Goal: Information Seeking & Learning: Learn about a topic

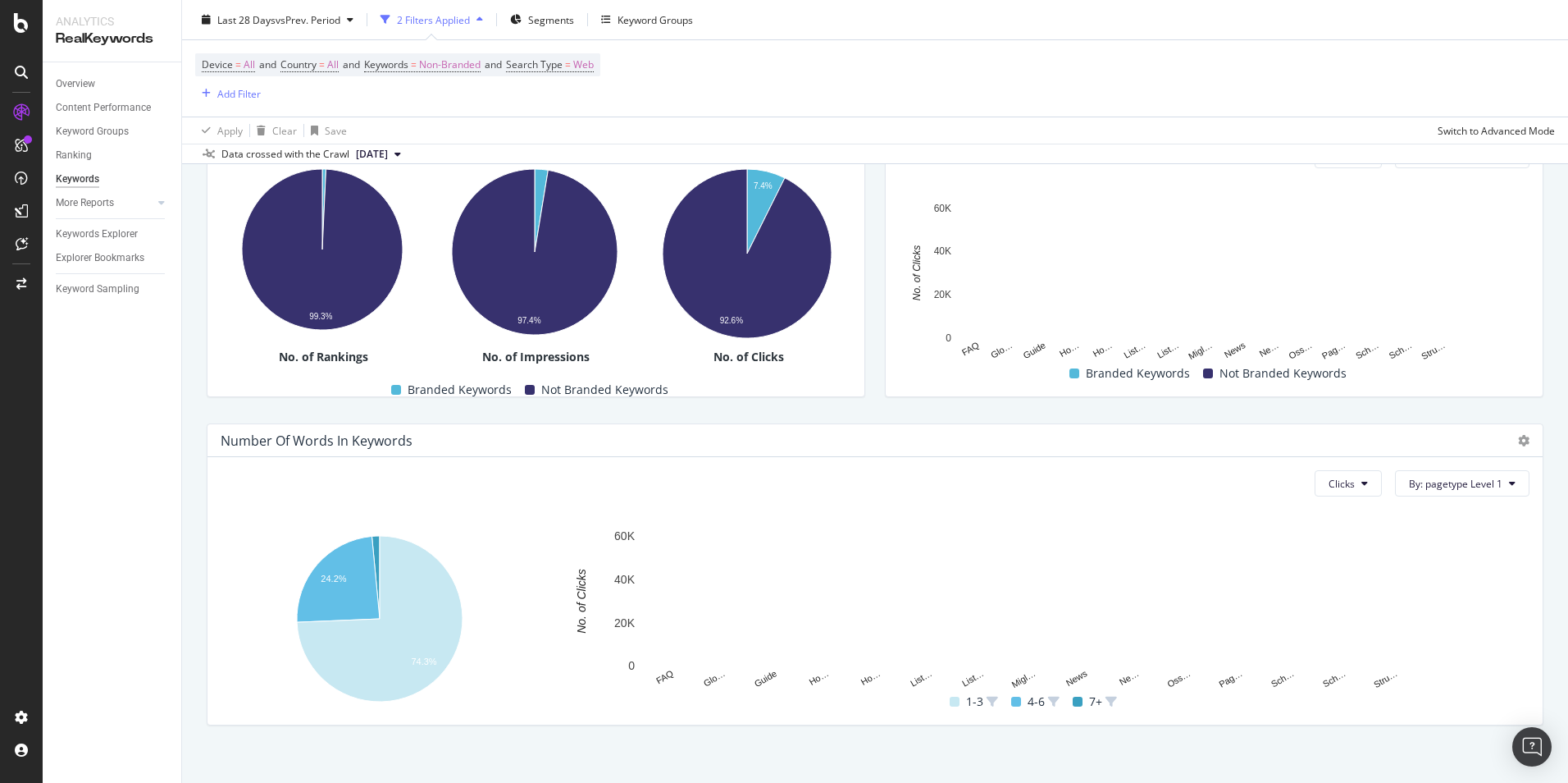
scroll to position [365, 0]
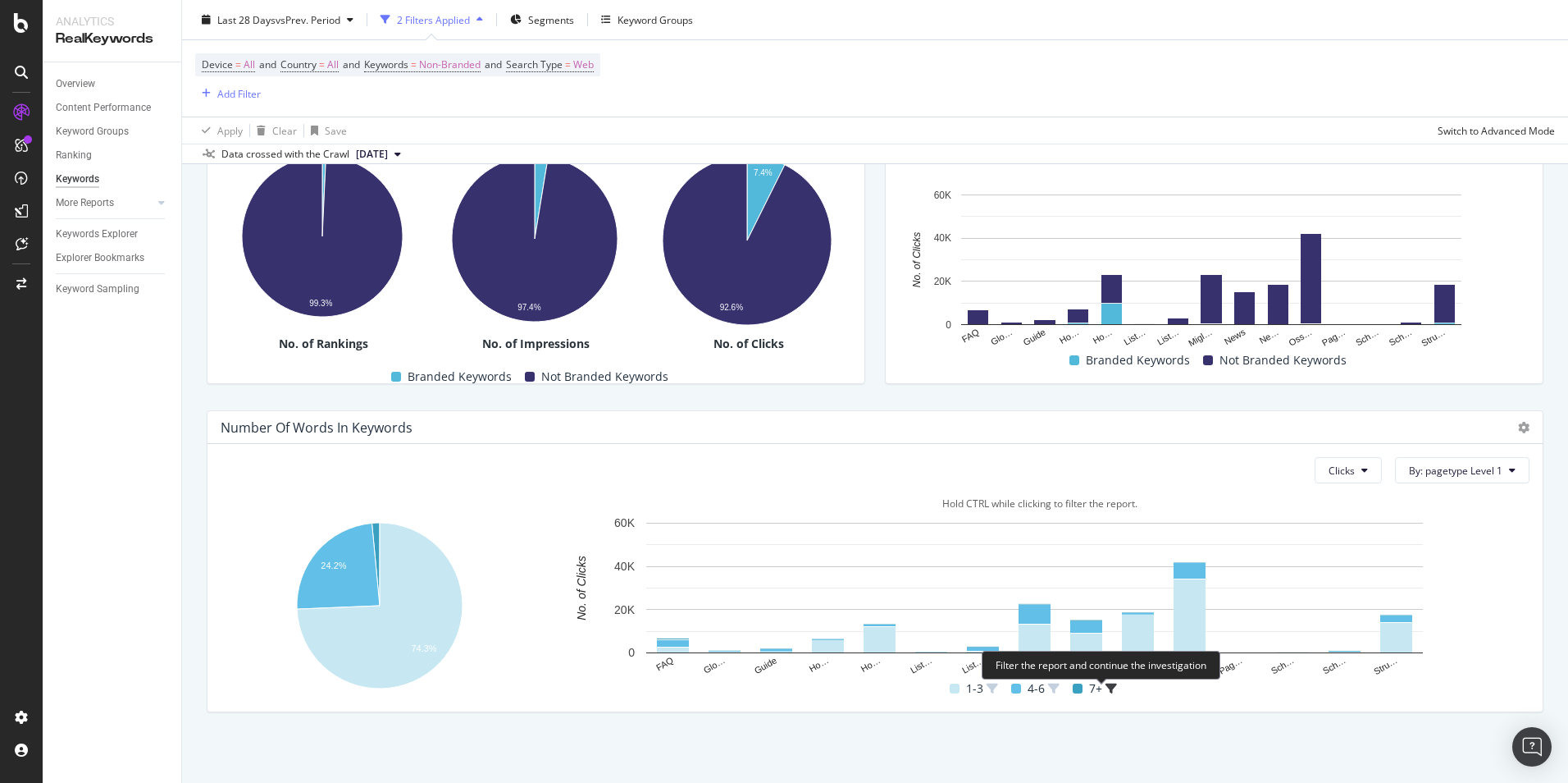
click at [1106, 689] on icon at bounding box center [1111, 688] width 11 height 11
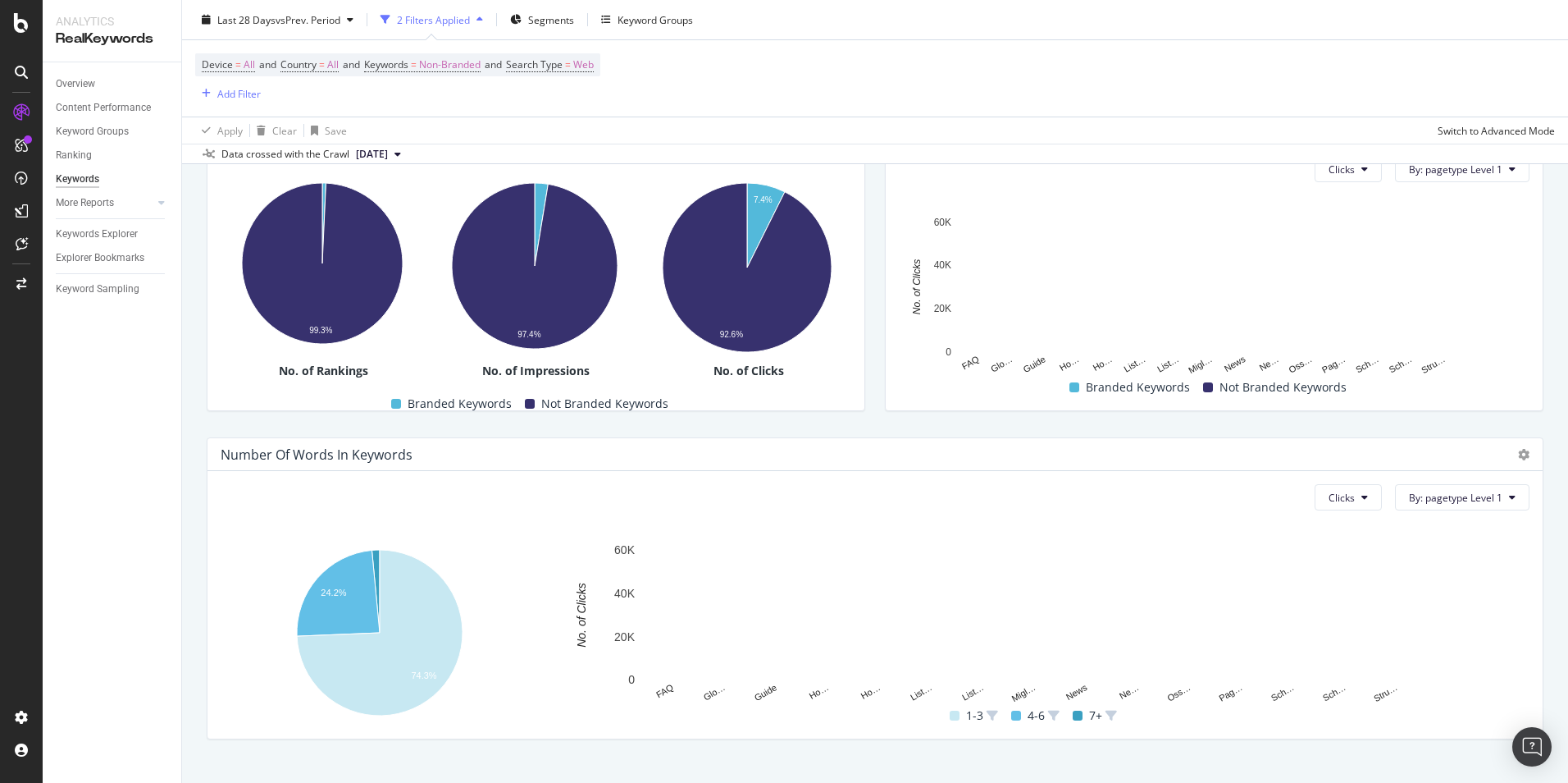
scroll to position [365, 0]
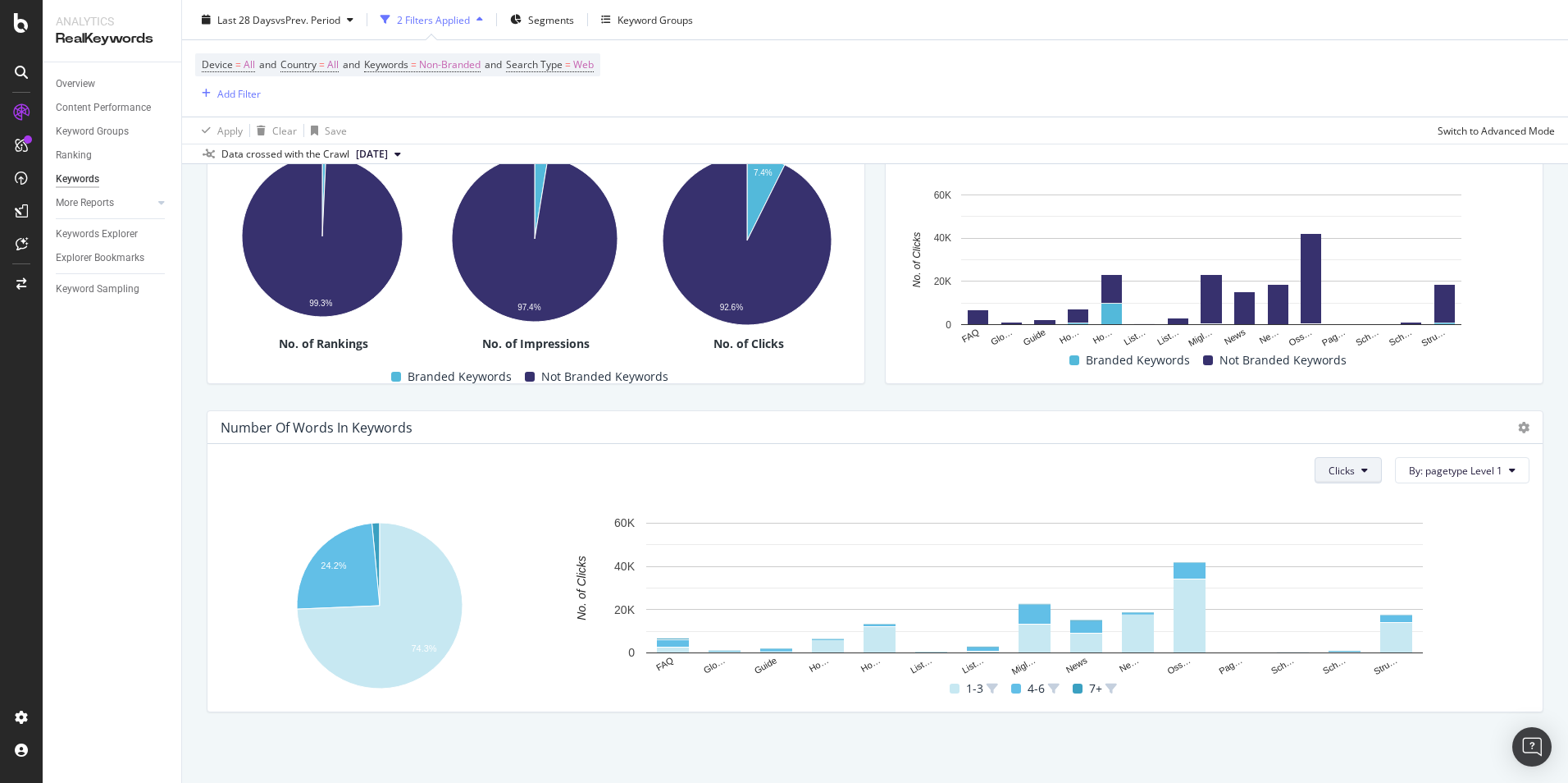
click at [1362, 474] on icon at bounding box center [1365, 469] width 6 height 10
click at [1355, 561] on span "Impressions" at bounding box center [1349, 564] width 62 height 15
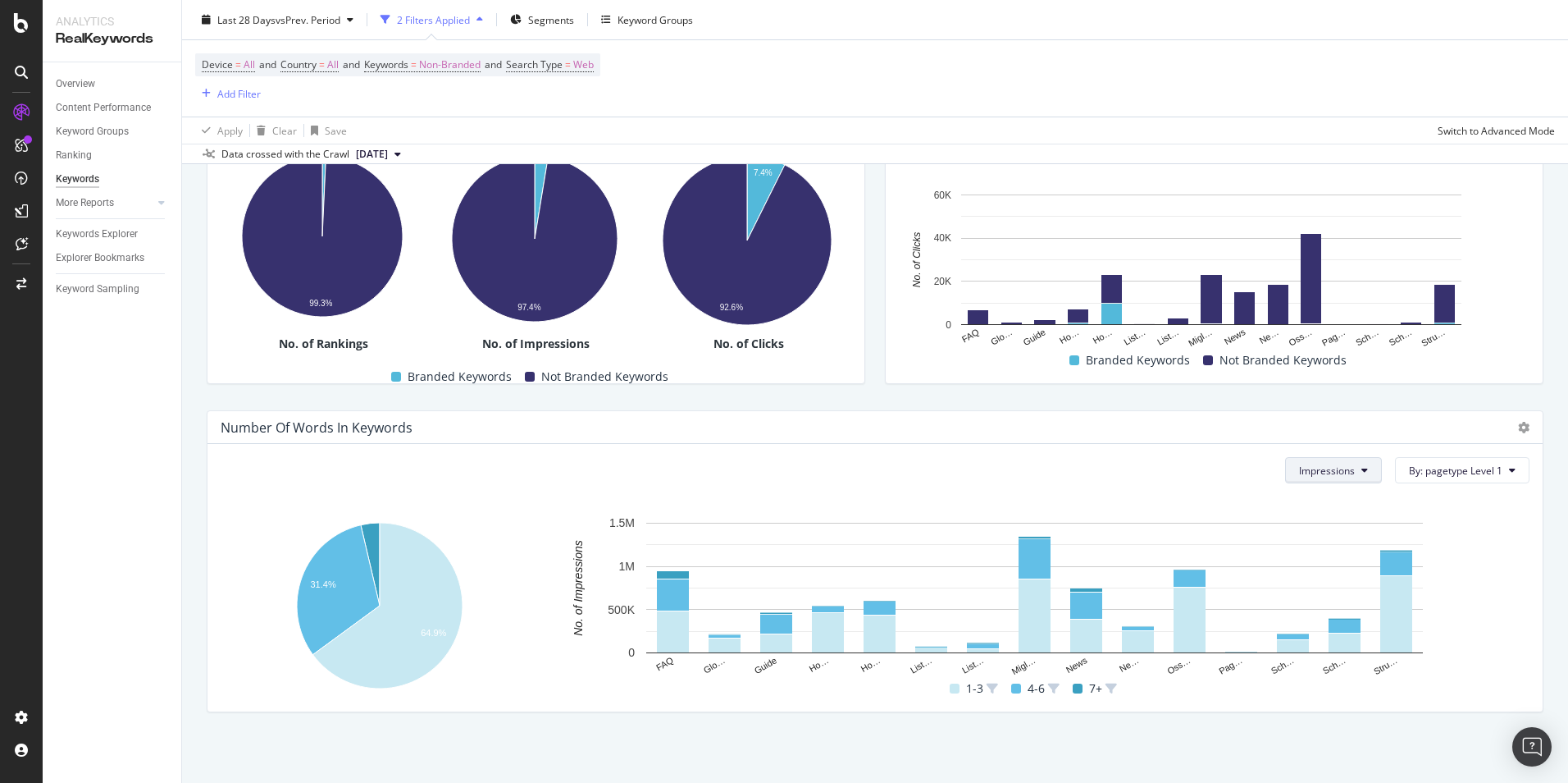
click at [1302, 463] on span "Impressions" at bounding box center [1327, 470] width 55 height 14
click at [1326, 510] on span "Rankings" at bounding box center [1319, 503] width 62 height 15
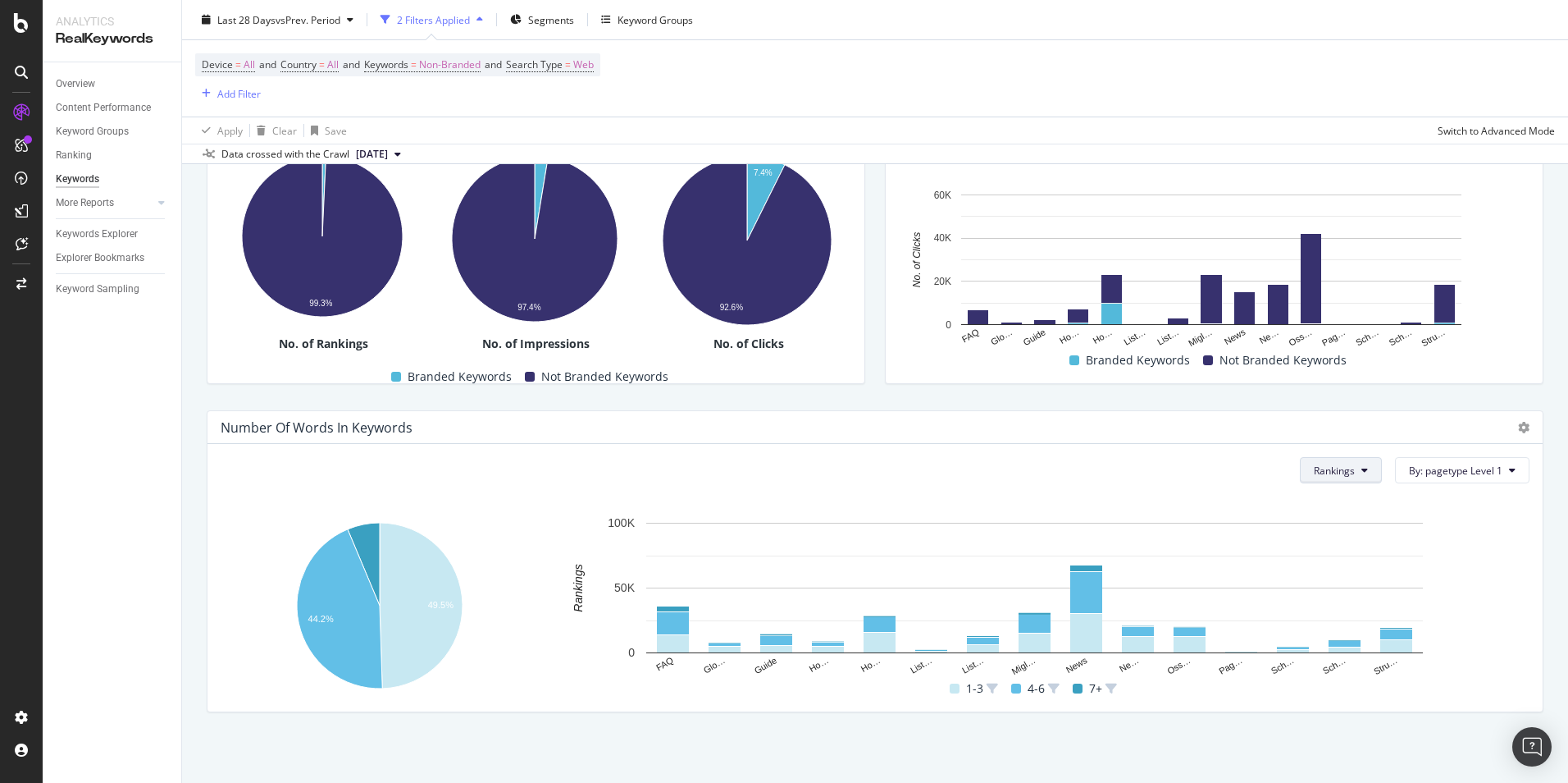
click at [1326, 477] on button "Rankings" at bounding box center [1341, 470] width 82 height 26
click at [1326, 533] on span "Clicks" at bounding box center [1334, 533] width 62 height 15
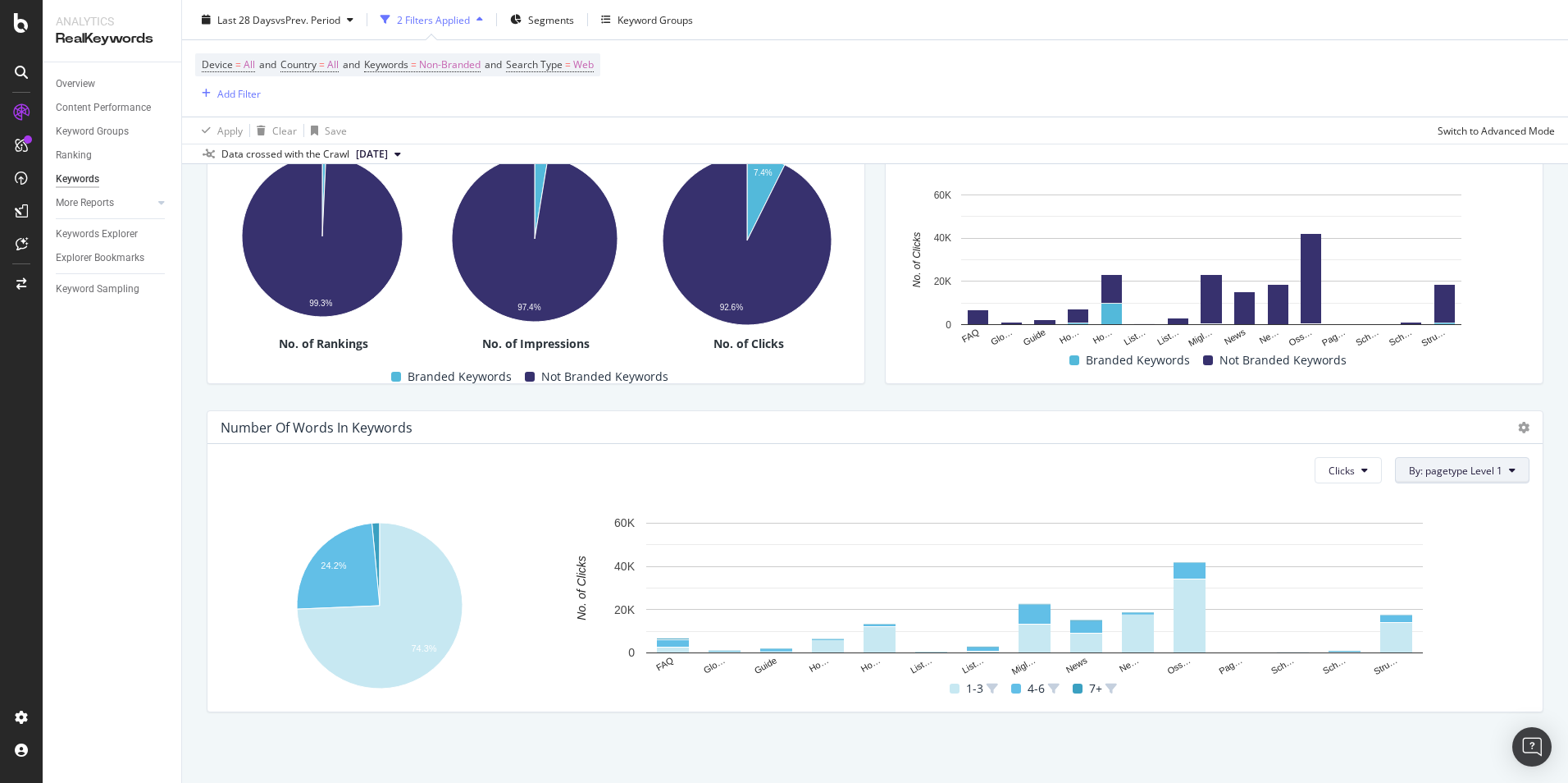
click at [1470, 474] on span "By: pagetype Level 1" at bounding box center [1456, 470] width 93 height 14
click at [1458, 558] on div "Select a Segment" at bounding box center [1415, 556] width 203 height 27
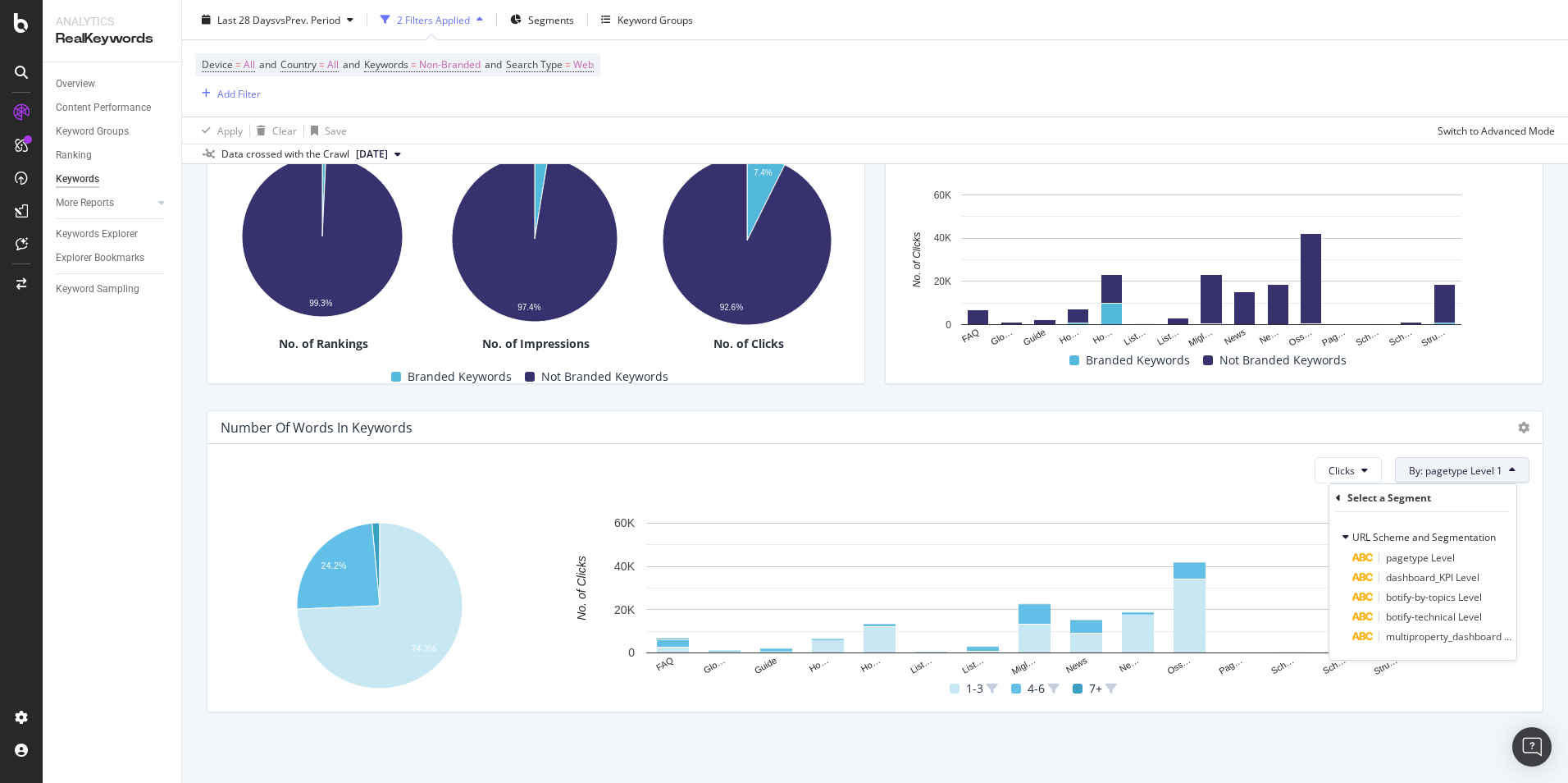
click at [1340, 493] on icon at bounding box center [1339, 498] width 5 height 10
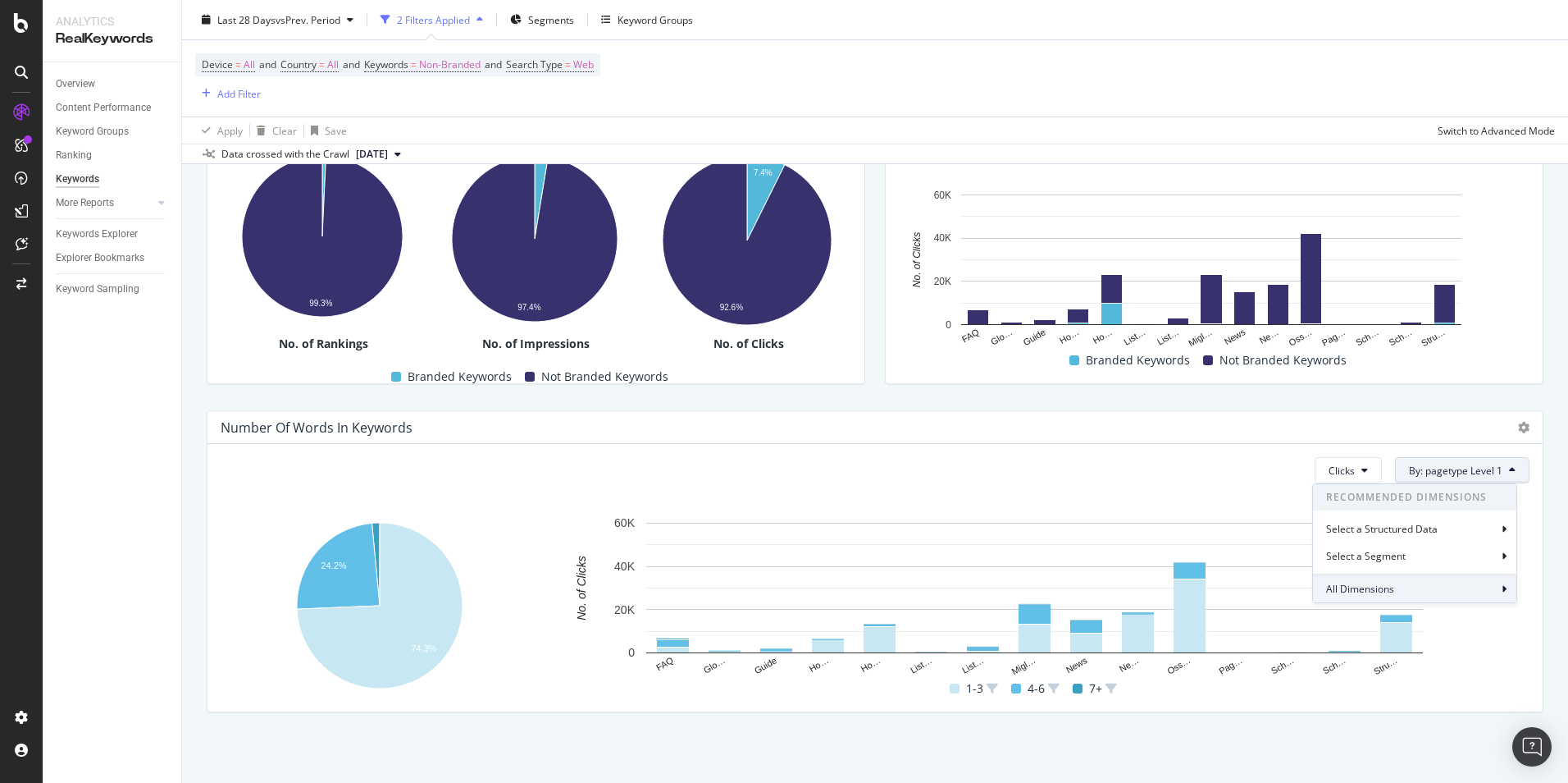
click at [1397, 592] on div "All Dimensions" at bounding box center [1415, 588] width 203 height 28
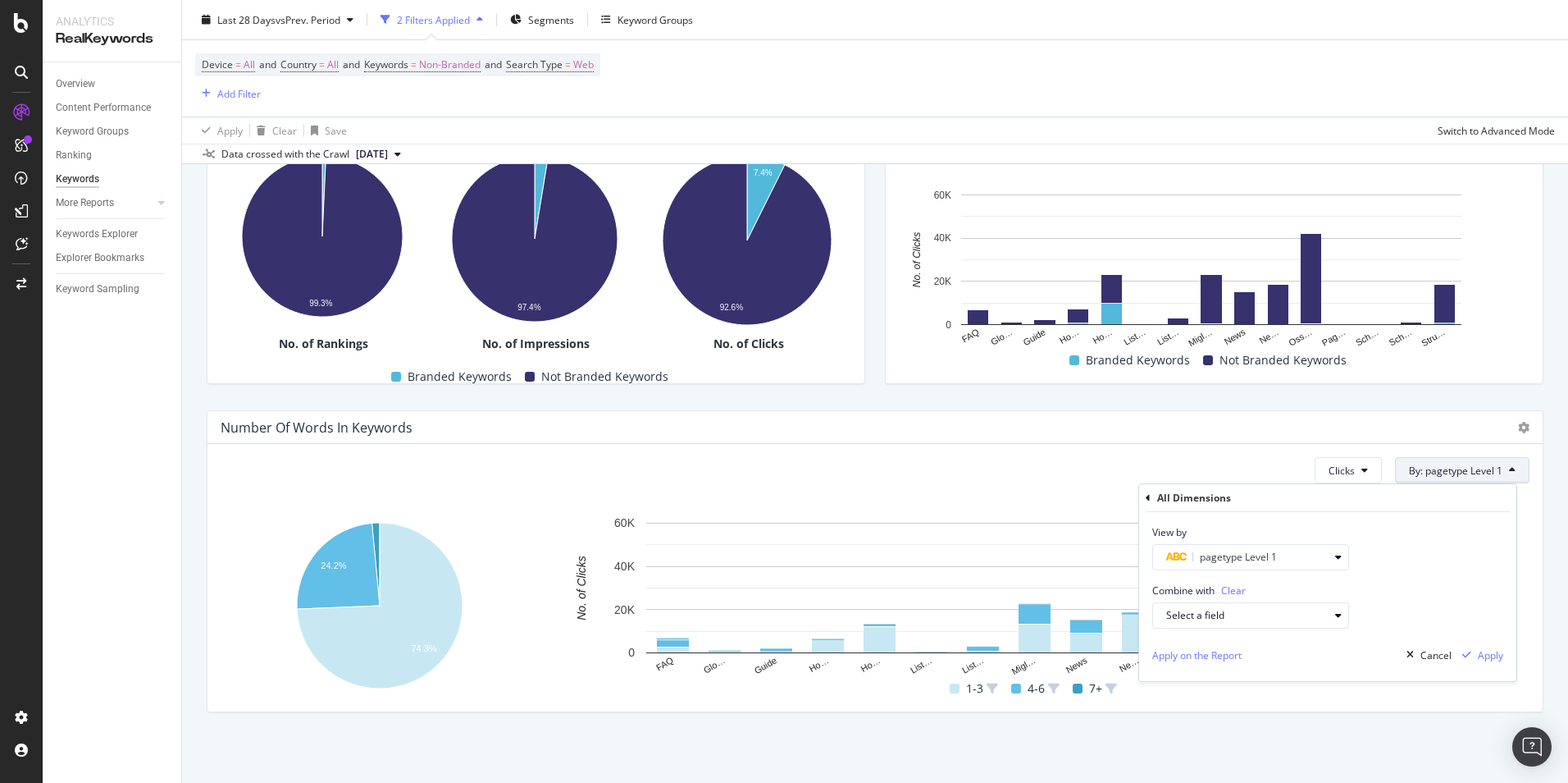
click at [1397, 589] on div "Combine with Clear Select a field" at bounding box center [1328, 600] width 378 height 58
click at [1432, 435] on div "Number Of Words In Keywords" at bounding box center [861, 427] width 1281 height 17
click at [1439, 471] on span "By: pagetype Level 1" at bounding box center [1456, 470] width 93 height 14
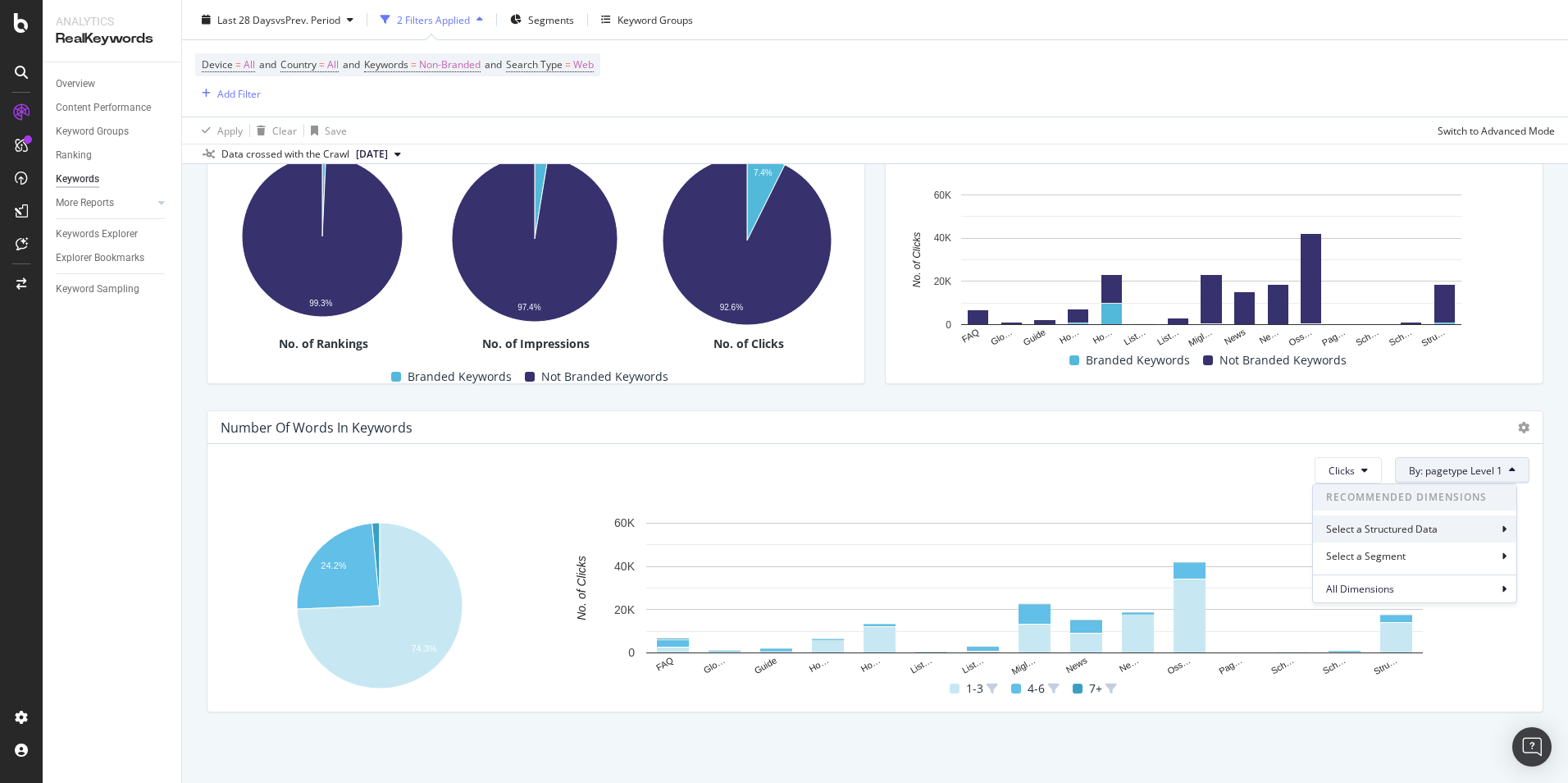
click at [1439, 523] on div "Select a Structured Data" at bounding box center [1384, 529] width 114 height 14
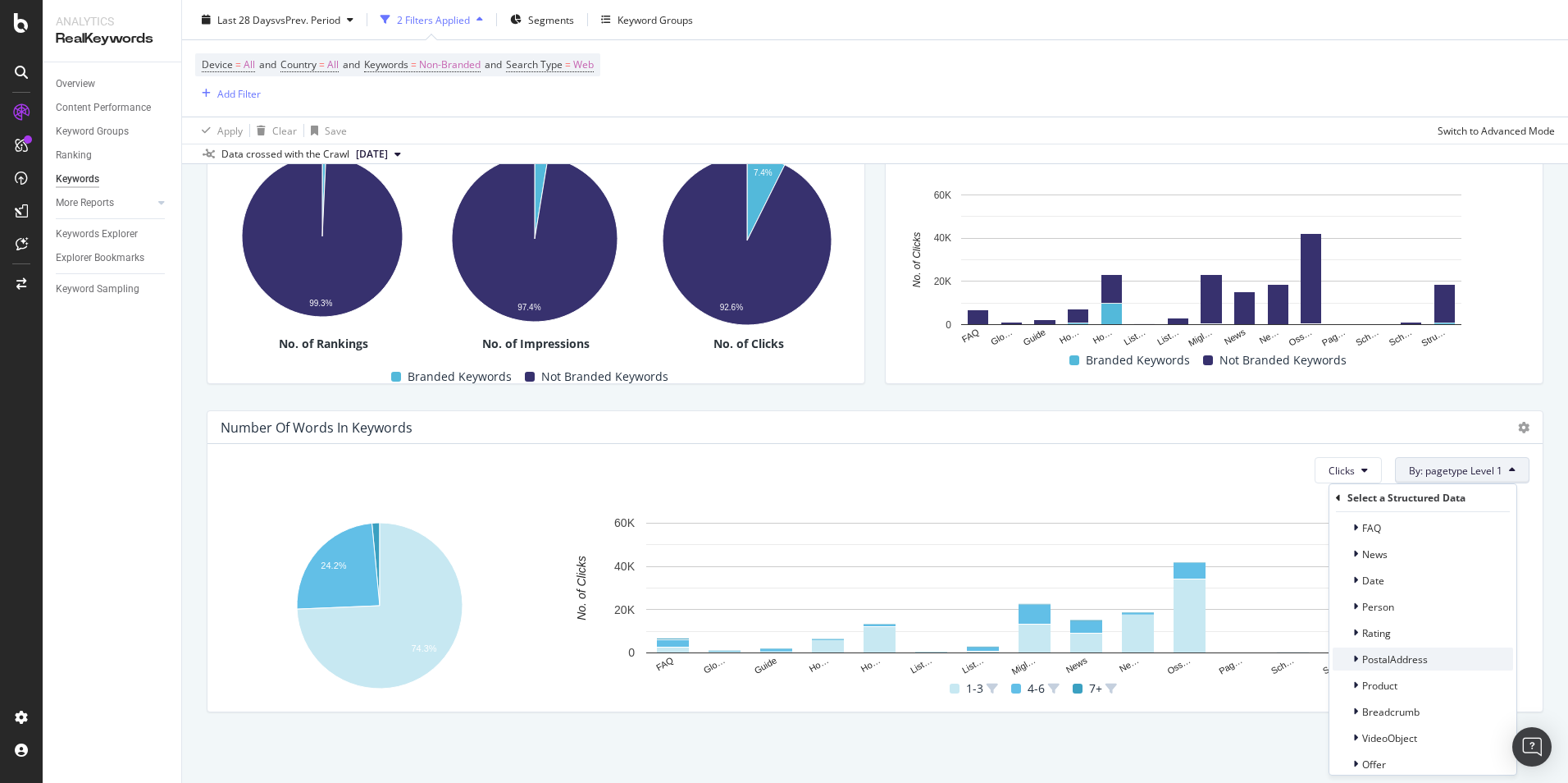
scroll to position [0, 0]
click at [1336, 493] on div "Select a Structured Data Structured Data FAQ News Date Person Rating PostalAddr…" at bounding box center [1423, 630] width 187 height 291
click at [1337, 496] on icon at bounding box center [1339, 498] width 5 height 10
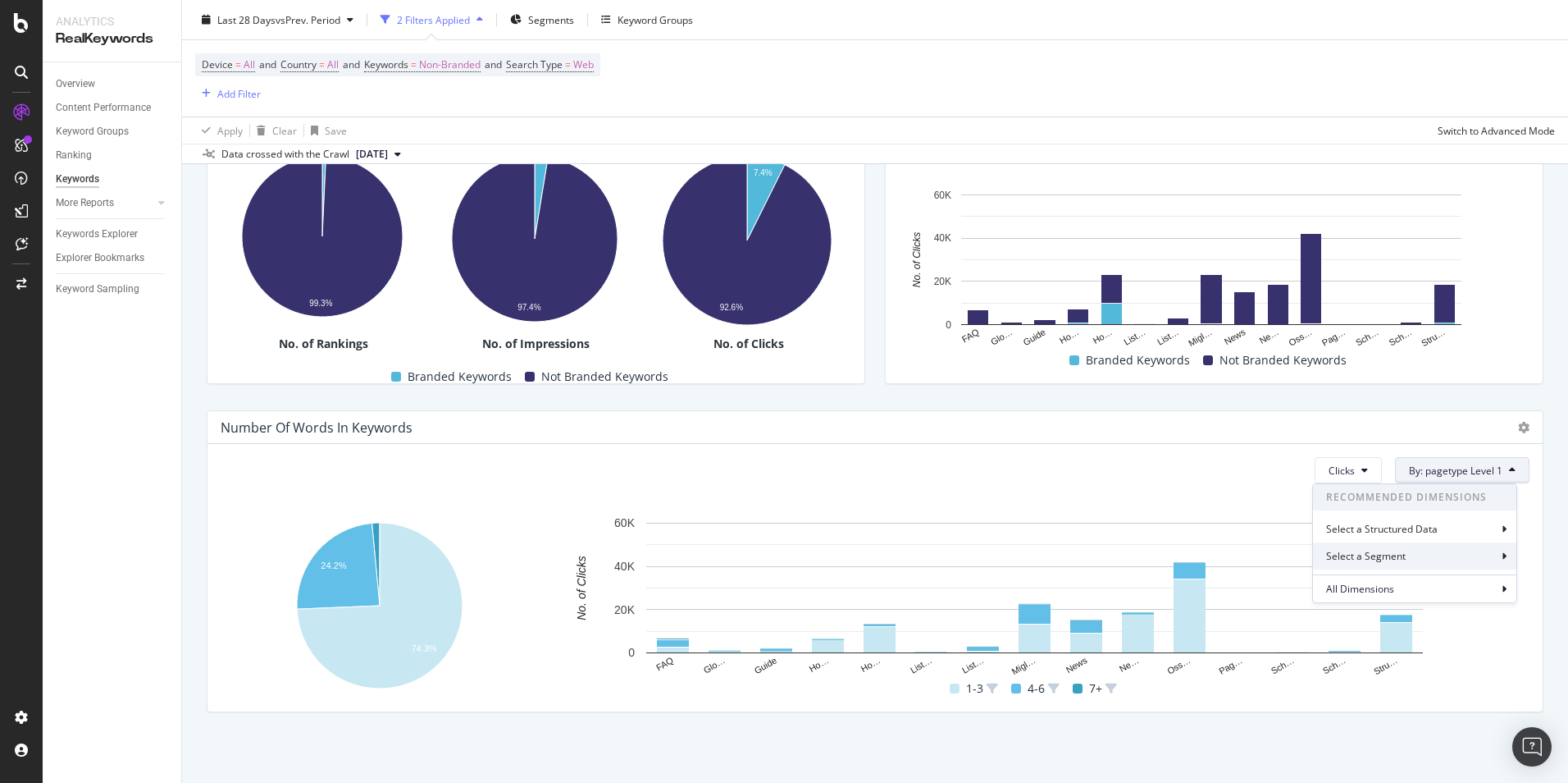
click at [1417, 551] on div "Select a Segment" at bounding box center [1415, 556] width 203 height 27
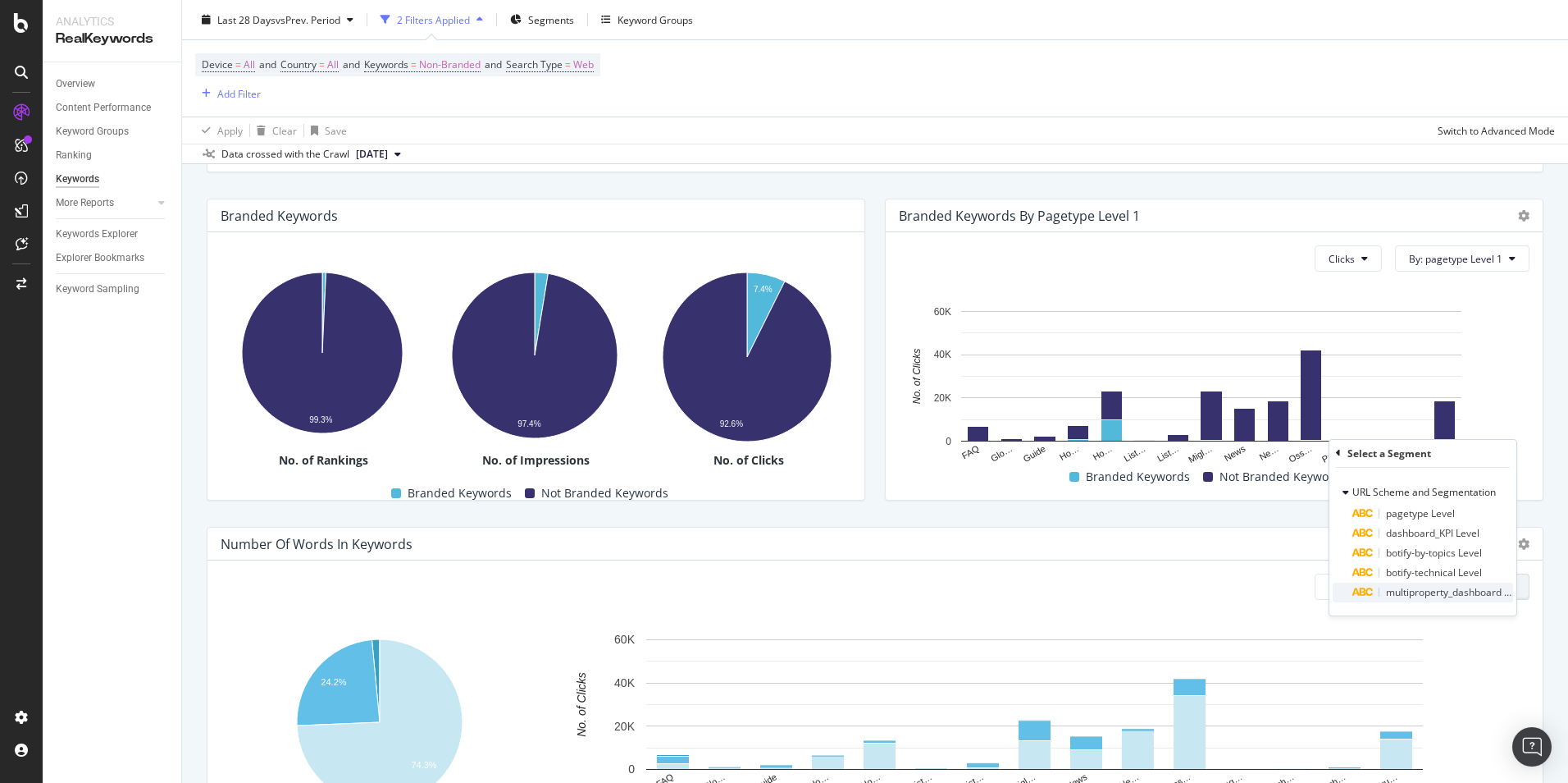
scroll to position [200, 0]
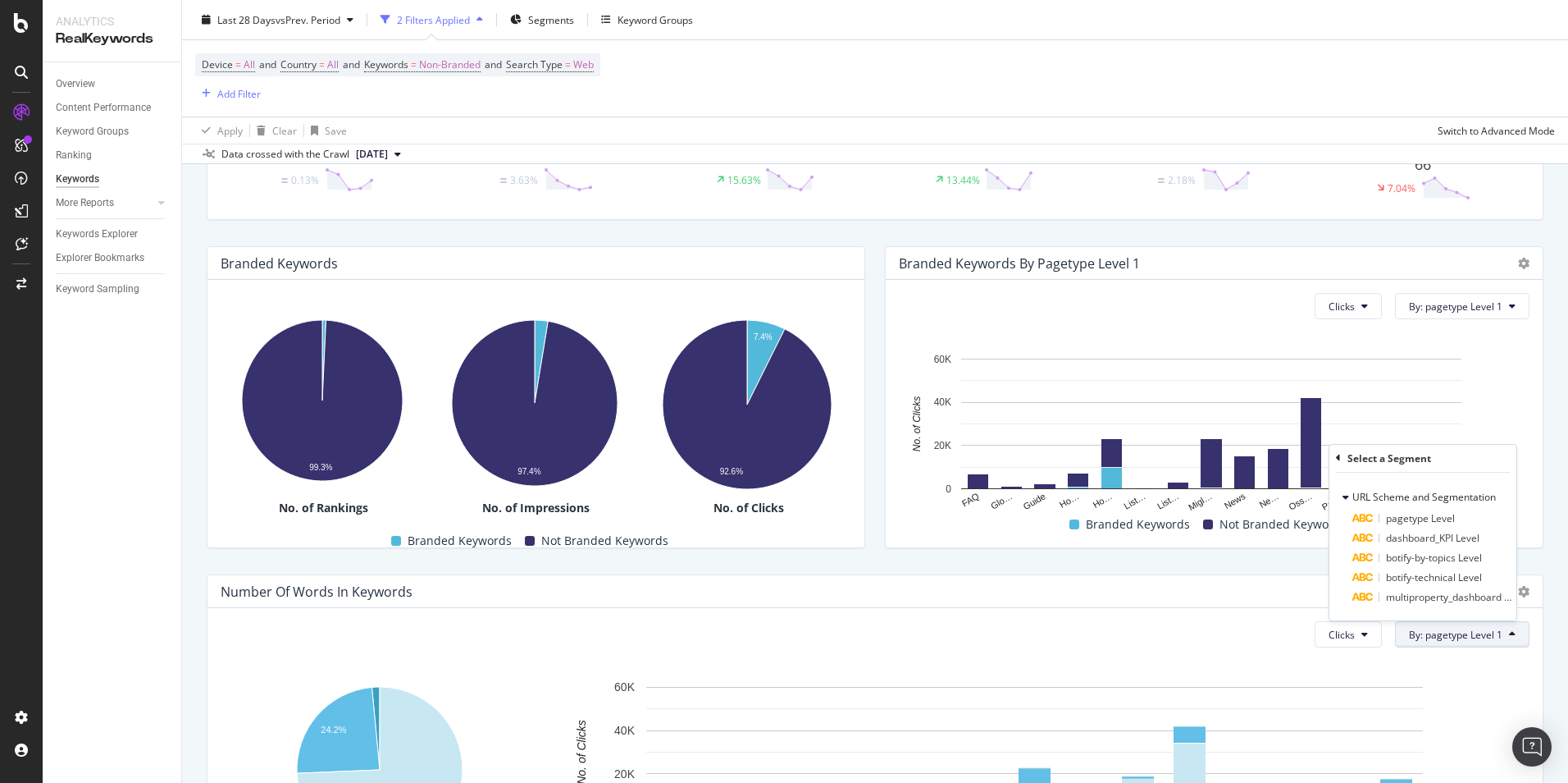
click at [1275, 567] on div "Number Of Words In Keywords Clicks By: pagetype Level 1 Select a Segment URL Sc…" at bounding box center [875, 725] width 1357 height 329
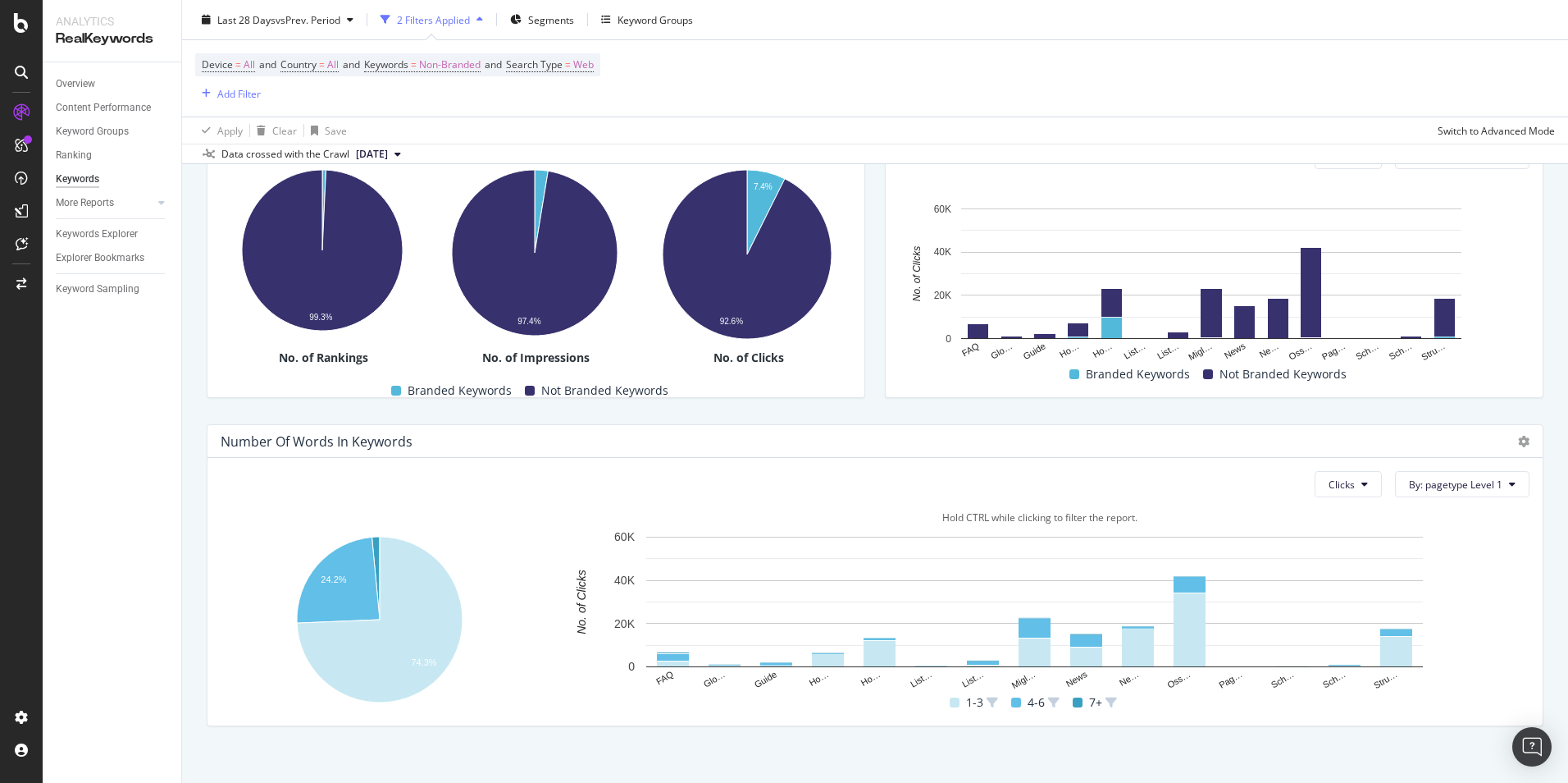
scroll to position [365, 0]
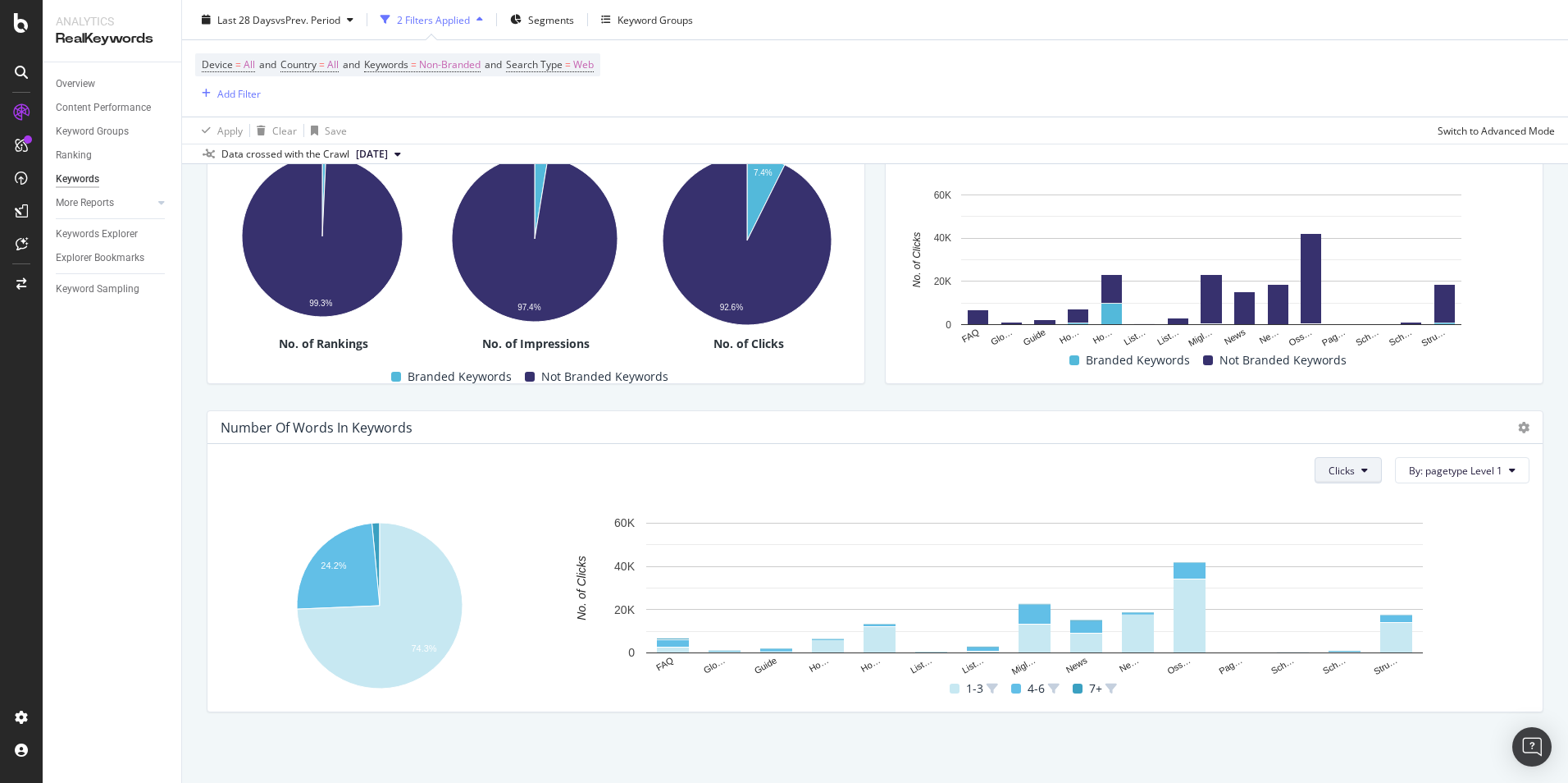
click at [1359, 473] on button "Clicks" at bounding box center [1349, 470] width 67 height 26
click at [1431, 473] on span "By: pagetype Level 1" at bounding box center [1456, 470] width 93 height 14
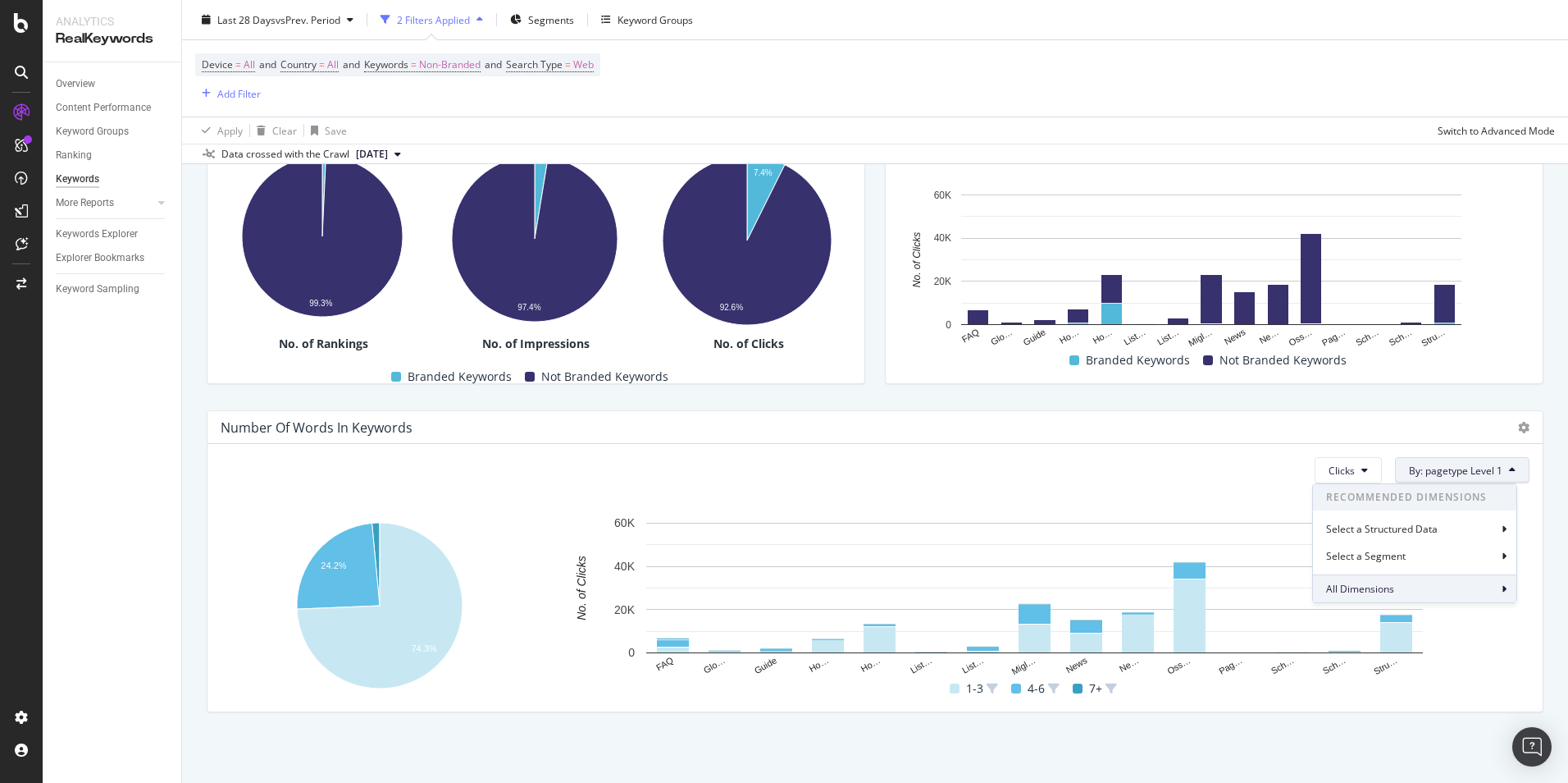
click at [1399, 589] on div "All Dimensions" at bounding box center [1415, 588] width 203 height 28
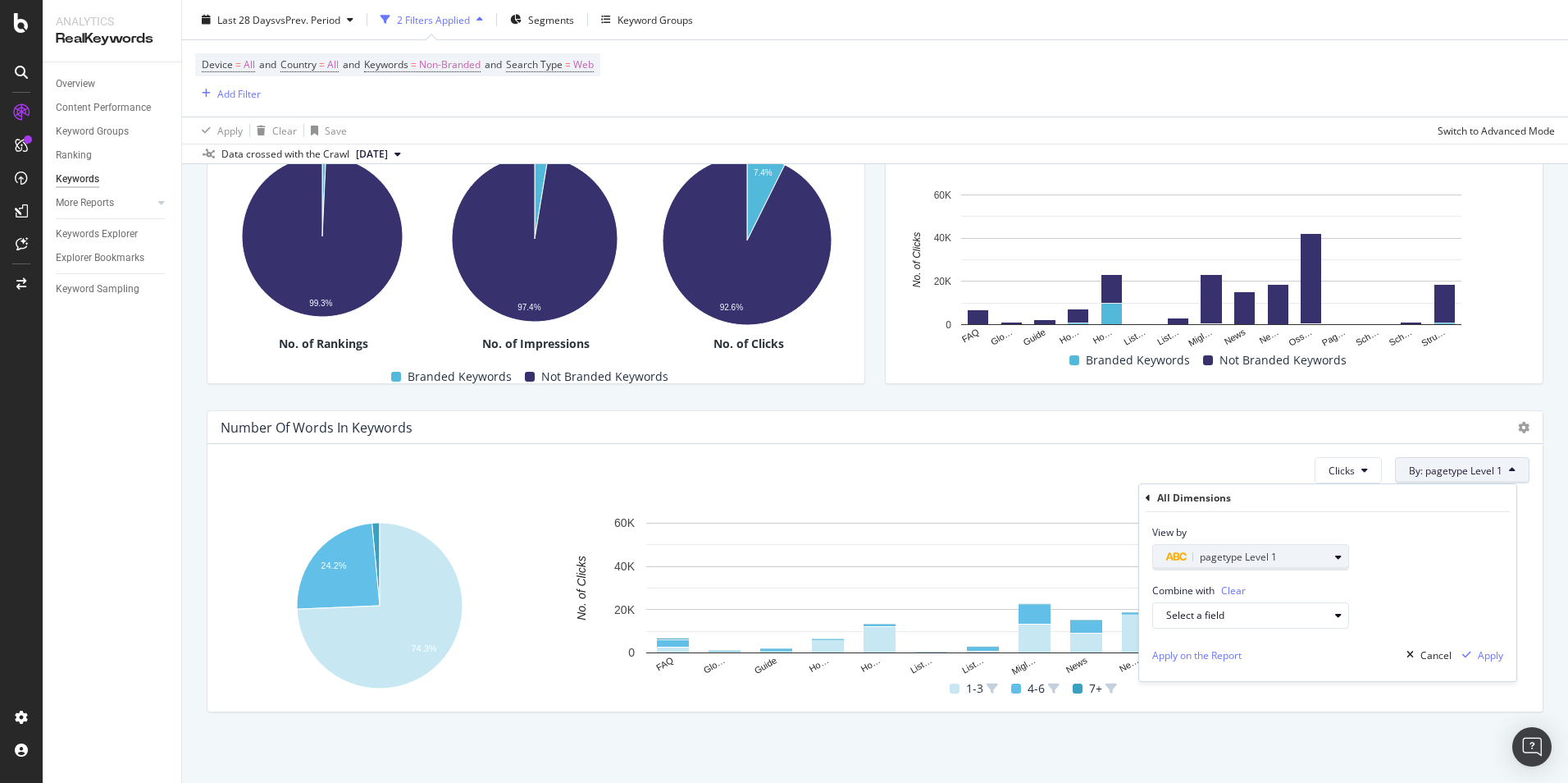
click at [1325, 562] on div "pagetype Level 1" at bounding box center [1248, 557] width 162 height 19
click at [1438, 567] on div "View by pagetype Level 1 pagetype Level Level 1 Level 1 Level 2 Level 3 Level 4…" at bounding box center [1328, 541] width 378 height 58
click at [1312, 620] on div "Select a field" at bounding box center [1248, 615] width 162 height 10
type input "m"
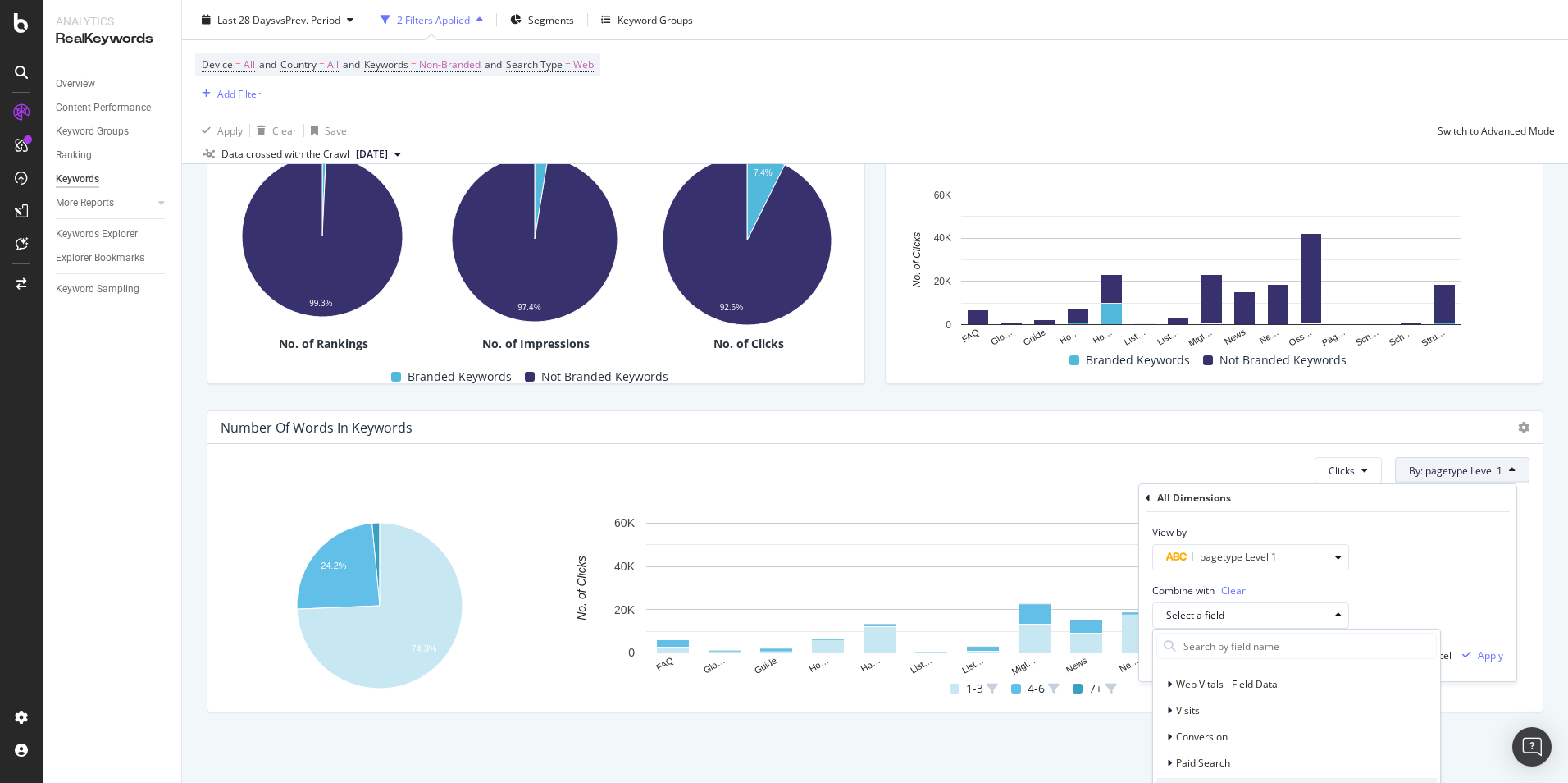
scroll to position [0, 0]
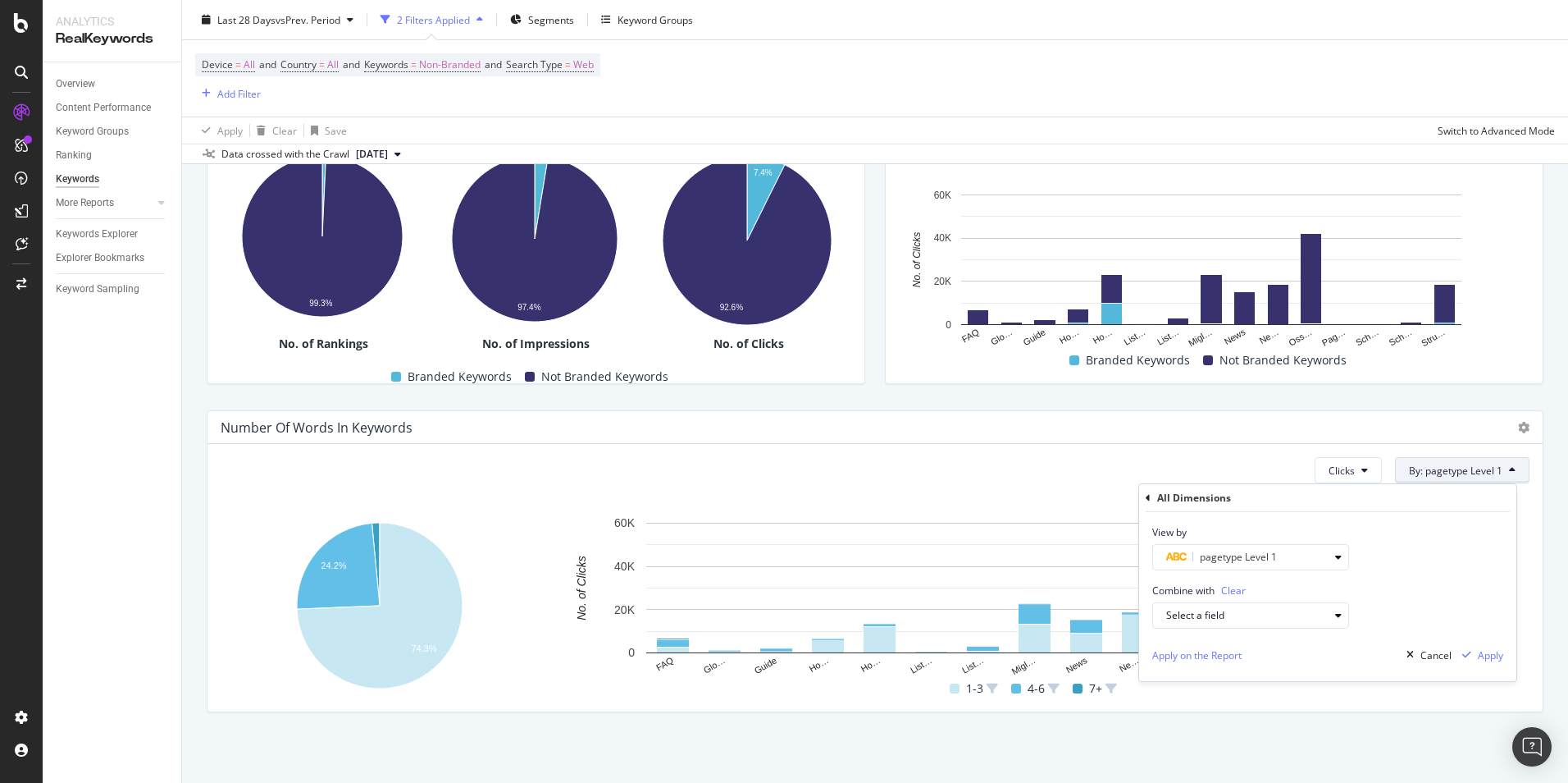
click at [1404, 566] on div "View by pagetype Level 1" at bounding box center [1328, 541] width 378 height 58
click at [1320, 558] on div "pagetype Level 1" at bounding box center [1248, 557] width 162 height 19
click at [1400, 570] on div "View by pagetype Level 1 pagetype Level Level 1 Level 1 Level 2 Level 3 Level 4…" at bounding box center [1328, 541] width 378 height 58
click at [1348, 474] on button "Clicks" at bounding box center [1349, 470] width 67 height 26
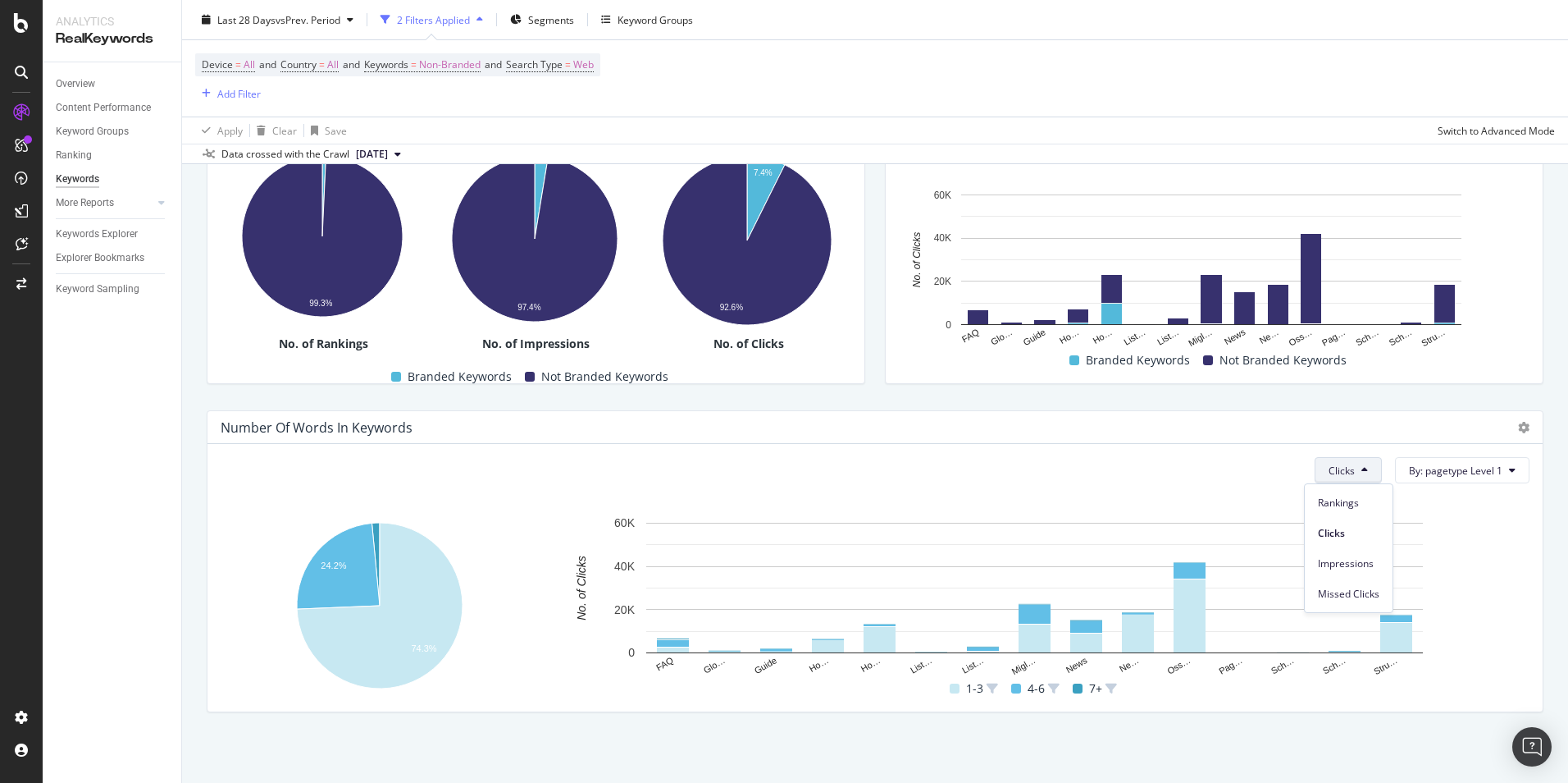
click at [1346, 472] on button "Clicks" at bounding box center [1349, 470] width 67 height 26
click at [1411, 472] on span "By: pagetype Level 1" at bounding box center [1456, 470] width 93 height 14
click at [1407, 535] on div "Select a Structured Data" at bounding box center [1384, 529] width 114 height 14
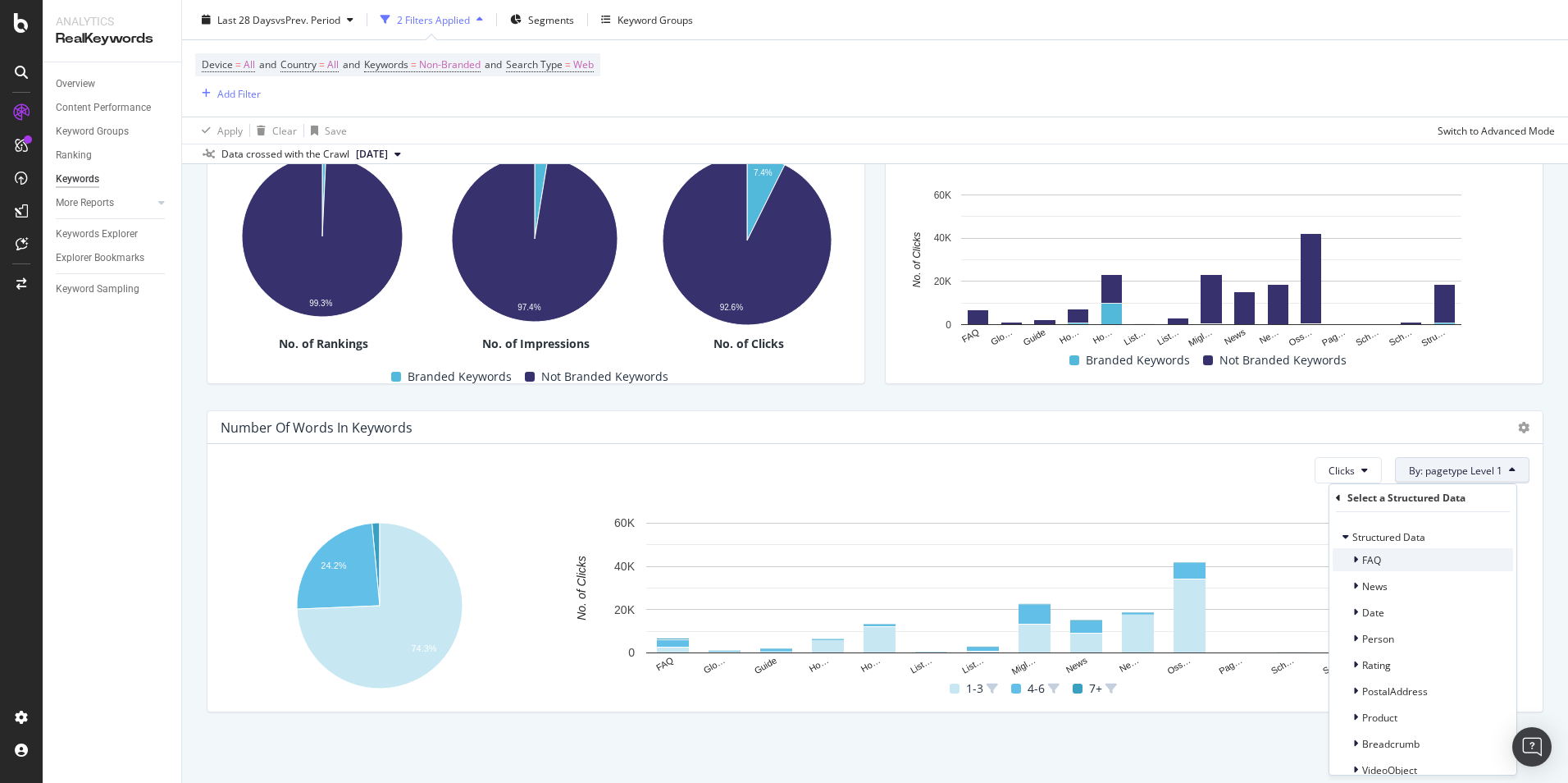
click at [1411, 565] on div "FAQ" at bounding box center [1423, 559] width 180 height 23
click at [1443, 467] on span "By: pagetype Level 1" at bounding box center [1456, 470] width 93 height 14
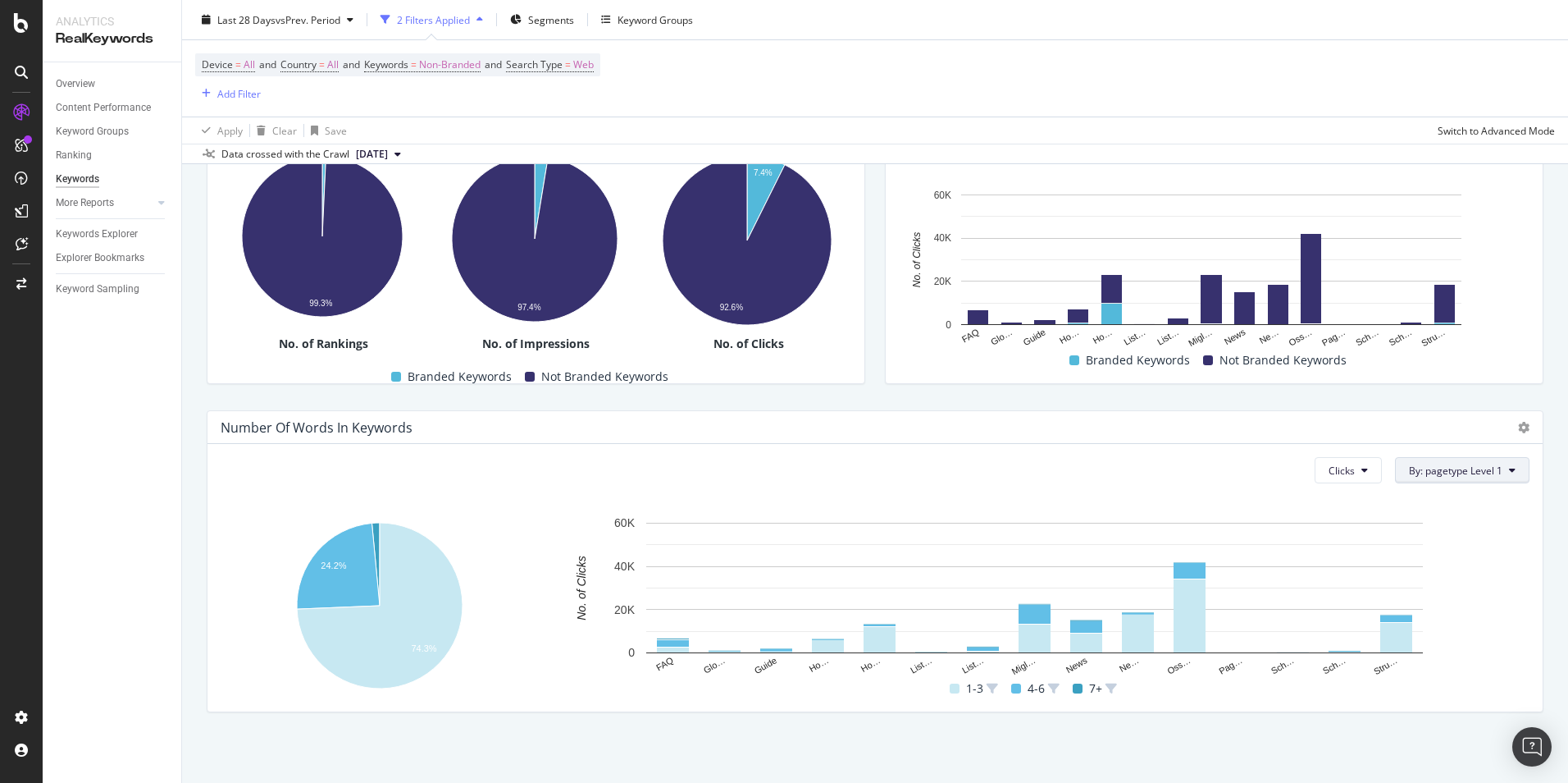
click at [1443, 468] on span "By: pagetype Level 1" at bounding box center [1456, 470] width 93 height 14
click at [1423, 553] on div "Select a Segment" at bounding box center [1415, 556] width 203 height 27
click at [1253, 466] on div "Clicks By: pagetype Level 1" at bounding box center [875, 470] width 1309 height 26
click at [1396, 425] on div "Number Of Words In Keywords" at bounding box center [861, 427] width 1281 height 17
click at [1519, 431] on icon at bounding box center [1524, 427] width 11 height 11
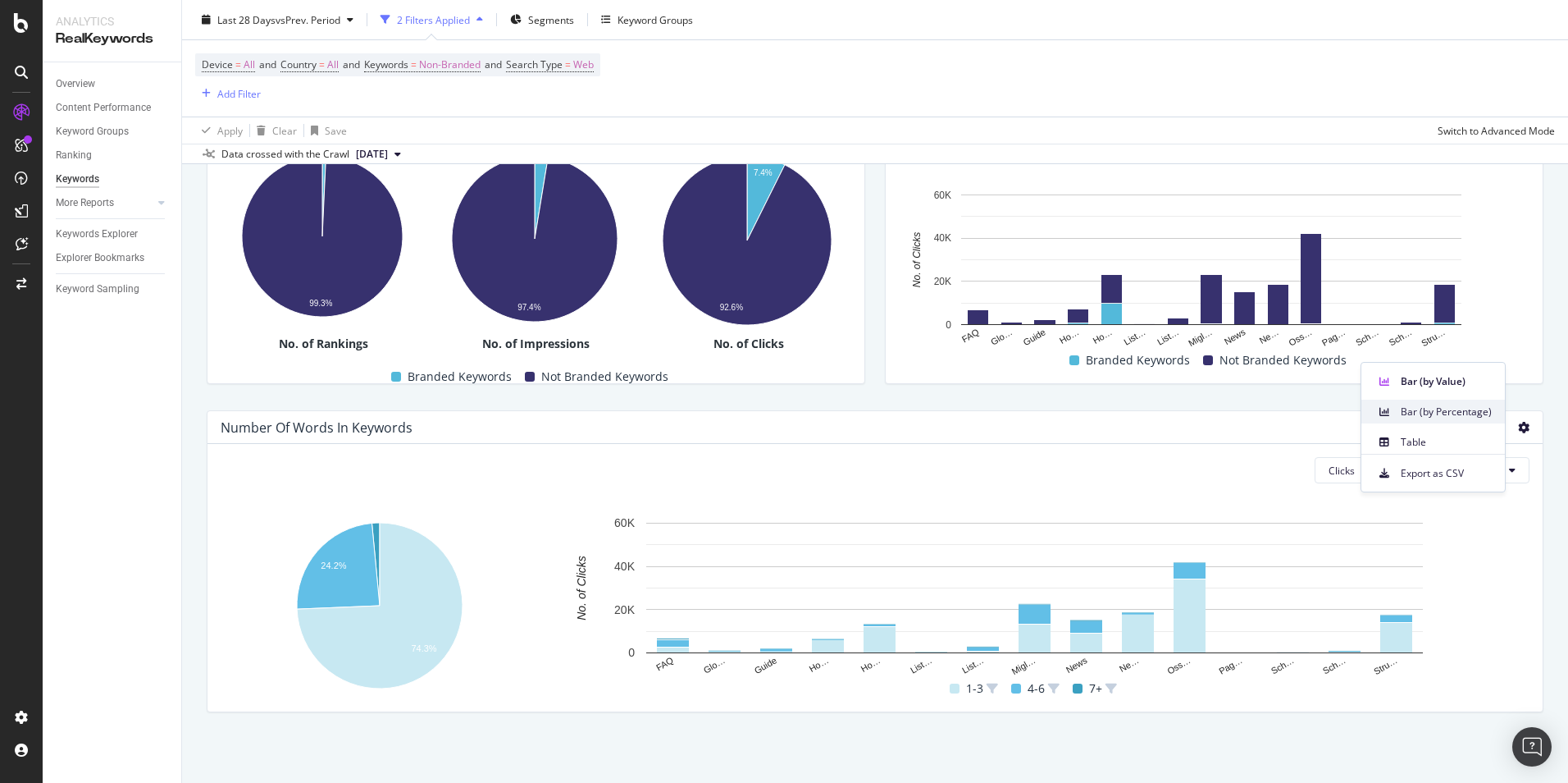
click at [1464, 416] on span "Bar (by Percentage)" at bounding box center [1446, 411] width 91 height 15
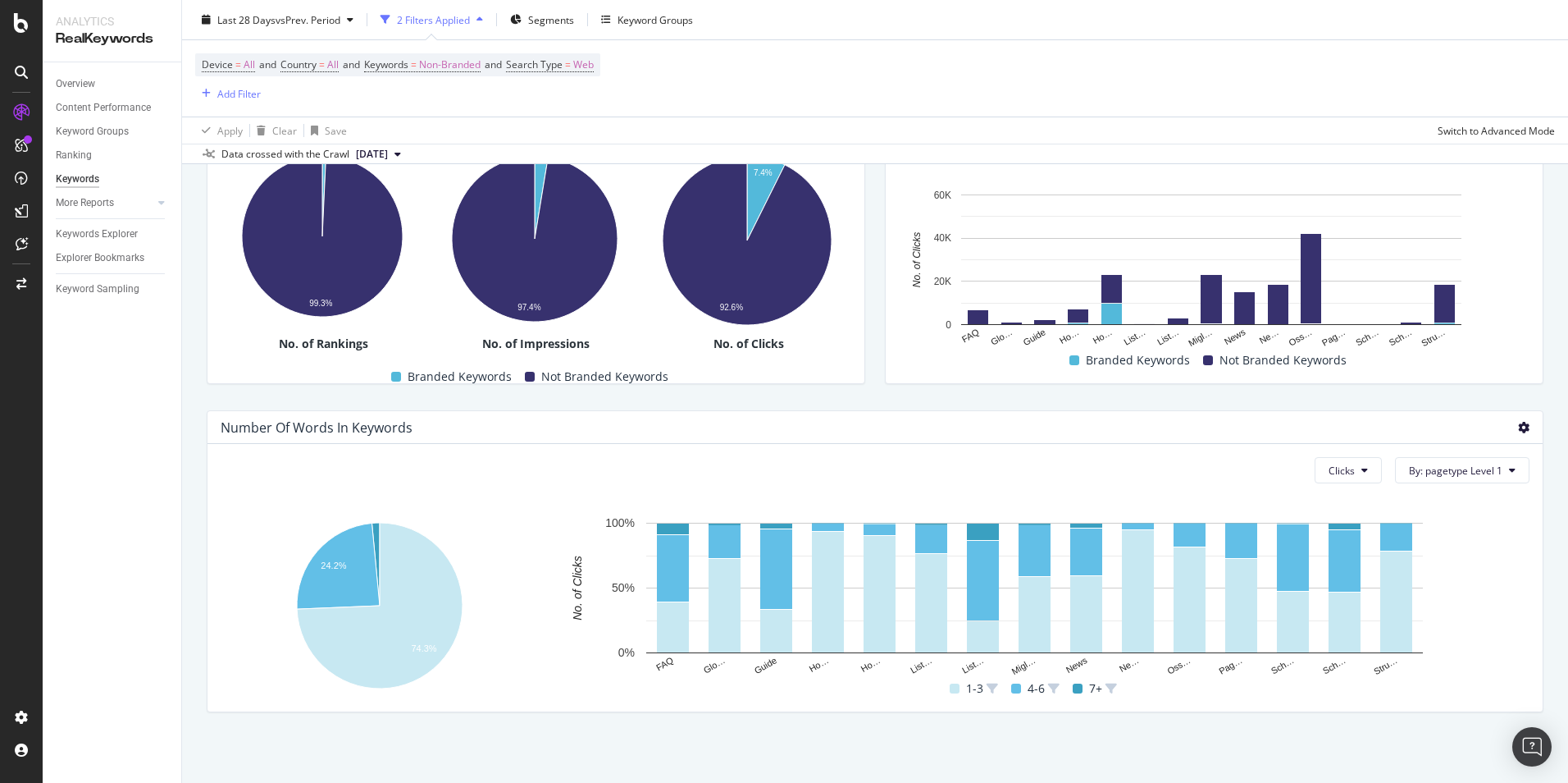
click at [1519, 426] on icon at bounding box center [1524, 427] width 11 height 11
click at [1447, 450] on div "Table" at bounding box center [1432, 441] width 145 height 24
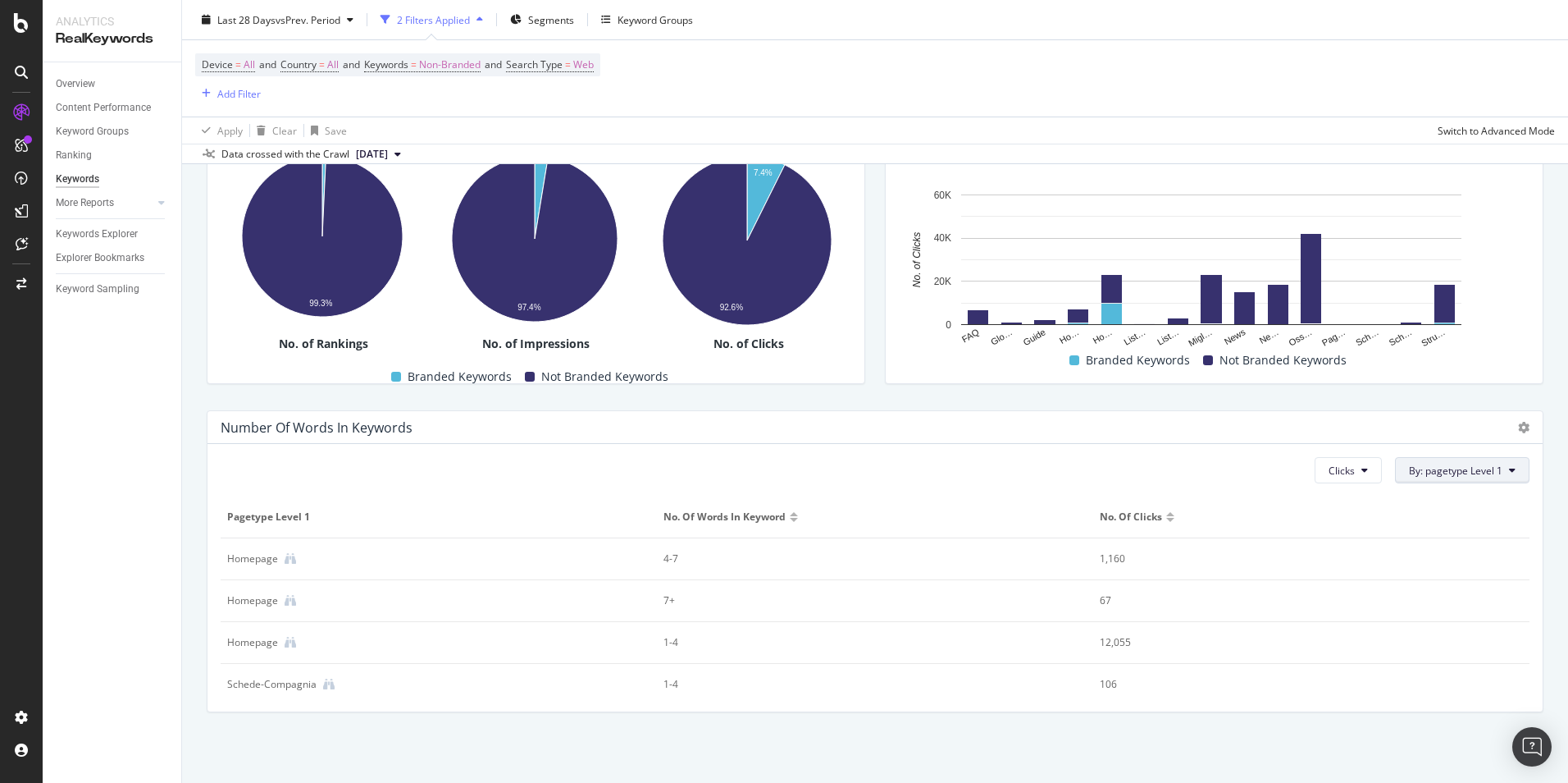
click at [1476, 473] on span "By: pagetype Level 1" at bounding box center [1456, 470] width 93 height 14
click at [1363, 481] on button "Clicks" at bounding box center [1349, 470] width 67 height 26
click at [1440, 480] on button "By: pagetype Level 1" at bounding box center [1462, 470] width 135 height 26
click at [1519, 431] on icon at bounding box center [1524, 427] width 11 height 11
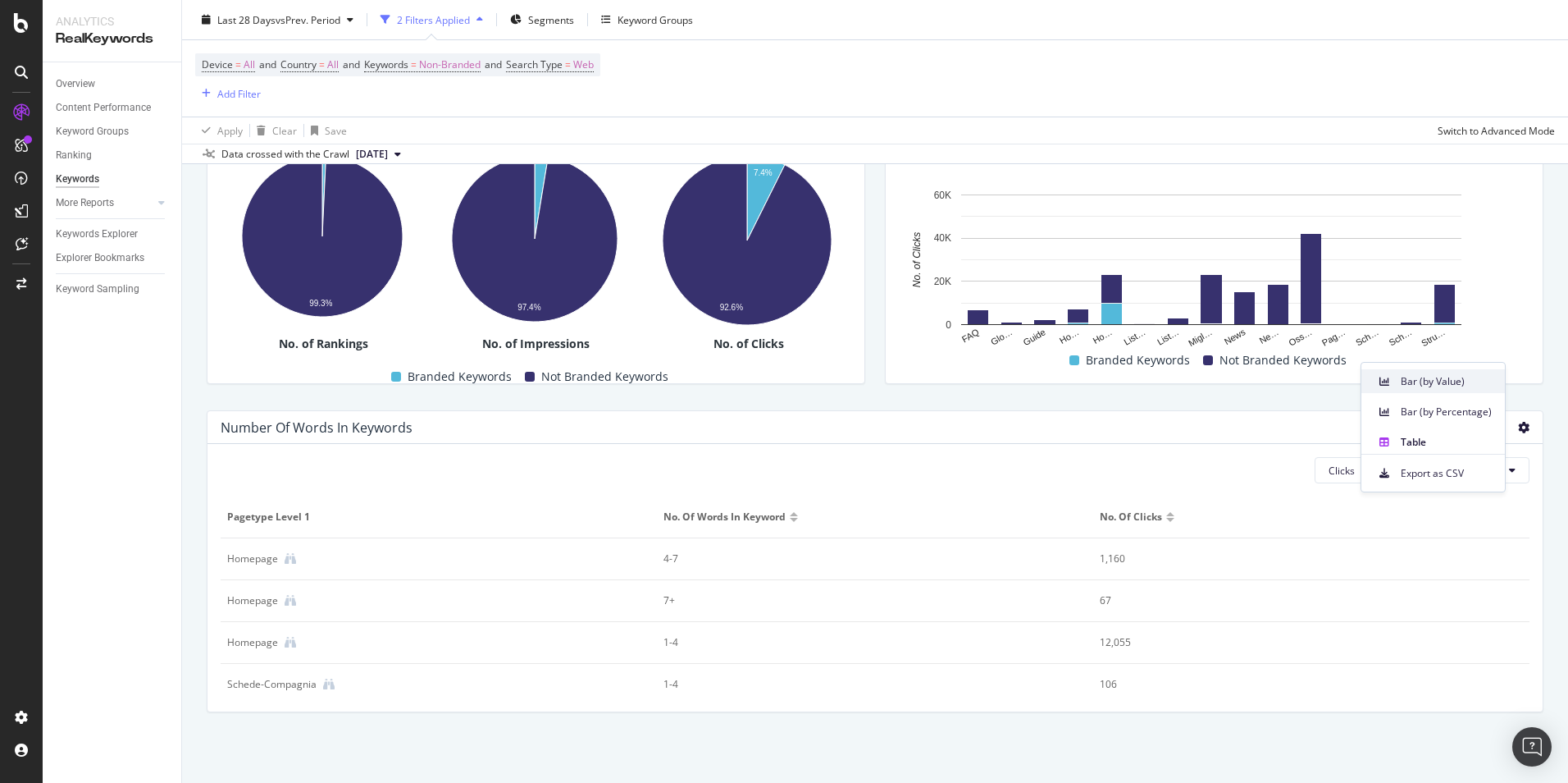
click at [1436, 380] on span "Bar (by Value)" at bounding box center [1446, 381] width 91 height 15
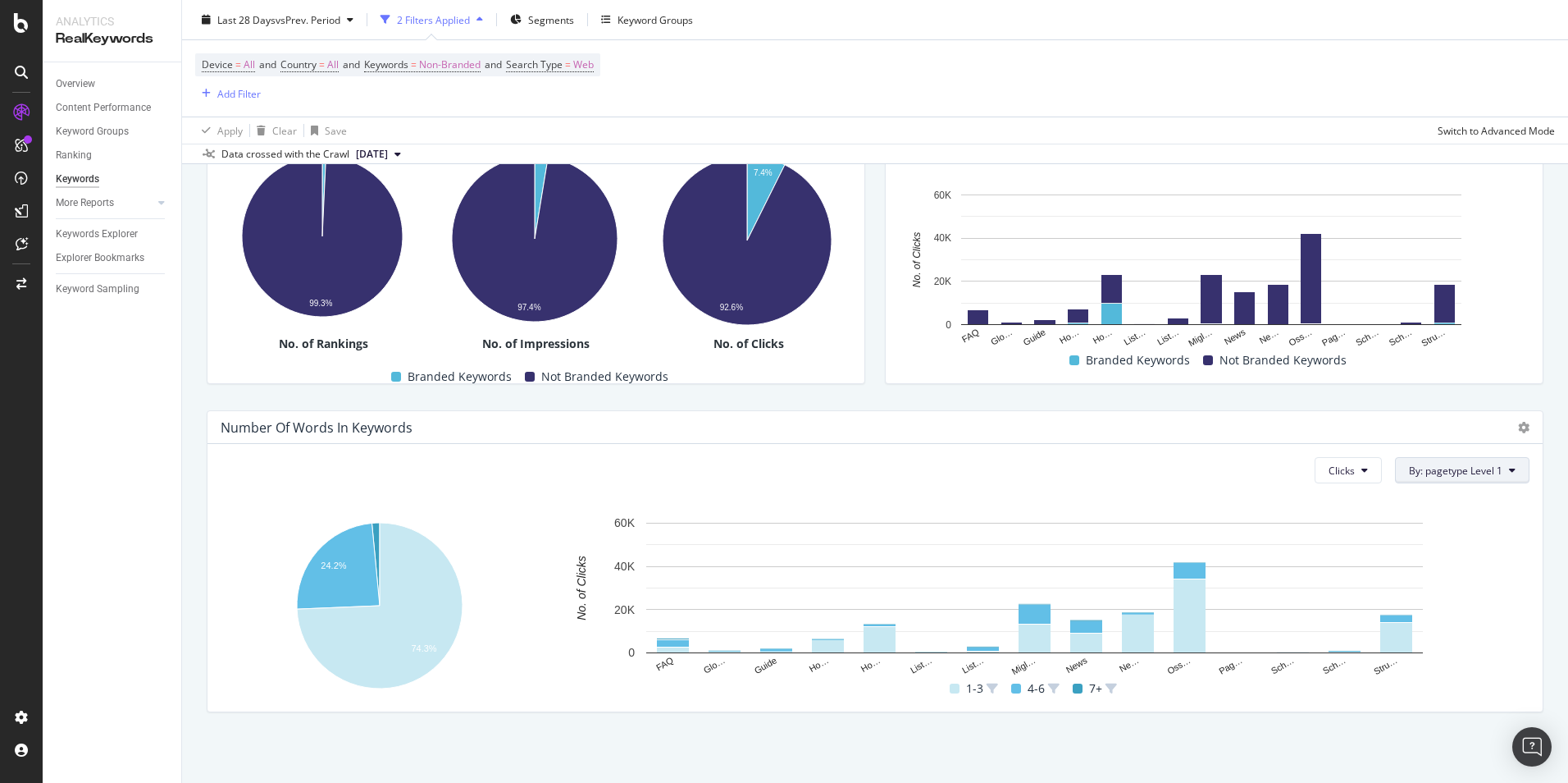
click at [1507, 476] on button "By: pagetype Level 1" at bounding box center [1462, 470] width 135 height 26
click at [1484, 498] on span "Recommended Dimensions" at bounding box center [1415, 498] width 203 height 26
click at [1499, 528] on div "Select a Structured Data" at bounding box center [1415, 528] width 203 height 27
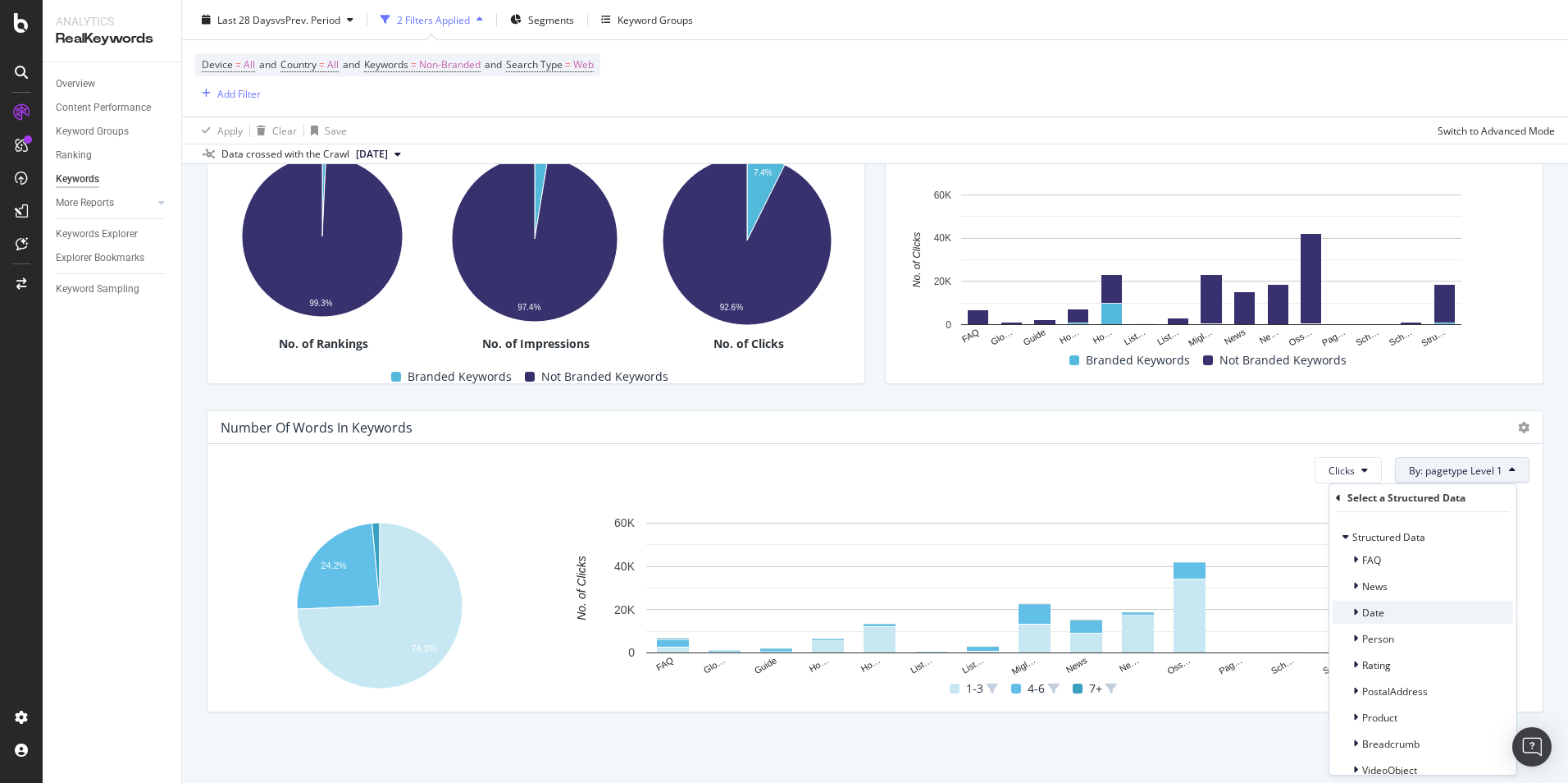
scroll to position [66, 0]
click at [1379, 729] on span "Offer" at bounding box center [1374, 731] width 24 height 14
click at [1389, 617] on div "Date" at bounding box center [1423, 612] width 180 height 23
click at [1456, 679] on div "Date Exists" at bounding box center [1438, 676] width 151 height 19
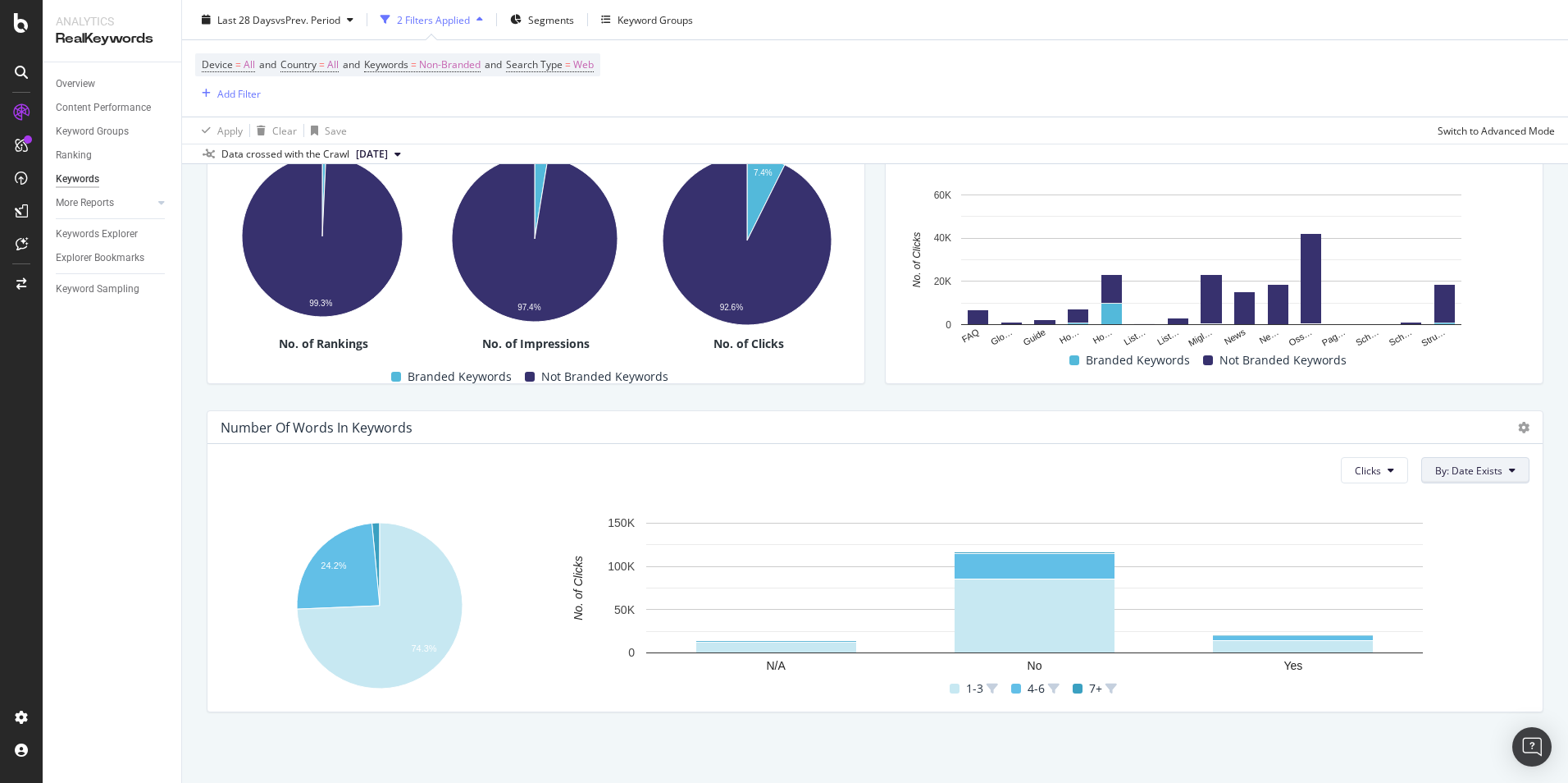
click at [1488, 475] on span "By: Date Exists" at bounding box center [1469, 470] width 67 height 14
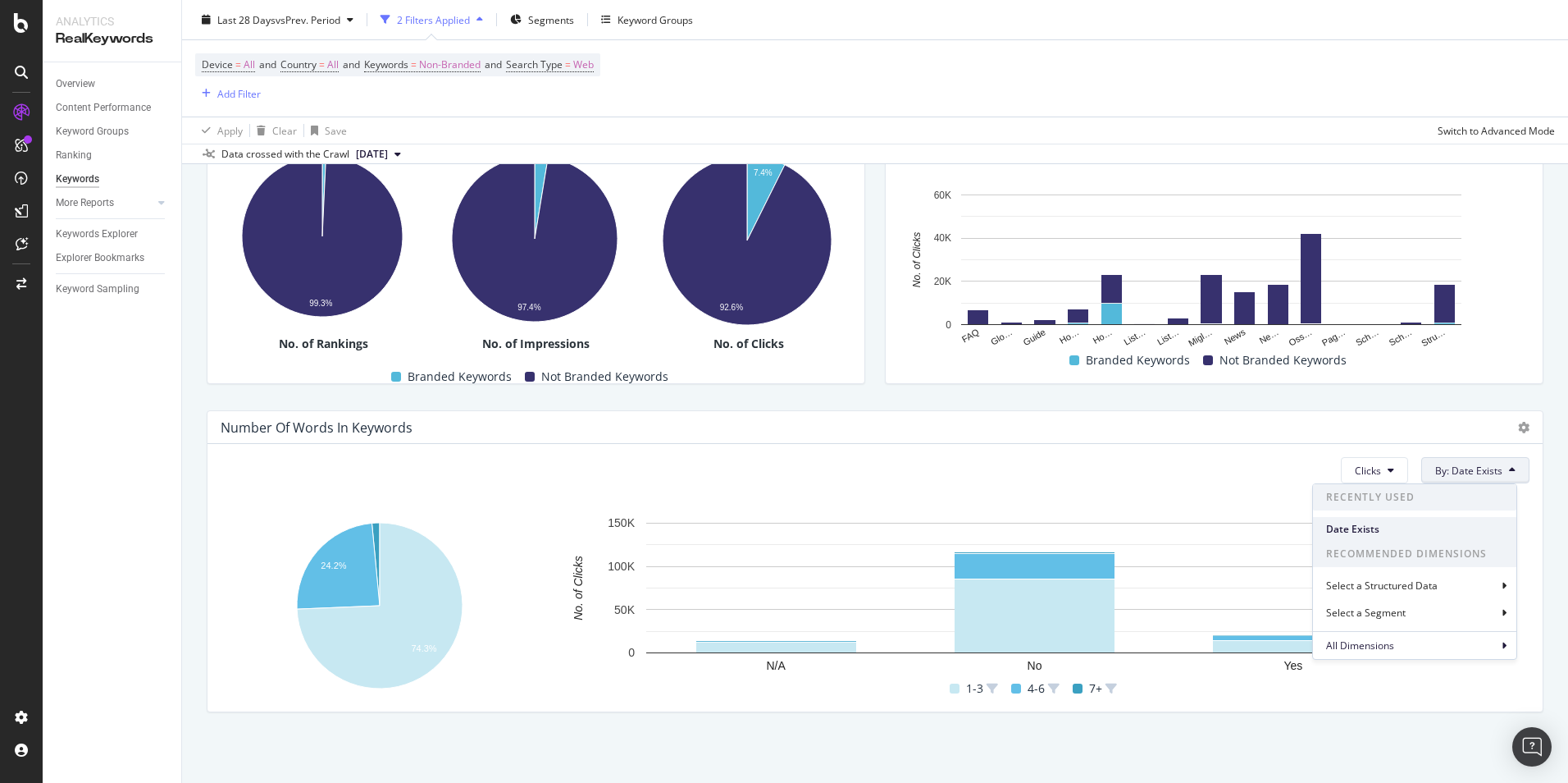
click at [1458, 525] on span "Date Exists" at bounding box center [1415, 529] width 177 height 15
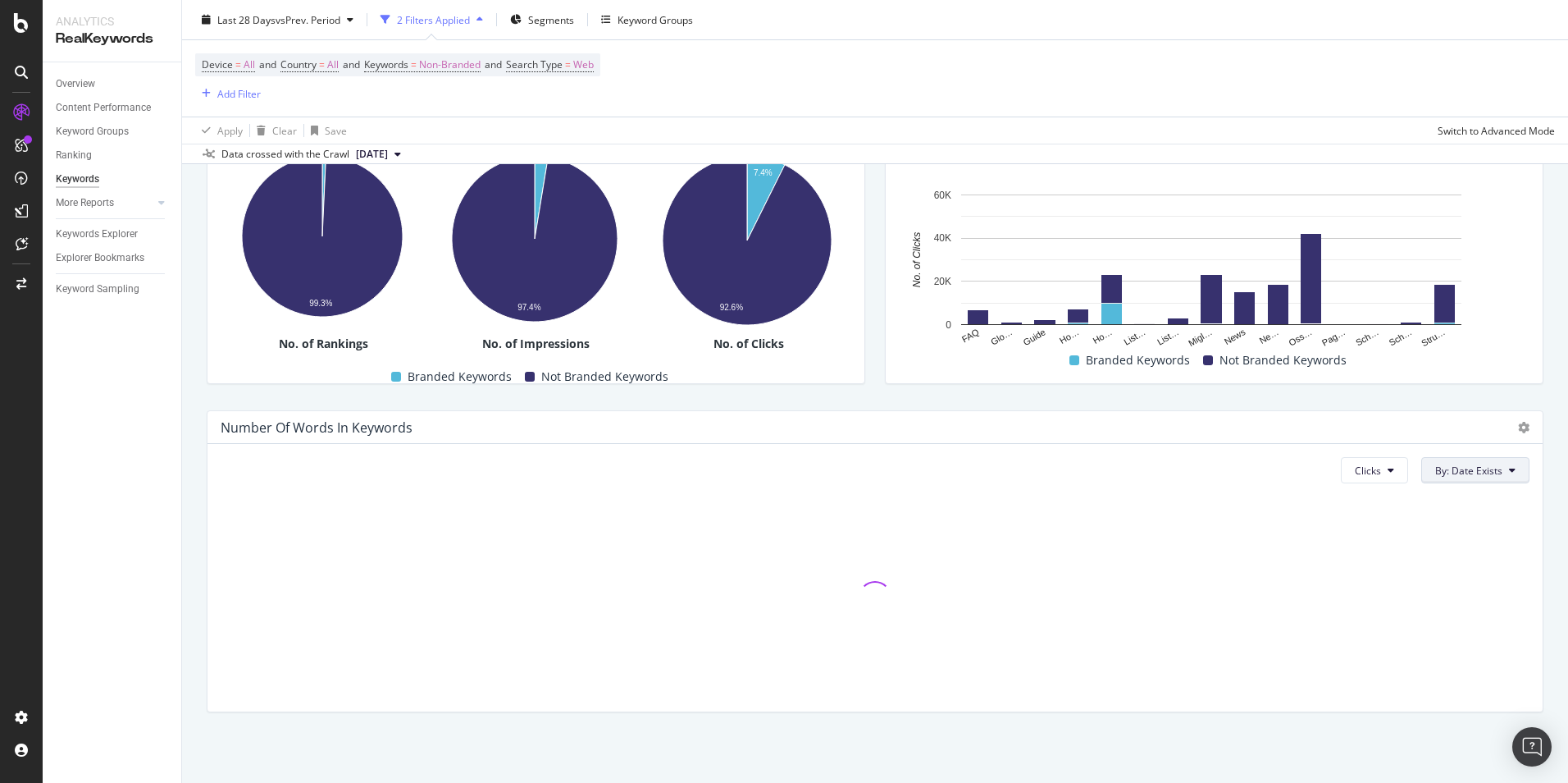
click at [1476, 475] on span "By: Date Exists" at bounding box center [1469, 470] width 67 height 14
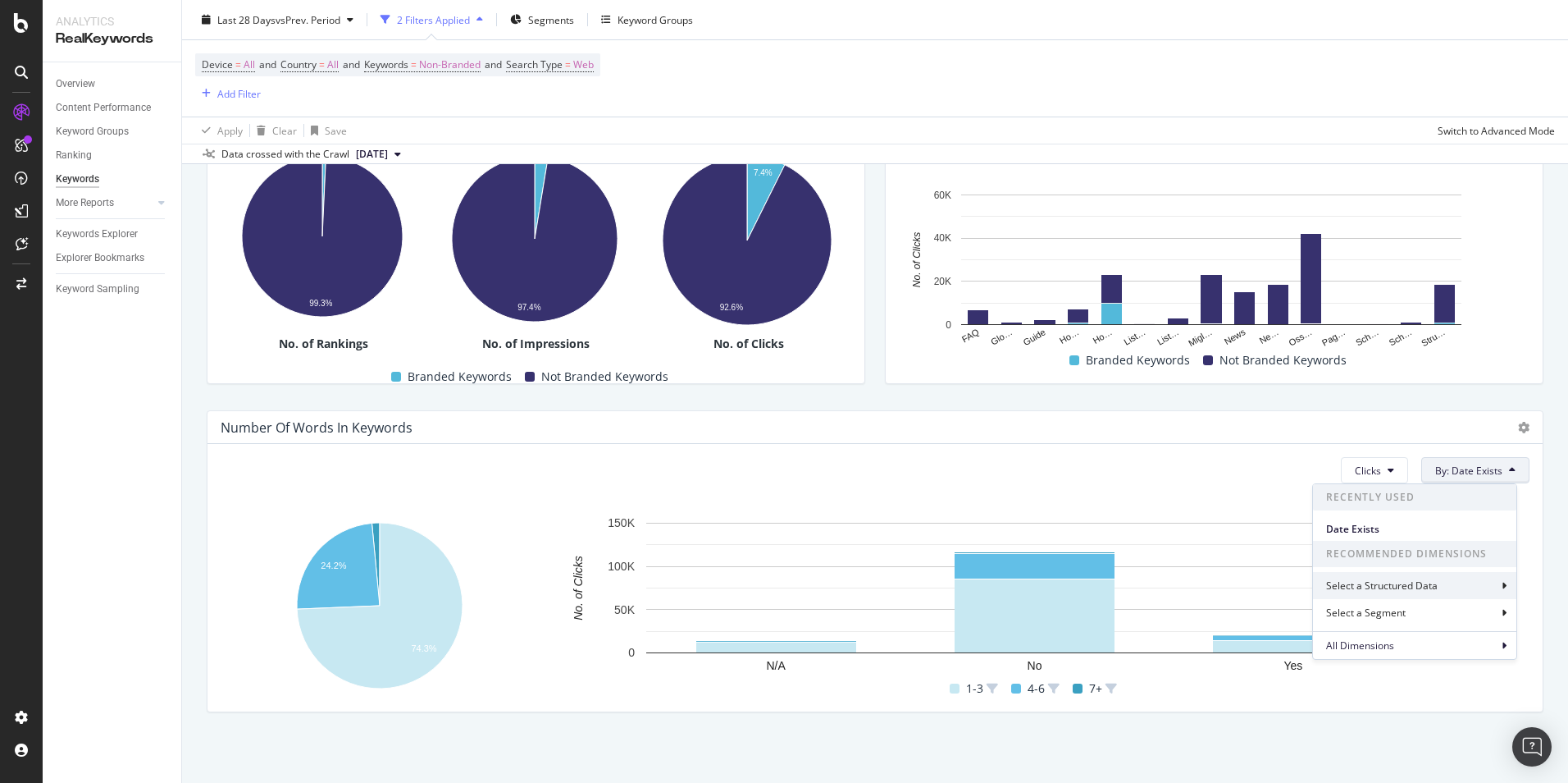
click at [1480, 584] on div "Select a Structured Data" at bounding box center [1415, 585] width 203 height 27
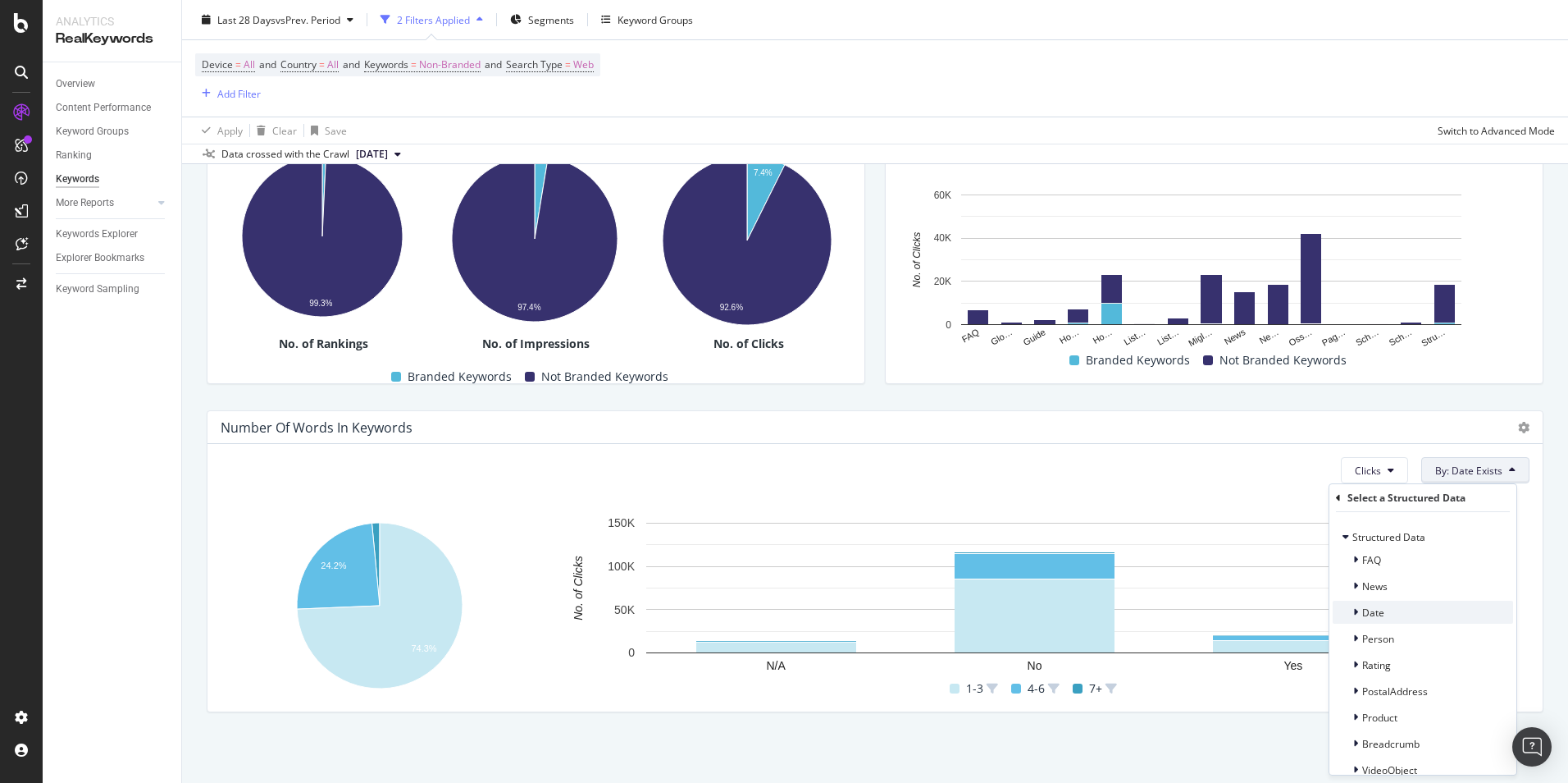
click at [1452, 610] on div "Date" at bounding box center [1423, 612] width 180 height 23
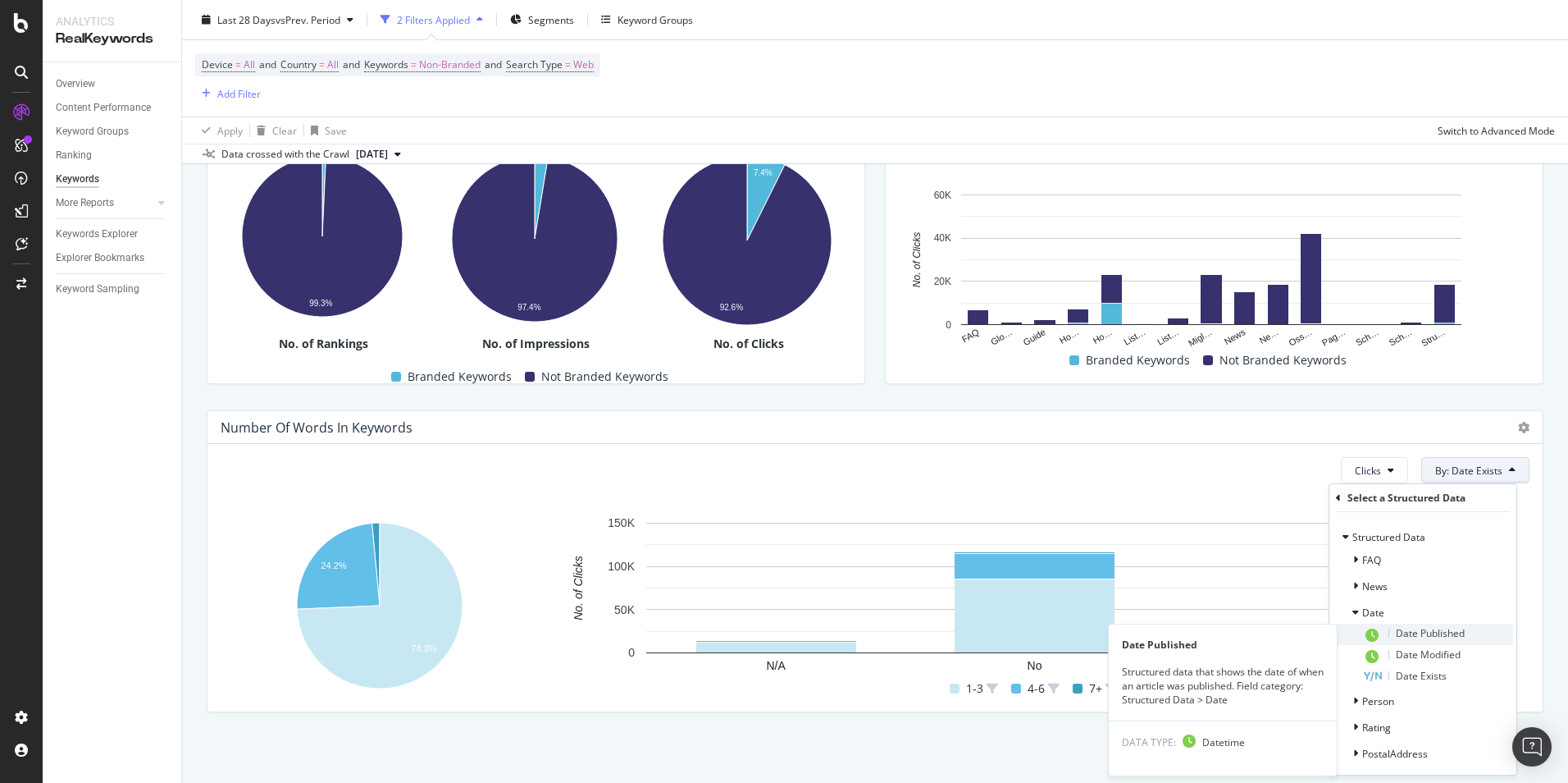
click at [1451, 635] on span "Date Published" at bounding box center [1431, 633] width 69 height 14
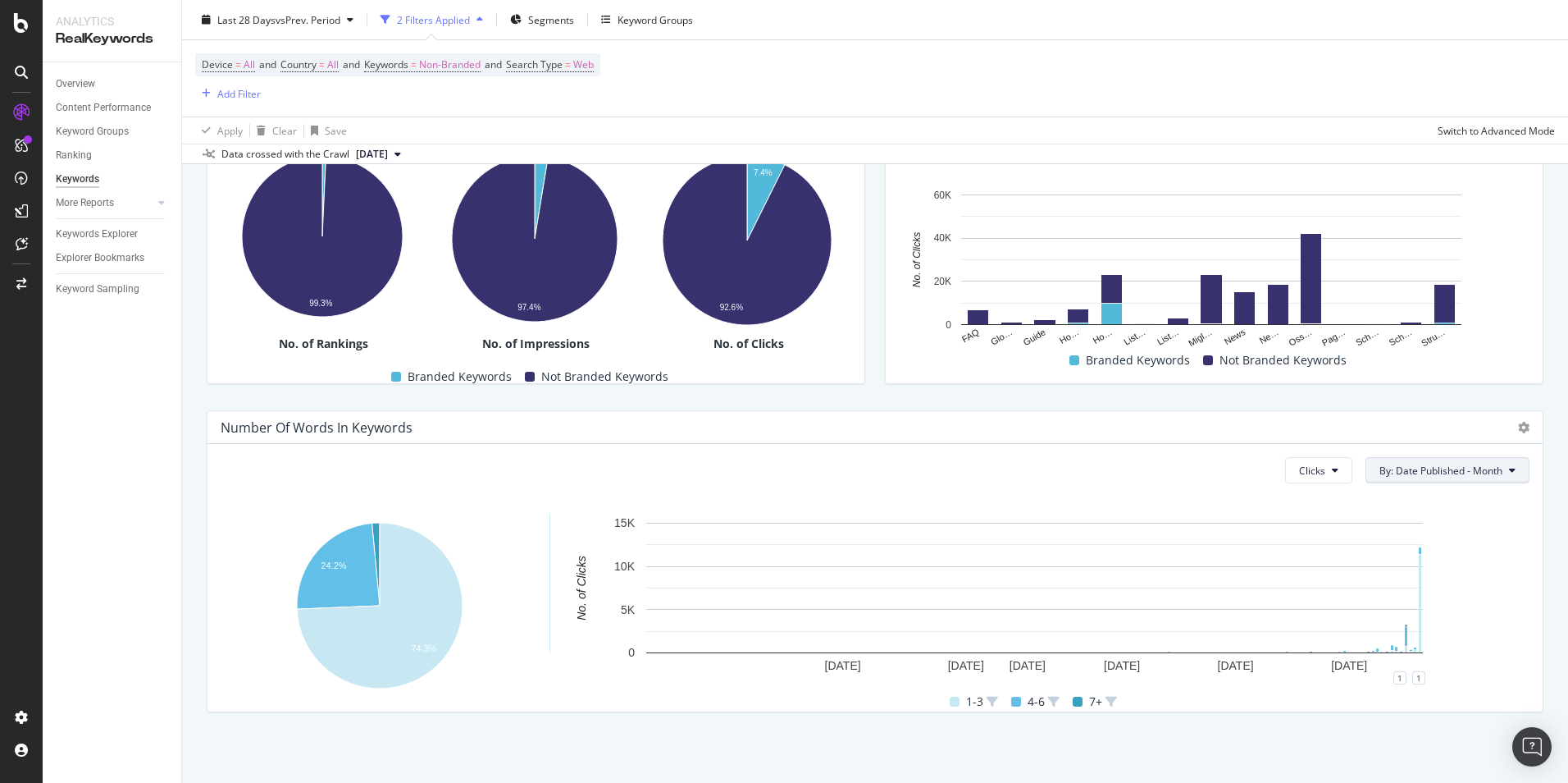
click at [1458, 467] on span "By: Date Published - Month" at bounding box center [1441, 470] width 123 height 14
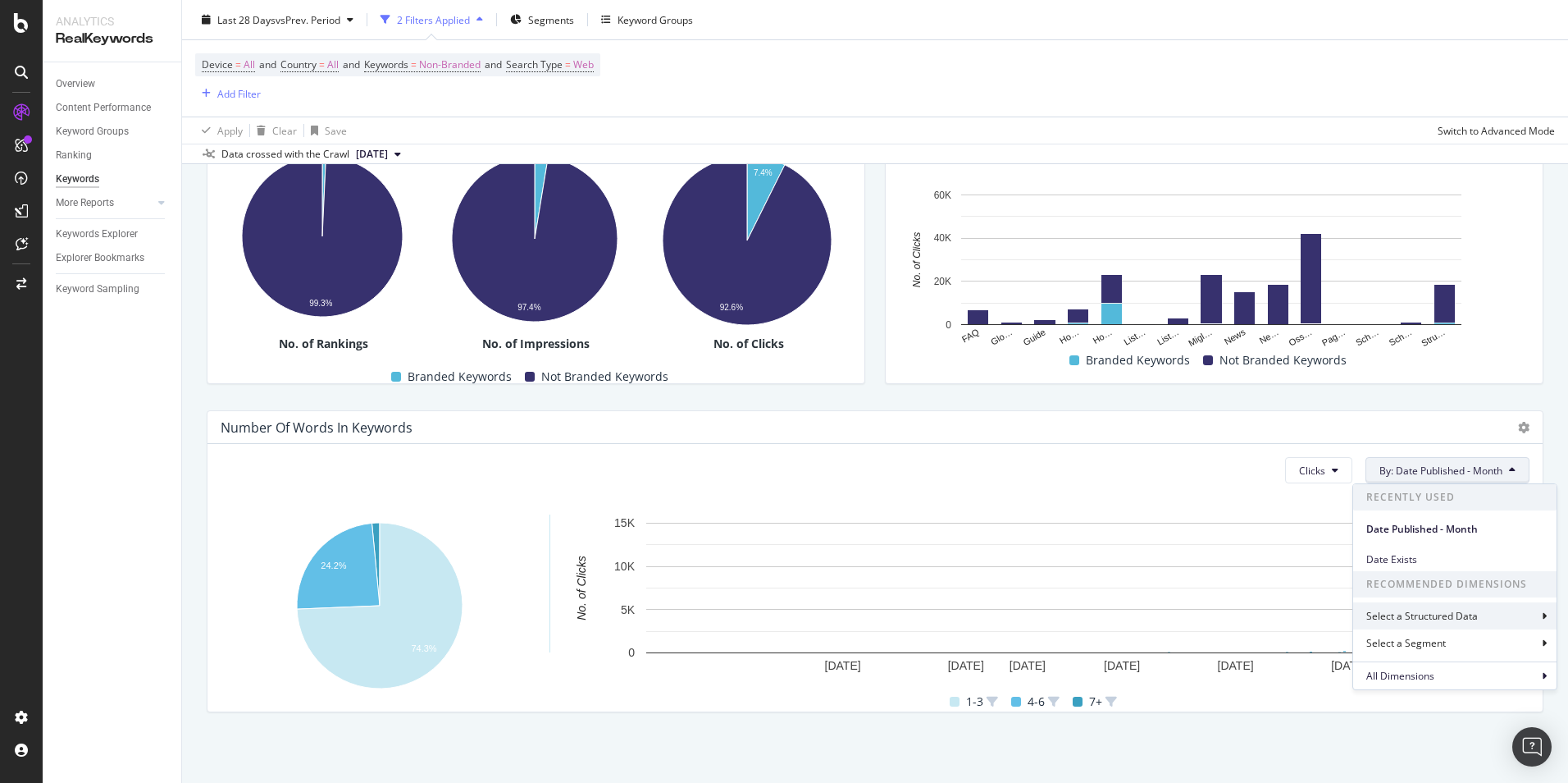
click at [1504, 612] on div "Select a Structured Data" at bounding box center [1454, 616] width 203 height 27
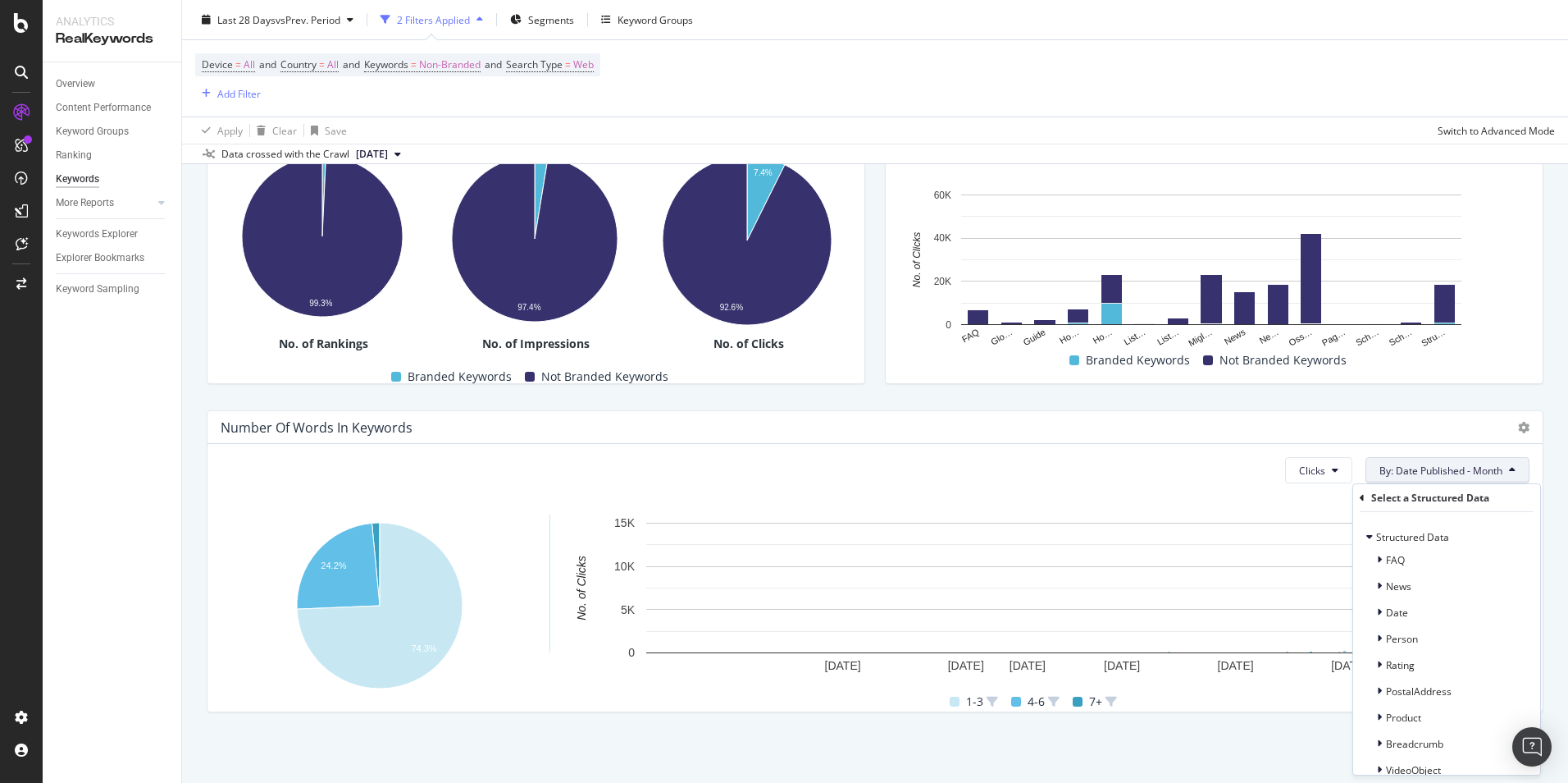
click at [1504, 612] on div "Date" at bounding box center [1447, 612] width 180 height 23
click at [1483, 503] on div "Clicks By: Date Published - Month Select a Structured Data Structured Data FAQ …" at bounding box center [875, 578] width 1336 height 268
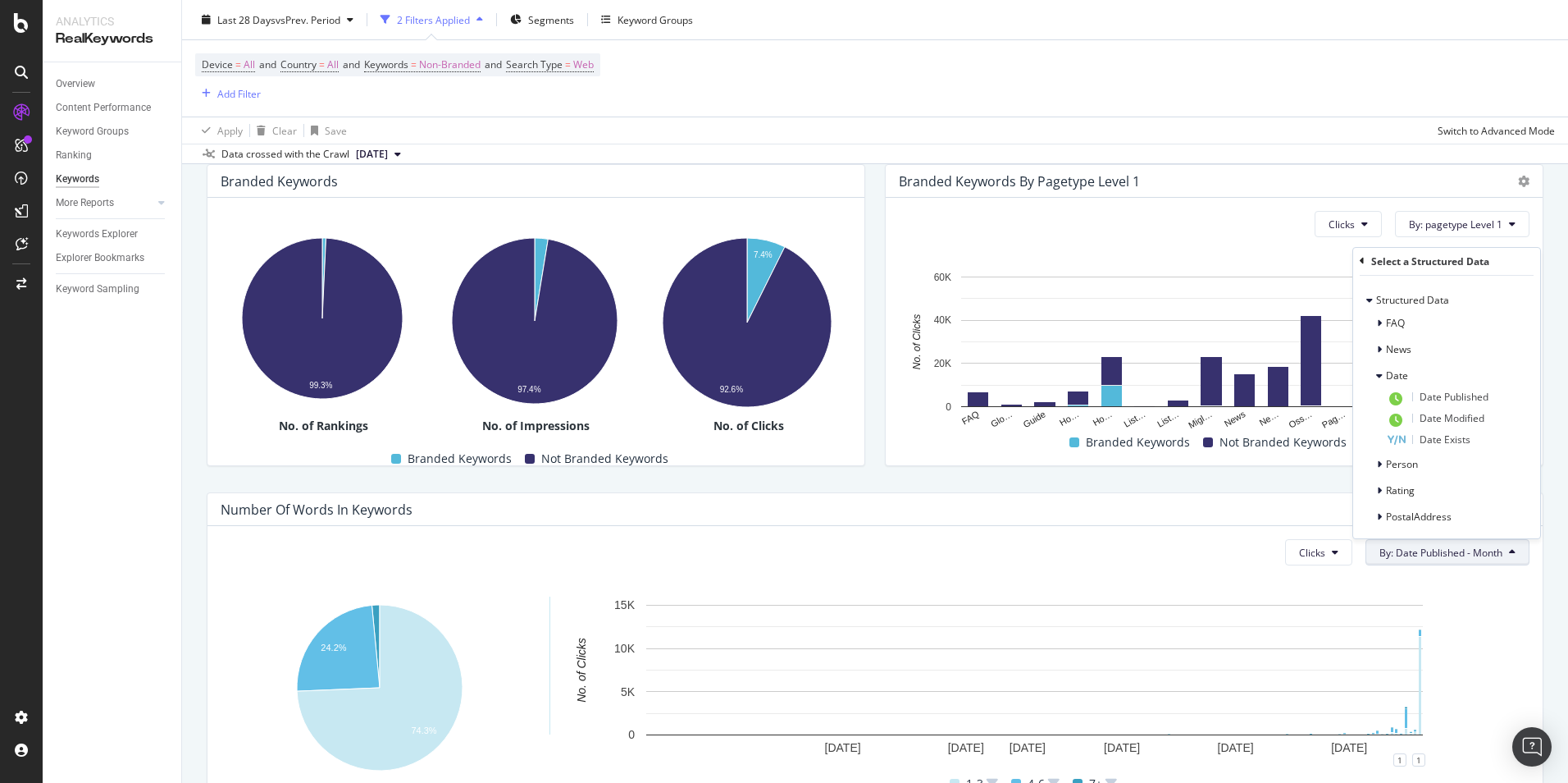
click at [1277, 234] on div "Clicks By: pagetype Level 1" at bounding box center [1214, 224] width 630 height 26
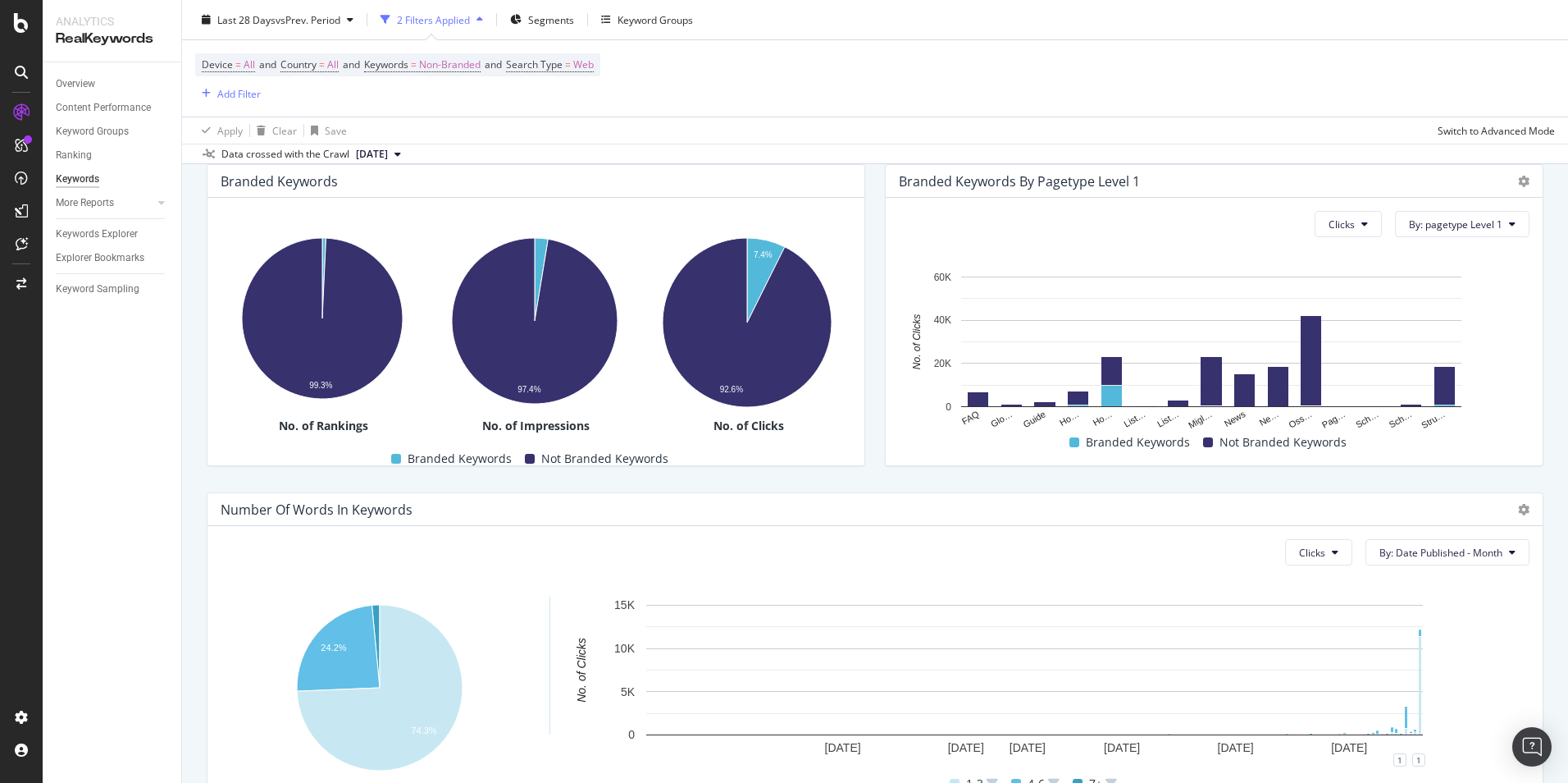
scroll to position [365, 0]
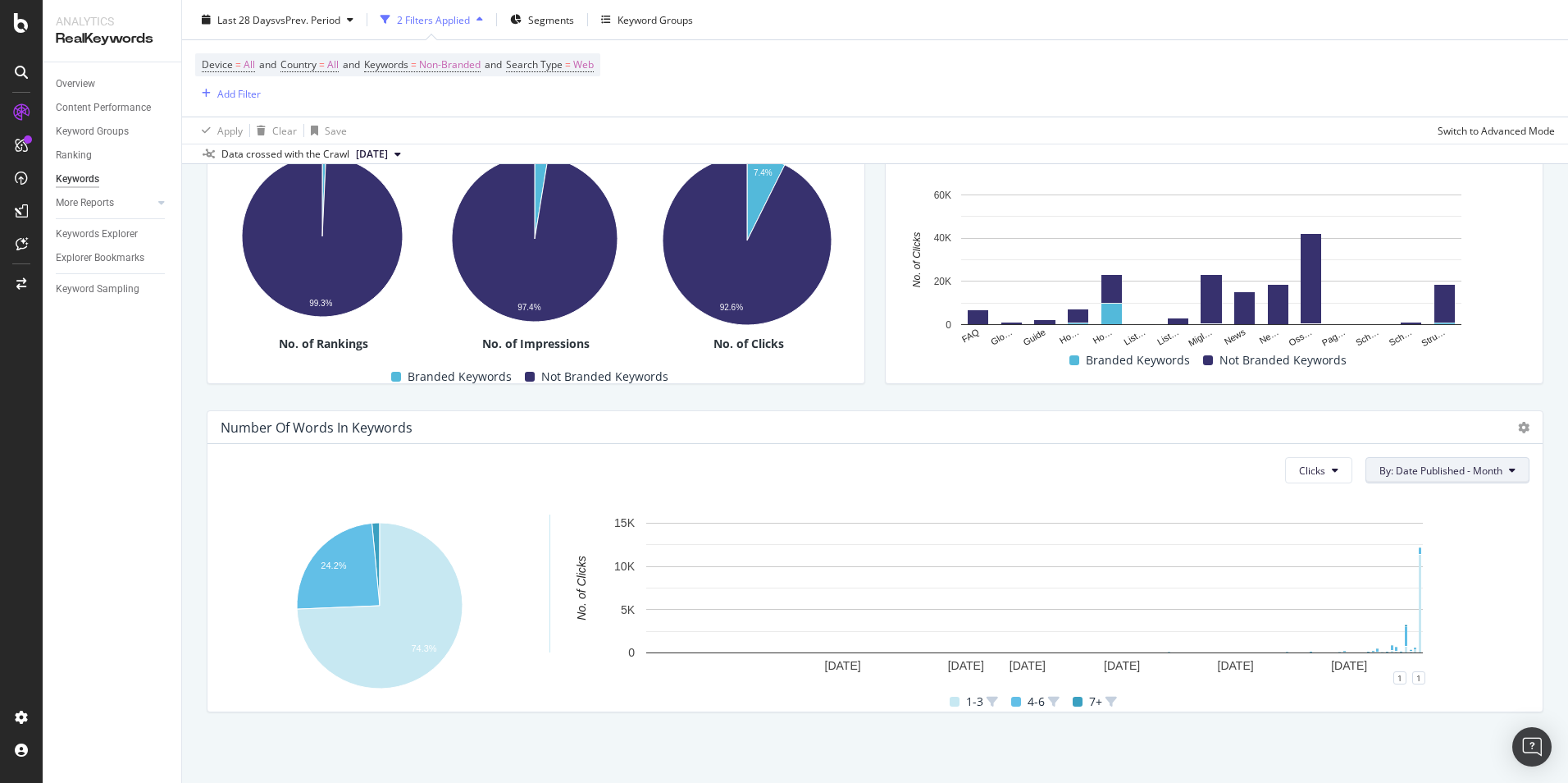
click at [1466, 463] on span "By: Date Published - Month" at bounding box center [1441, 470] width 123 height 14
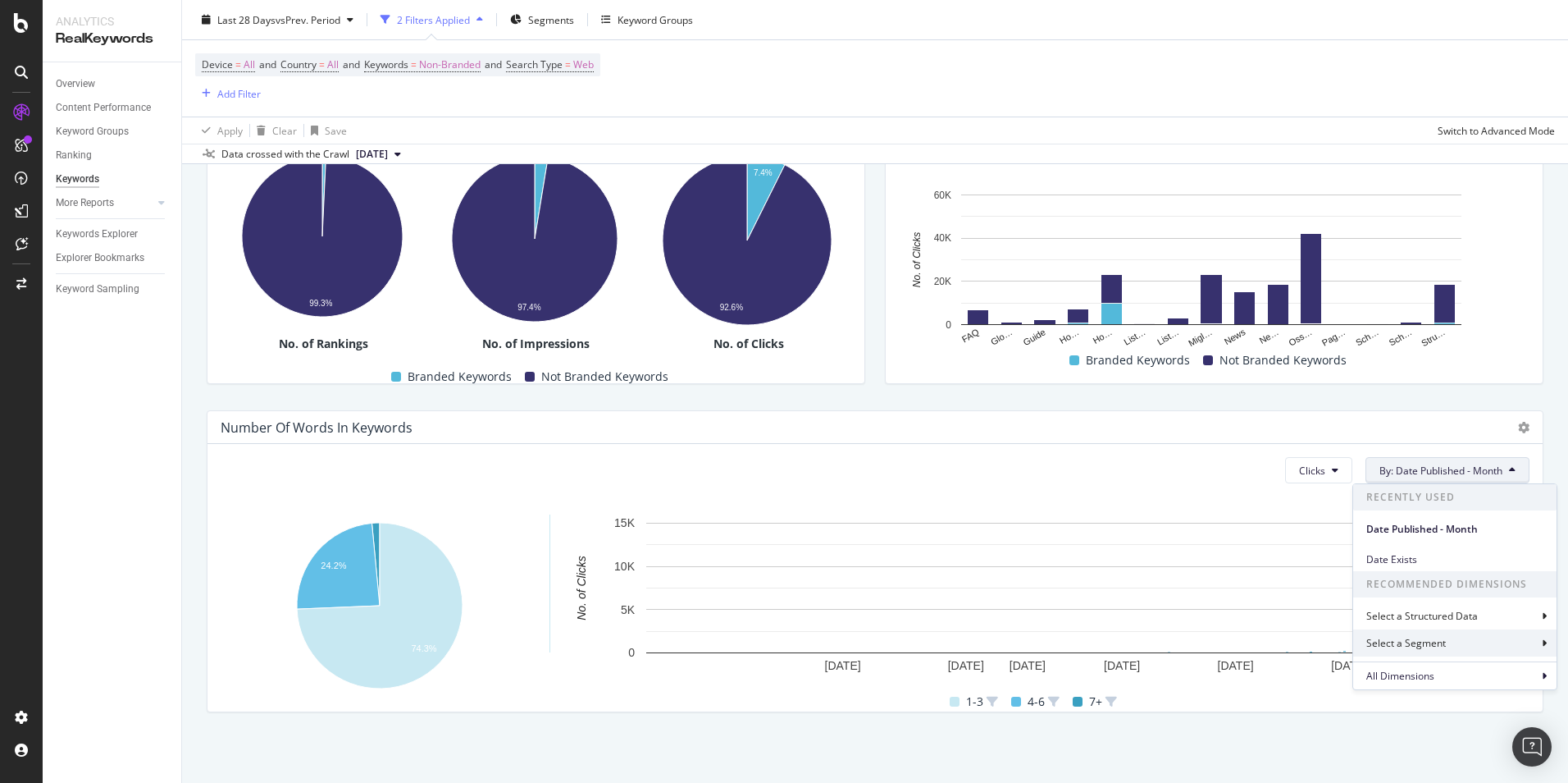
click at [1447, 636] on div "Select a Segment" at bounding box center [1408, 643] width 83 height 14
click at [1306, 491] on div "Clicks By: Date Published - Month Select a Segment URL Scheme and Segmentation …" at bounding box center [875, 578] width 1336 height 268
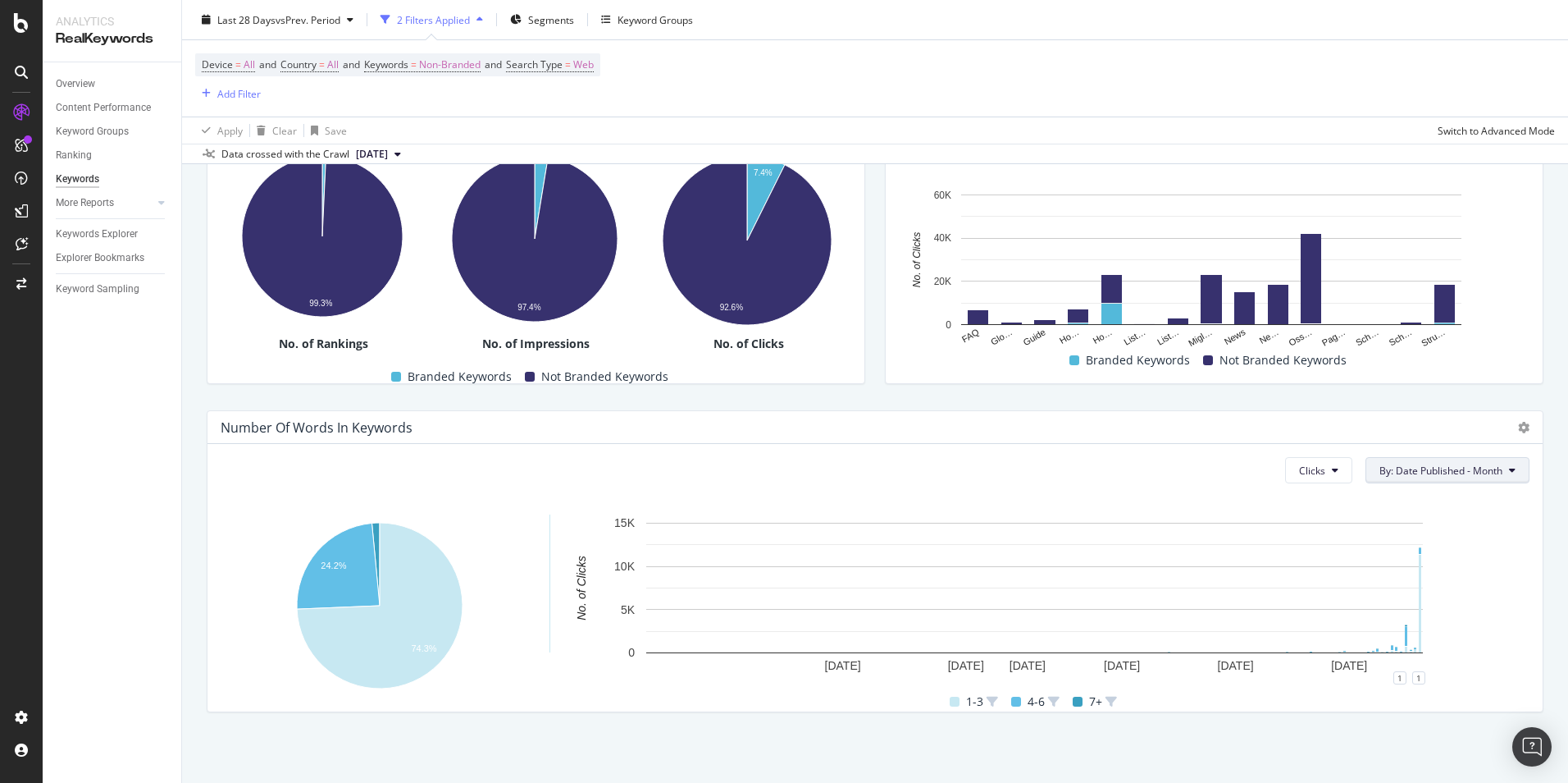
click at [1461, 469] on span "By: Date Published - Month" at bounding box center [1441, 470] width 123 height 14
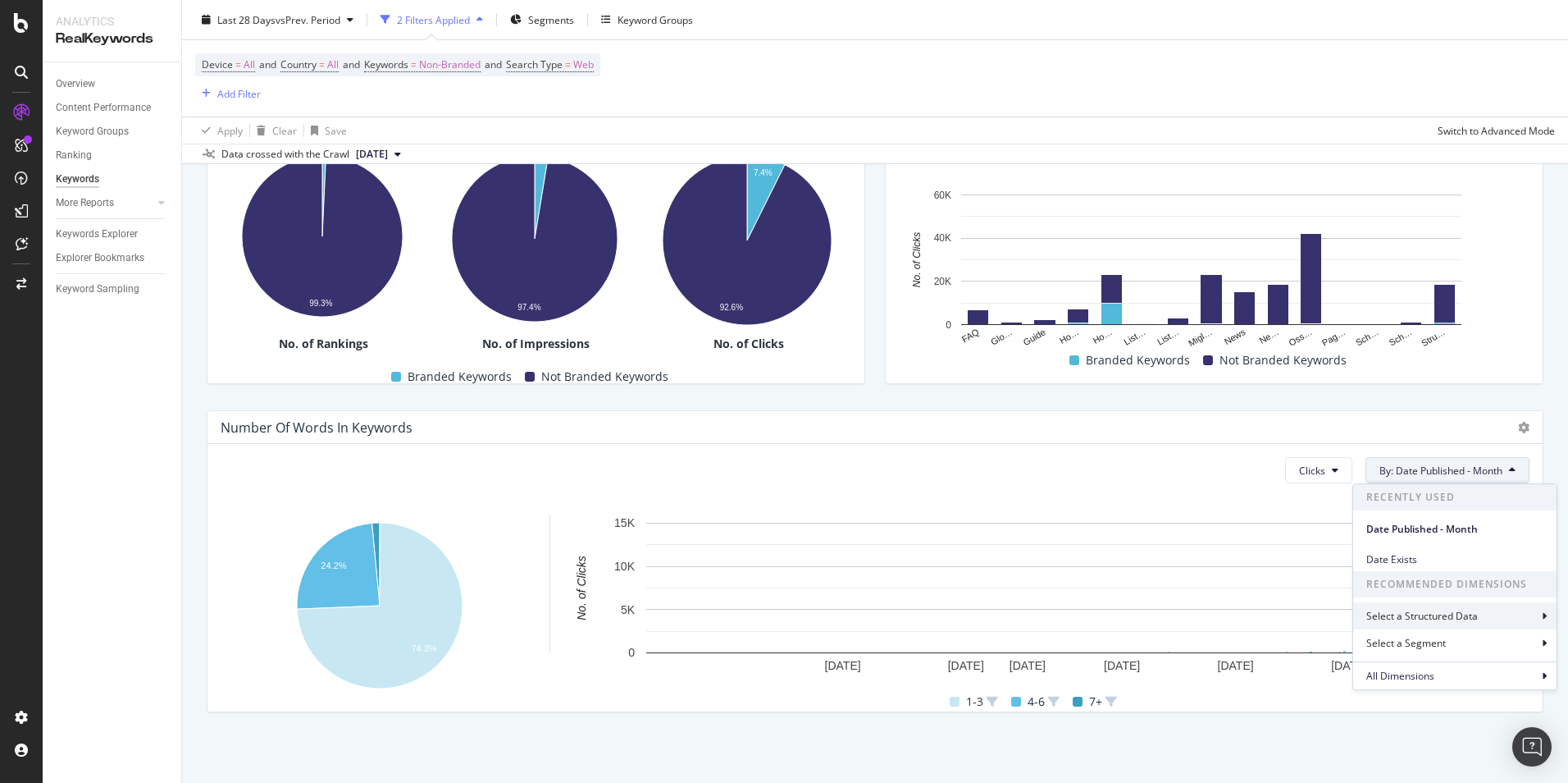
click at [1443, 624] on div "Select a Structured Data" at bounding box center [1454, 616] width 203 height 27
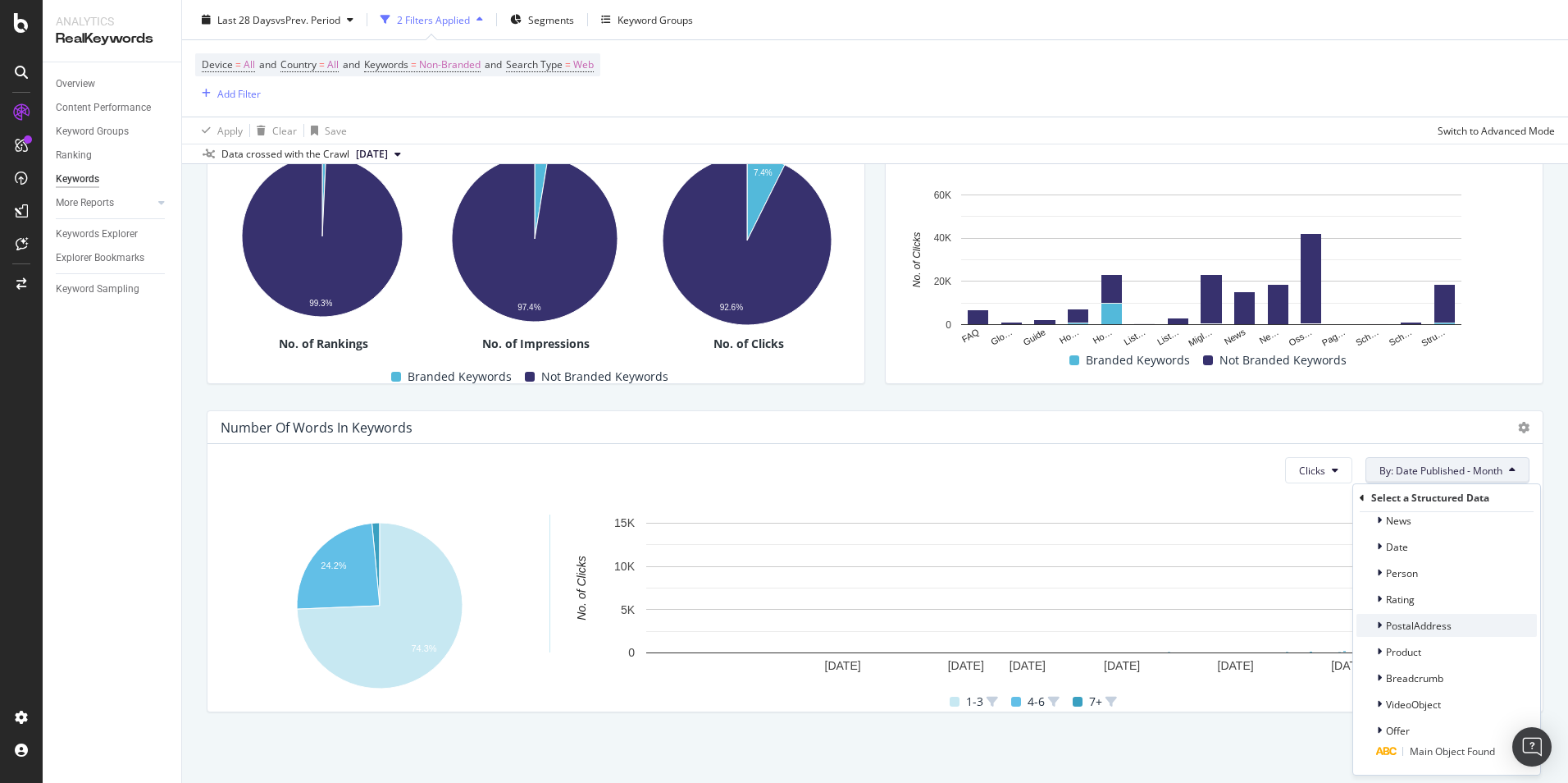
scroll to position [0, 0]
click at [1430, 610] on div "Date" at bounding box center [1447, 612] width 180 height 23
click at [1412, 474] on span "By: Date Published - Month" at bounding box center [1441, 470] width 123 height 14
click at [1433, 463] on span "By: Date Published - Month" at bounding box center [1441, 470] width 123 height 14
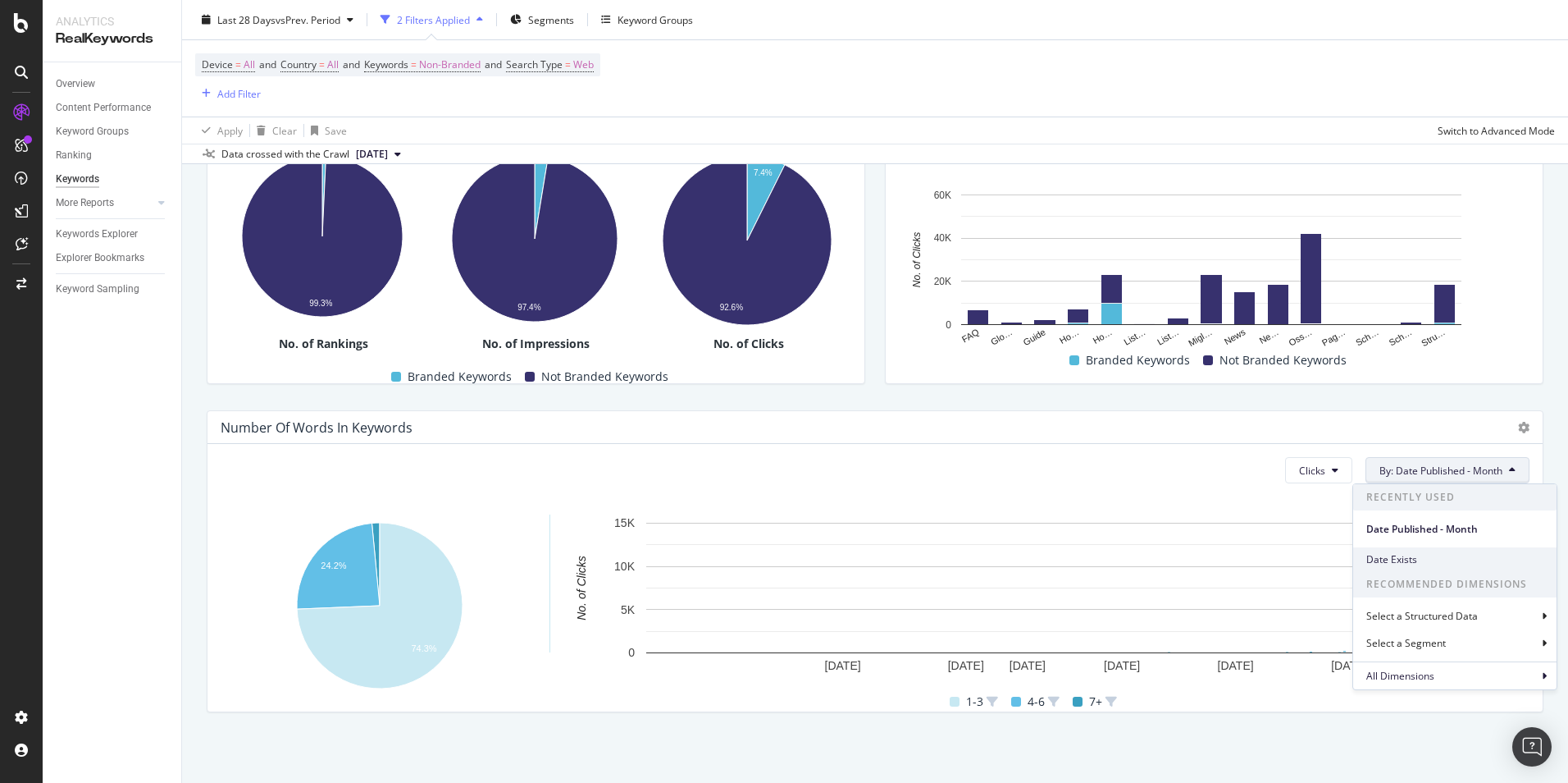
drag, startPoint x: 1418, startPoint y: 558, endPoint x: 1404, endPoint y: 563, distance: 14.9
click at [1404, 563] on span "Date Exists" at bounding box center [1454, 559] width 177 height 15
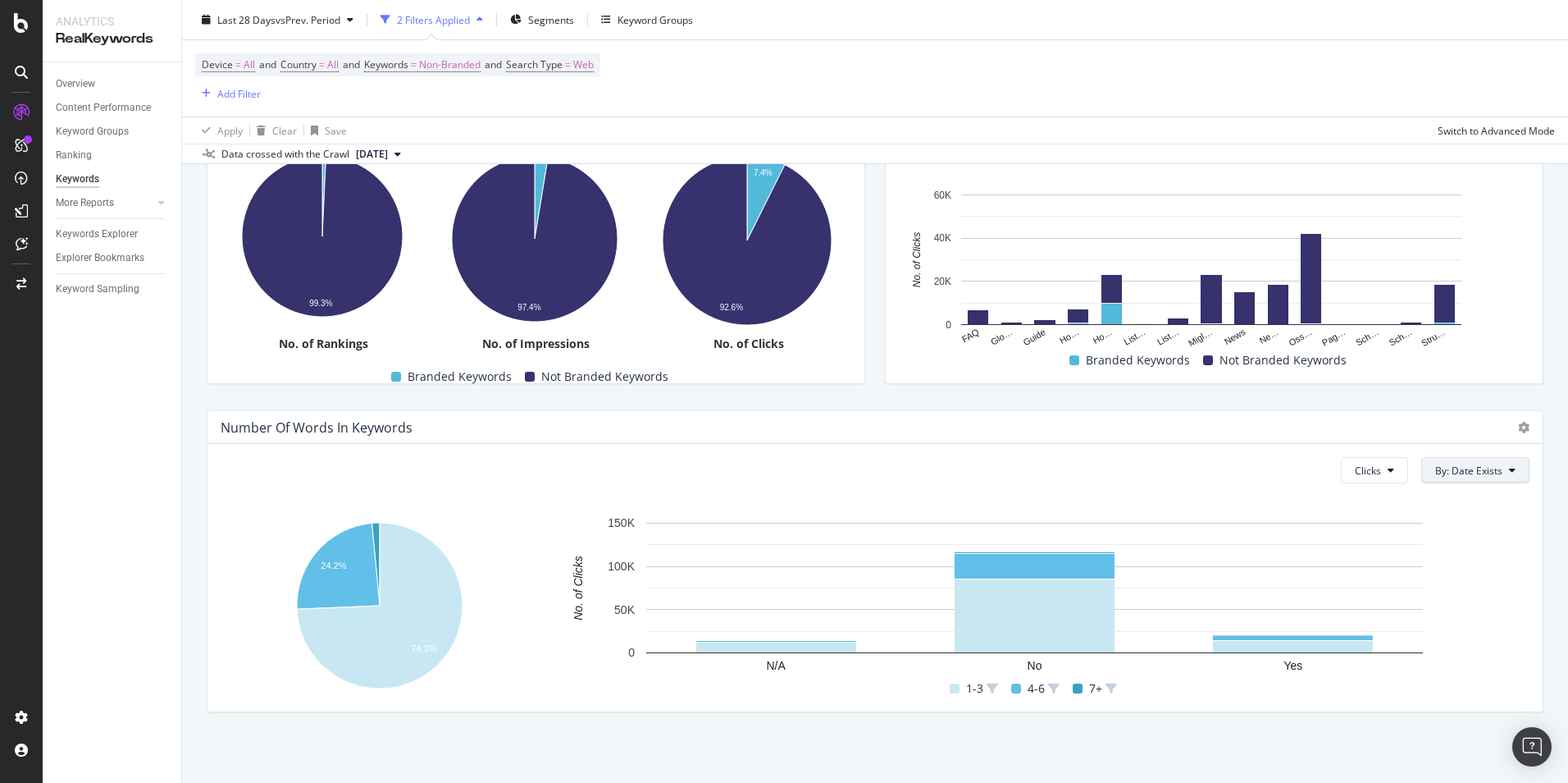
click at [1446, 470] on span "By: Date Exists" at bounding box center [1469, 470] width 67 height 14
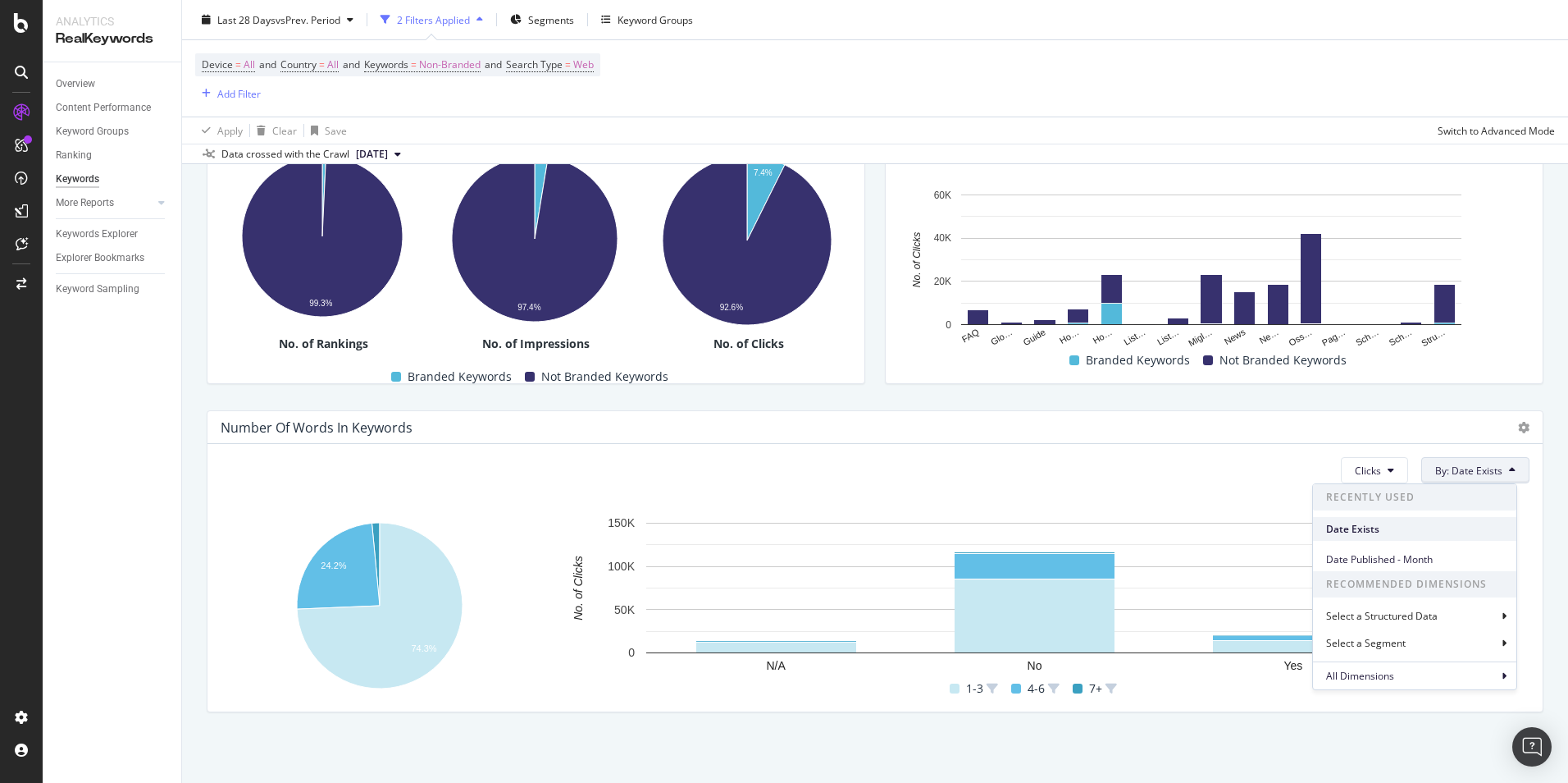
click at [1426, 526] on span "Date Exists" at bounding box center [1415, 529] width 177 height 15
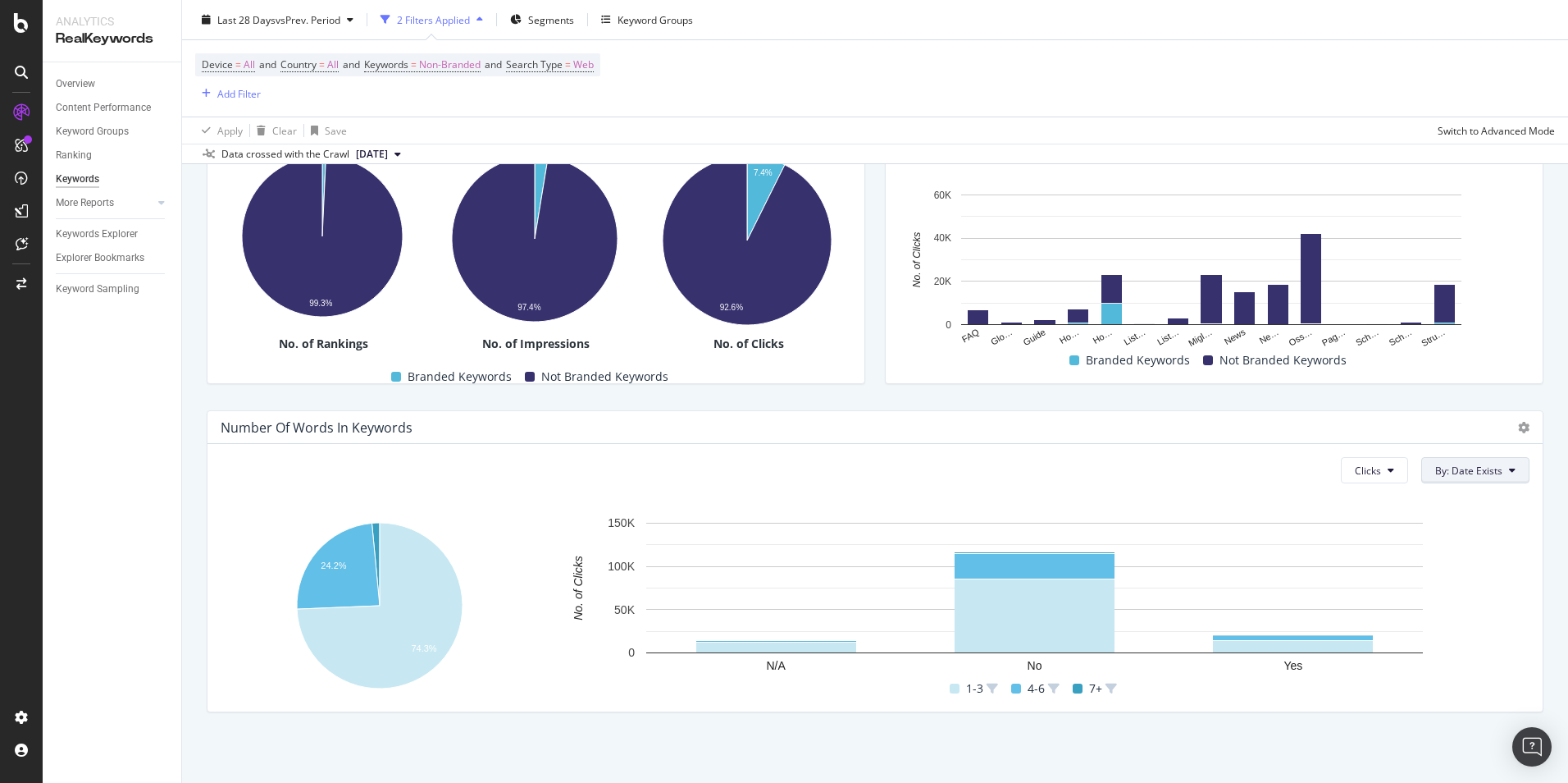
click at [1469, 465] on span "By: Date Exists" at bounding box center [1469, 470] width 67 height 14
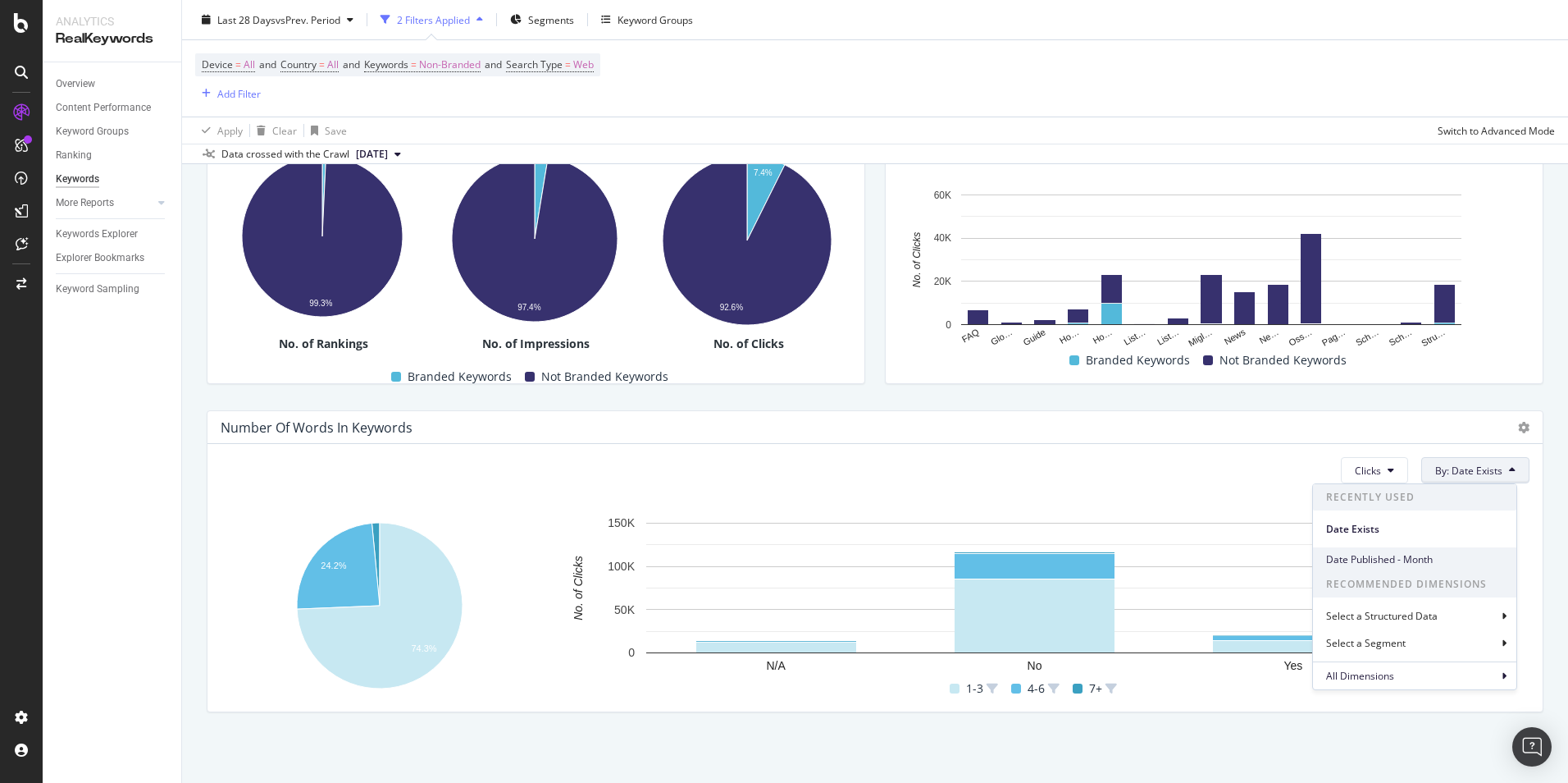
click at [1447, 552] on span "Date Published - Month" at bounding box center [1415, 559] width 177 height 15
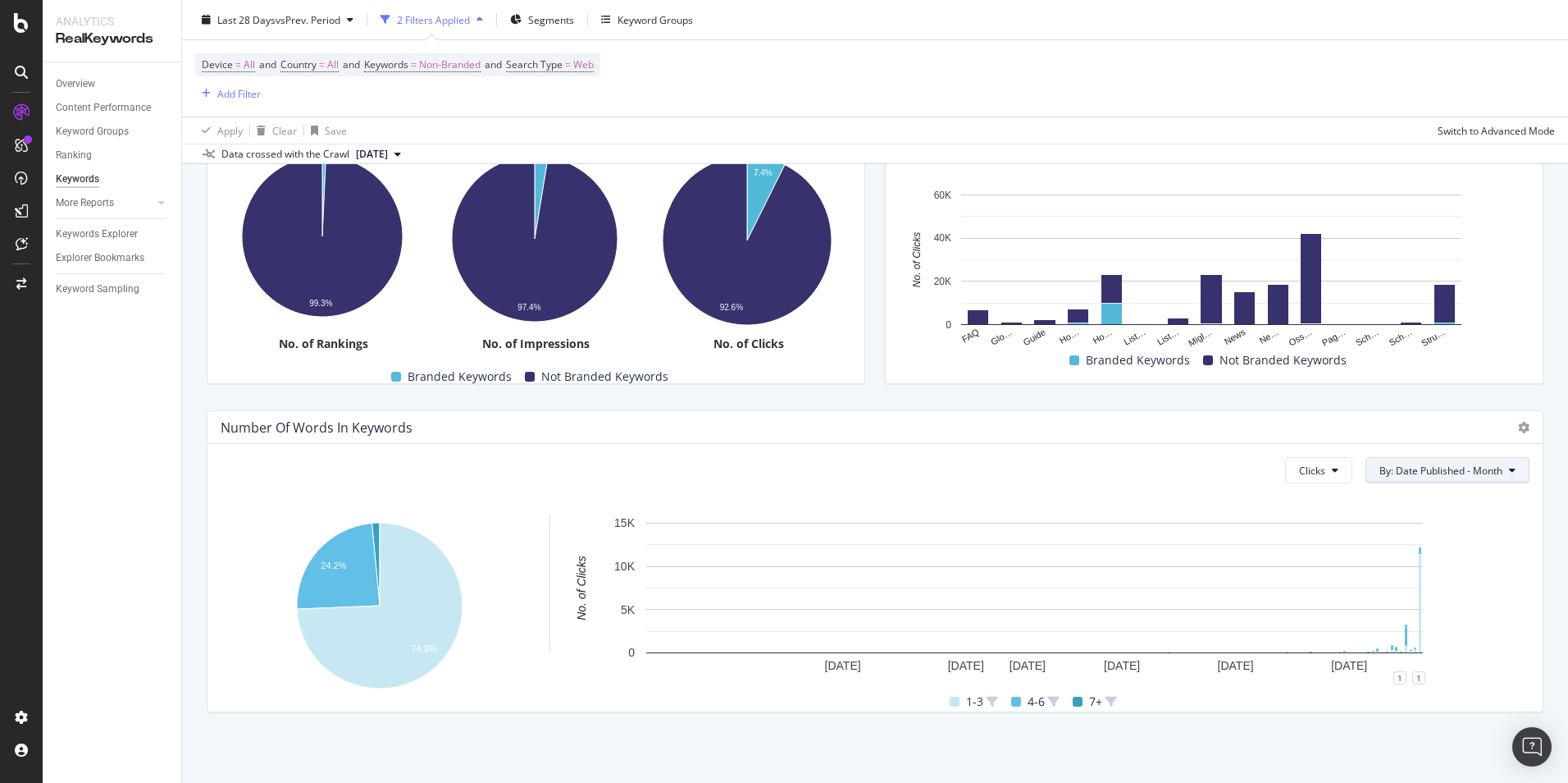
click at [1472, 466] on span "By: Date Published - Month" at bounding box center [1441, 470] width 123 height 14
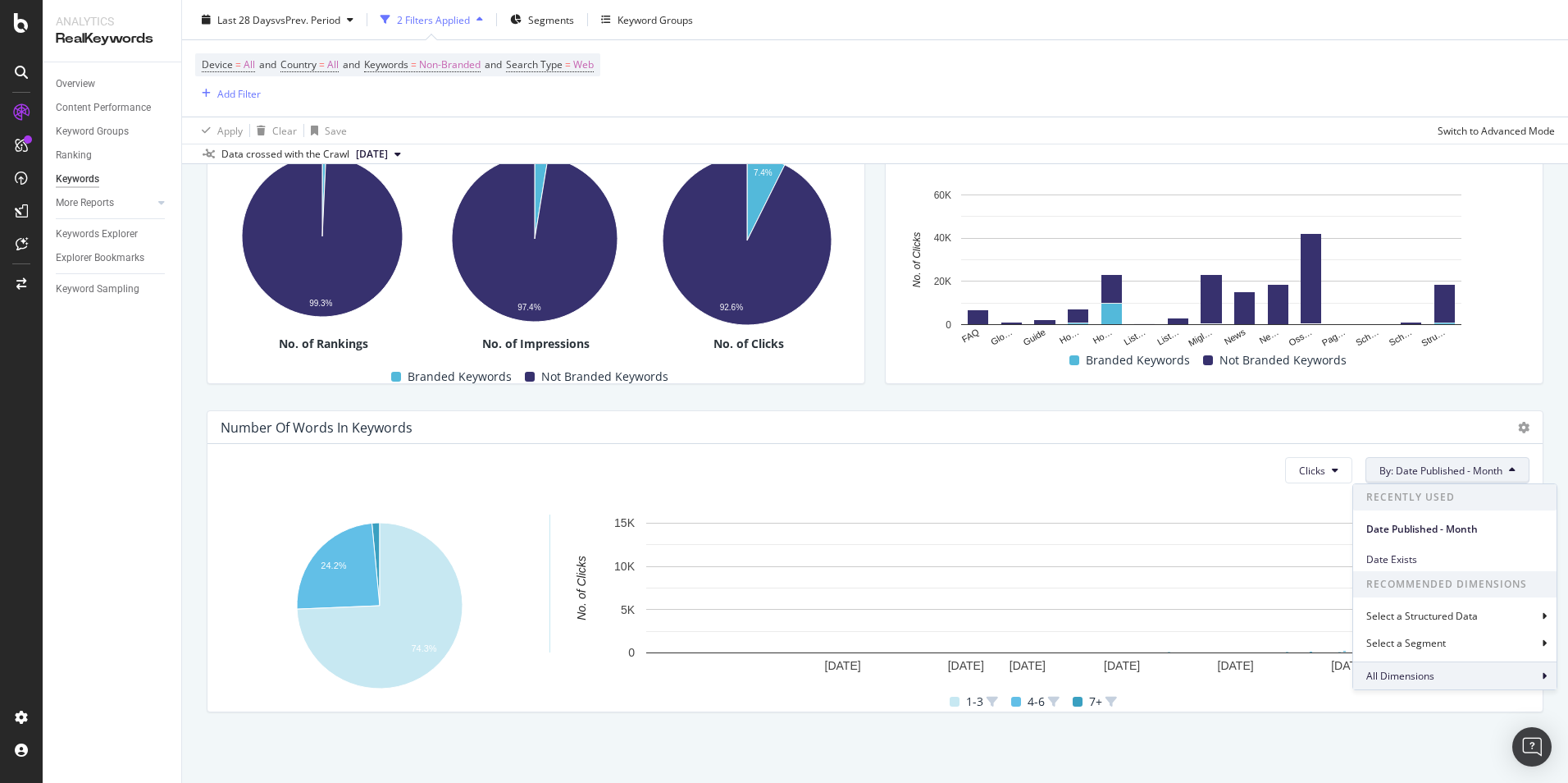
click at [1424, 679] on span "All Dimensions" at bounding box center [1400, 676] width 68 height 14
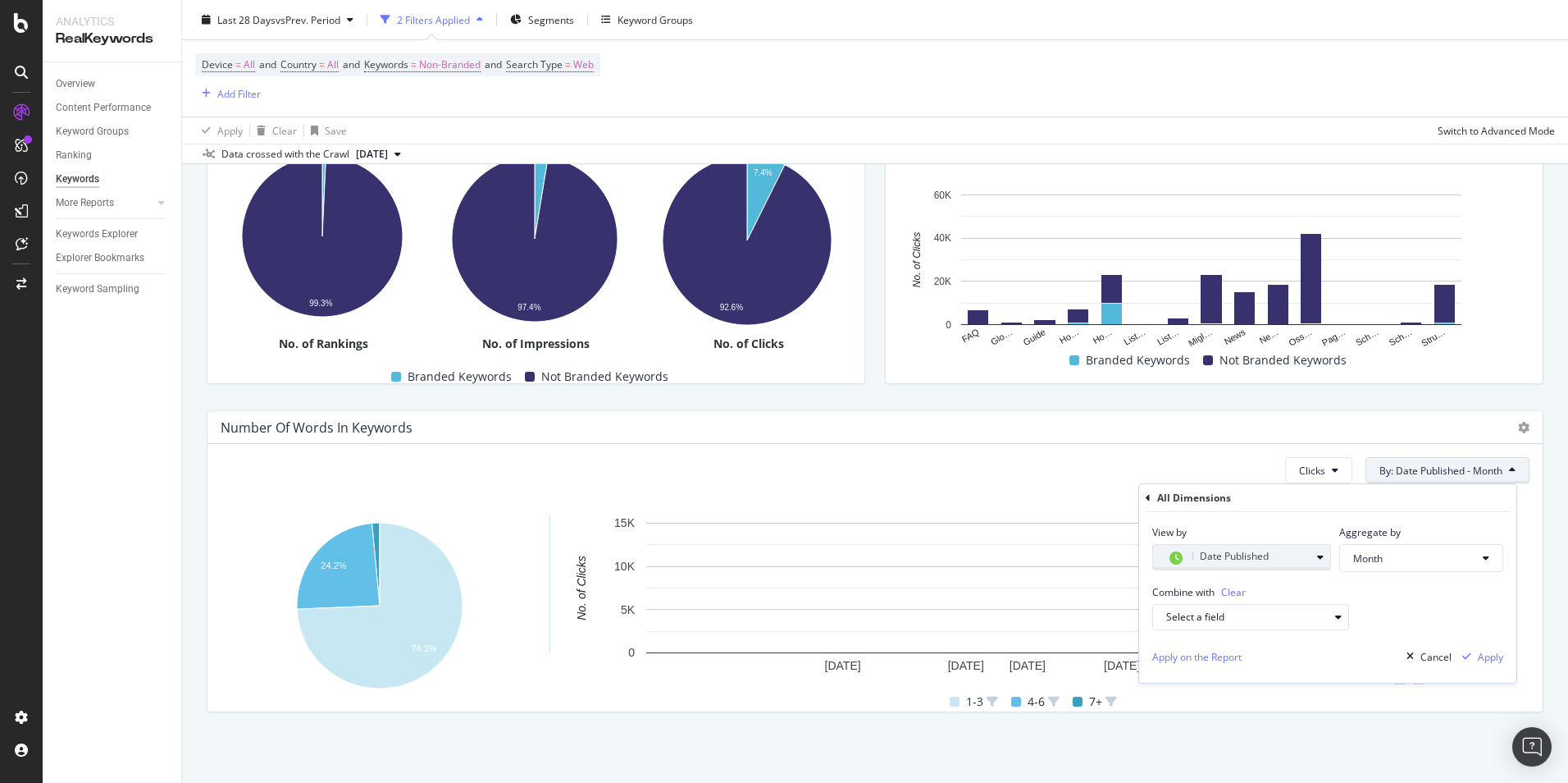
click at [1327, 563] on div "Date Published" at bounding box center [1248, 558] width 164 height 23
click at [1395, 562] on span "Month" at bounding box center [1415, 558] width 123 height 14
click at [1314, 624] on div "Select a field" at bounding box center [1257, 617] width 182 height 23
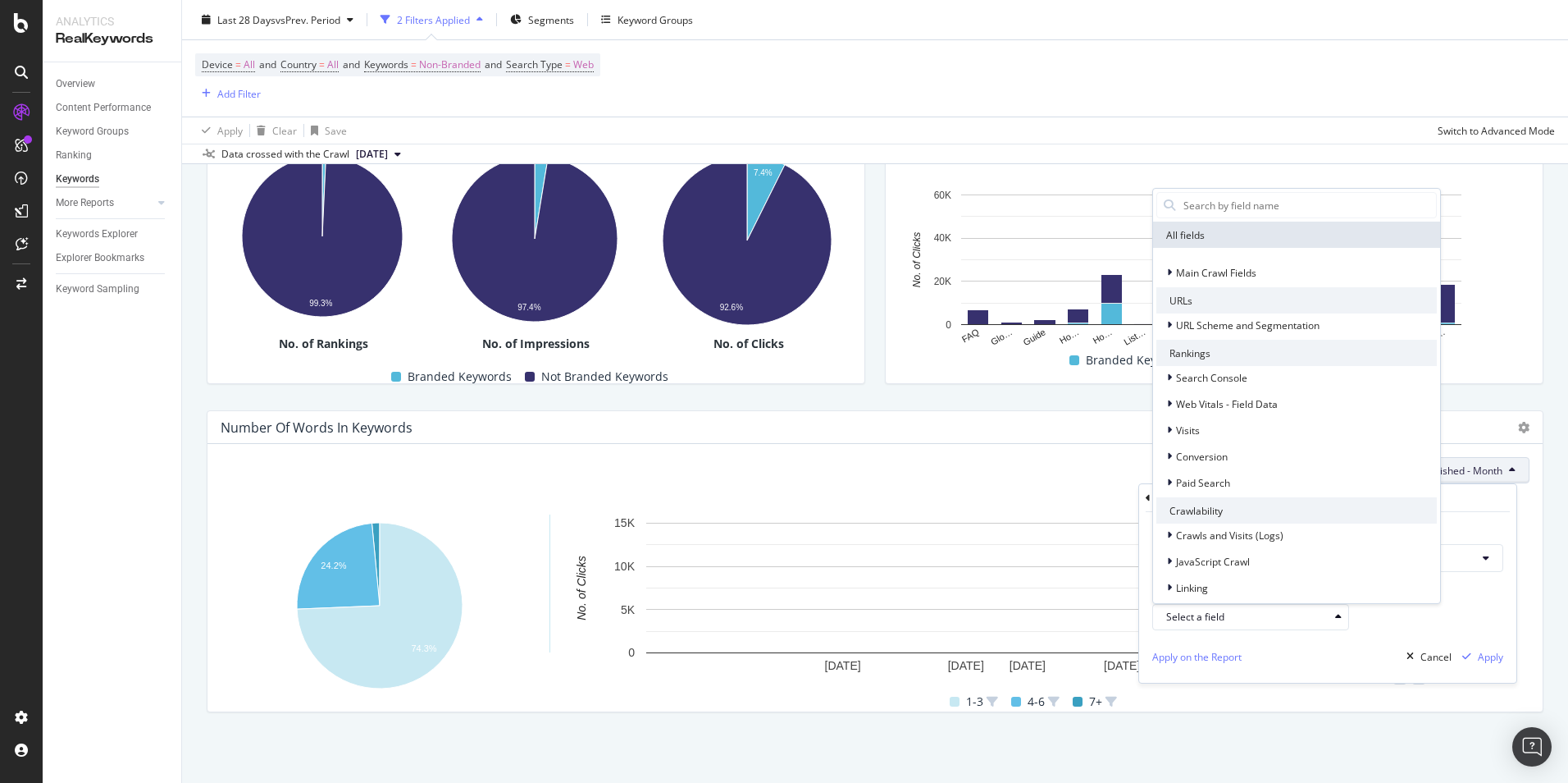
click at [1368, 619] on div "Combine with Clear Select a field All fields Main Crawl Fields URLs URL Scheme …" at bounding box center [1328, 601] width 378 height 58
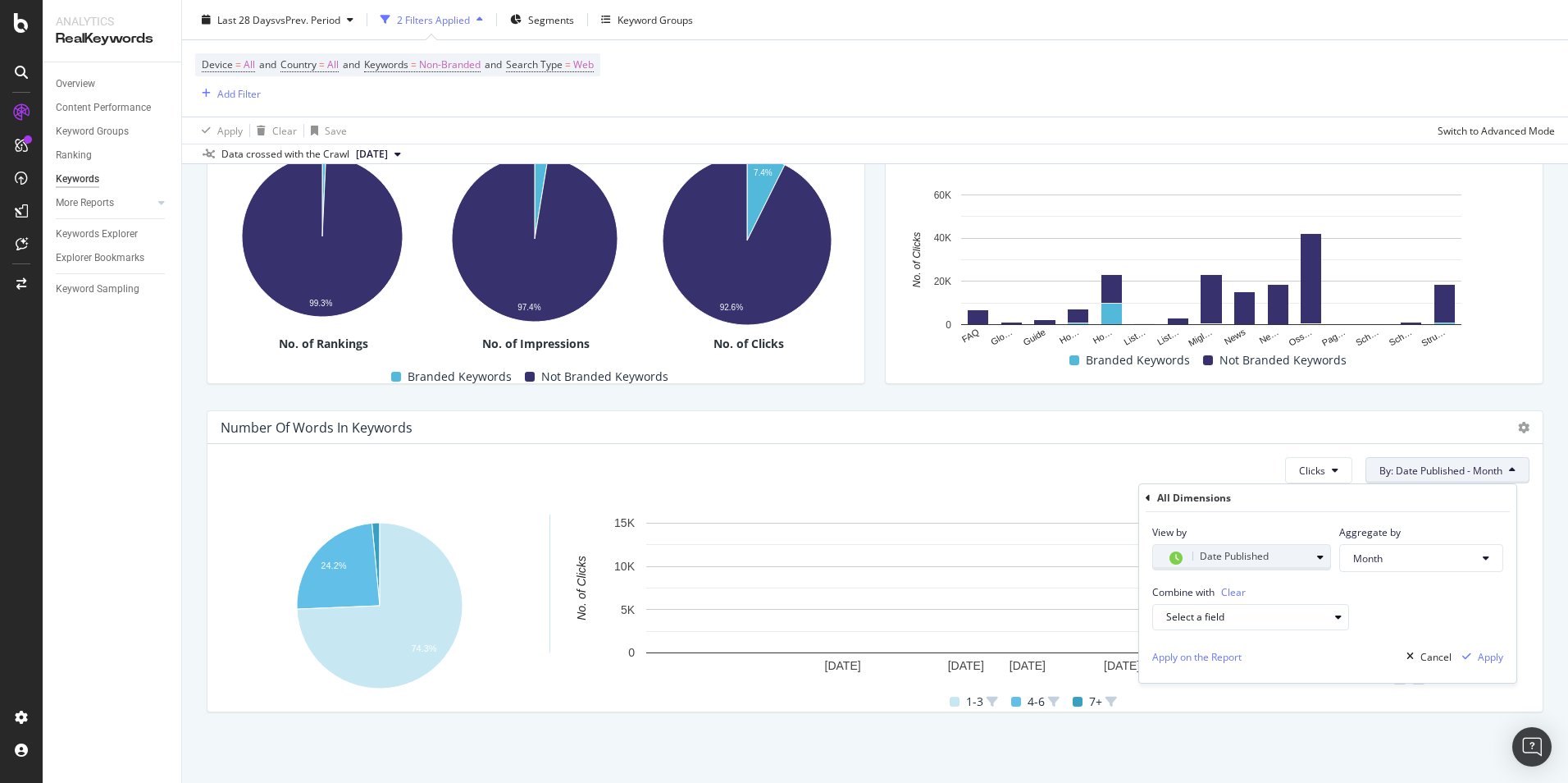
click at [1290, 559] on div "Date Published" at bounding box center [1239, 558] width 144 height 21
click at [1403, 596] on div "Combine with Clear Select a field" at bounding box center [1328, 601] width 378 height 58
click at [1256, 563] on span "Date Published" at bounding box center [1234, 556] width 69 height 14
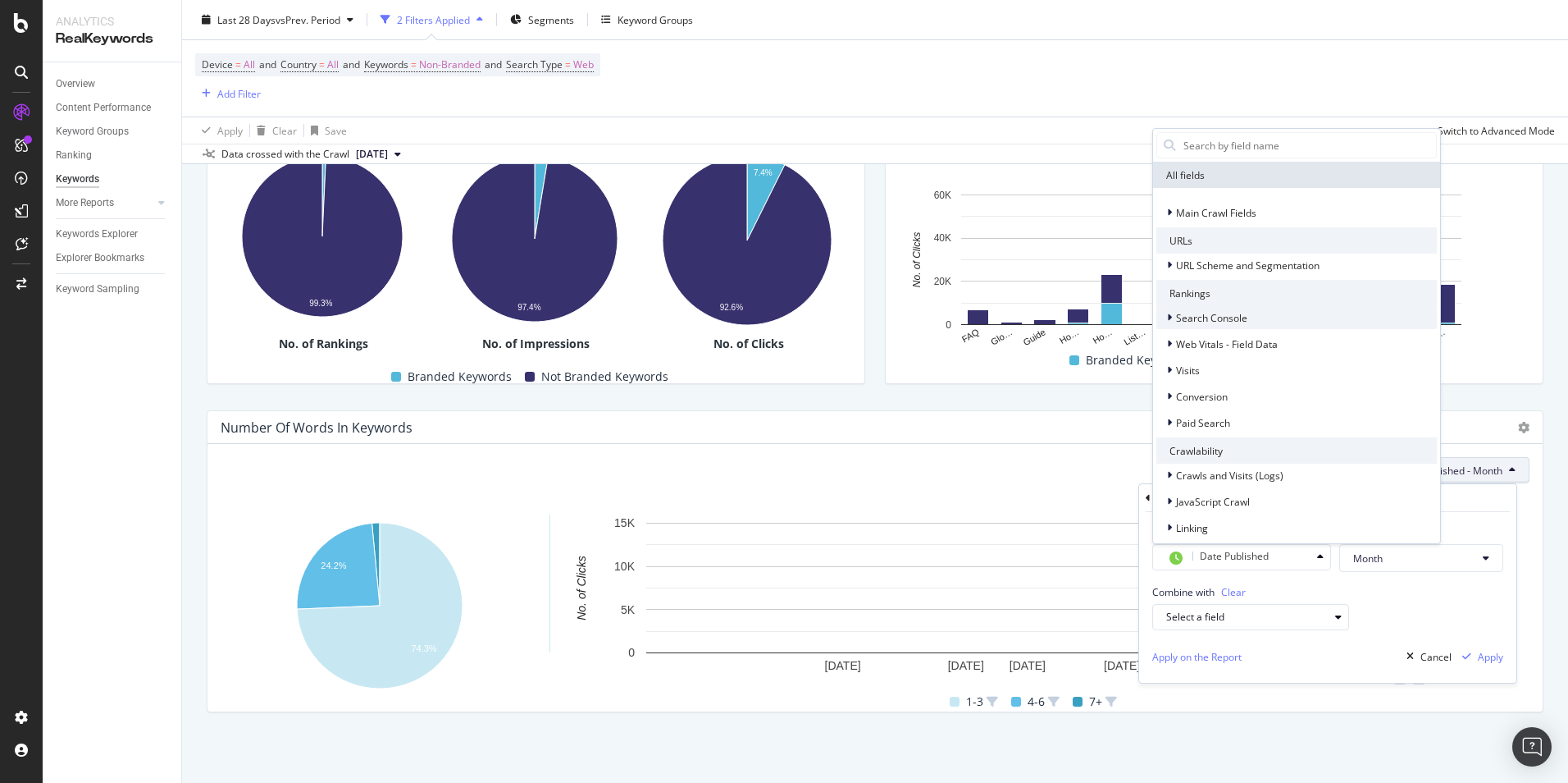
click at [1263, 322] on div "Search Console" at bounding box center [1297, 318] width 281 height 23
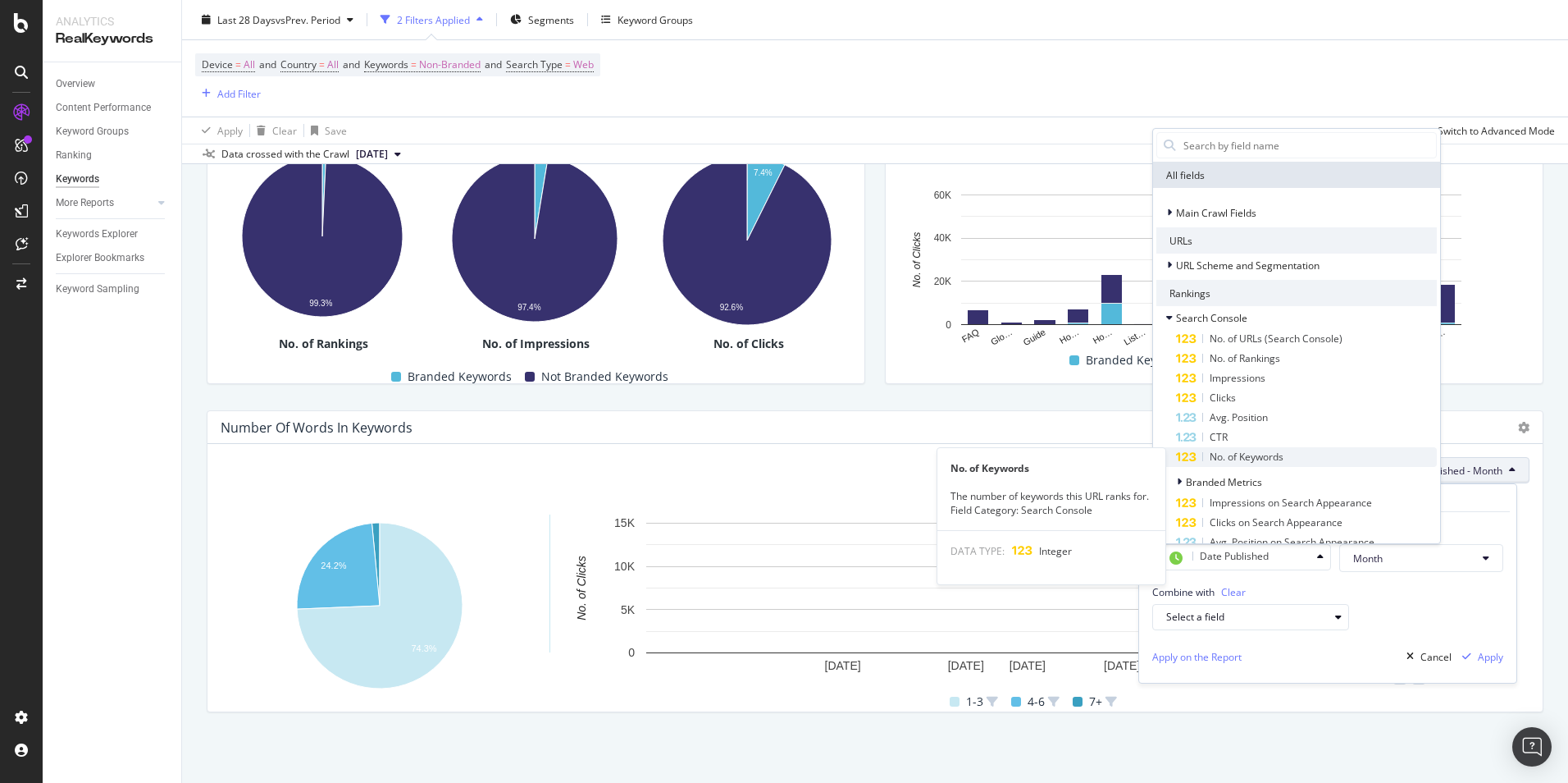
click at [1284, 462] on span "No. of Keywords" at bounding box center [1247, 457] width 74 height 14
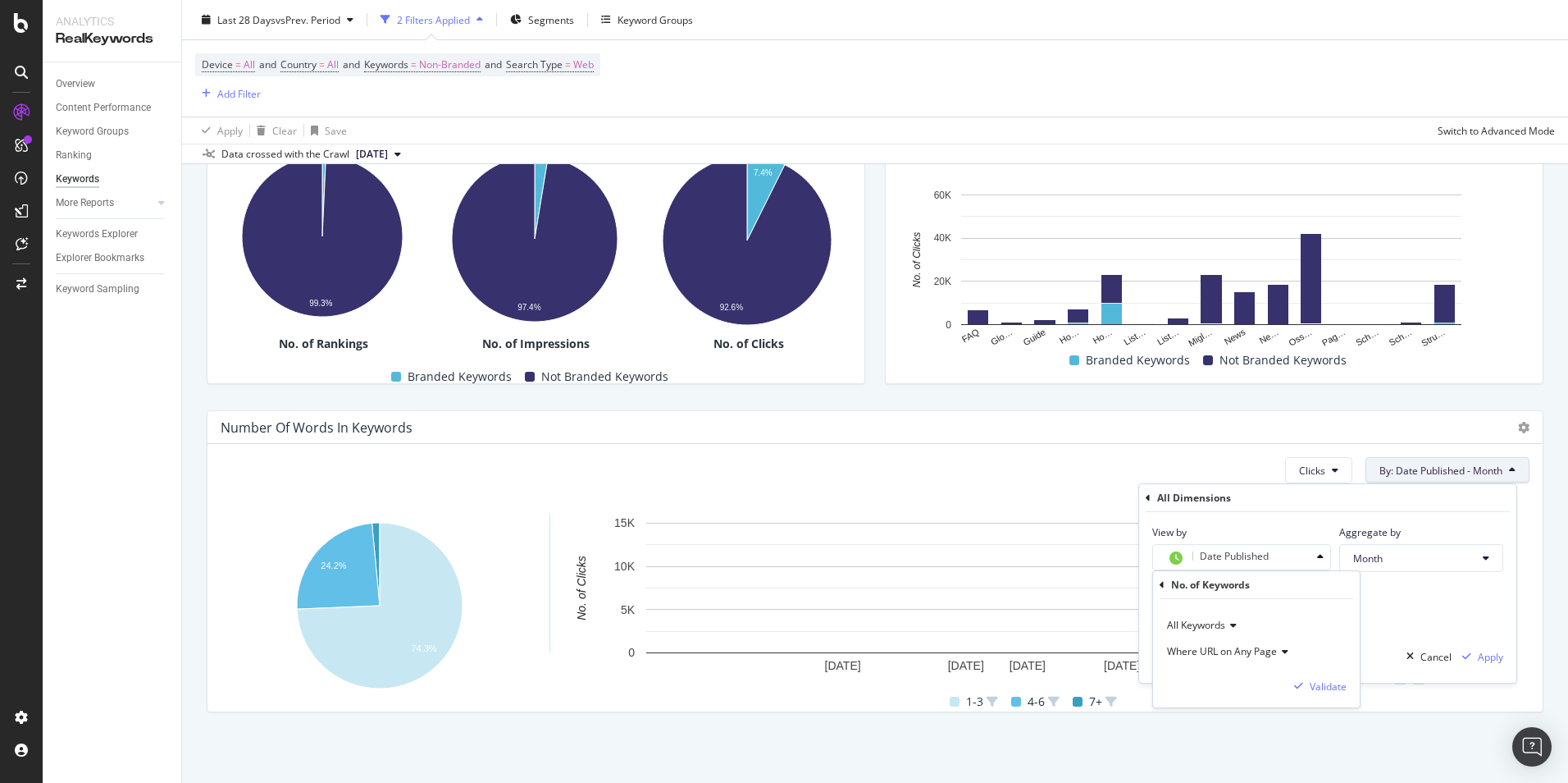
click at [1232, 629] on icon at bounding box center [1231, 624] width 11 height 10
click at [1230, 658] on span "All Keywords" at bounding box center [1206, 660] width 63 height 14
click at [1404, 615] on div "Combine with Clear Select a field" at bounding box center [1328, 601] width 378 height 58
click at [1280, 561] on div "Date Published" at bounding box center [1239, 558] width 144 height 21
click at [1247, 661] on div "All Keywords" at bounding box center [1258, 659] width 175 height 21
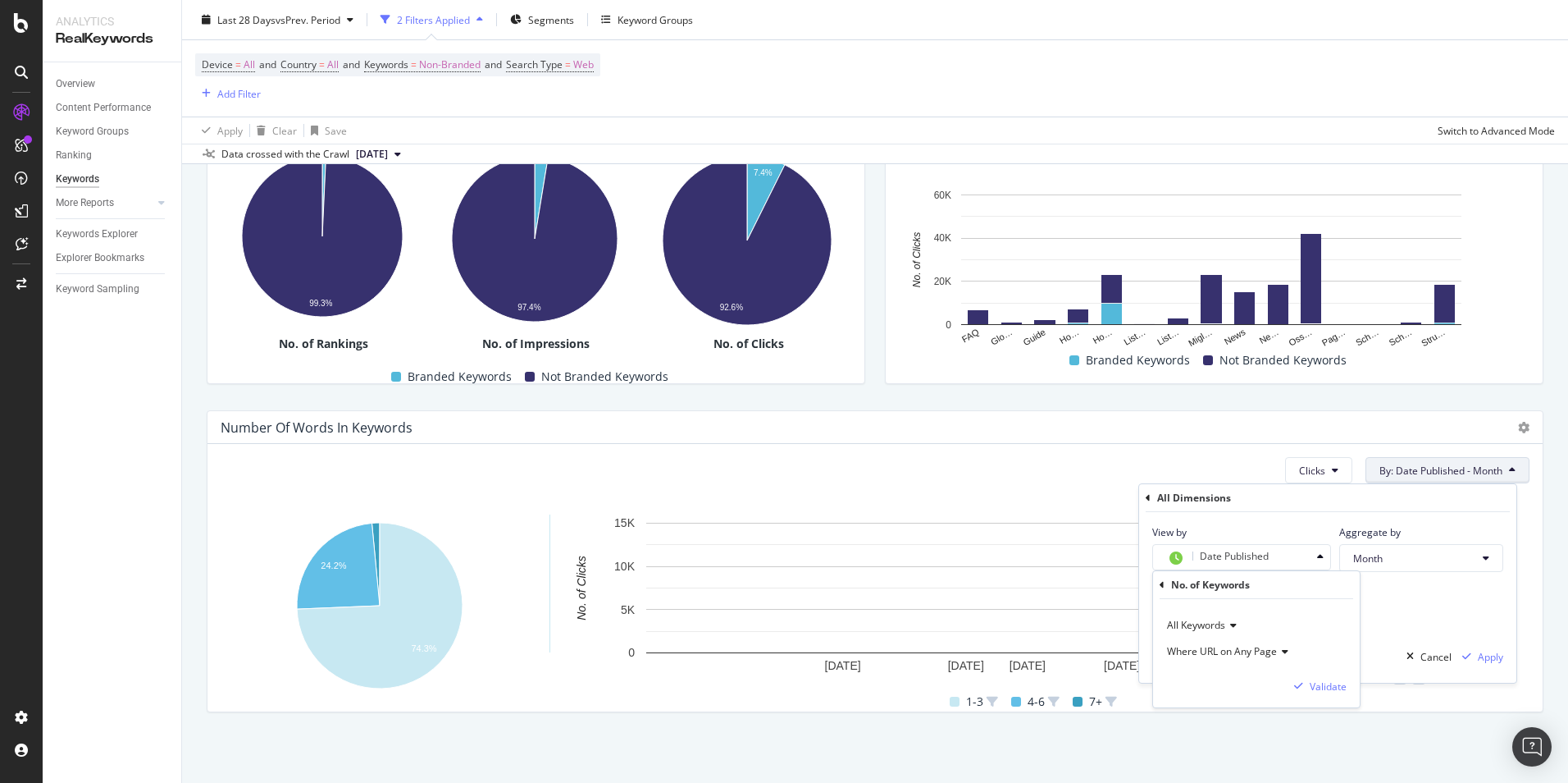
click at [1227, 650] on span "Where URL on Any Page" at bounding box center [1222, 651] width 110 height 14
click at [1406, 609] on div "Combine with Clear Select a field" at bounding box center [1328, 601] width 378 height 58
click at [1403, 560] on span "Month" at bounding box center [1415, 558] width 123 height 14
click at [1484, 598] on div "Combine with Clear Select a field" at bounding box center [1328, 601] width 378 height 58
drag, startPoint x: 1233, startPoint y: 659, endPoint x: 1343, endPoint y: 640, distance: 111.6
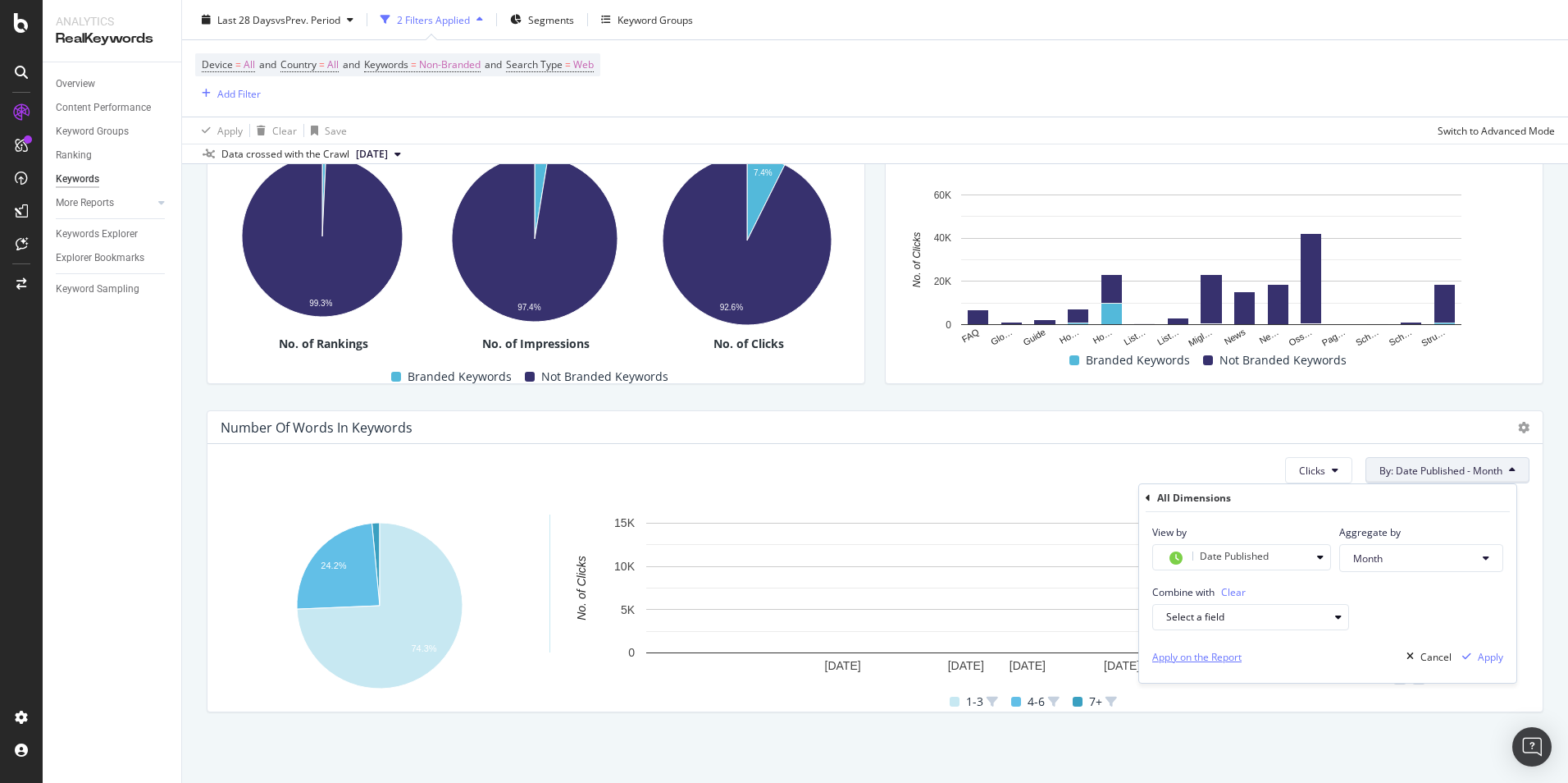
click at [1343, 640] on div "Apply on the Report Cancel Apply" at bounding box center [1328, 657] width 378 height 53
click at [1262, 561] on span "Date Published" at bounding box center [1234, 556] width 69 height 14
click at [1404, 597] on div "Combine with Clear Select a field" at bounding box center [1328, 601] width 378 height 58
click at [1230, 653] on div "Apply on the Report" at bounding box center [1197, 657] width 90 height 14
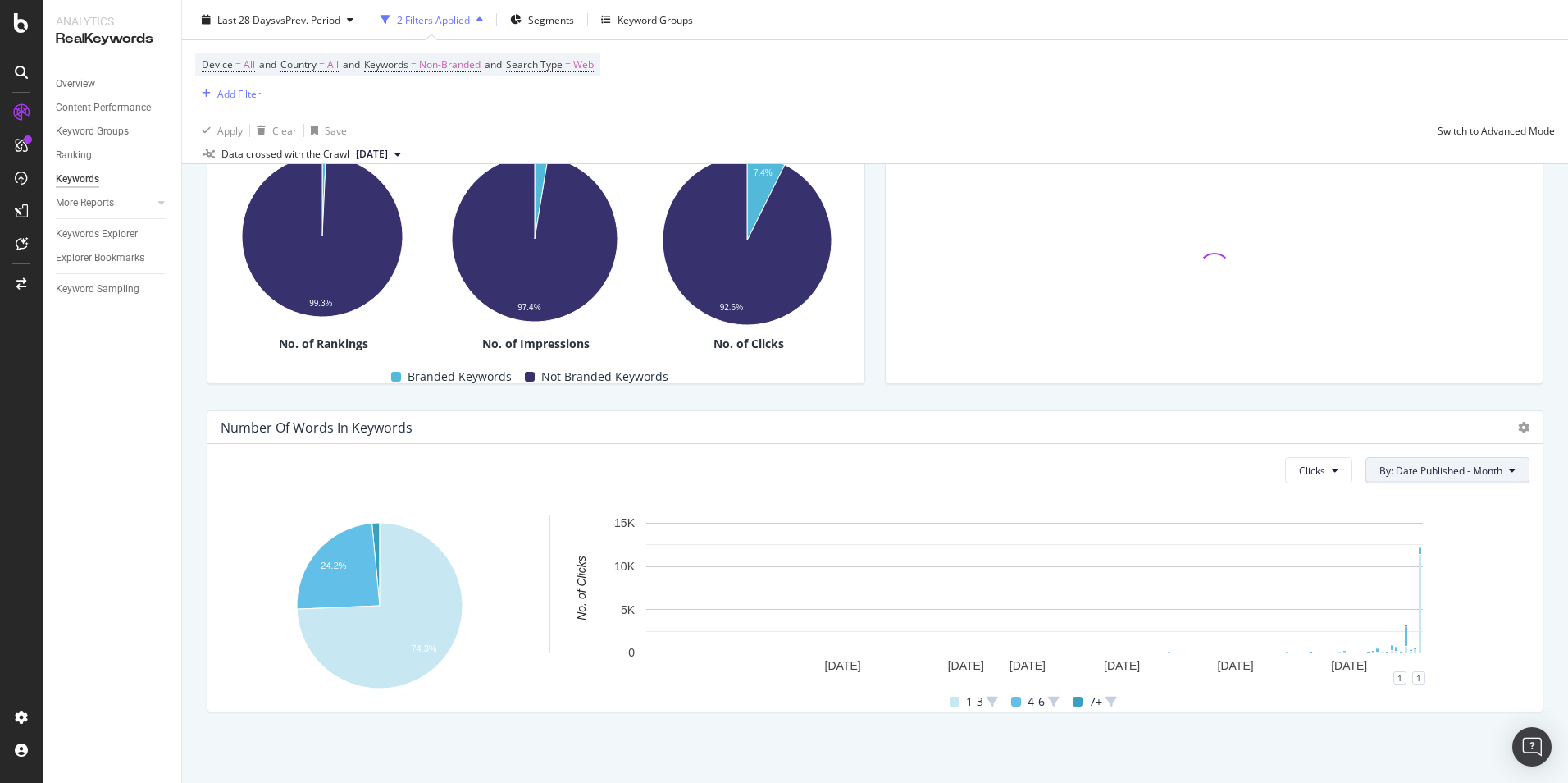
click at [1474, 479] on button "By: Date Published - Month" at bounding box center [1447, 470] width 164 height 26
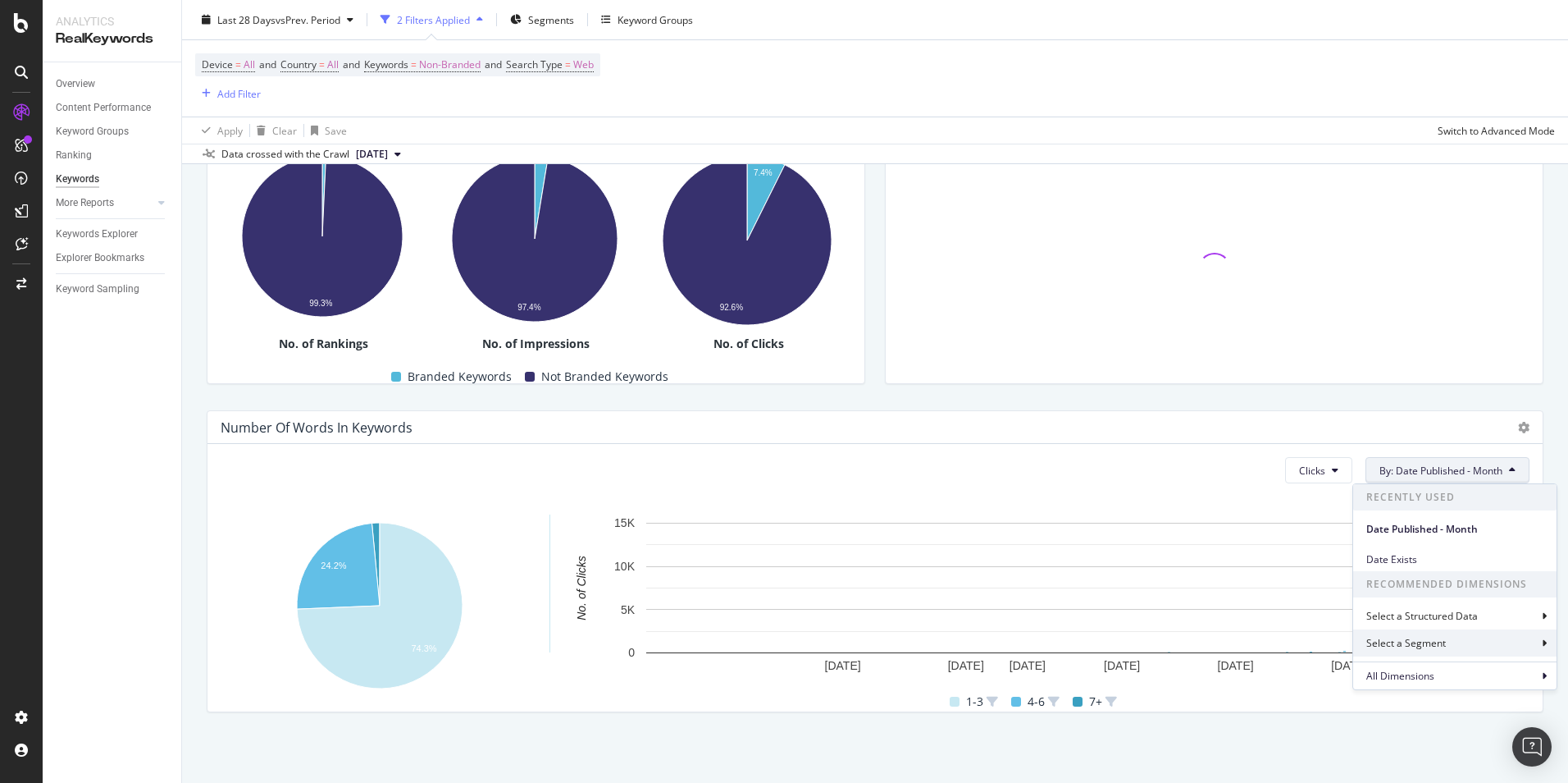
click at [1453, 641] on div "Select a Segment" at bounding box center [1454, 643] width 203 height 27
click at [1265, 440] on div "Number Of Words In Keywords" at bounding box center [875, 427] width 1336 height 33
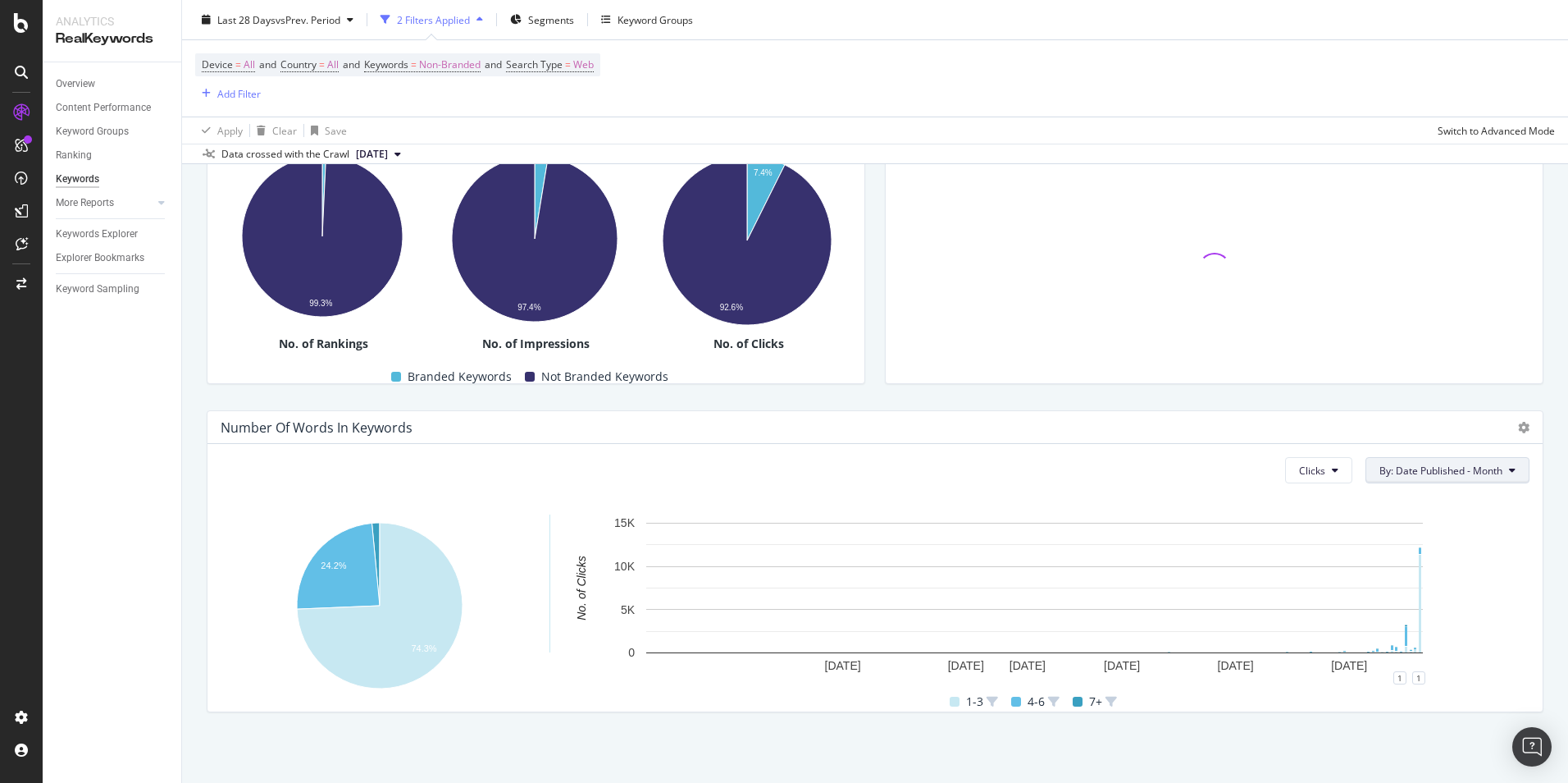
click at [1473, 472] on span "By: Date Published - Month" at bounding box center [1441, 470] width 123 height 14
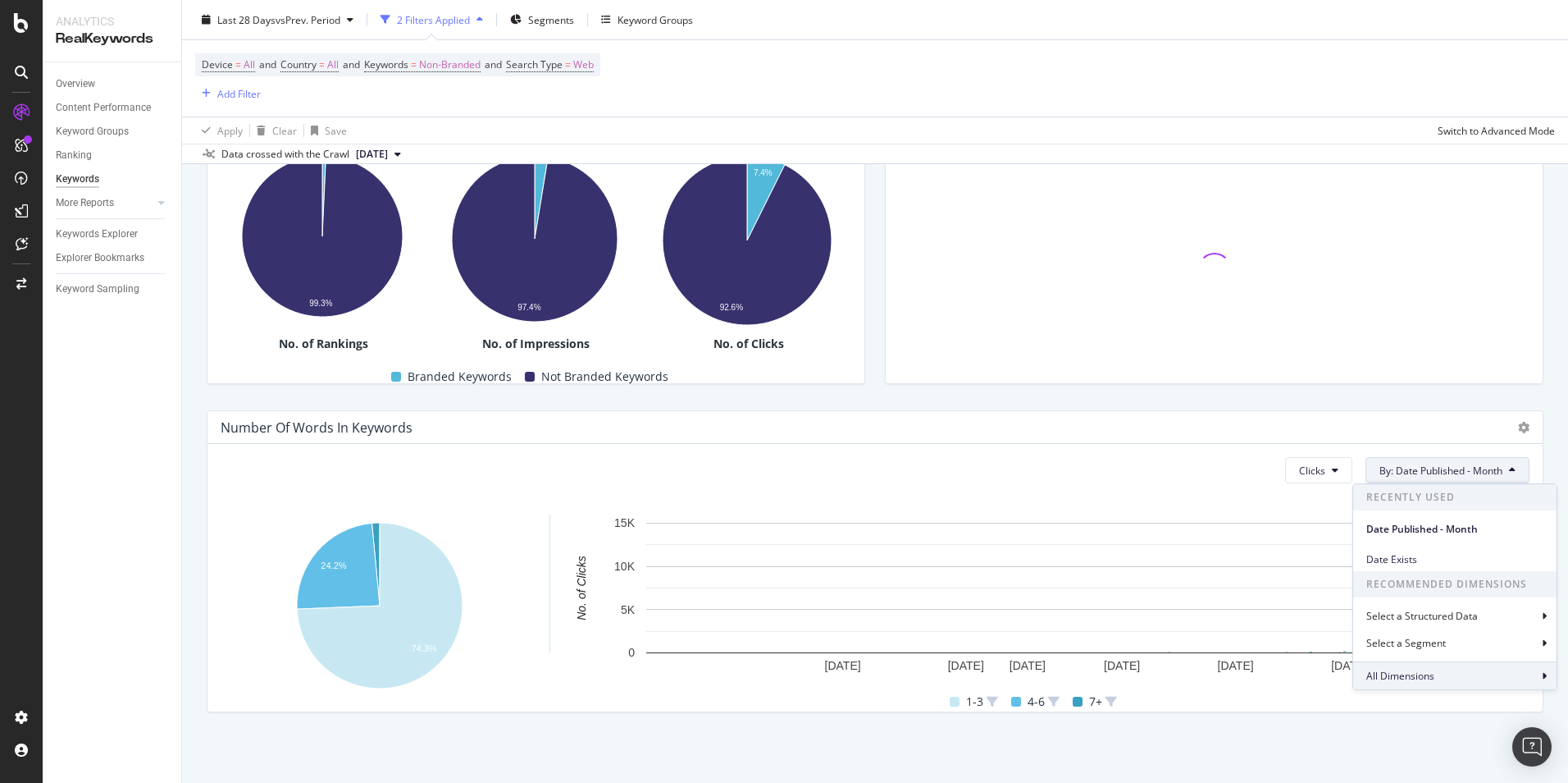
click at [1408, 676] on span "All Dimensions" at bounding box center [1400, 676] width 68 height 14
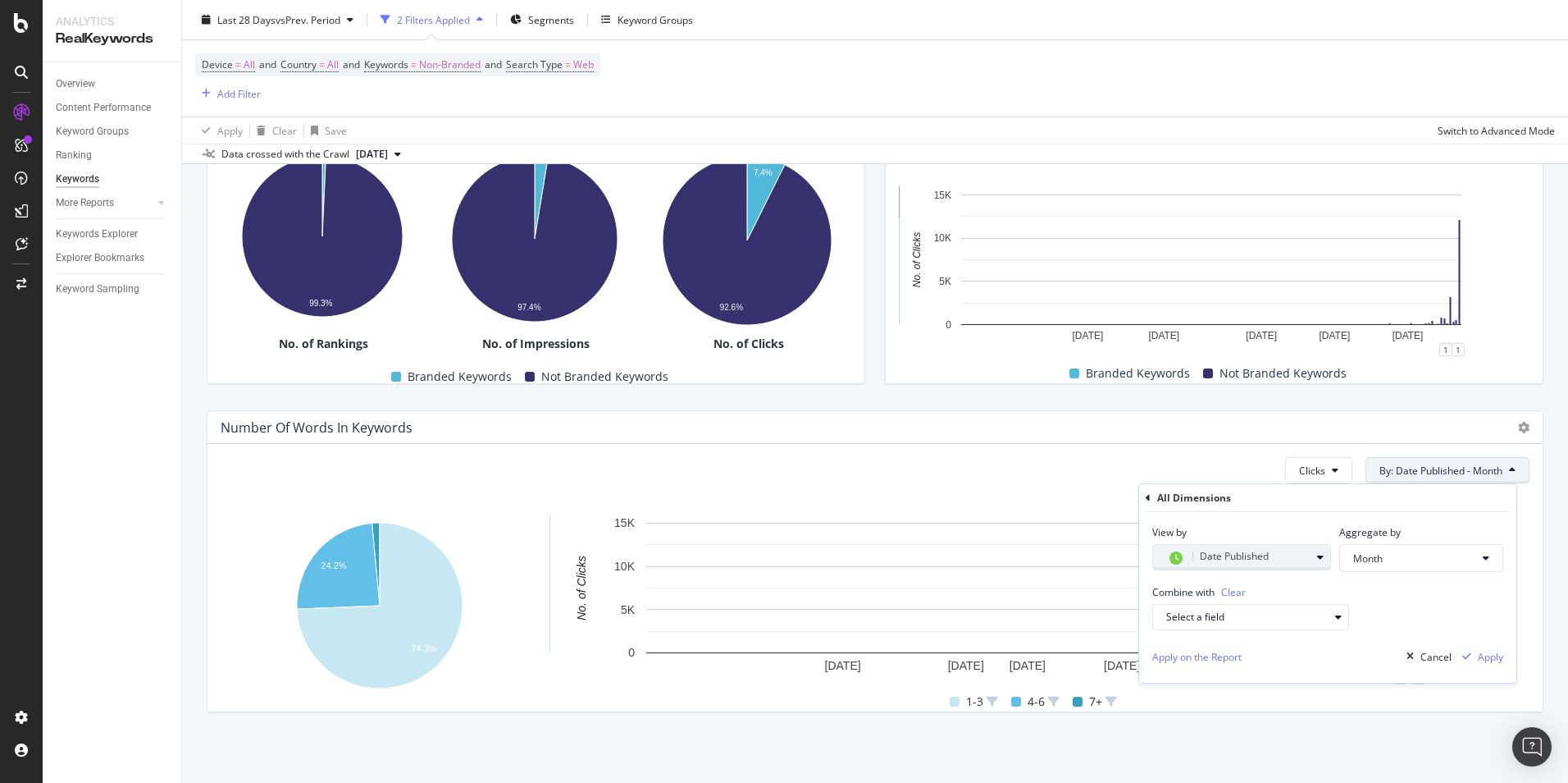
click at [1317, 551] on div "Date Published" at bounding box center [1248, 558] width 164 height 23
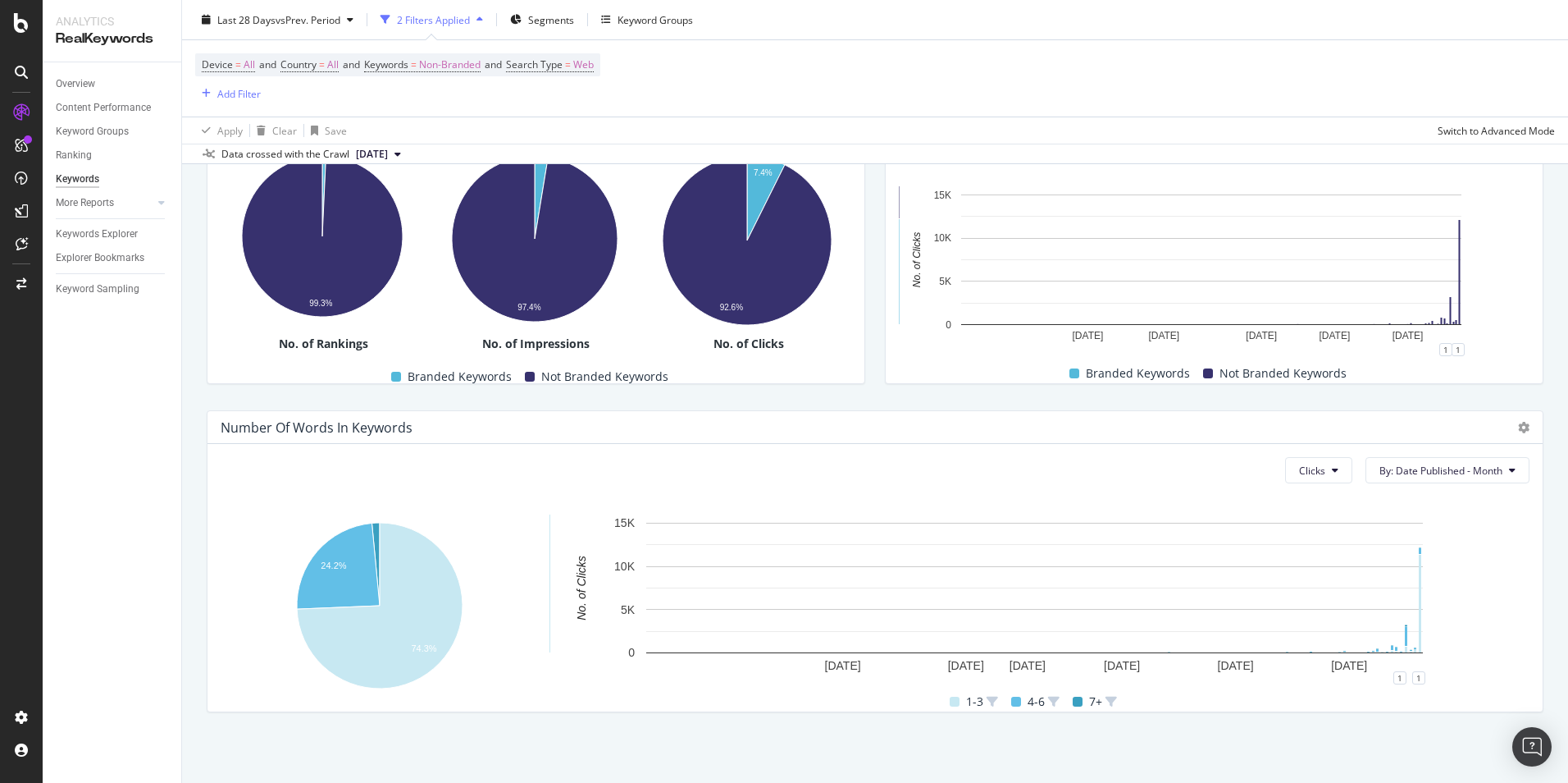
click at [1499, 449] on div "Clicks By: Date Published - Month Hold CTRL while clicking to filter the report…" at bounding box center [875, 578] width 1336 height 268
click at [1501, 479] on button "By: Date Published - Month" at bounding box center [1447, 470] width 164 height 26
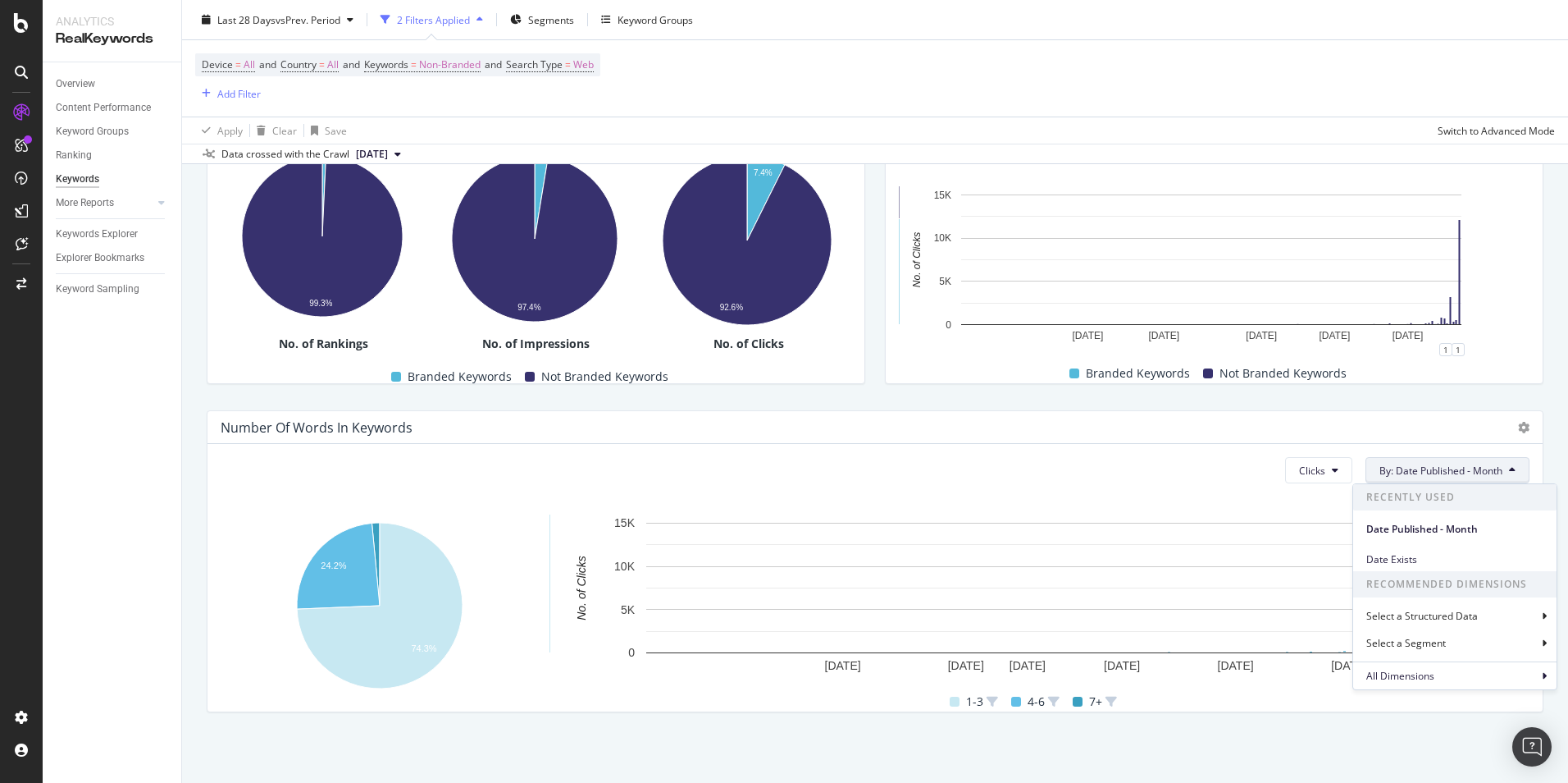
click at [1509, 474] on icon at bounding box center [1512, 469] width 6 height 10
click at [1471, 614] on div "Select a Structured Data" at bounding box center [1424, 616] width 114 height 14
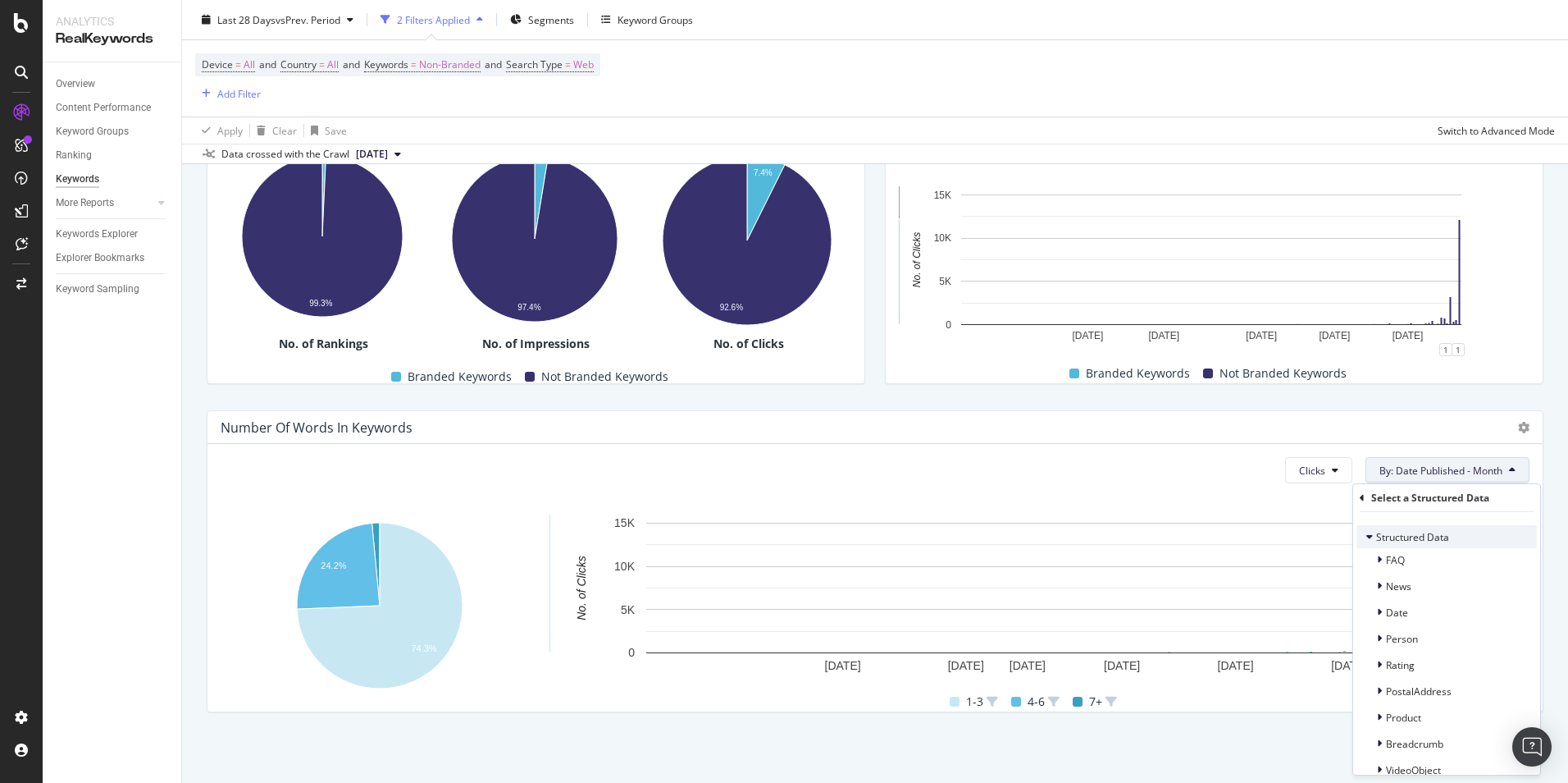
click at [1438, 533] on span "Structured Data" at bounding box center [1412, 537] width 73 height 14
click at [1205, 507] on div "Hold CTRL while clicking to filter the report." at bounding box center [1039, 504] width 980 height 14
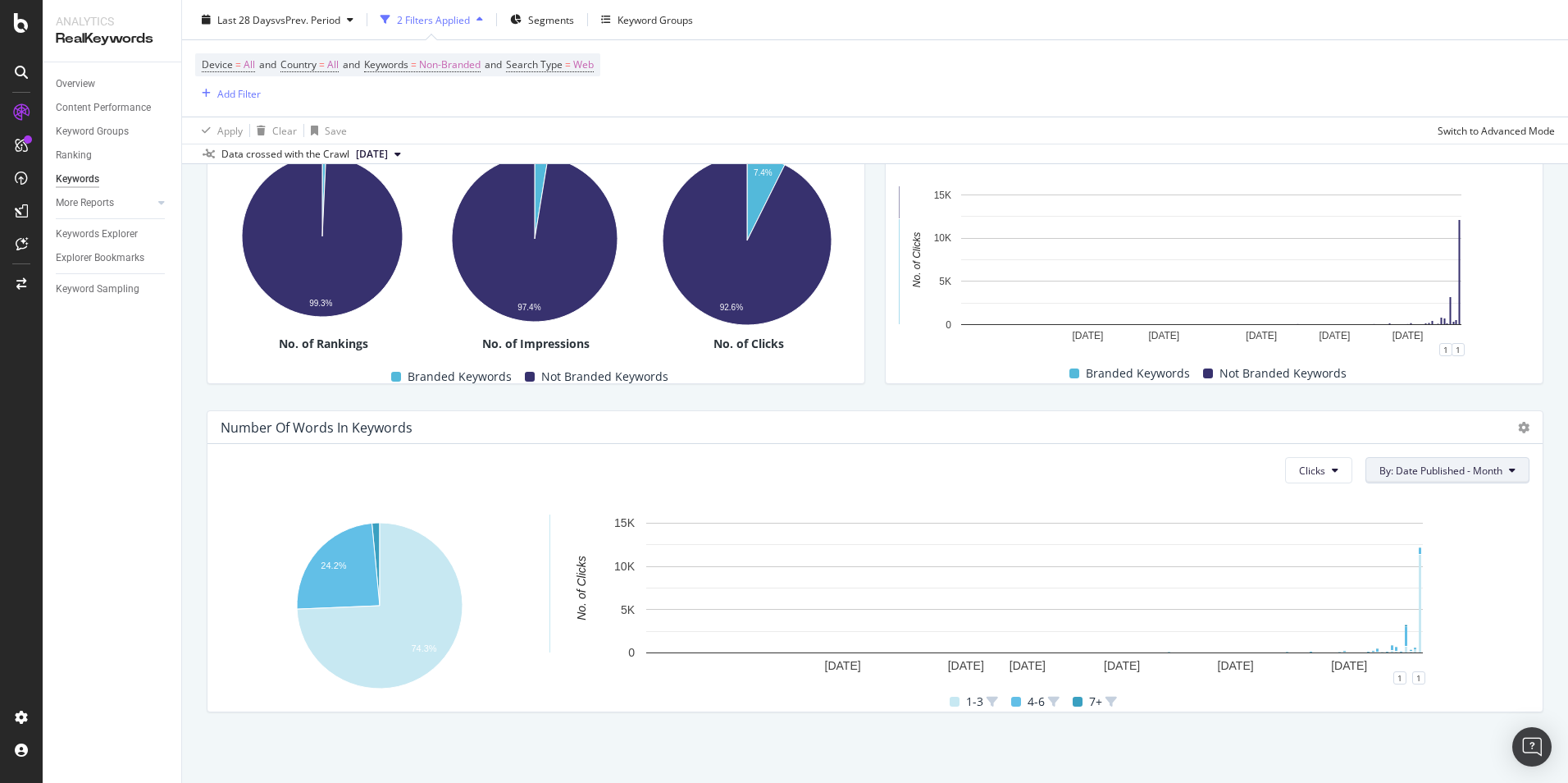
click at [1434, 476] on span "By: Date Published - Month" at bounding box center [1441, 470] width 123 height 14
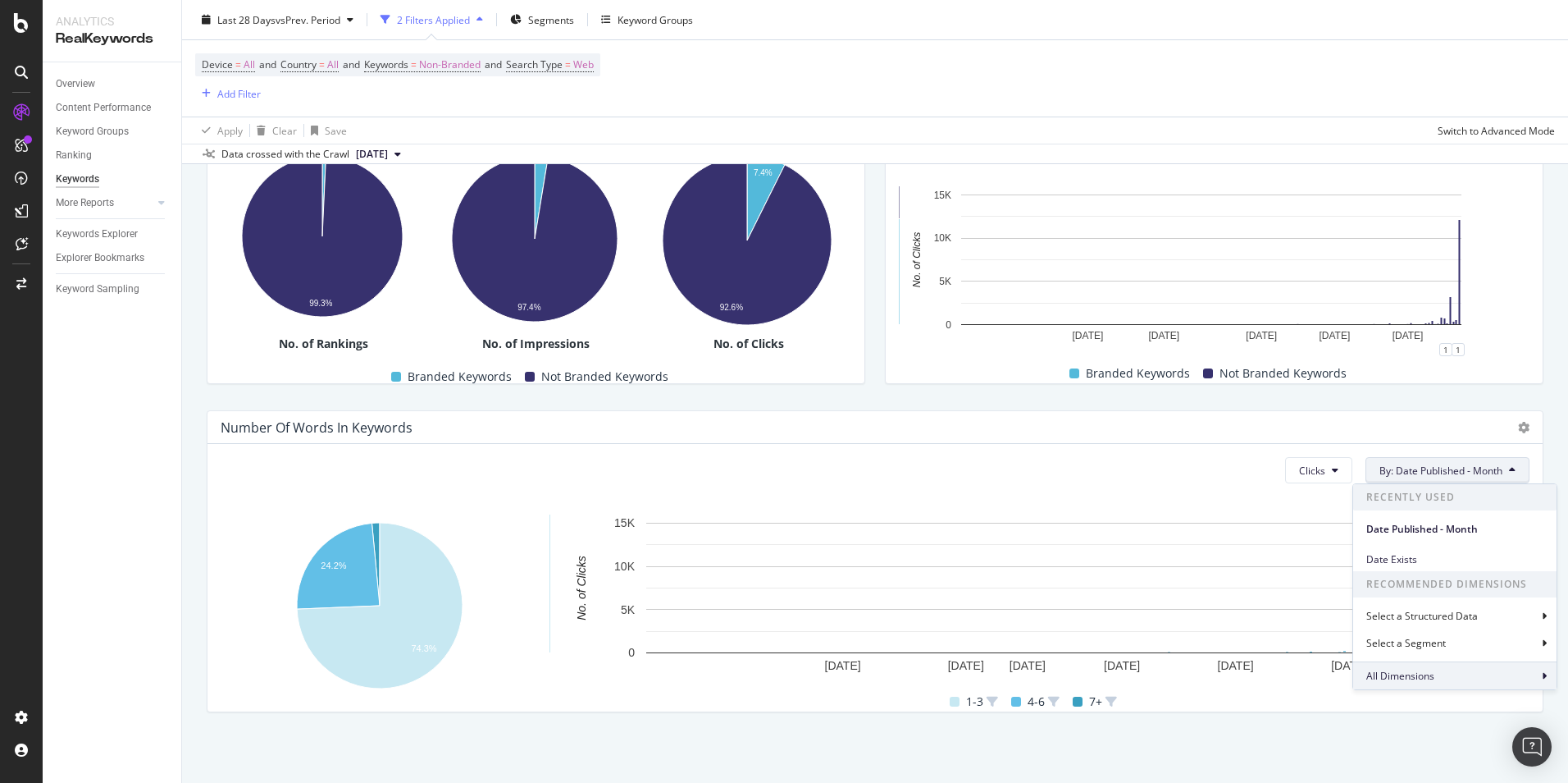
click at [1453, 673] on div "All Dimensions" at bounding box center [1454, 676] width 203 height 28
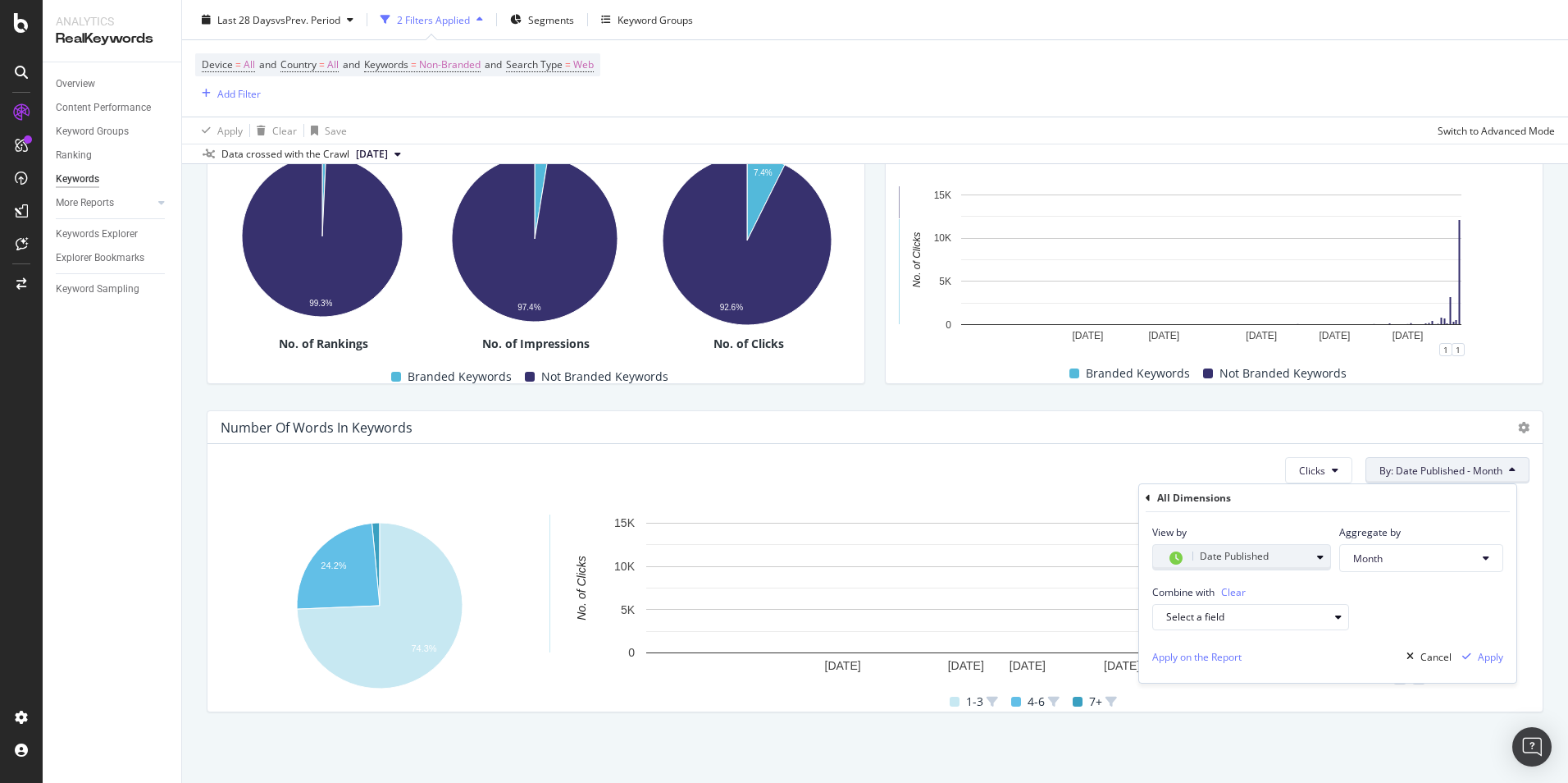
click at [1292, 558] on div "Date Published" at bounding box center [1239, 558] width 144 height 21
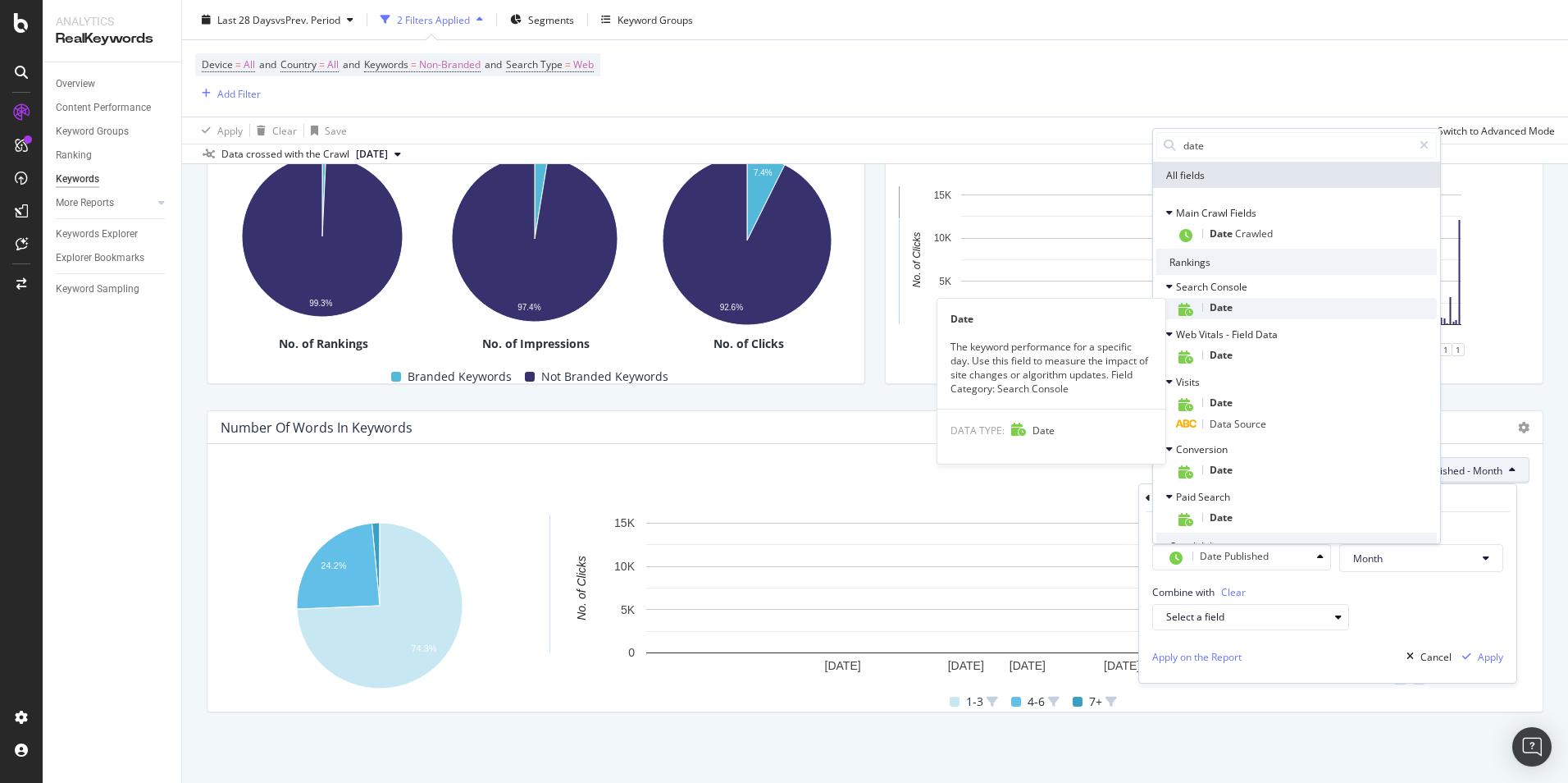
type input "date"
click at [1279, 309] on div "Date" at bounding box center [1307, 308] width 261 height 21
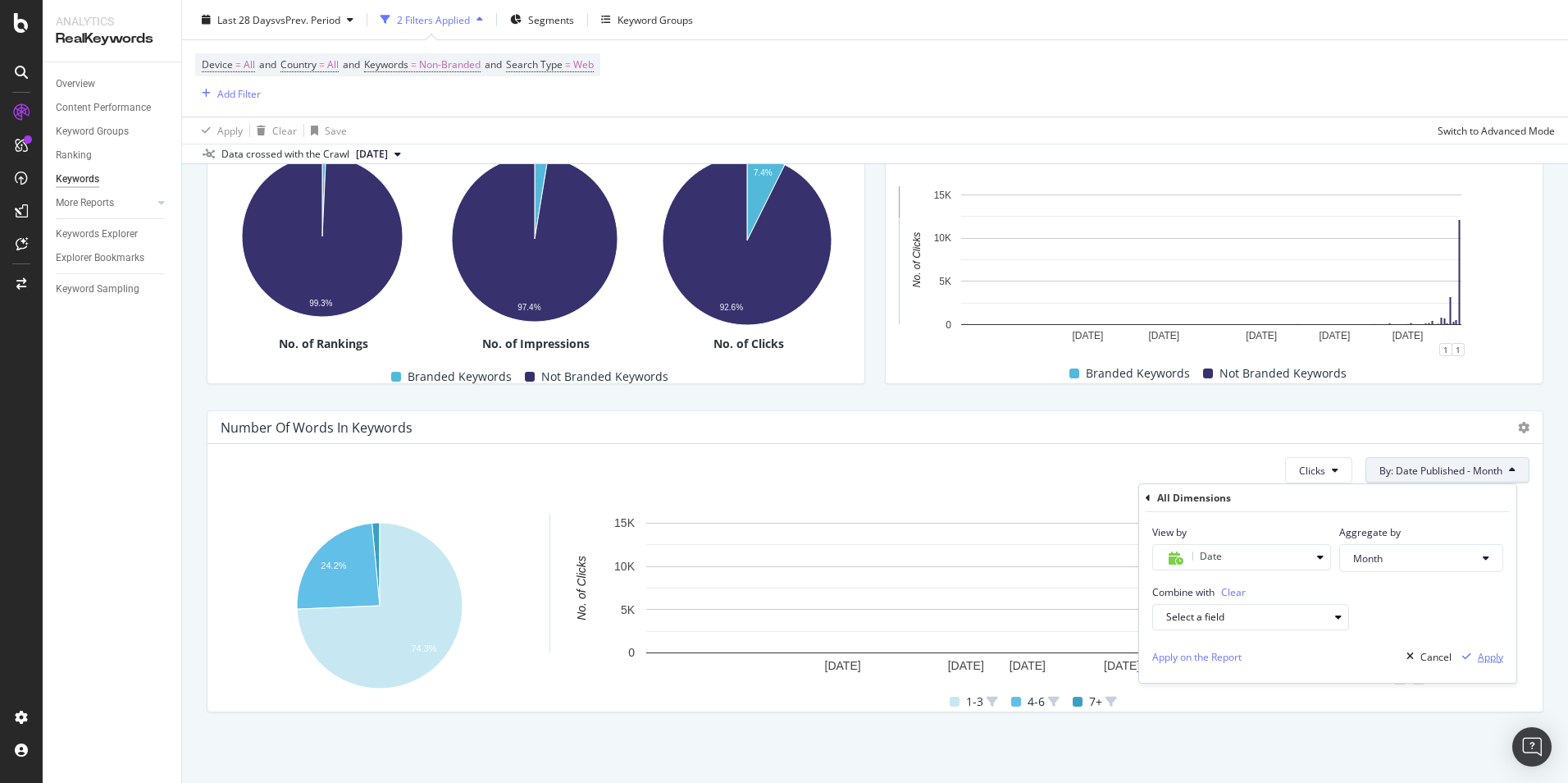
click at [1494, 667] on div "Apply" at bounding box center [1480, 656] width 48 height 25
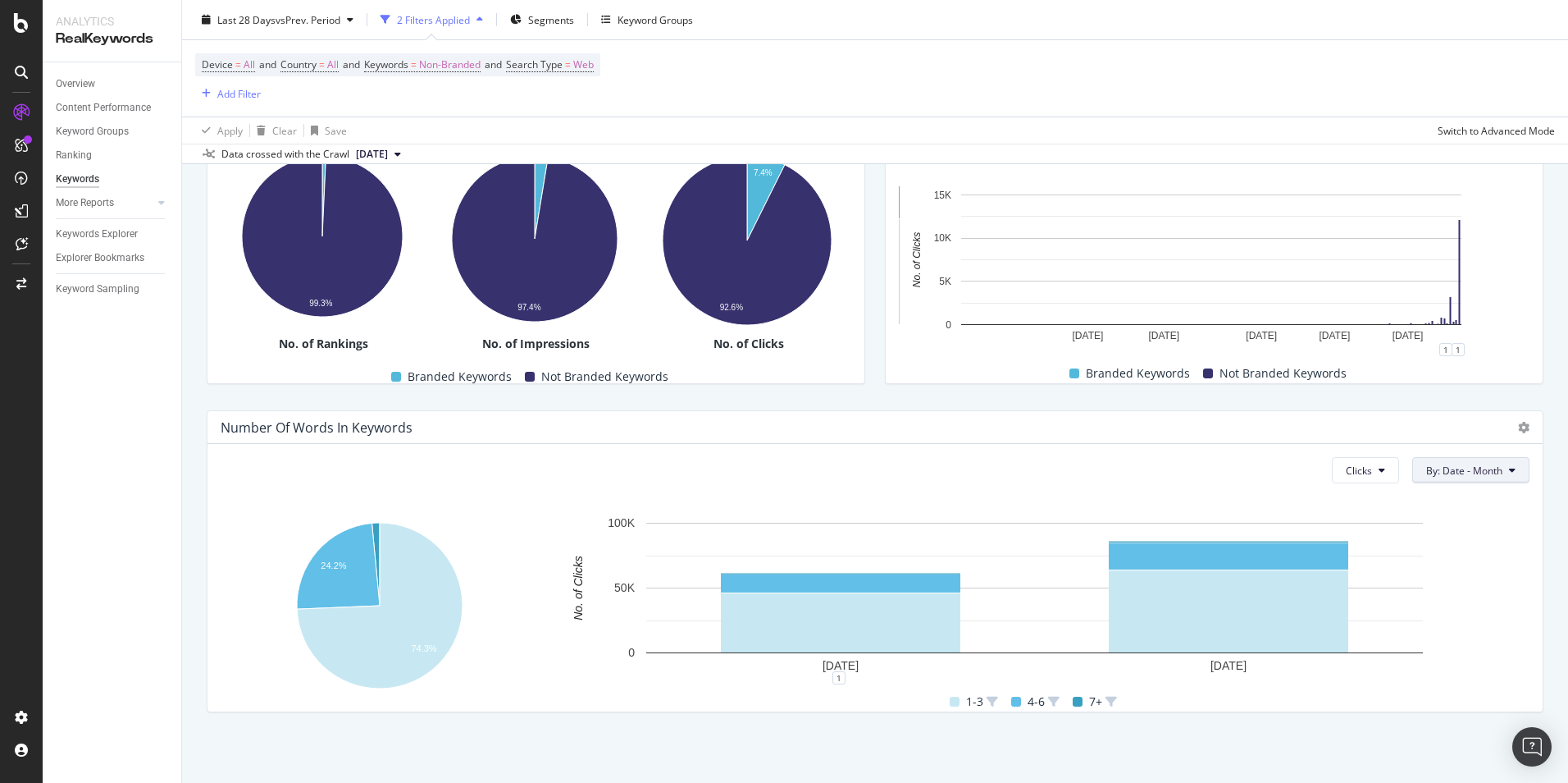
click at [1470, 475] on span "By: Date - Month" at bounding box center [1464, 470] width 77 height 14
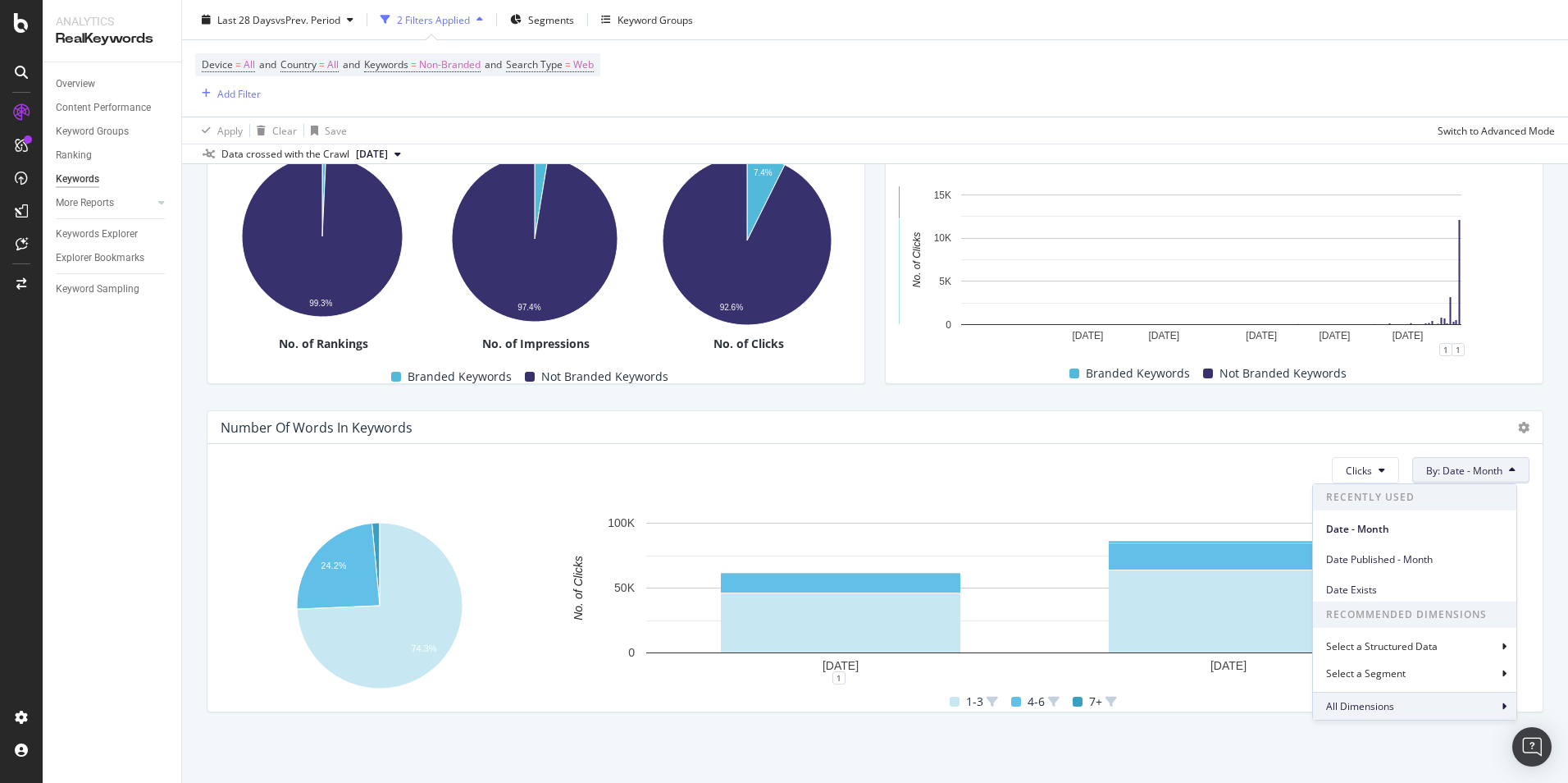
click at [1411, 705] on div "All Dimensions" at bounding box center [1415, 705] width 203 height 28
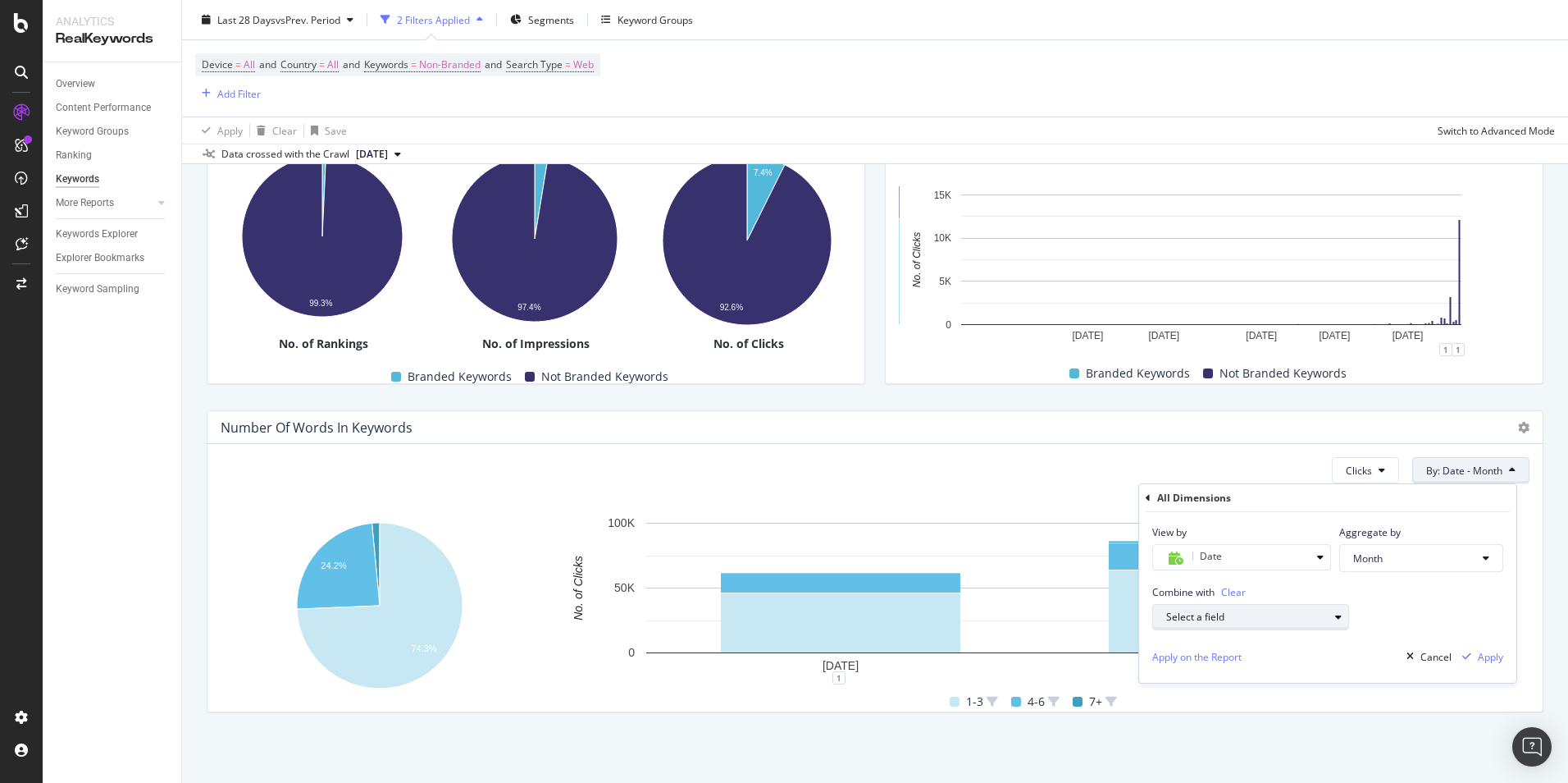
click at [1263, 618] on div "Select a field" at bounding box center [1248, 617] width 162 height 10
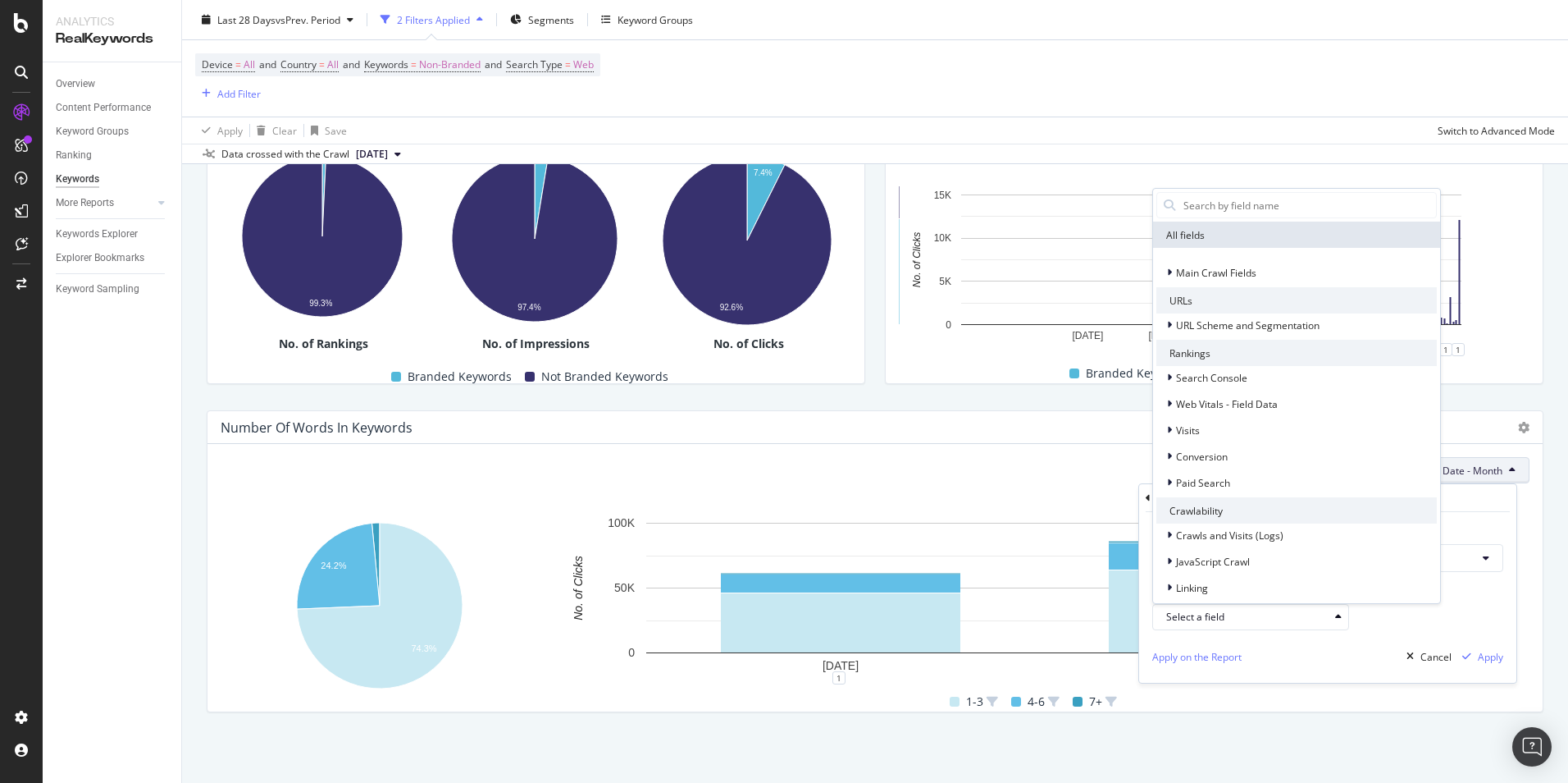
click at [1380, 622] on div "Combine with Clear Select a field All fields Main Crawl Fields URLs URL Scheme …" at bounding box center [1328, 601] width 378 height 58
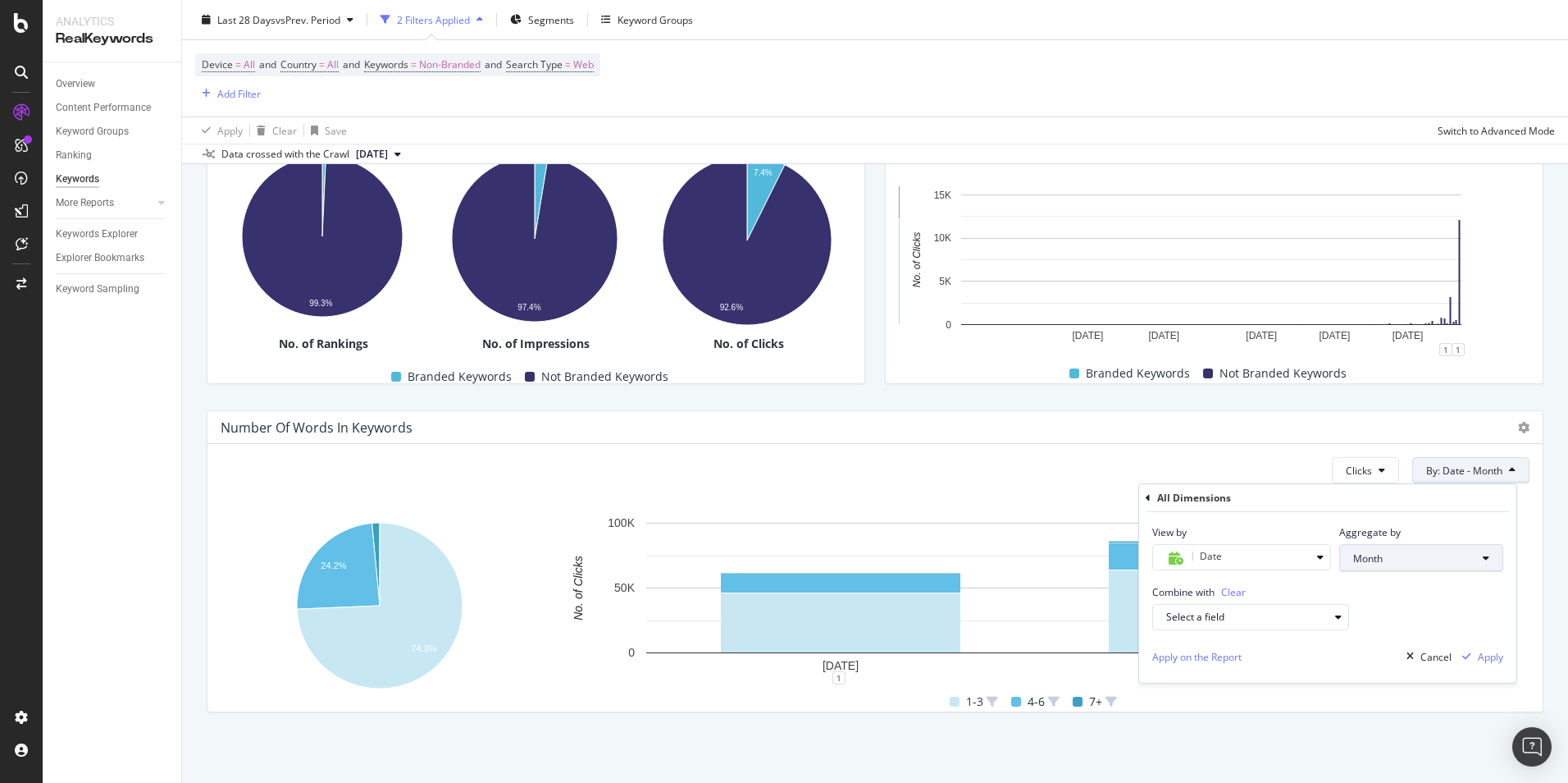
click at [1381, 561] on span "Month" at bounding box center [1415, 558] width 123 height 14
click at [1410, 705] on span "Year" at bounding box center [1403, 713] width 101 height 15
click at [1423, 563] on span "Year" at bounding box center [1415, 558] width 123 height 14
click at [1402, 676] on span "Month" at bounding box center [1403, 683] width 101 height 15
click at [1407, 571] on button "Month" at bounding box center [1421, 558] width 164 height 28
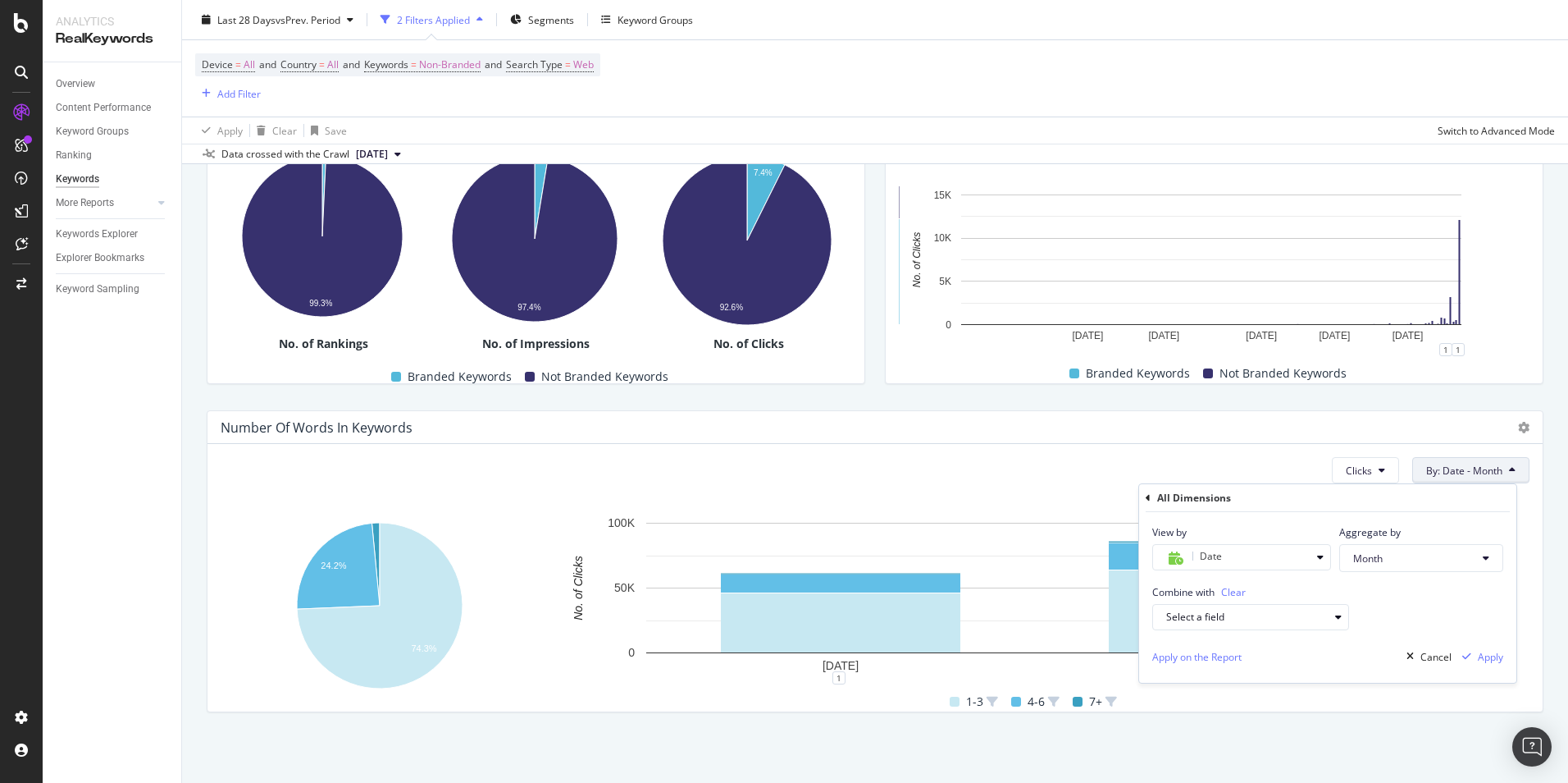
click at [1510, 611] on div "Combine with Clear Select a field" at bounding box center [1328, 601] width 378 height 58
click at [1321, 624] on div "Select a field" at bounding box center [1257, 617] width 182 height 23
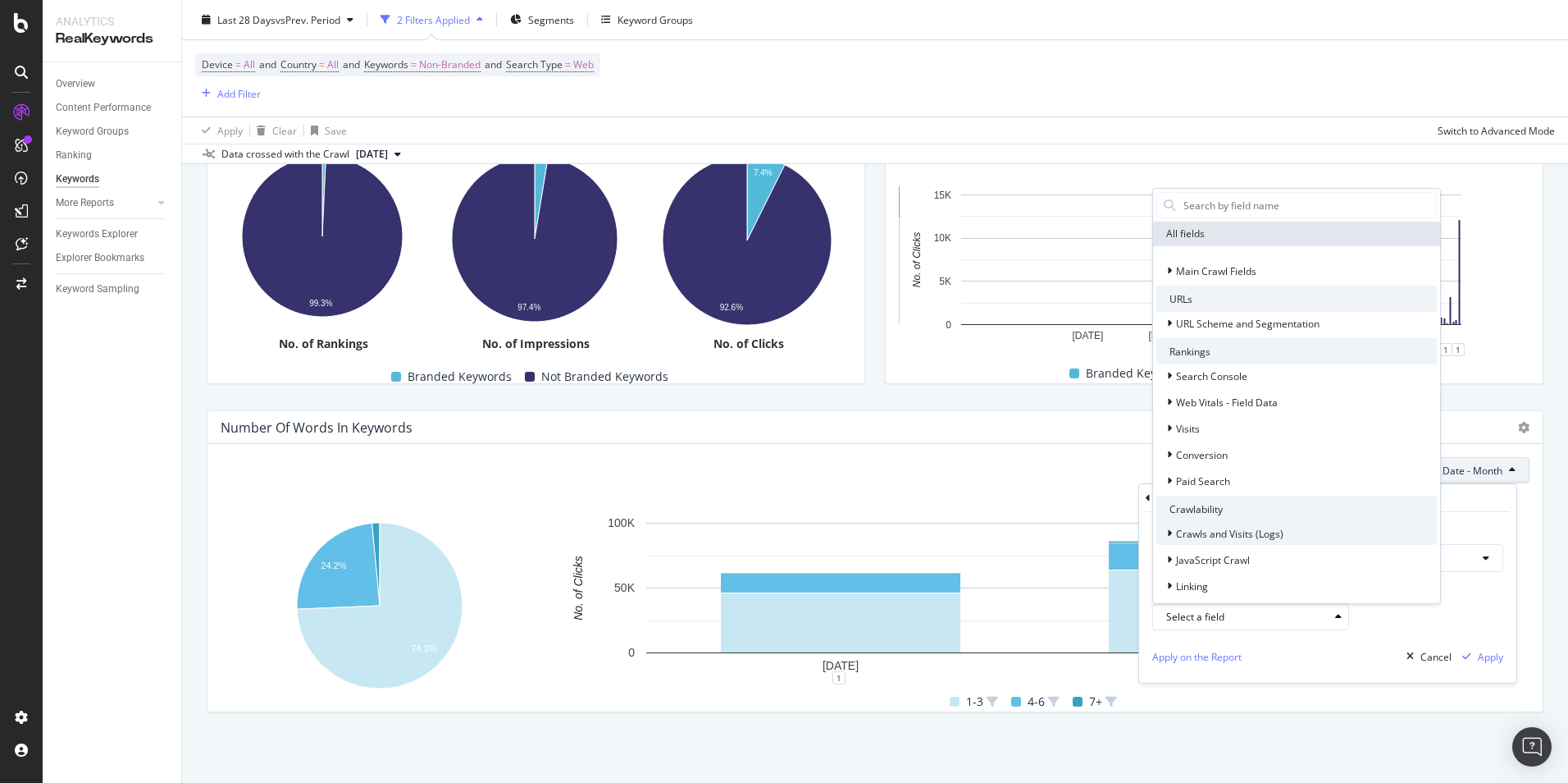
scroll to position [0, 0]
type input "data"
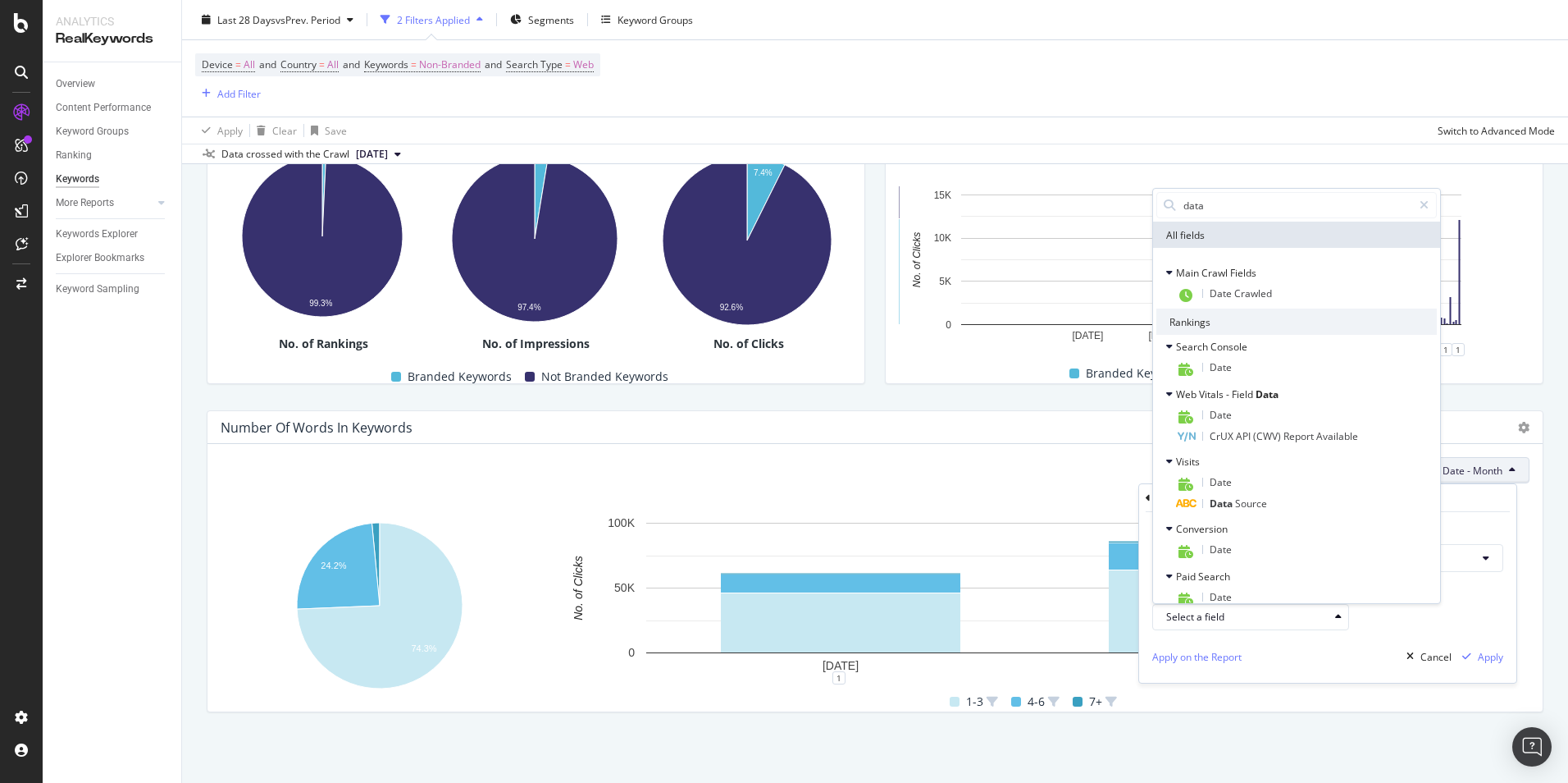
click at [1471, 601] on div "Combine with Clear Select a field data All fields Main Crawl Fields Date Crawle…" at bounding box center [1328, 601] width 378 height 58
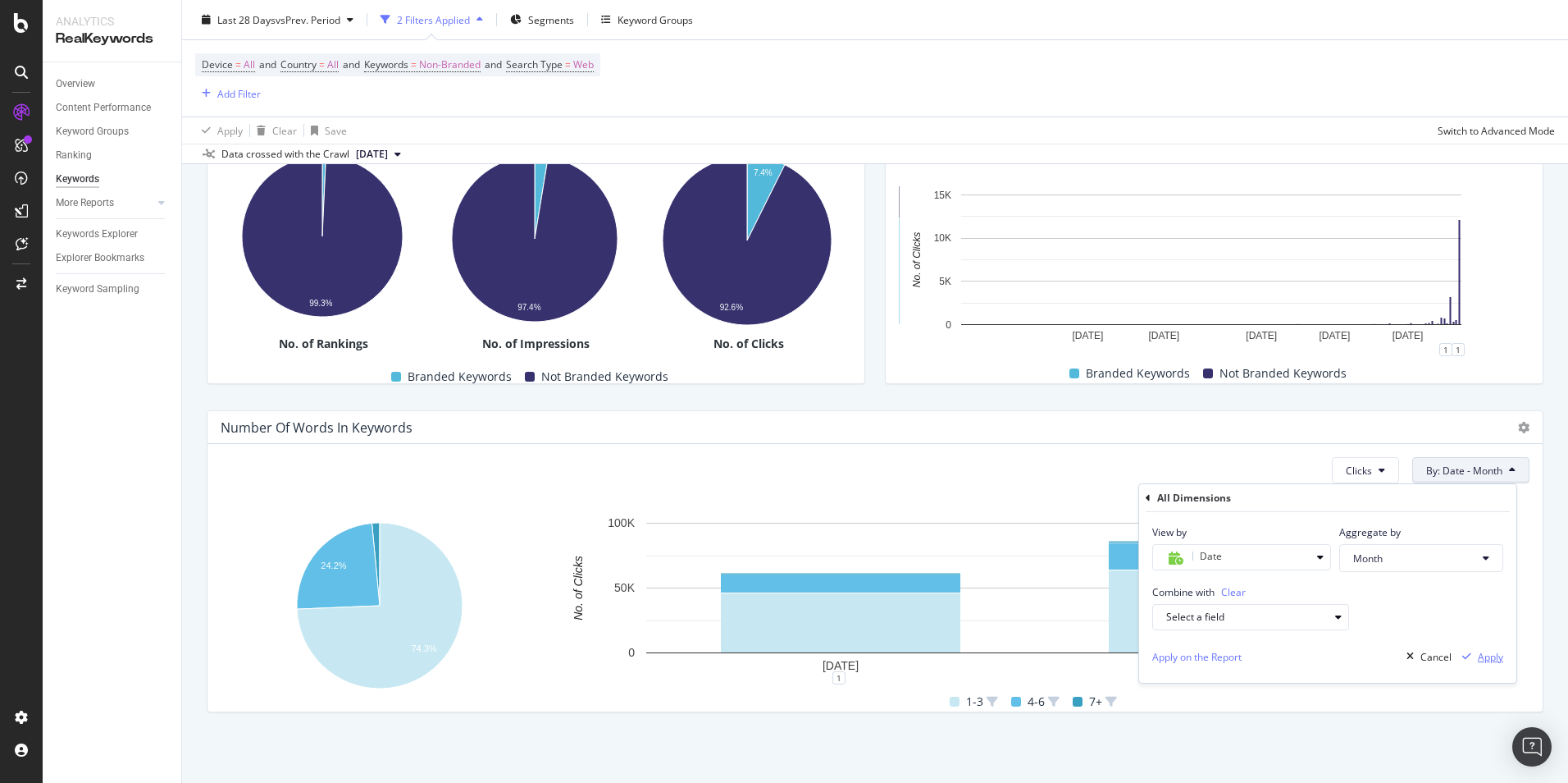
click at [1488, 654] on div "Apply" at bounding box center [1491, 657] width 26 height 14
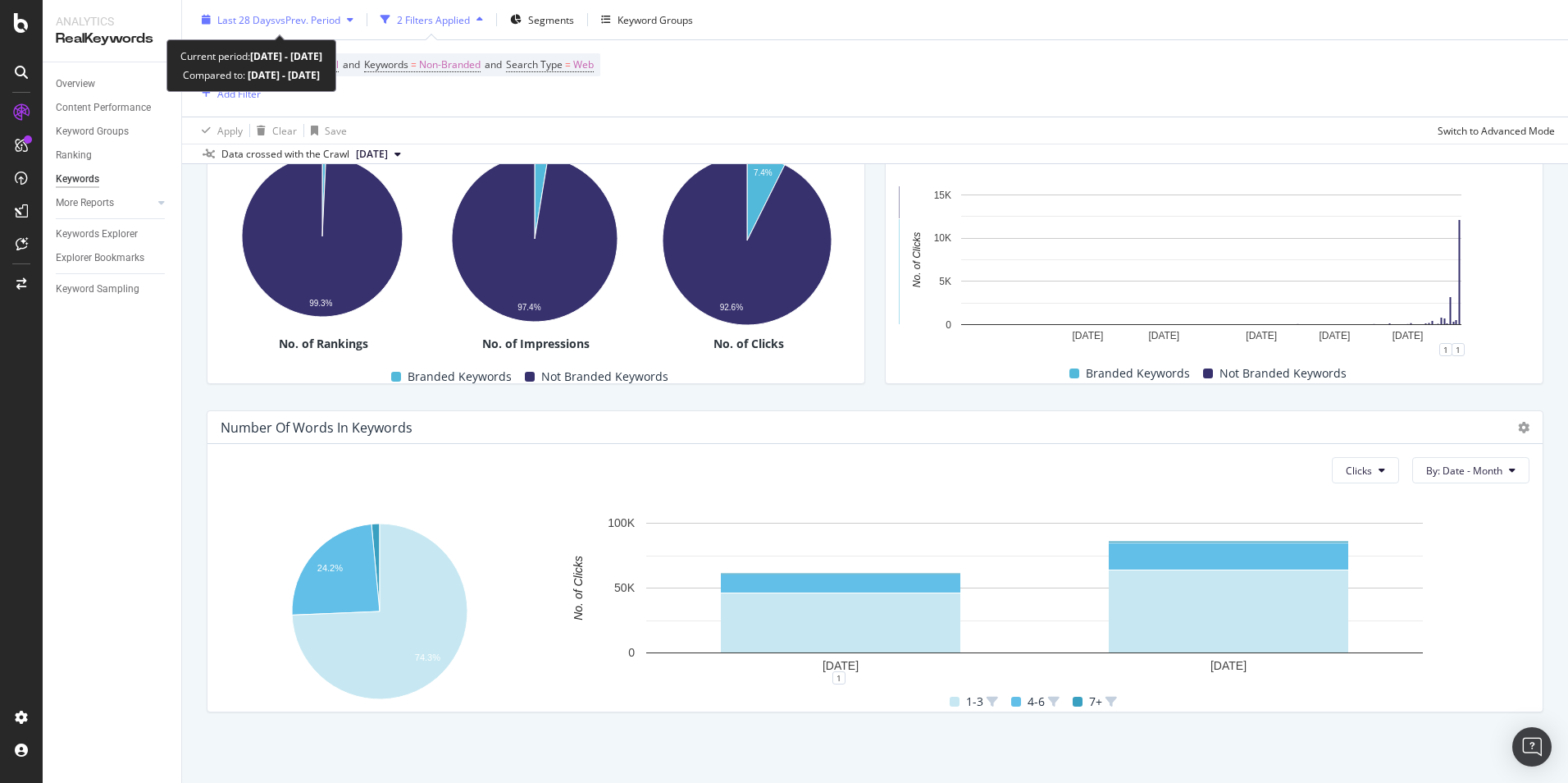
click at [335, 27] on div "Last 28 Days vs Prev. Period" at bounding box center [277, 19] width 165 height 25
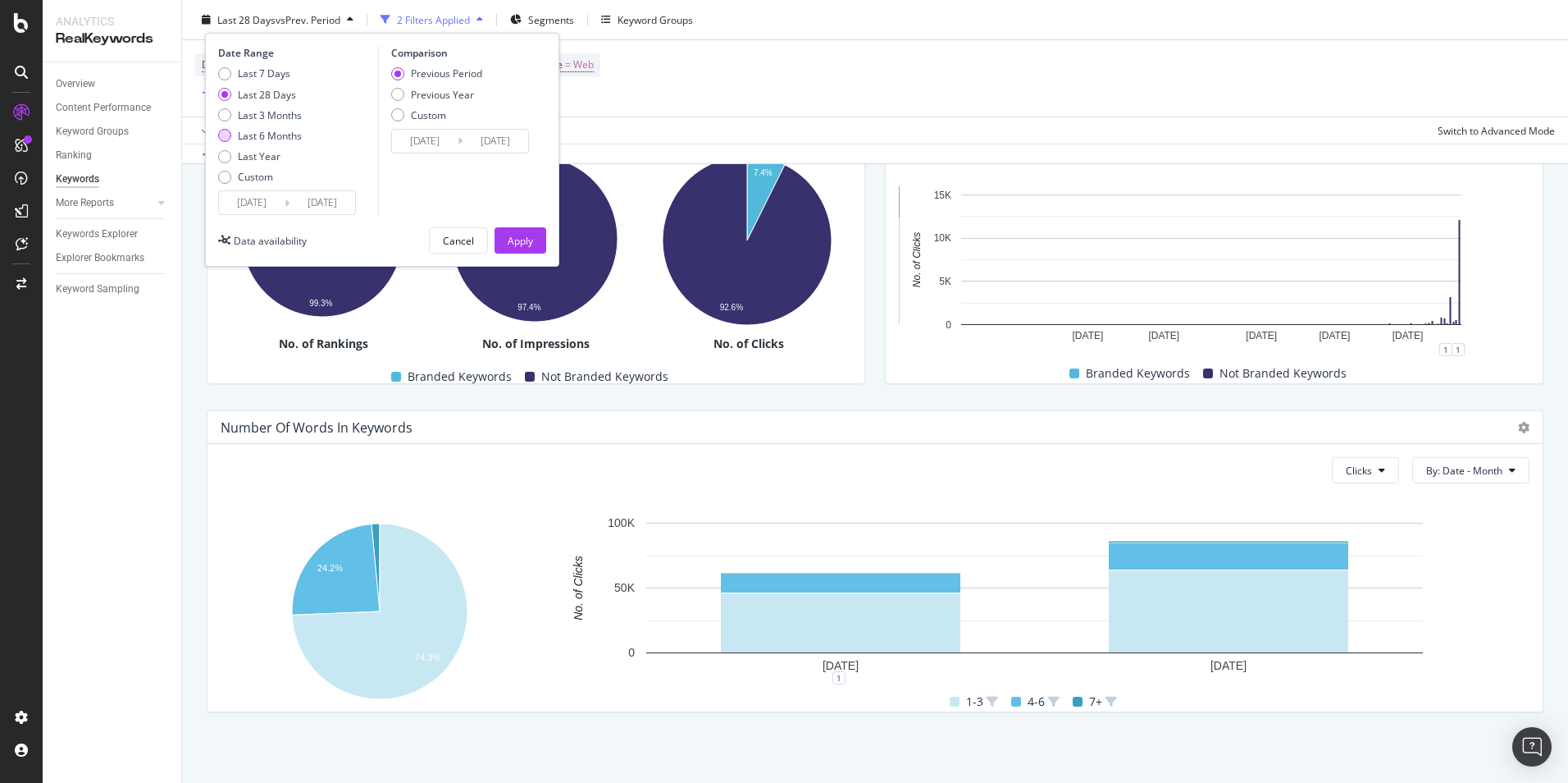
click at [298, 135] on div "Last 6 Months" at bounding box center [269, 136] width 64 height 14
type input "[DATE]"
click at [521, 250] on div "Apply" at bounding box center [520, 240] width 26 height 25
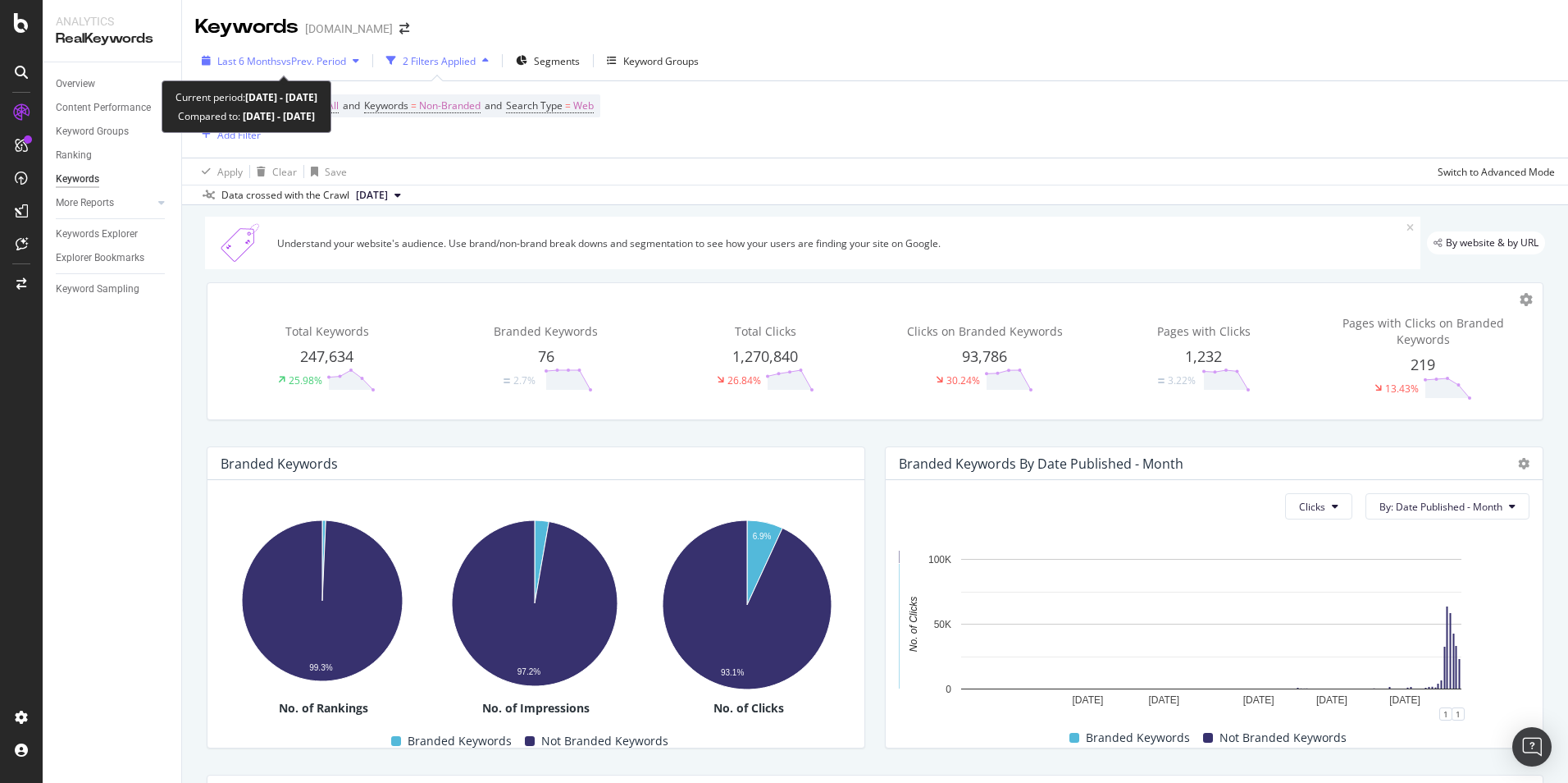
click at [353, 68] on div "Last 6 Months vs Prev. Period" at bounding box center [281, 61] width 171 height 25
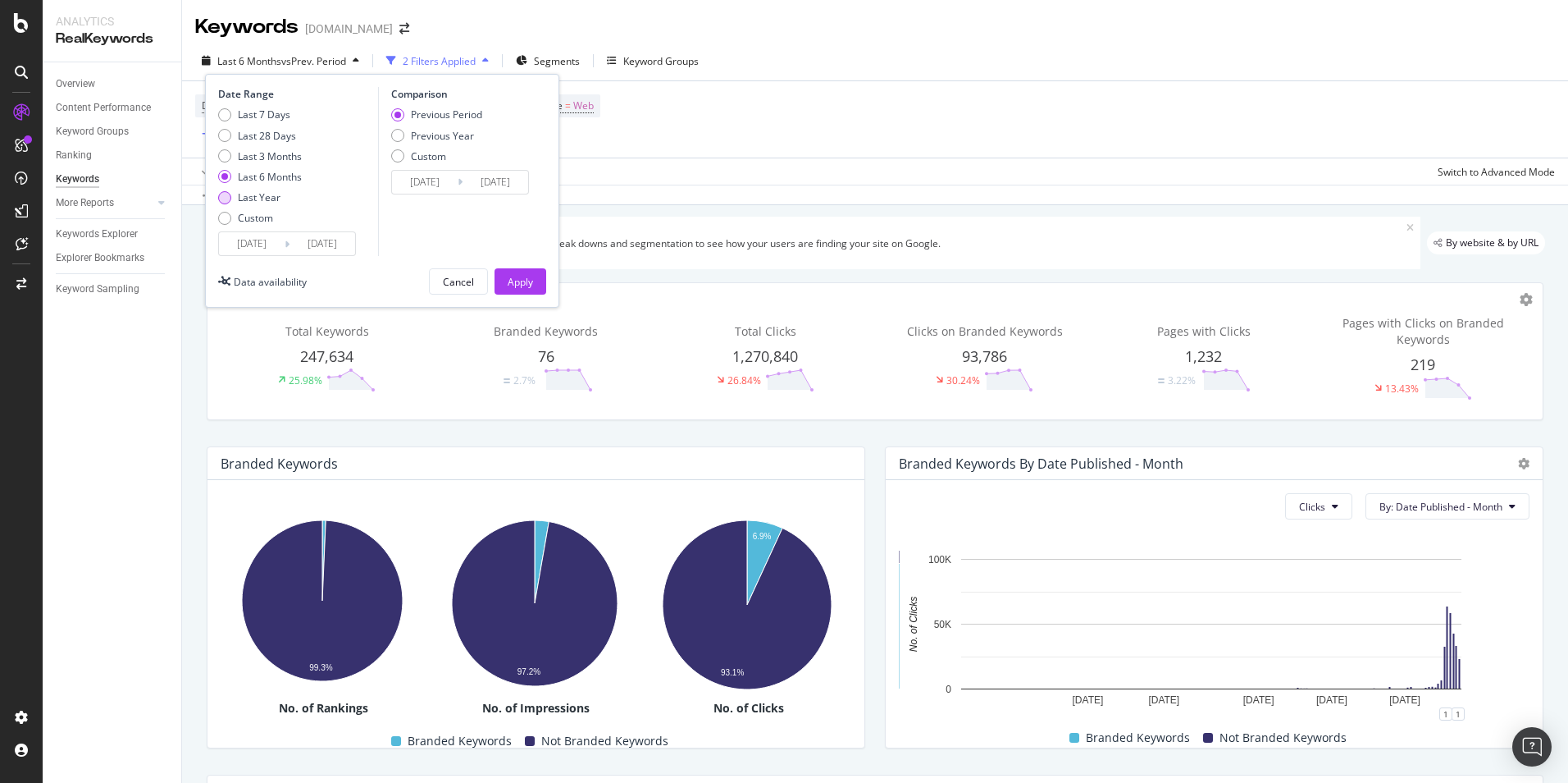
click at [272, 196] on div "Last Year" at bounding box center [259, 197] width 42 height 14
type input "[DATE]"
click at [526, 287] on div "Apply" at bounding box center [520, 282] width 26 height 14
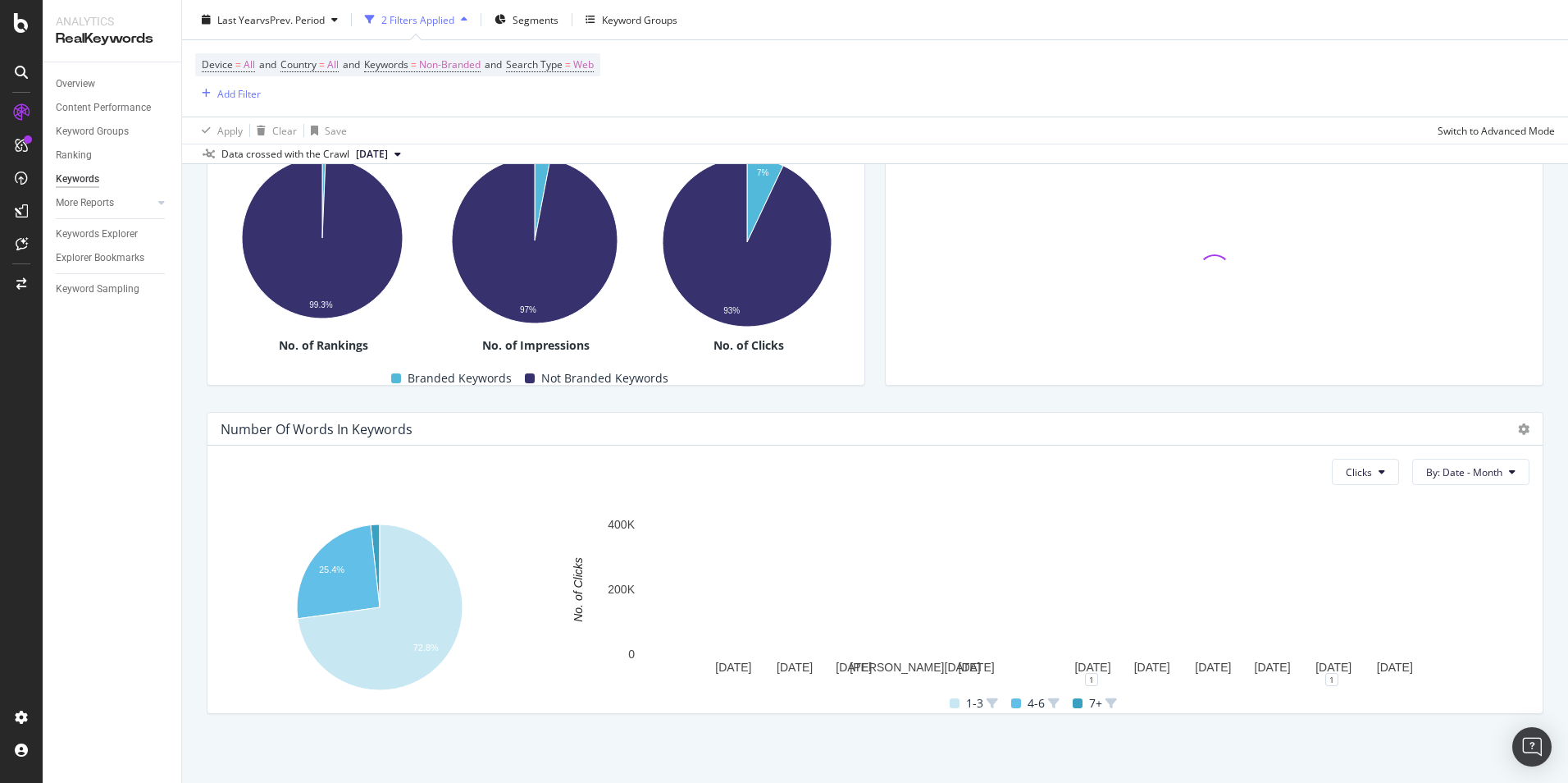
scroll to position [365, 0]
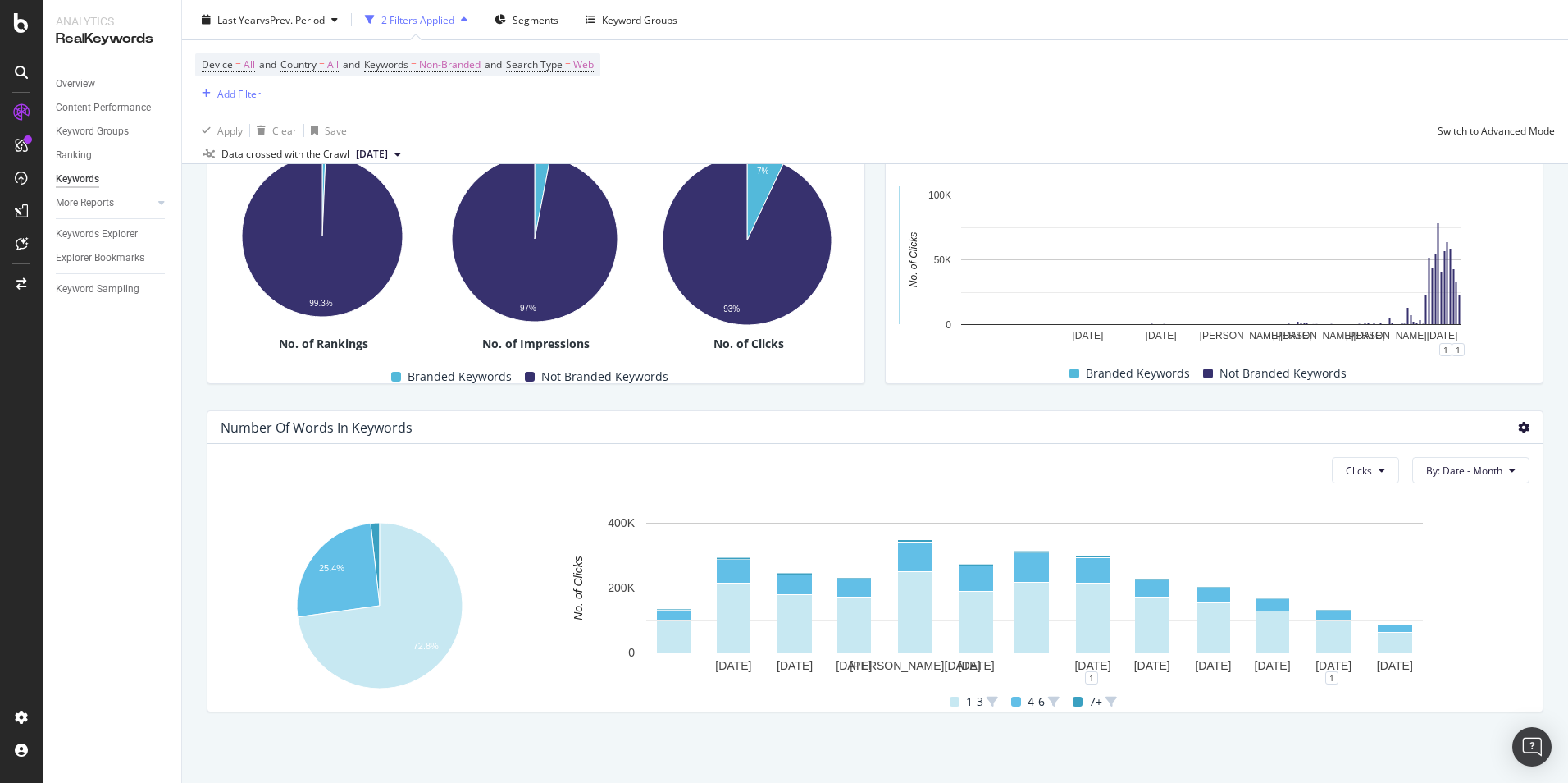
click at [1519, 430] on icon at bounding box center [1524, 427] width 11 height 11
click at [1530, 417] on div "Number Of Words In Keywords" at bounding box center [875, 427] width 1336 height 33
click at [1509, 475] on icon at bounding box center [1512, 469] width 6 height 10
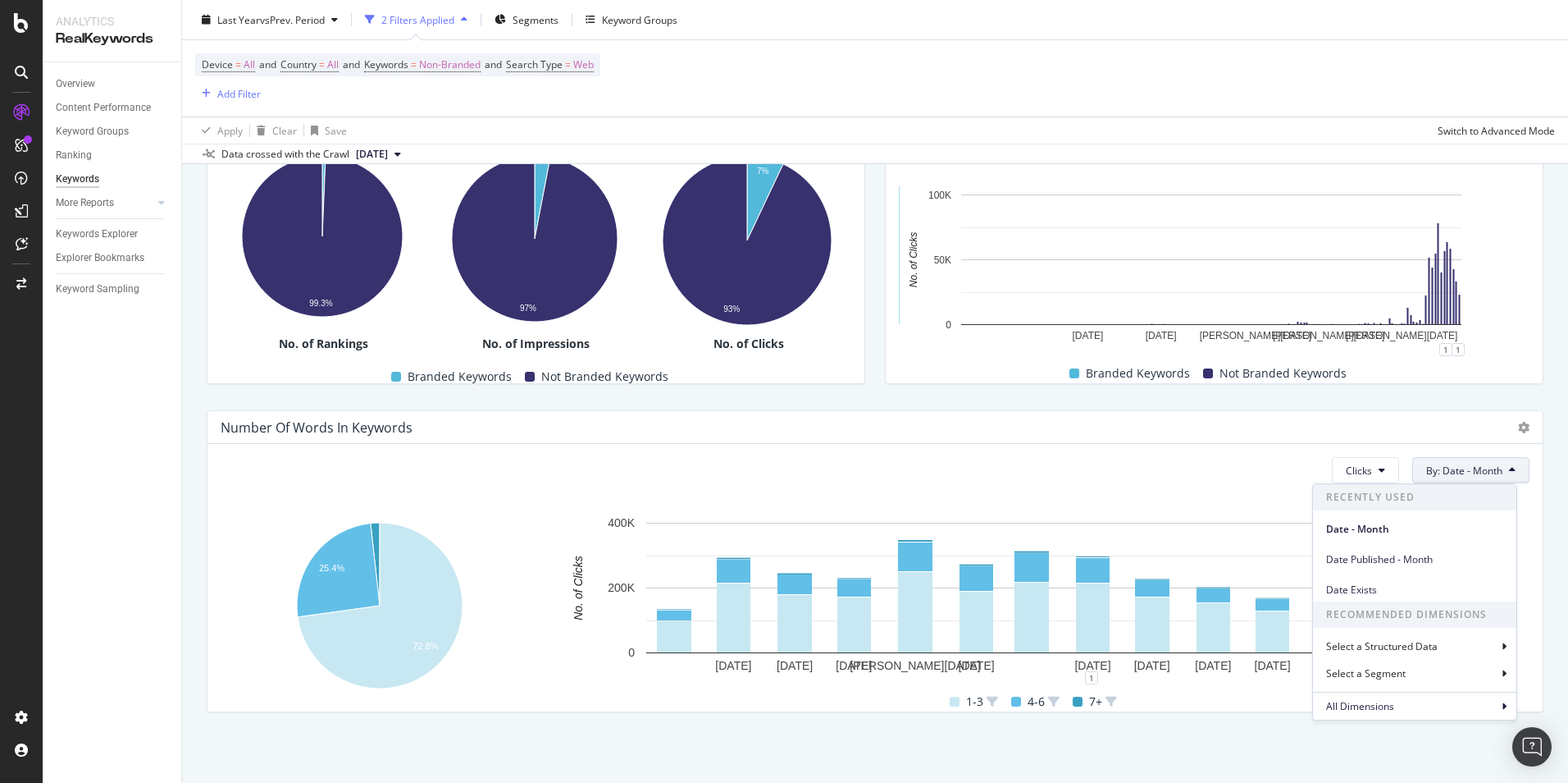
click at [1509, 475] on icon at bounding box center [1512, 469] width 6 height 10
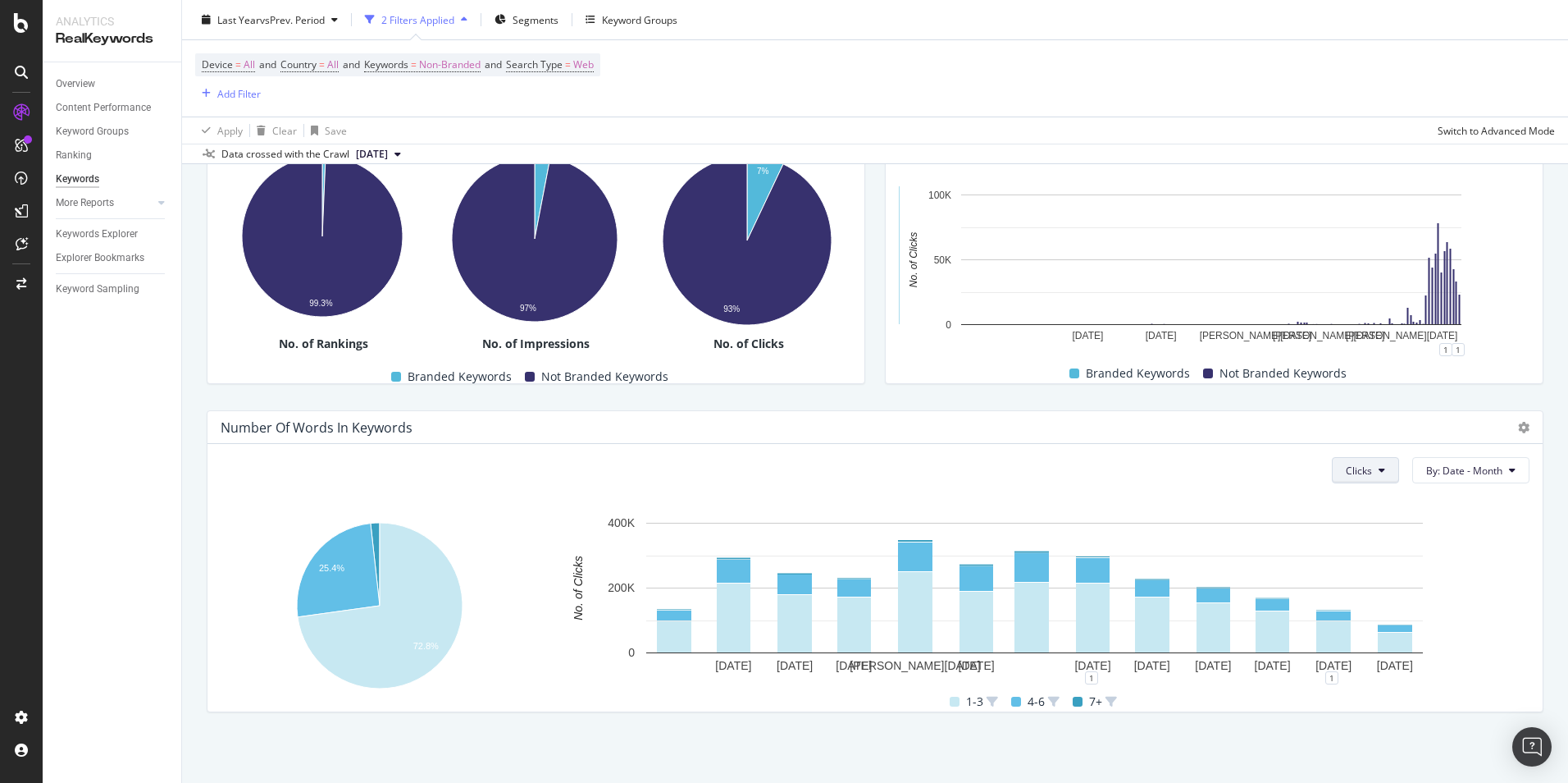
click at [1367, 476] on button "Clicks" at bounding box center [1366, 470] width 67 height 26
click at [1506, 534] on rect "A chart." at bounding box center [1034, 595] width 971 height 163
click at [325, 25] on span "vs Prev. Period" at bounding box center [292, 19] width 65 height 14
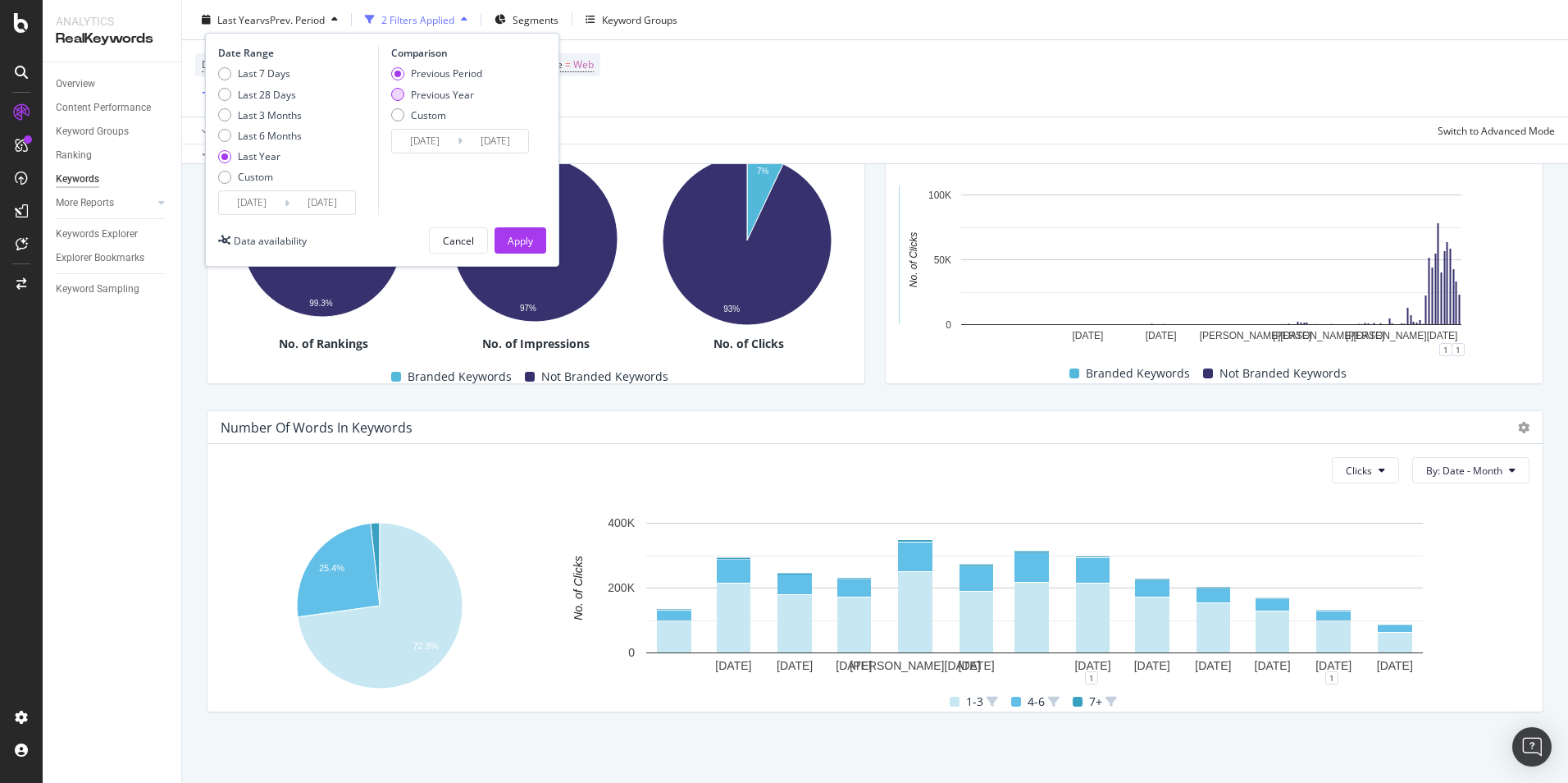
click at [453, 99] on div "Previous Year" at bounding box center [443, 94] width 63 height 14
type input "[DATE]"
click at [520, 245] on div "Apply" at bounding box center [520, 240] width 26 height 14
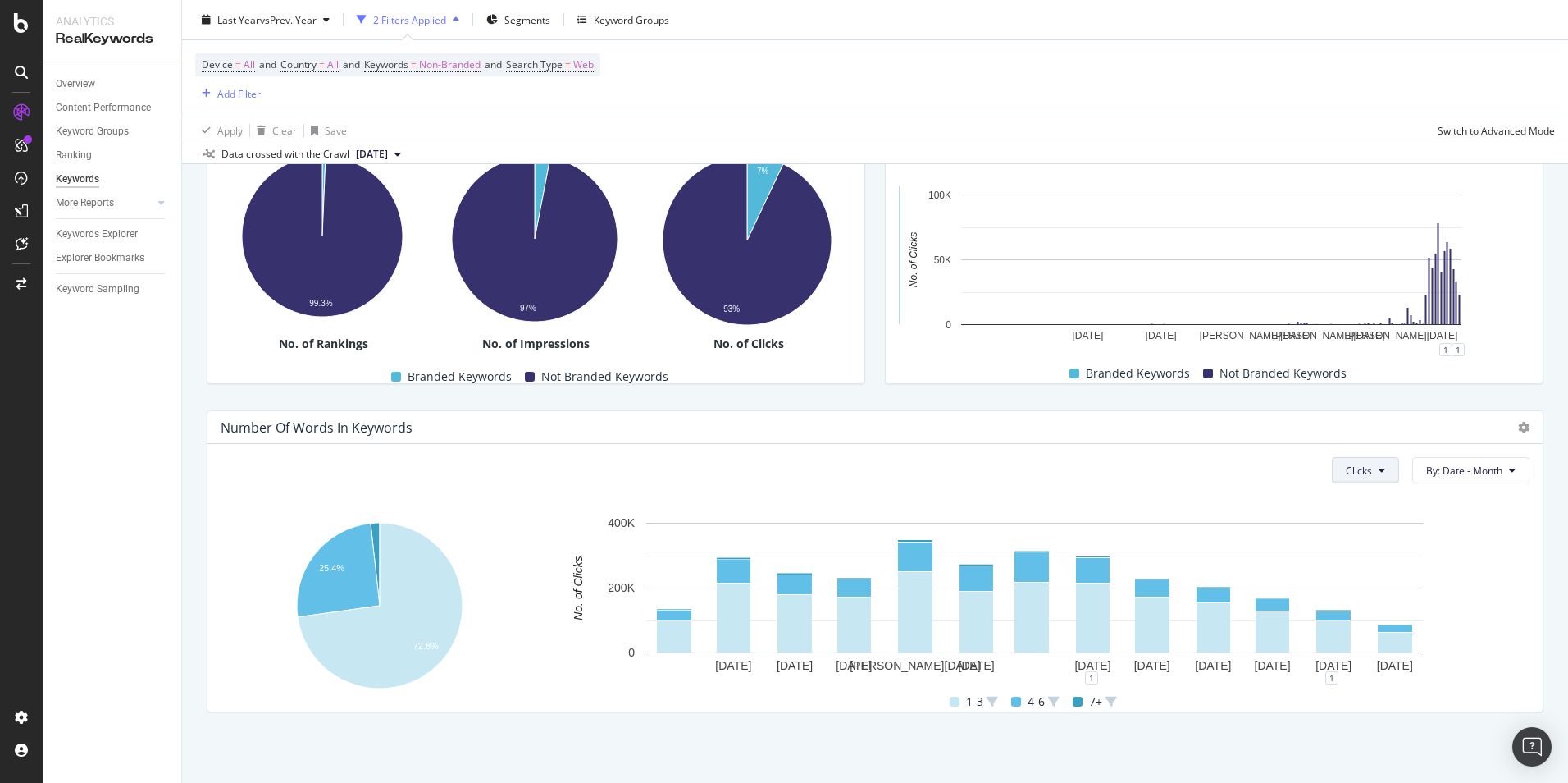
click at [1346, 473] on span "Clicks" at bounding box center [1359, 470] width 26 height 14
click at [1364, 565] on span "Impressions" at bounding box center [1366, 564] width 62 height 15
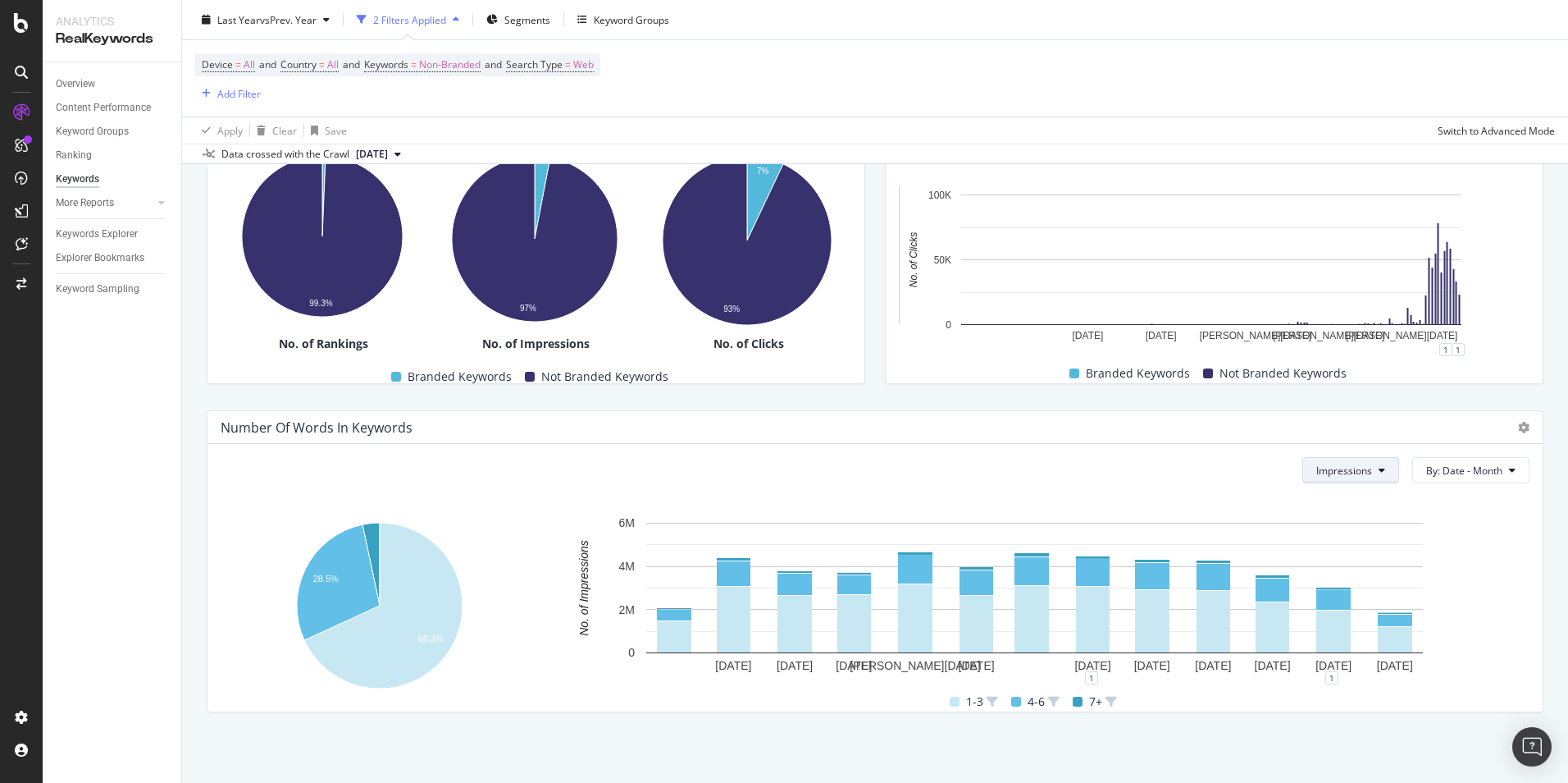
click at [1350, 479] on button "Impressions" at bounding box center [1351, 470] width 97 height 26
click at [1349, 597] on span "Missed Clicks" at bounding box center [1335, 594] width 62 height 15
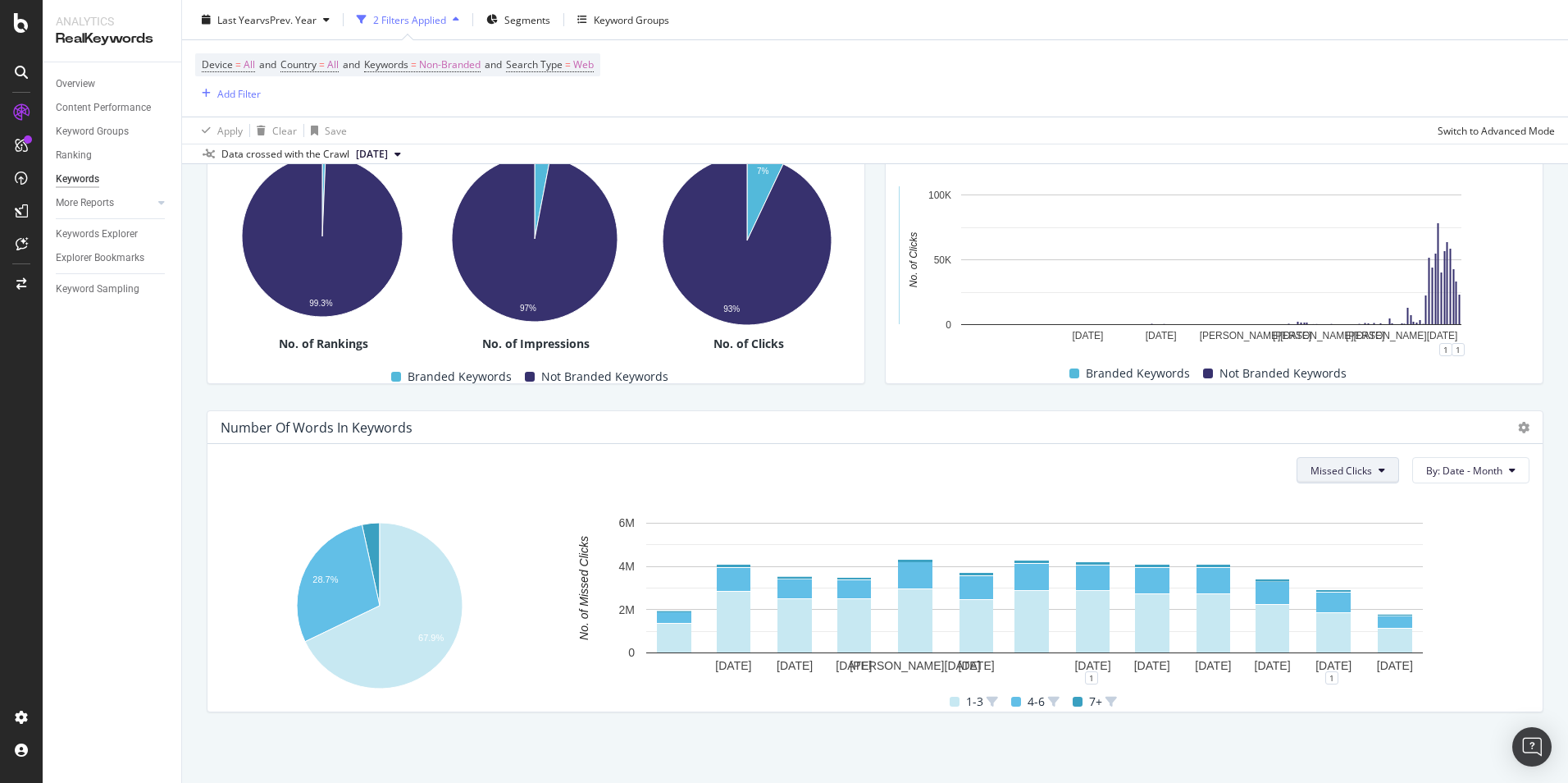
click at [1351, 468] on span "Missed Clicks" at bounding box center [1342, 470] width 62 height 14
click at [1342, 506] on span "Rankings" at bounding box center [1331, 503] width 63 height 15
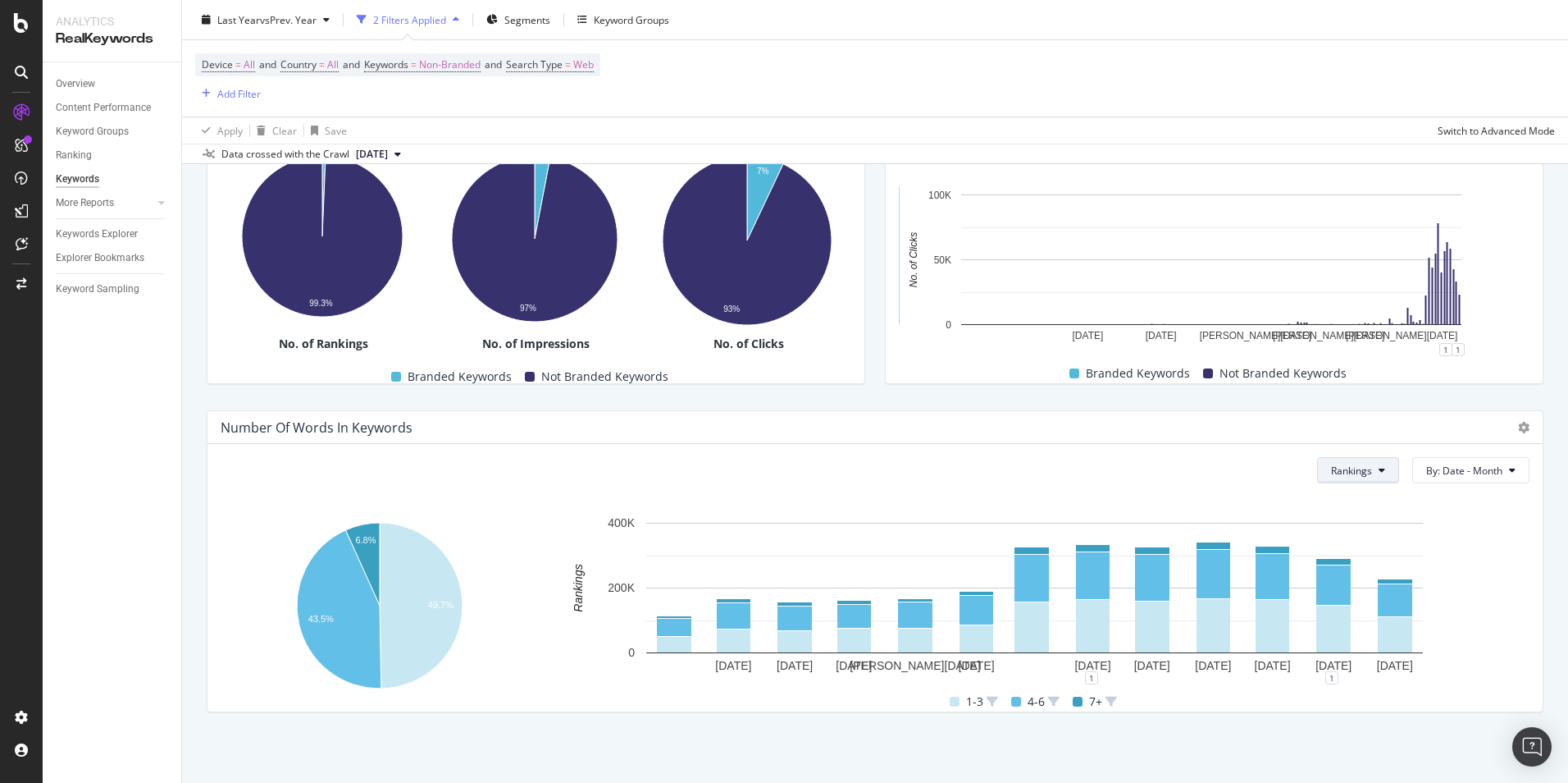
click at [1353, 471] on span "Rankings" at bounding box center [1351, 470] width 41 height 14
click at [1349, 538] on span "Clicks" at bounding box center [1350, 533] width 62 height 15
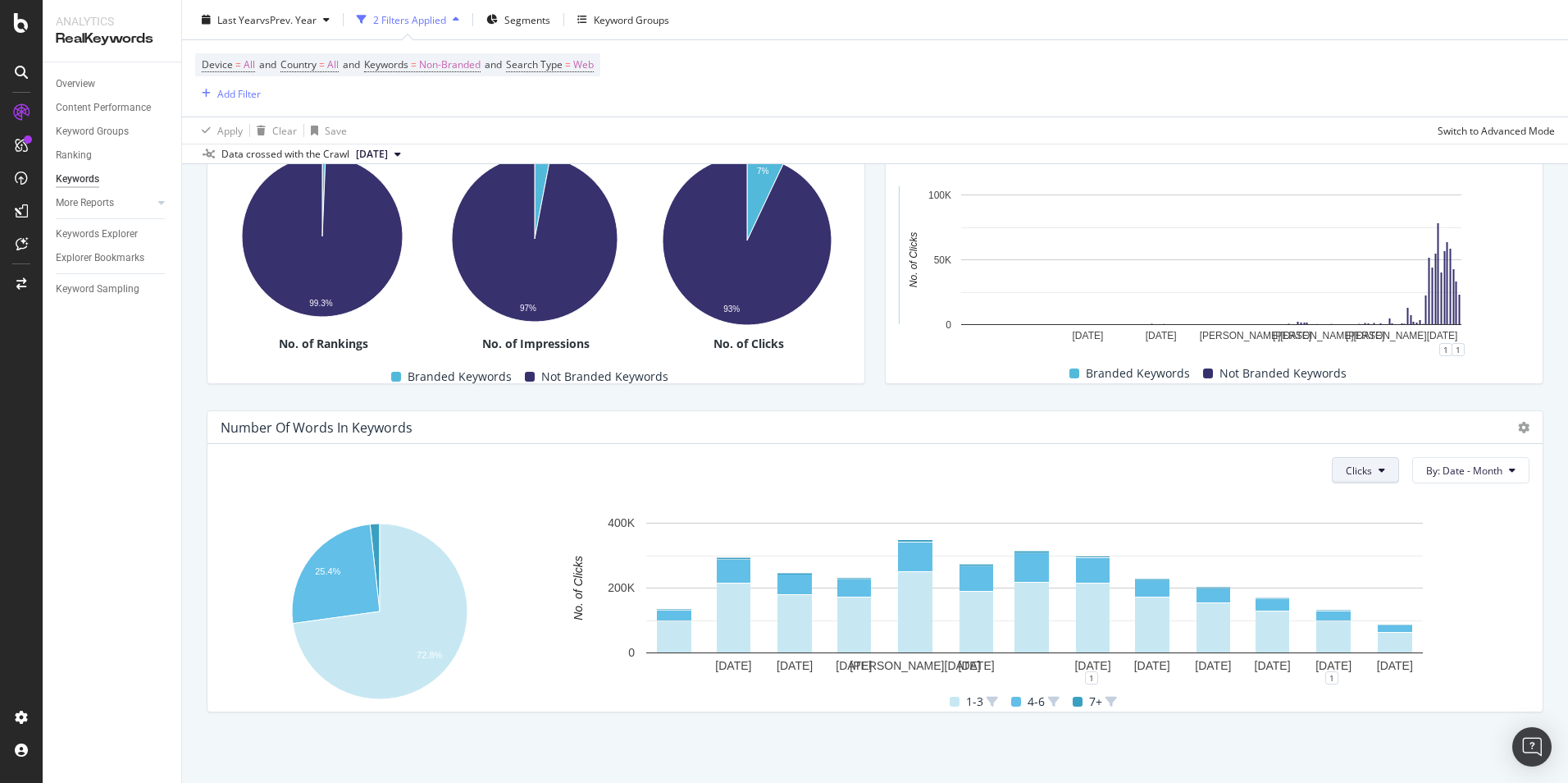
click at [1346, 464] on span "Clicks" at bounding box center [1359, 470] width 26 height 14
click at [1360, 565] on span "Impressions" at bounding box center [1366, 564] width 62 height 15
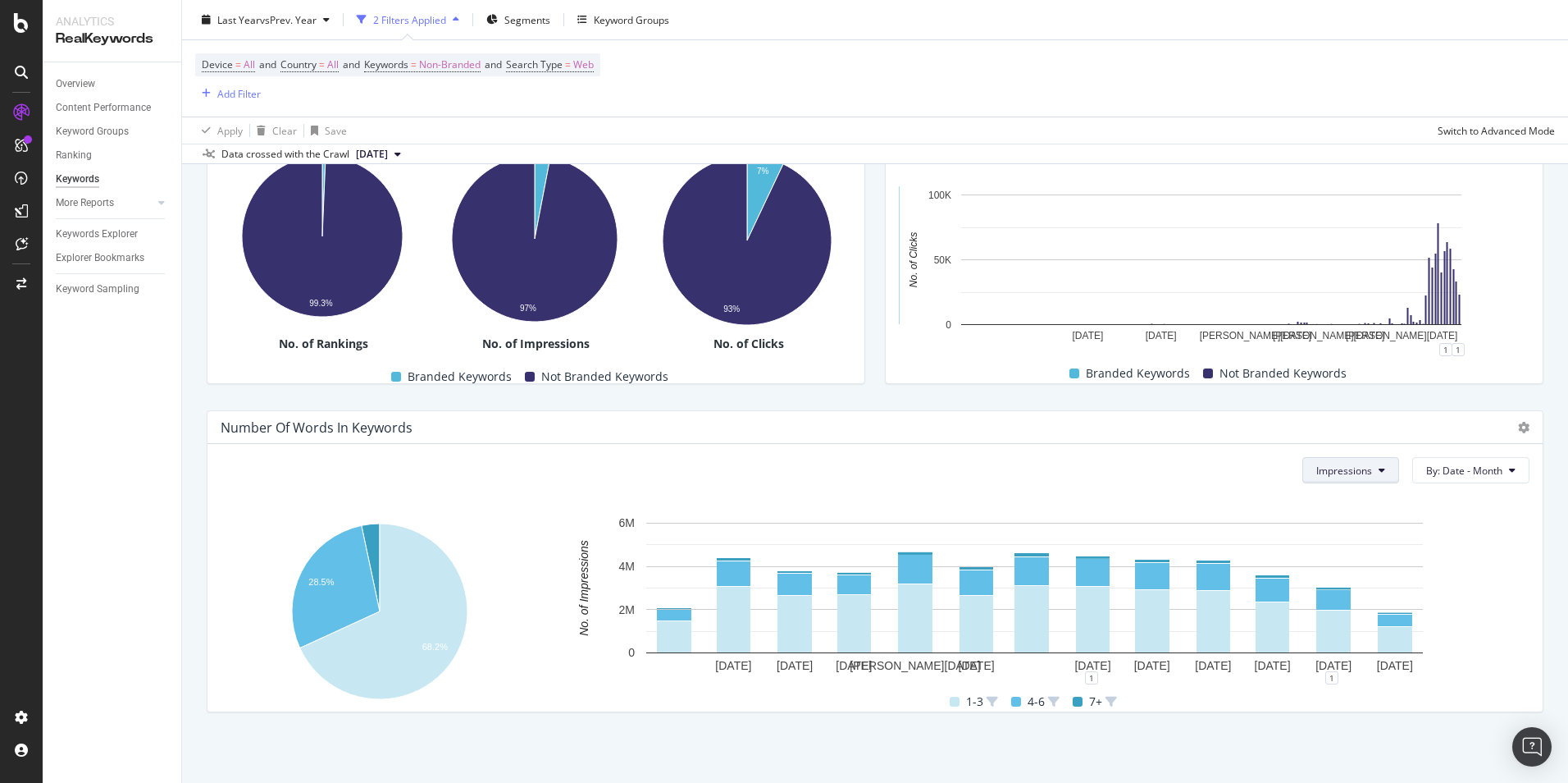
click at [1351, 466] on span "Impressions" at bounding box center [1343, 470] width 55 height 14
click at [1338, 523] on div "Clicks" at bounding box center [1335, 533] width 88 height 24
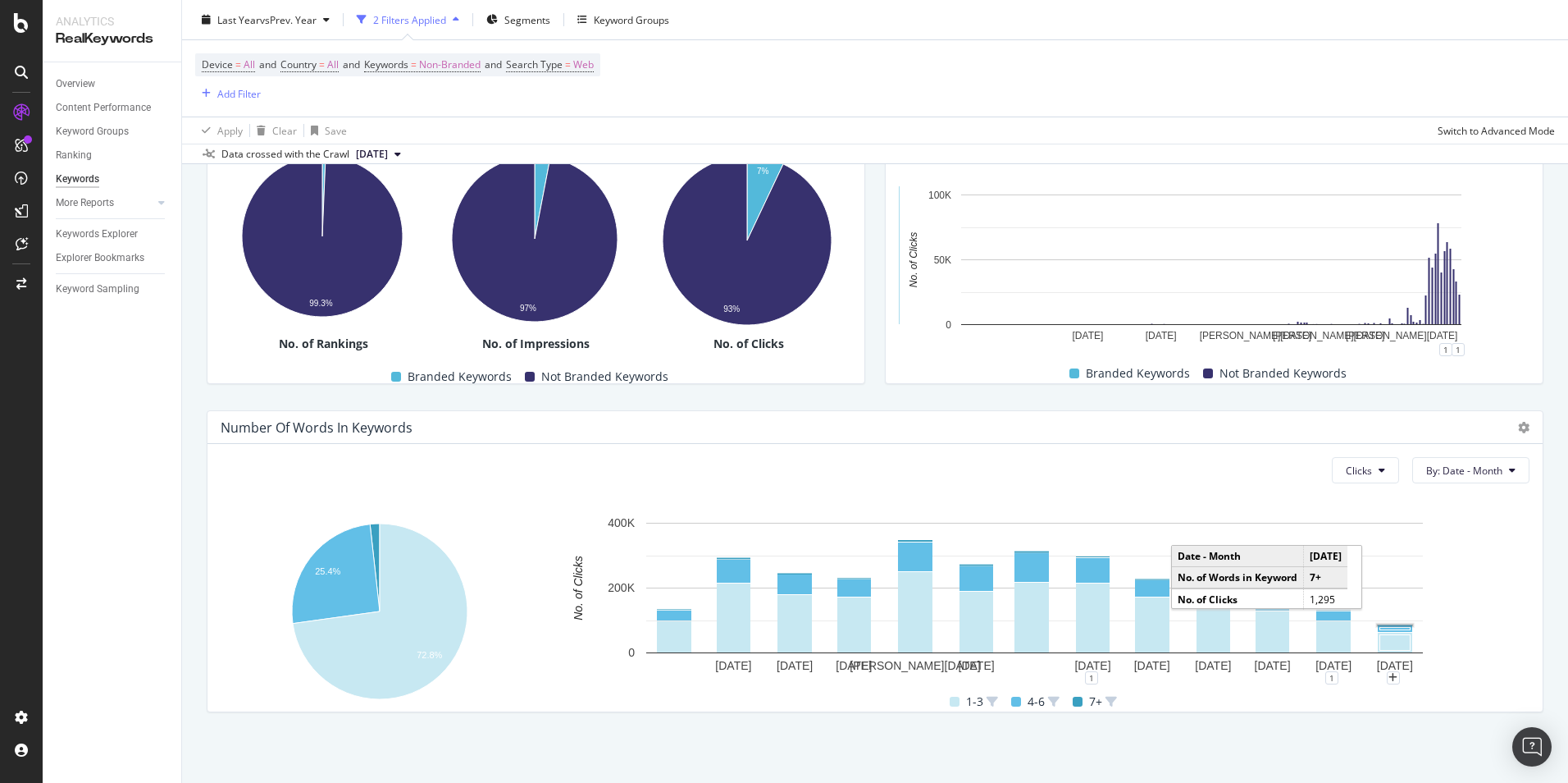
click at [1401, 625] on rect "A chart." at bounding box center [1395, 625] width 34 height 1
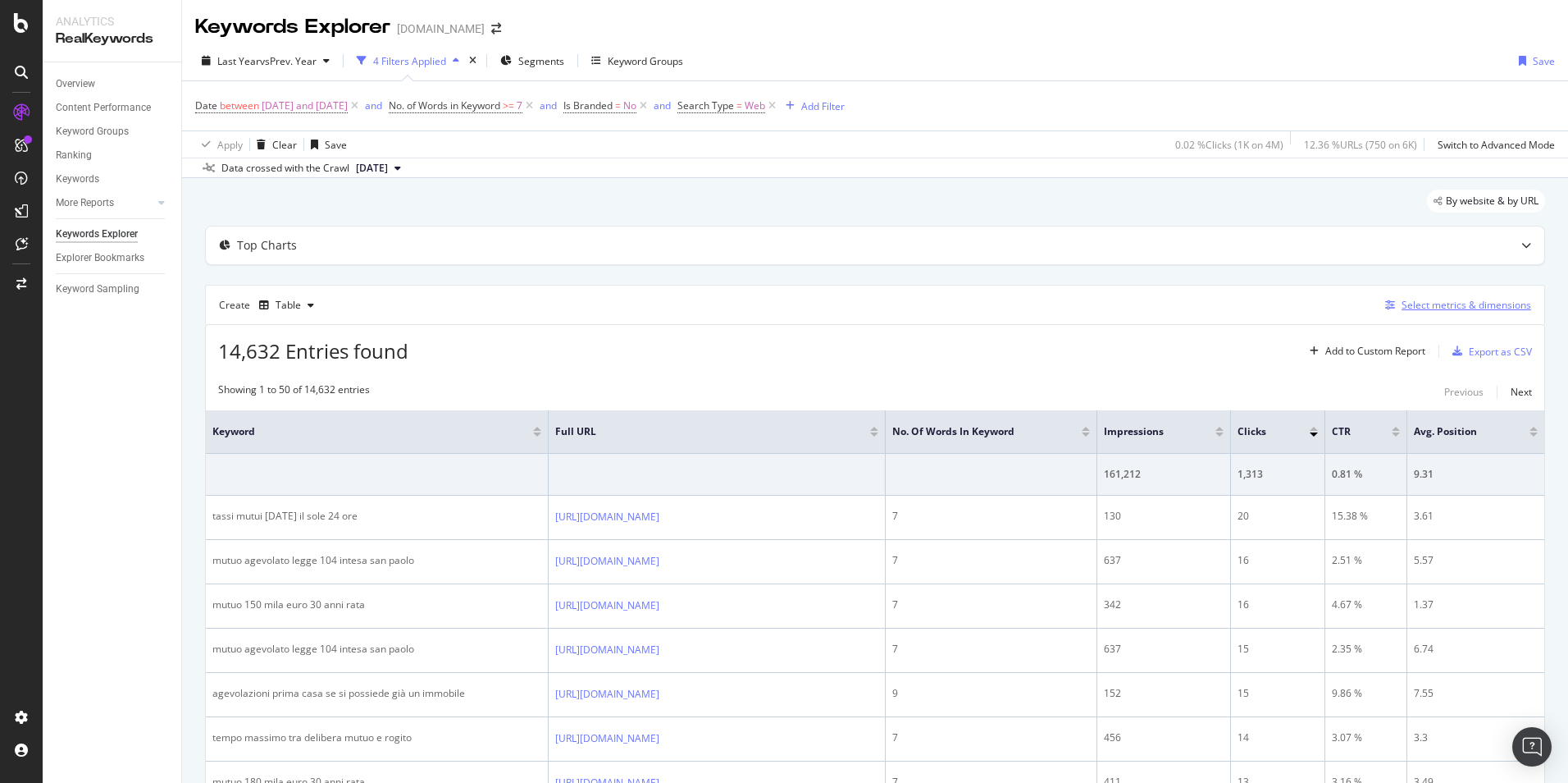
click at [1457, 309] on div "Select metrics & dimensions" at bounding box center [1466, 305] width 129 height 14
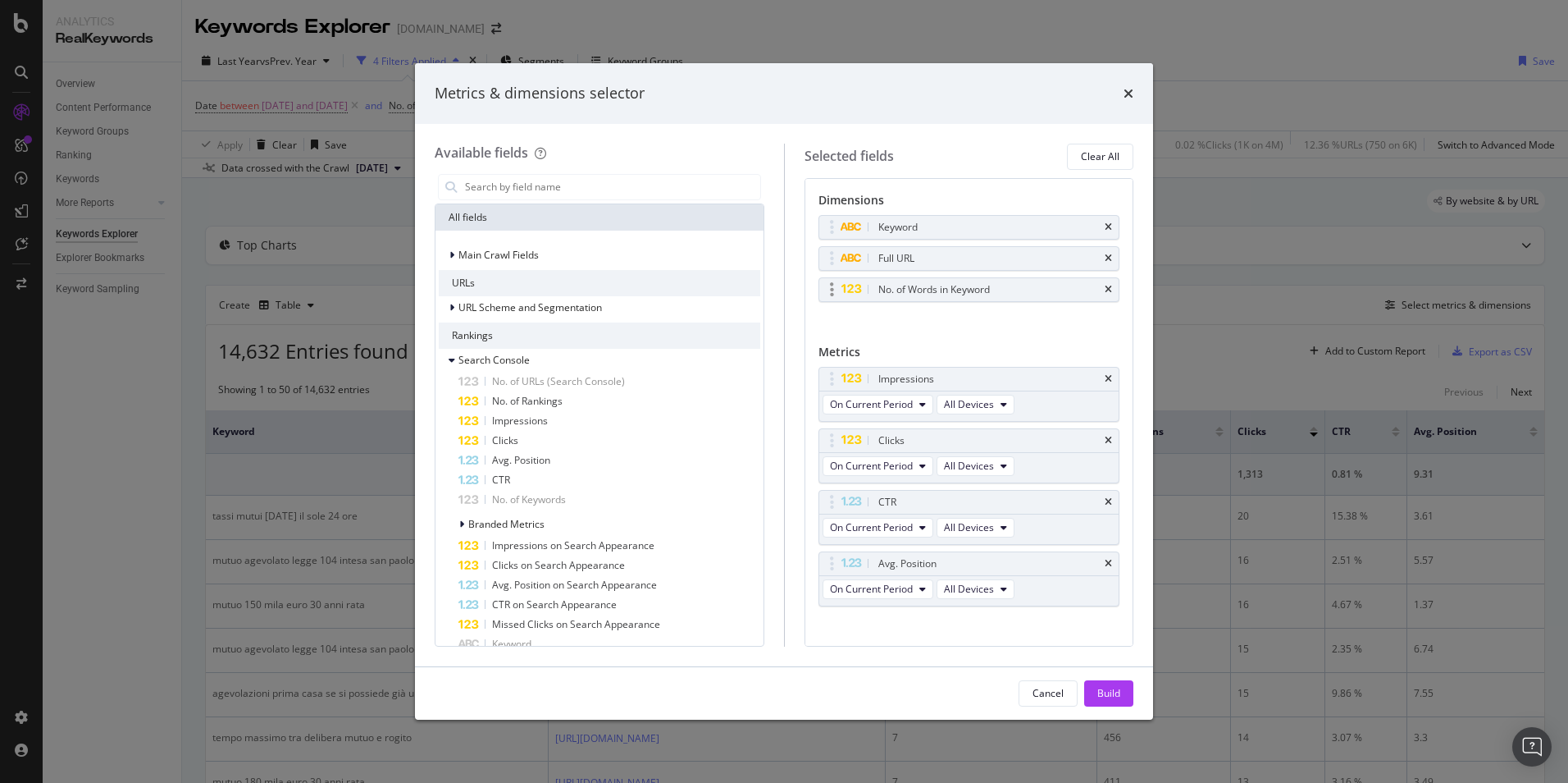
click at [986, 294] on div "No. of Words in Keyword" at bounding box center [934, 290] width 112 height 17
click at [1011, 289] on div "No. of Words in Keyword" at bounding box center [989, 290] width 227 height 17
click at [925, 290] on div "No. of Words in Keyword" at bounding box center [934, 290] width 112 height 17
click at [834, 289] on icon "modal" at bounding box center [832, 290] width 4 height 17
click at [939, 292] on div "No. of Words in Keyword" at bounding box center [934, 290] width 112 height 17
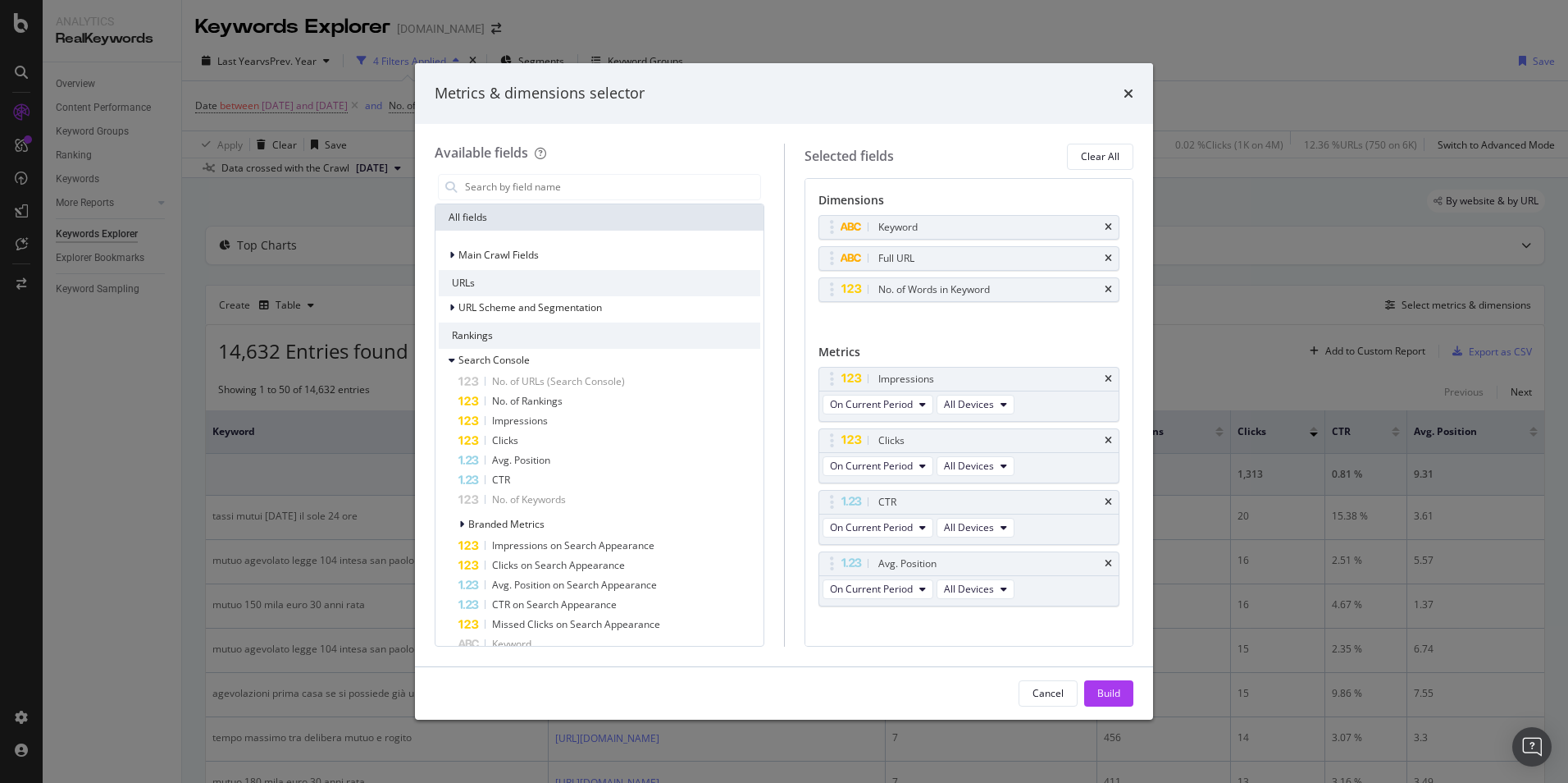
click at [1221, 341] on div "Metrics & dimensions selector Available fields All fields Main Crawl Fields URL…" at bounding box center [784, 391] width 1568 height 783
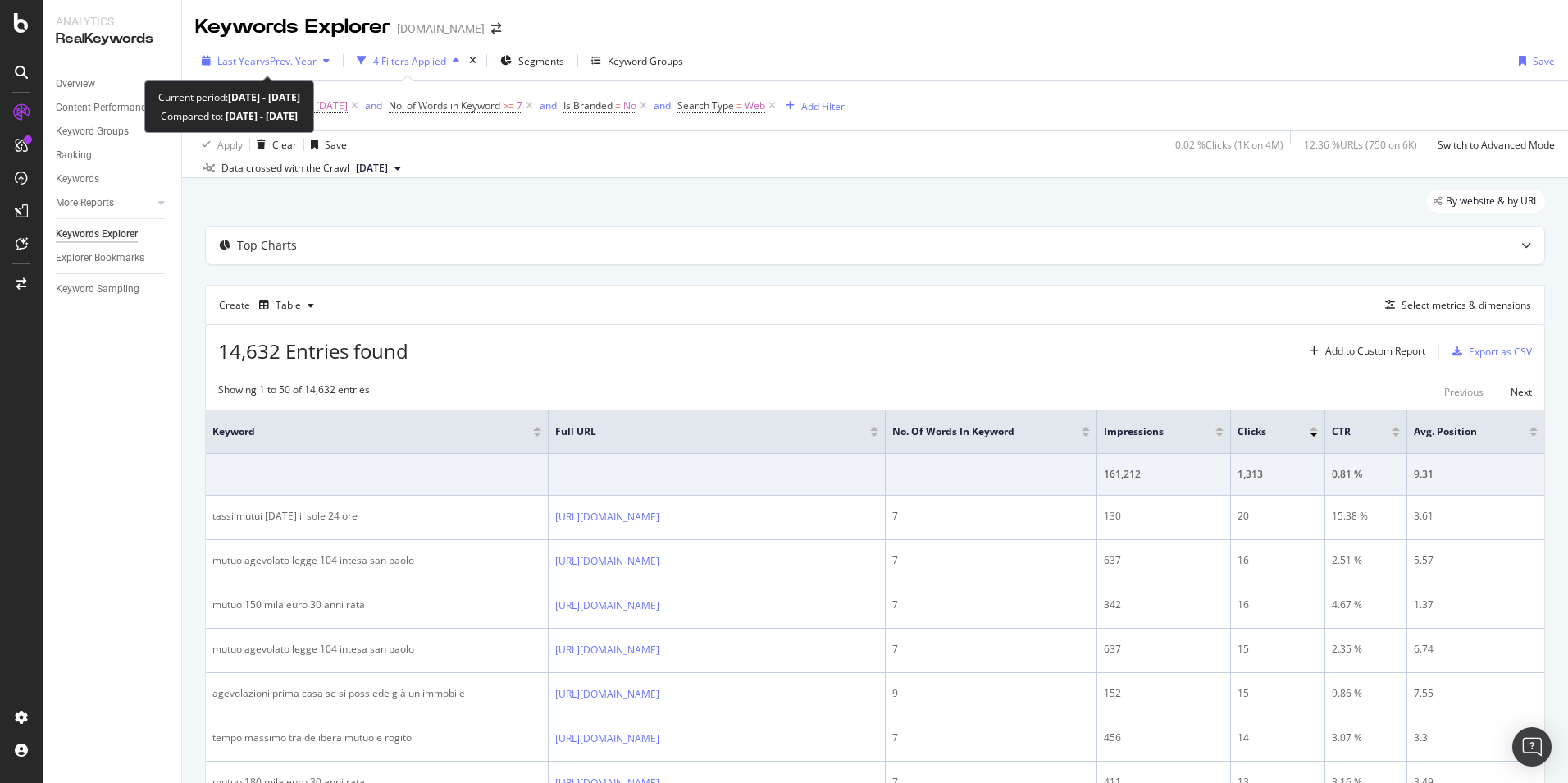
click at [320, 62] on div "button" at bounding box center [327, 60] width 19 height 10
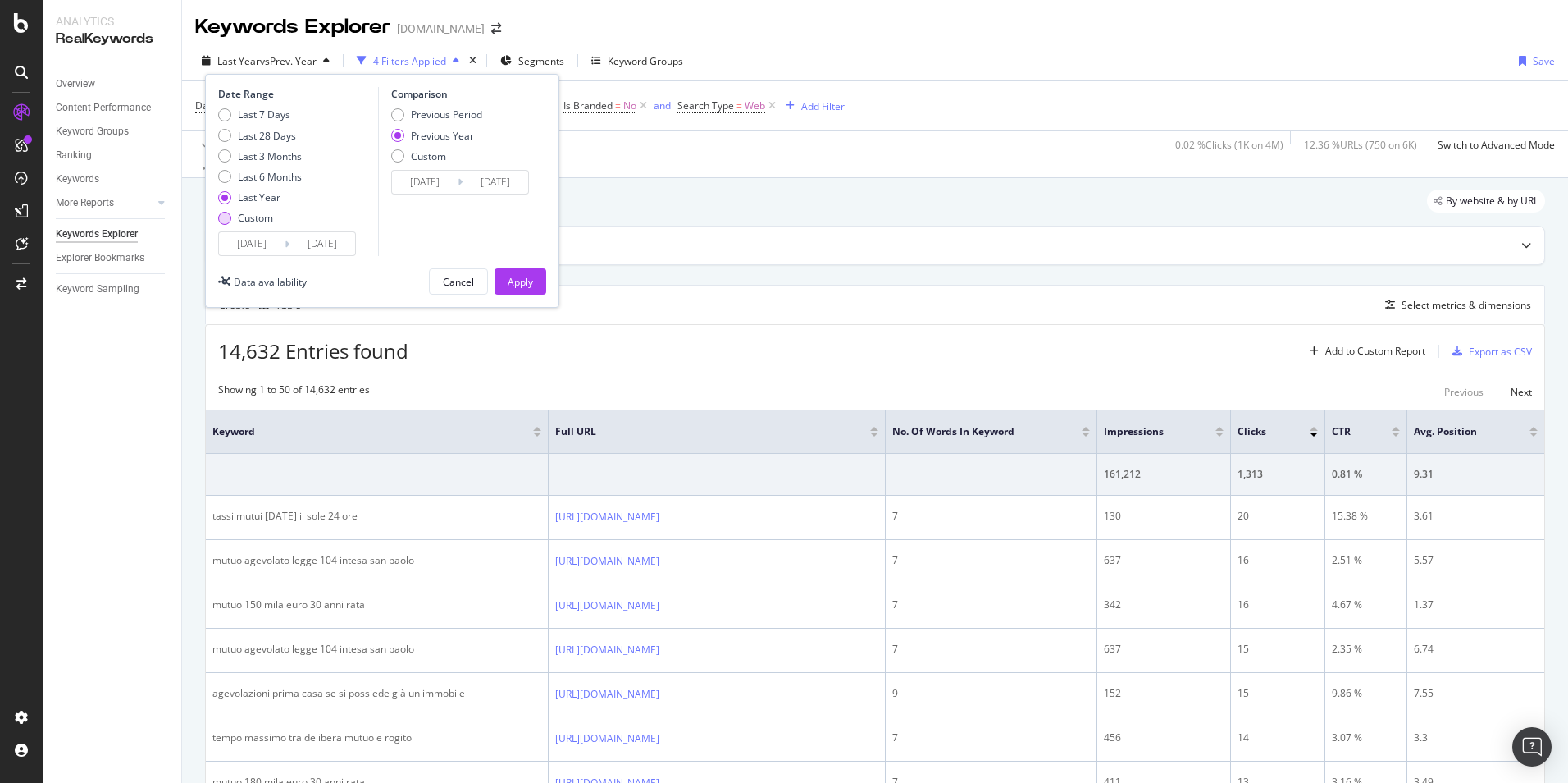
click at [254, 224] on div "Custom" at bounding box center [255, 218] width 35 height 14
type input "[DATE]"
click at [404, 116] on div "Previous Period" at bounding box center [436, 114] width 91 height 14
type input "[DATE]"
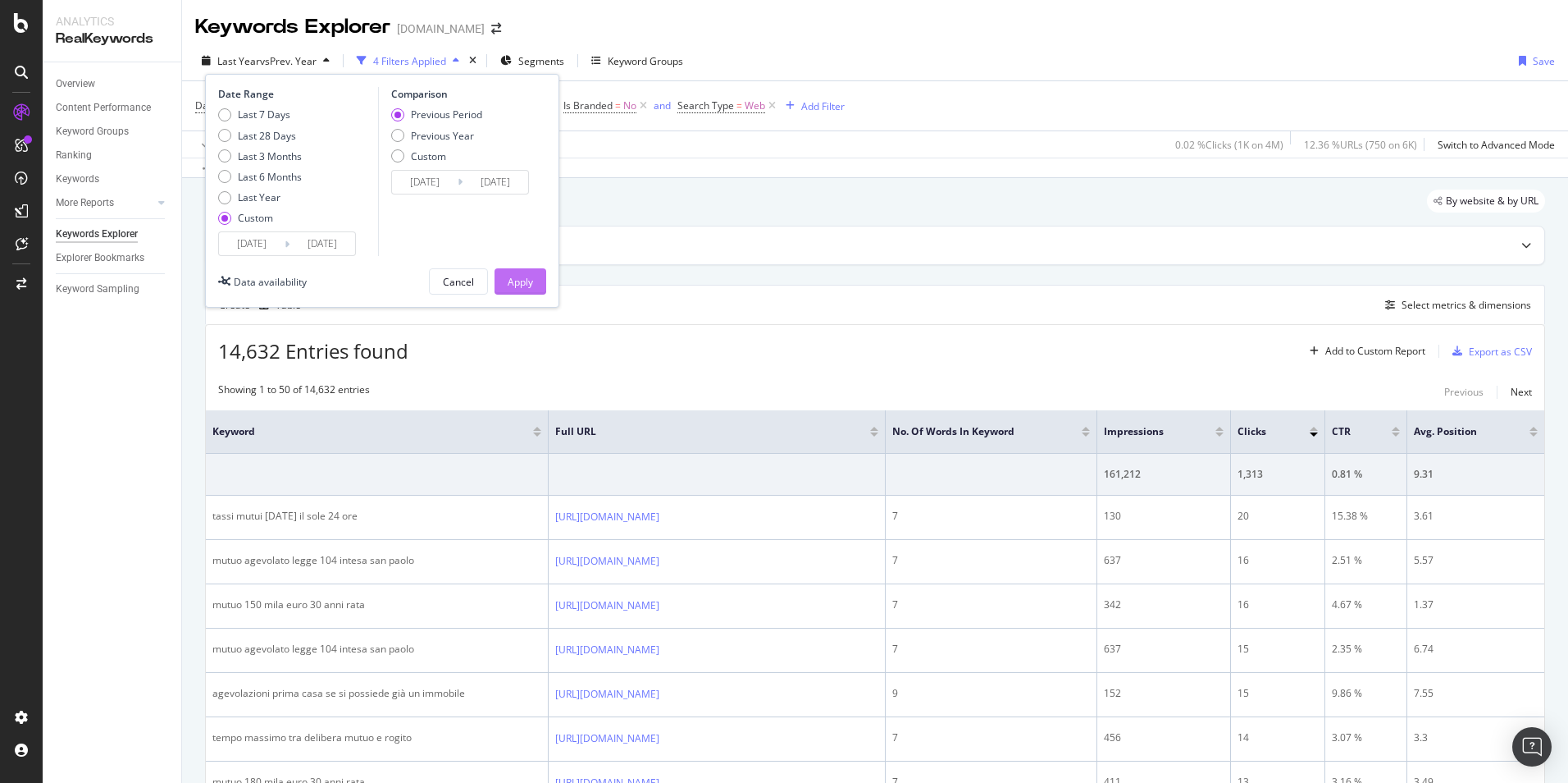
click at [517, 281] on div "Apply" at bounding box center [520, 282] width 26 height 14
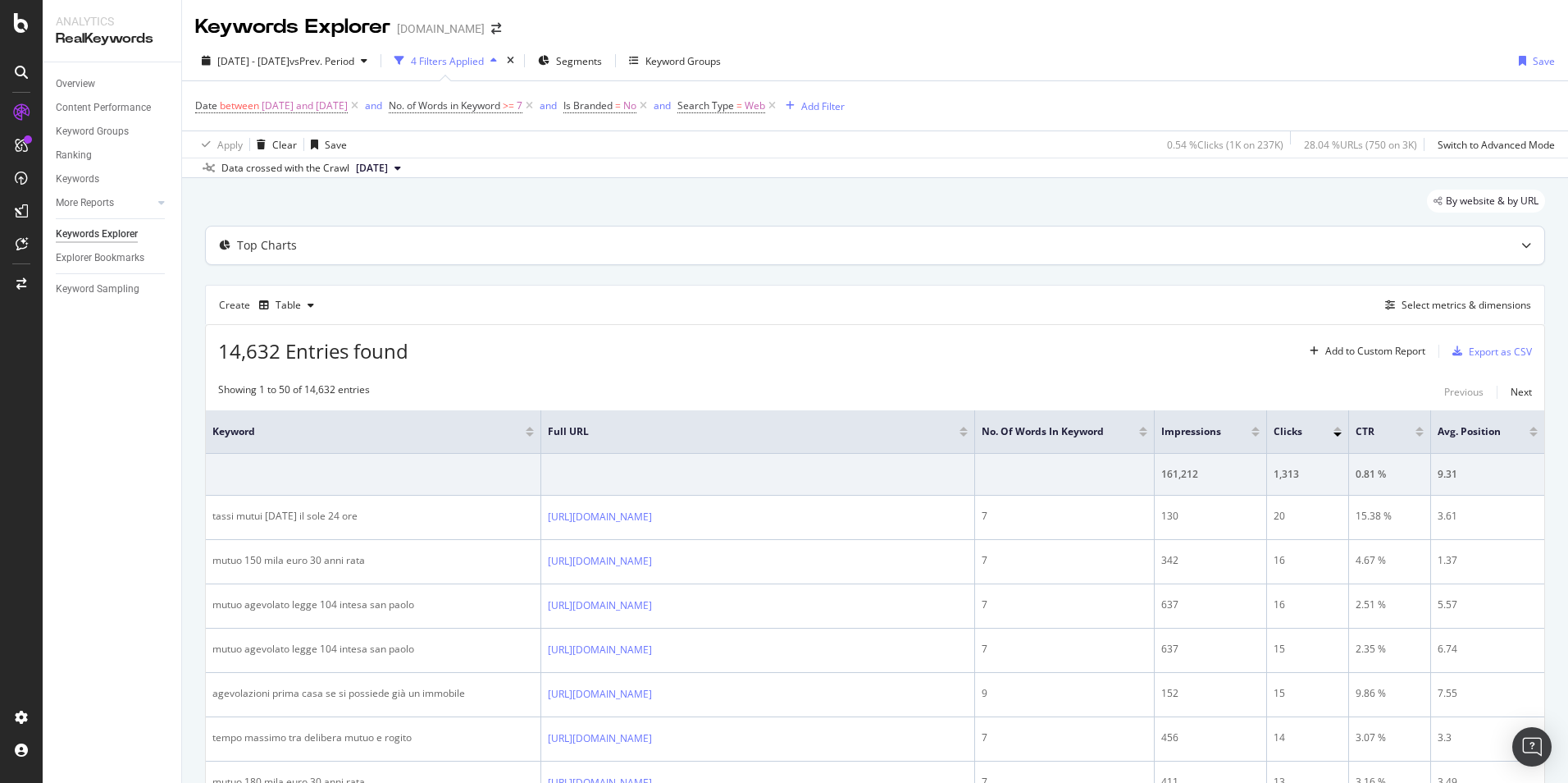
click at [857, 250] on div "Top Charts" at bounding box center [843, 245] width 1274 height 17
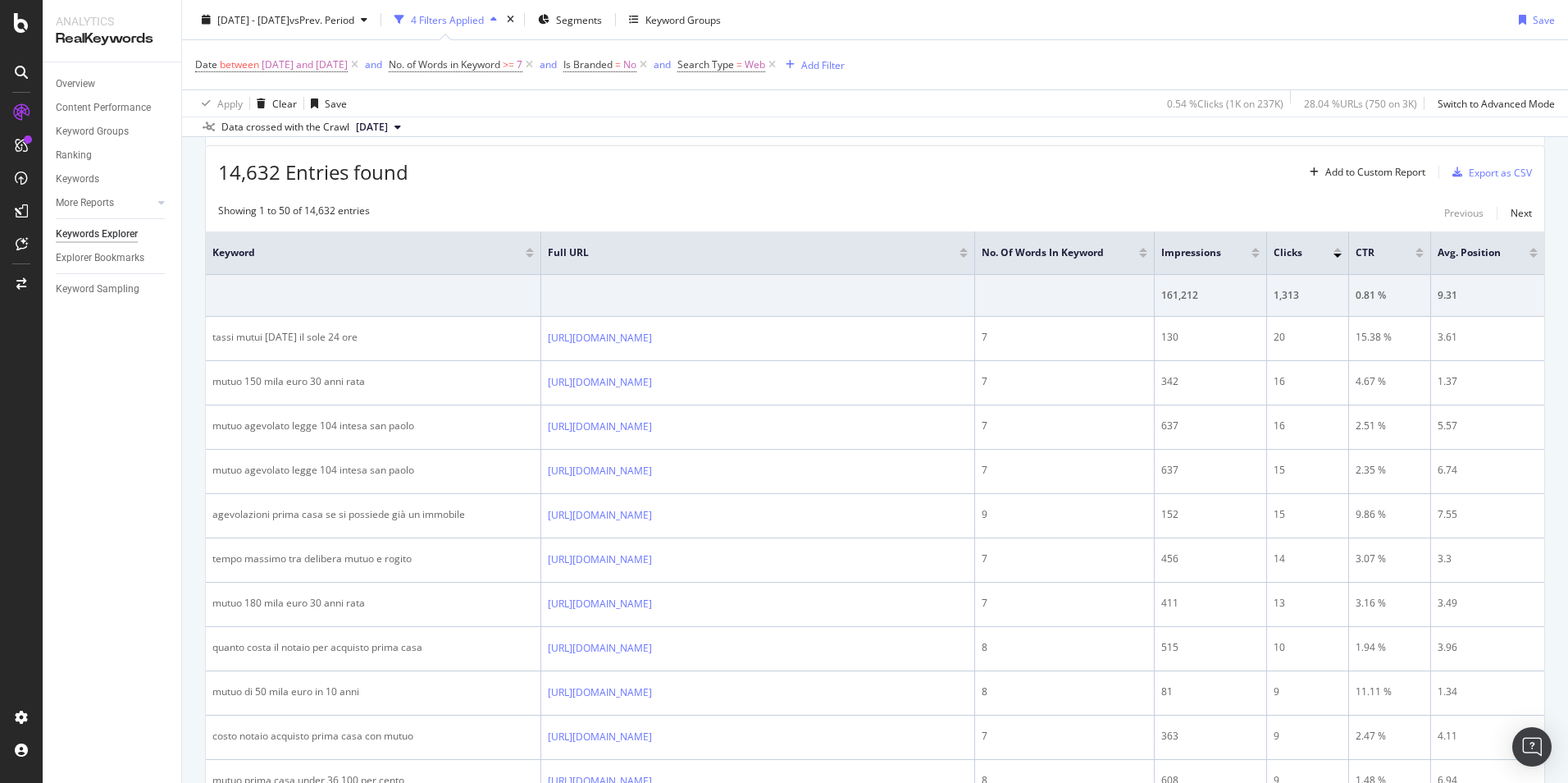
scroll to position [492, 0]
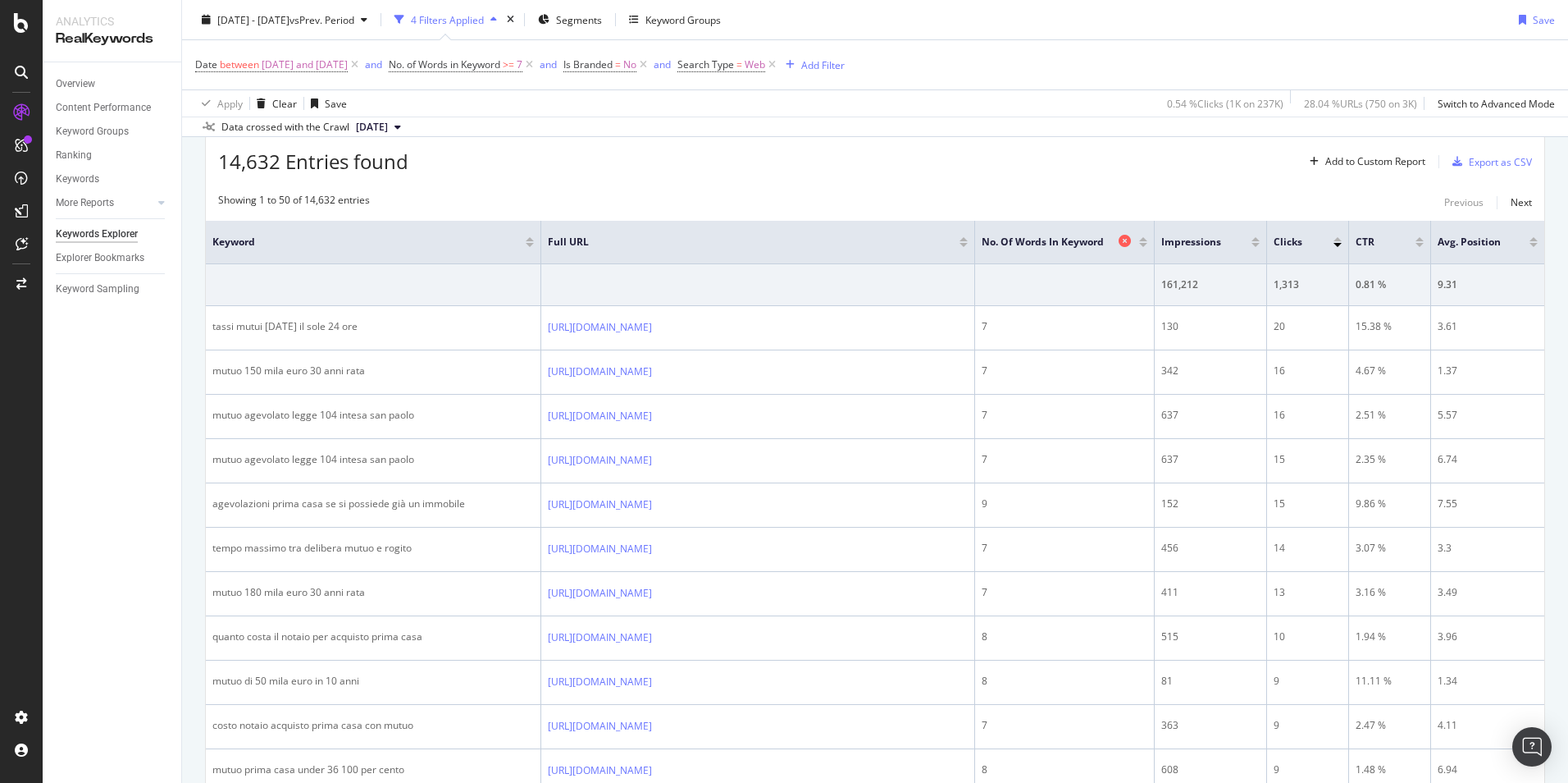
click at [1071, 246] on span "No. of Words in Keyword" at bounding box center [1048, 241] width 133 height 15
click at [1140, 246] on div at bounding box center [1143, 245] width 8 height 4
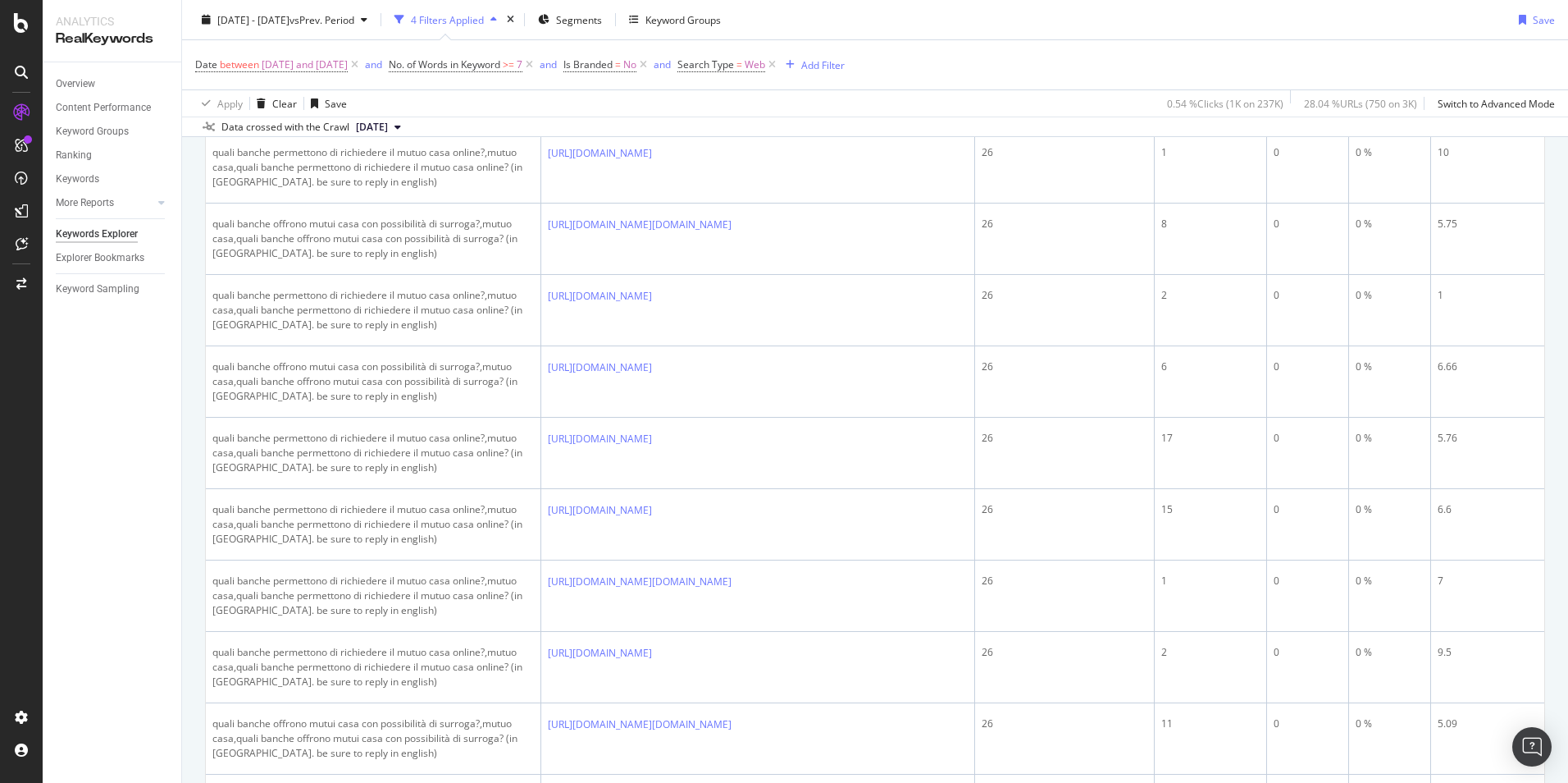
scroll to position [3795, 0]
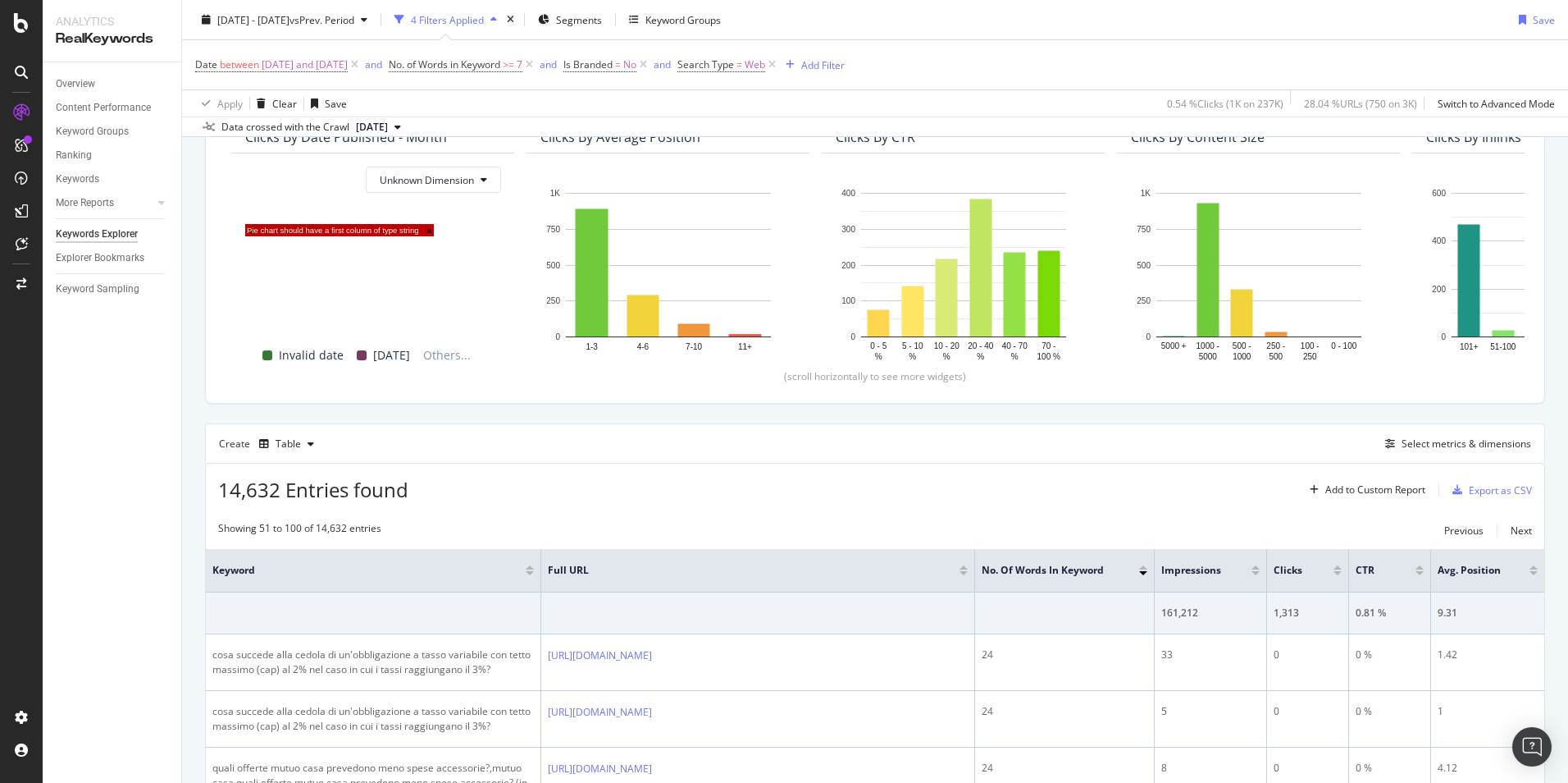
scroll to position [247, 0]
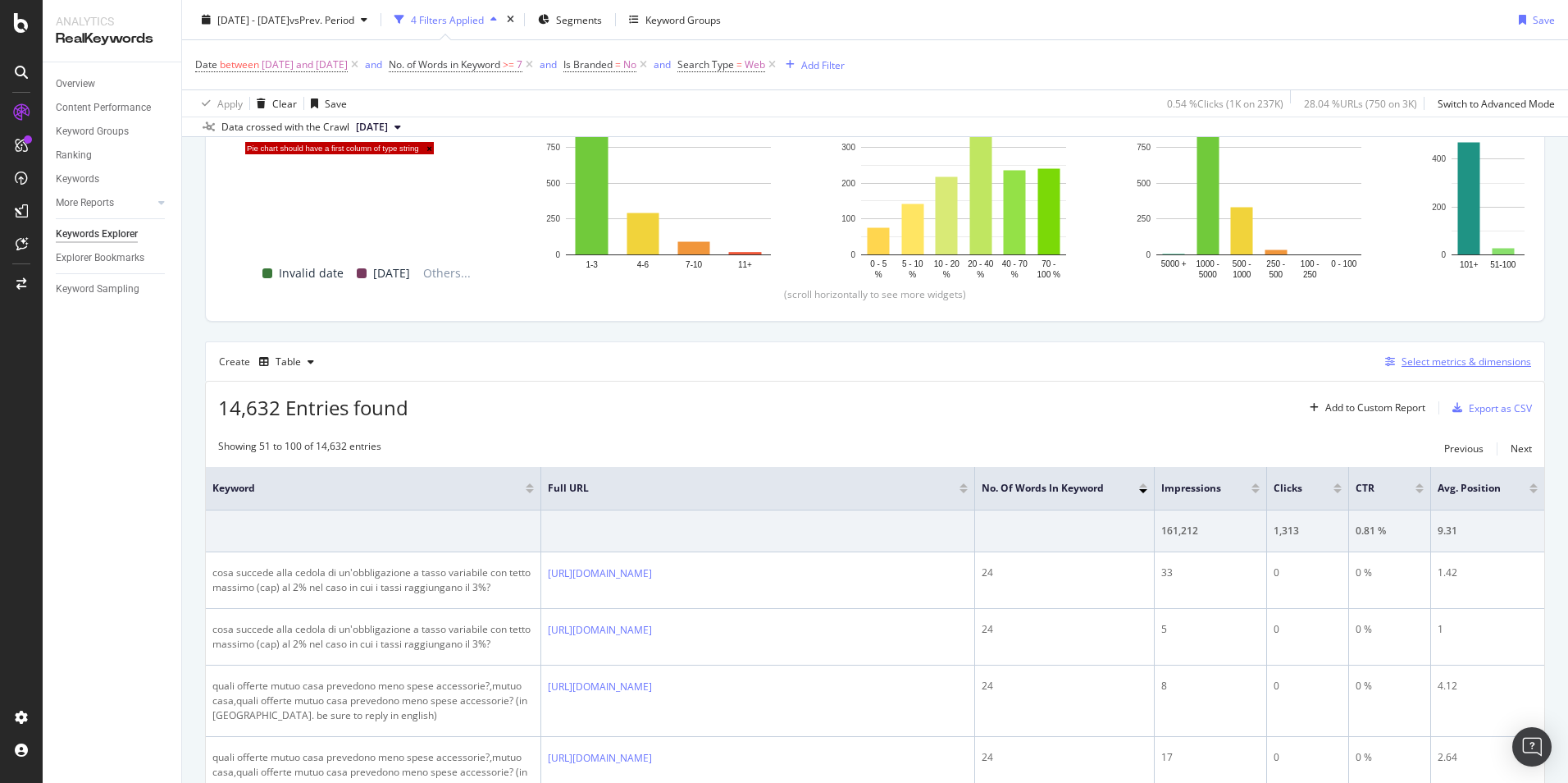
click at [1411, 359] on div "Select metrics & dimensions" at bounding box center [1466, 361] width 129 height 14
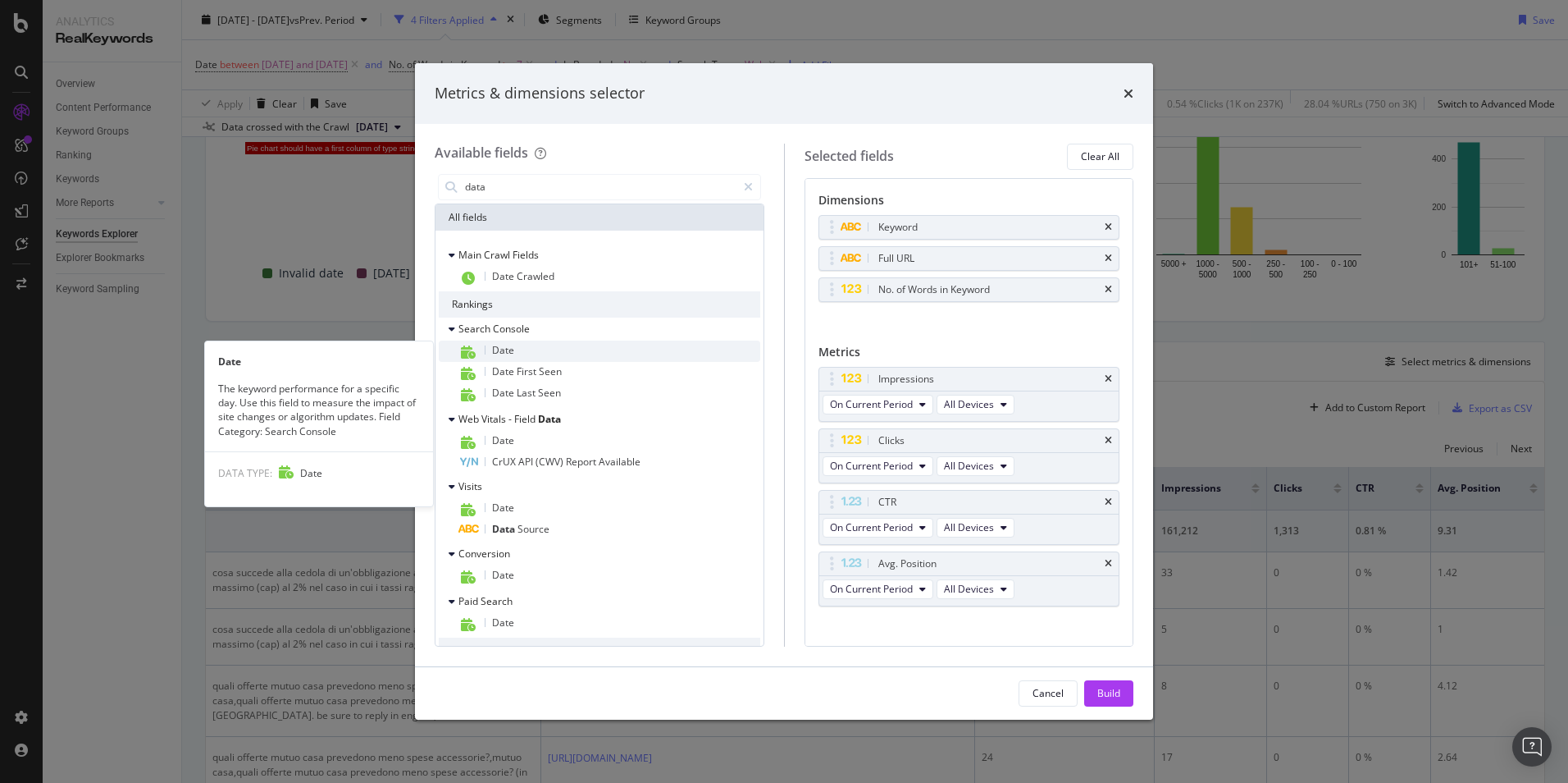
type input "data"
click at [544, 344] on div "Date" at bounding box center [609, 351] width 302 height 21
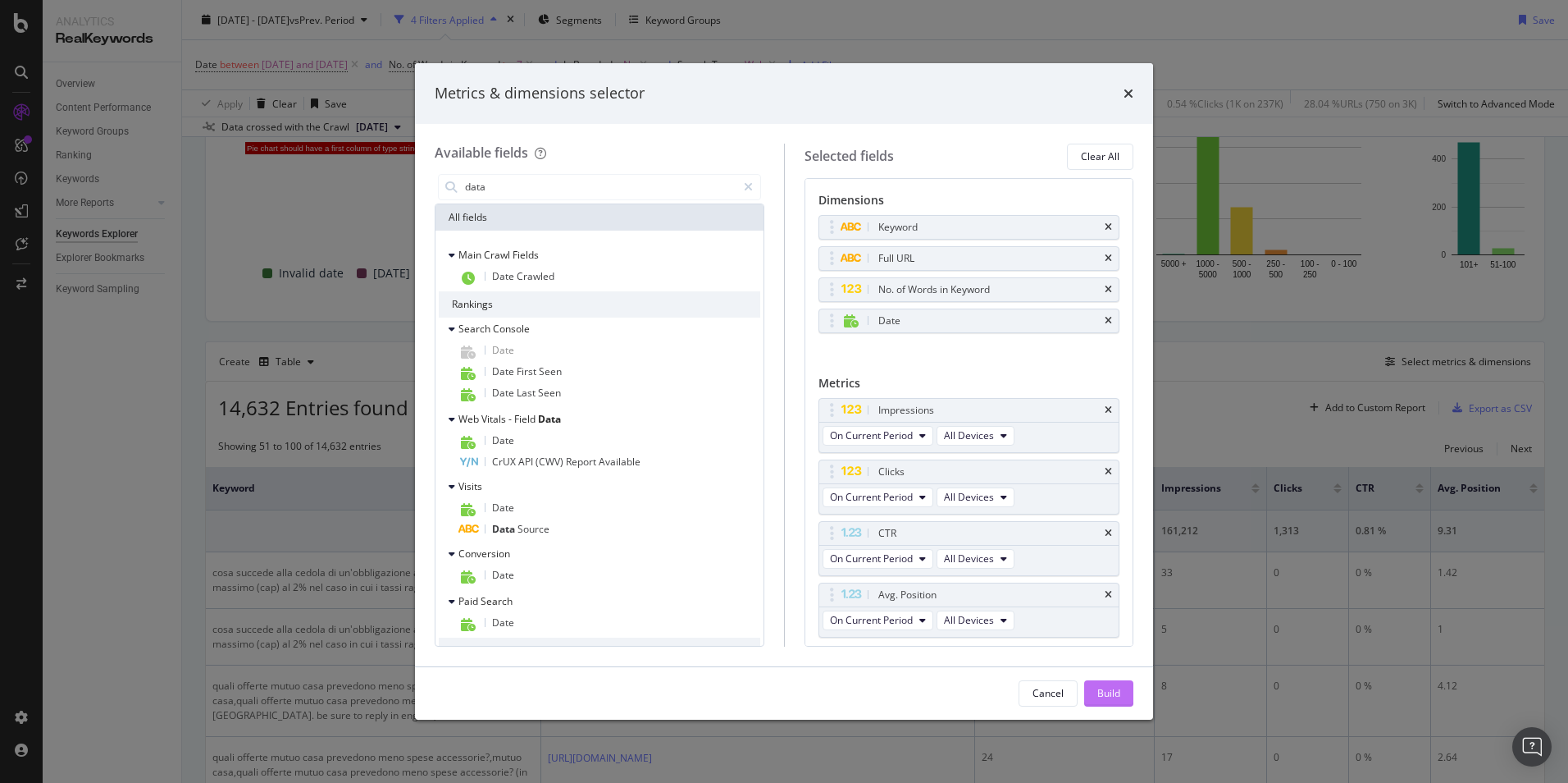
click at [1095, 683] on button "Build" at bounding box center [1109, 693] width 49 height 26
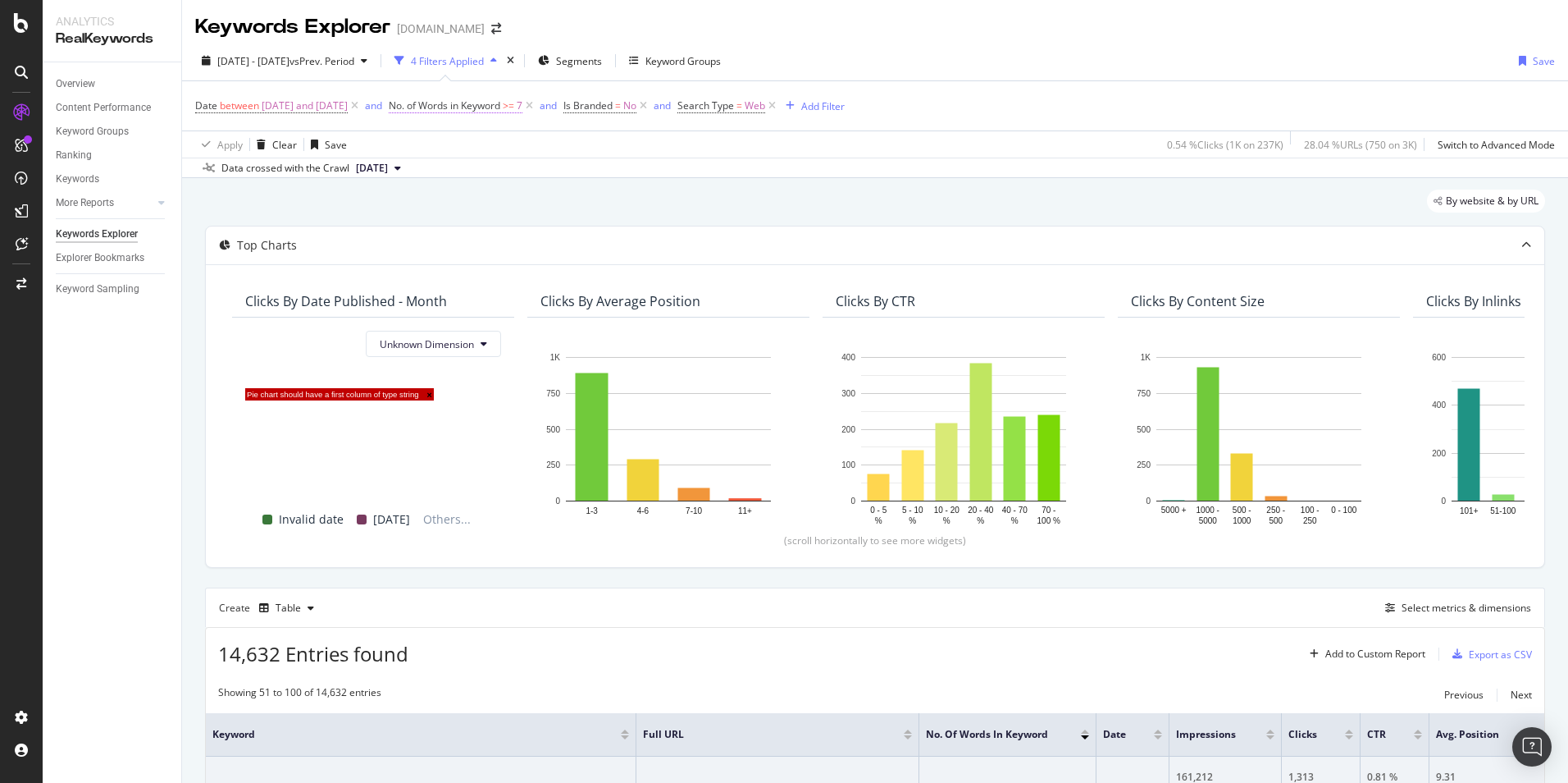
click at [500, 107] on span "No. of Words in Keyword" at bounding box center [445, 106] width 112 height 14
click at [524, 166] on input "7" at bounding box center [532, 174] width 180 height 26
type input "12"
click at [593, 208] on div "button" at bounding box center [585, 208] width 22 height 10
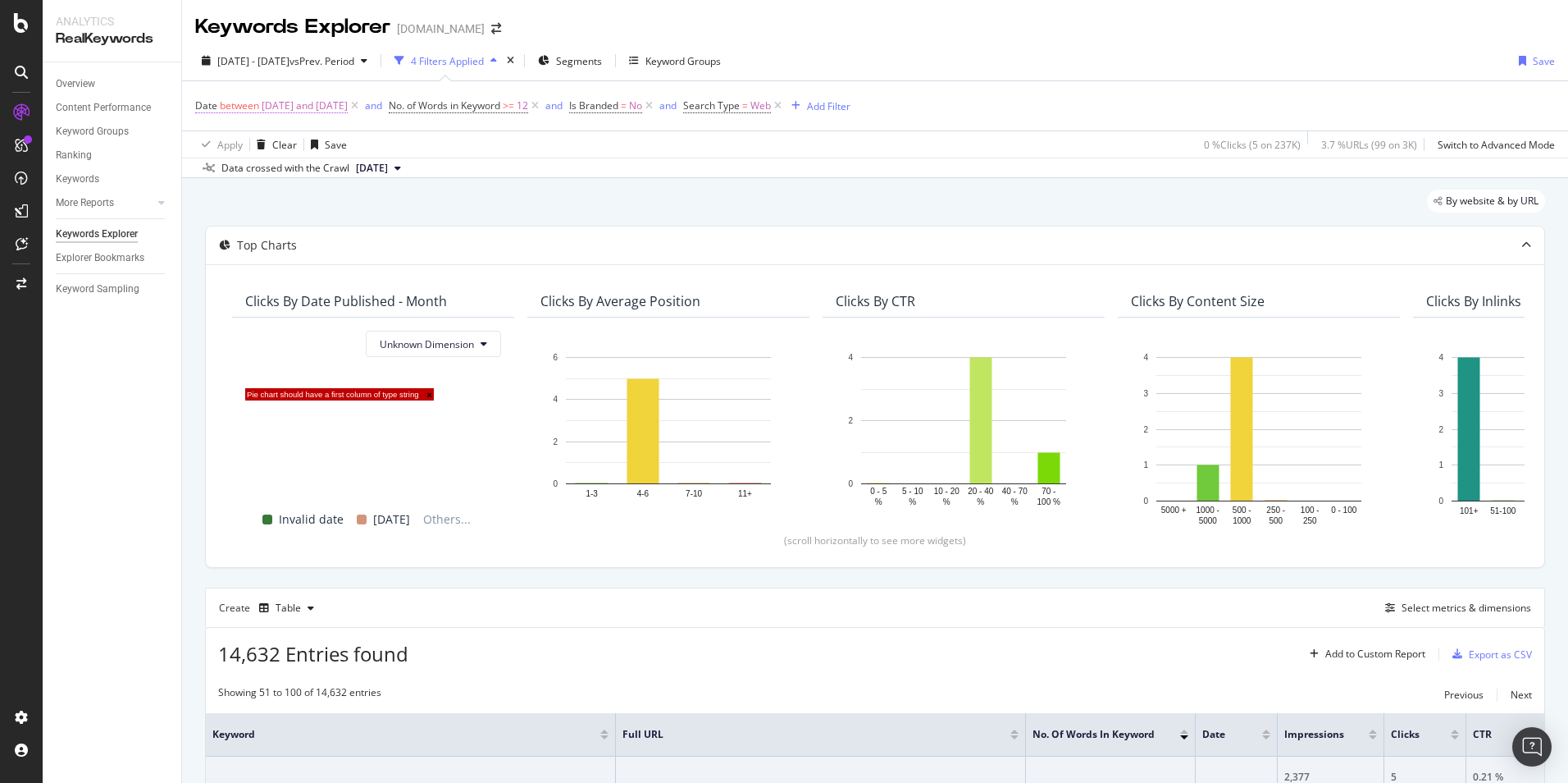
click at [348, 106] on span "[DATE] and [DATE]" at bounding box center [305, 106] width 86 height 23
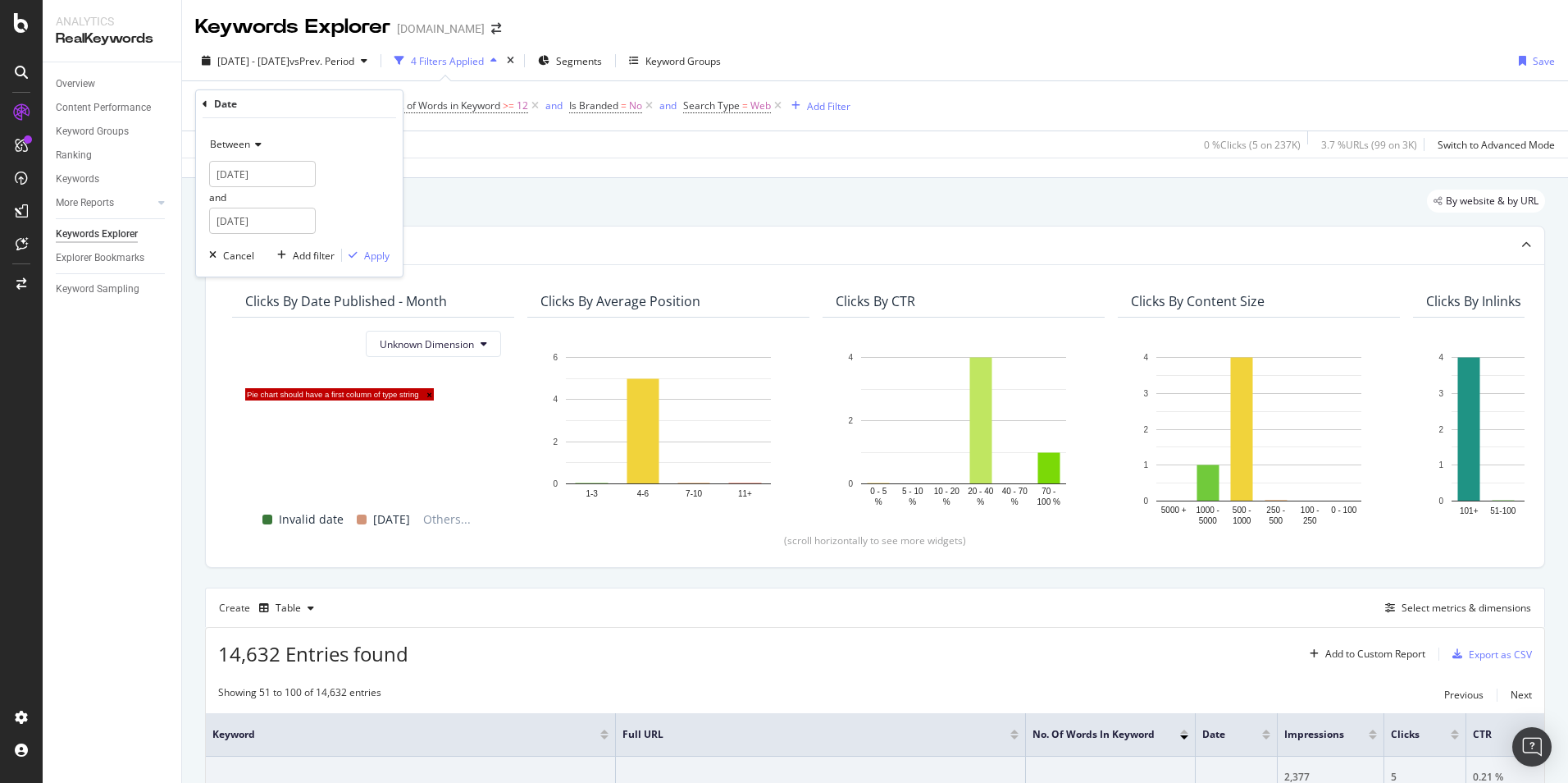
click at [265, 146] on div "Between" at bounding box center [299, 144] width 180 height 26
click at [322, 145] on div "Between" at bounding box center [299, 144] width 180 height 26
click at [278, 176] on input "[DATE]" at bounding box center [262, 174] width 107 height 26
click at [248, 201] on link at bounding box center [245, 202] width 12 height 28
click at [369, 257] on div "1" at bounding box center [367, 259] width 27 height 21
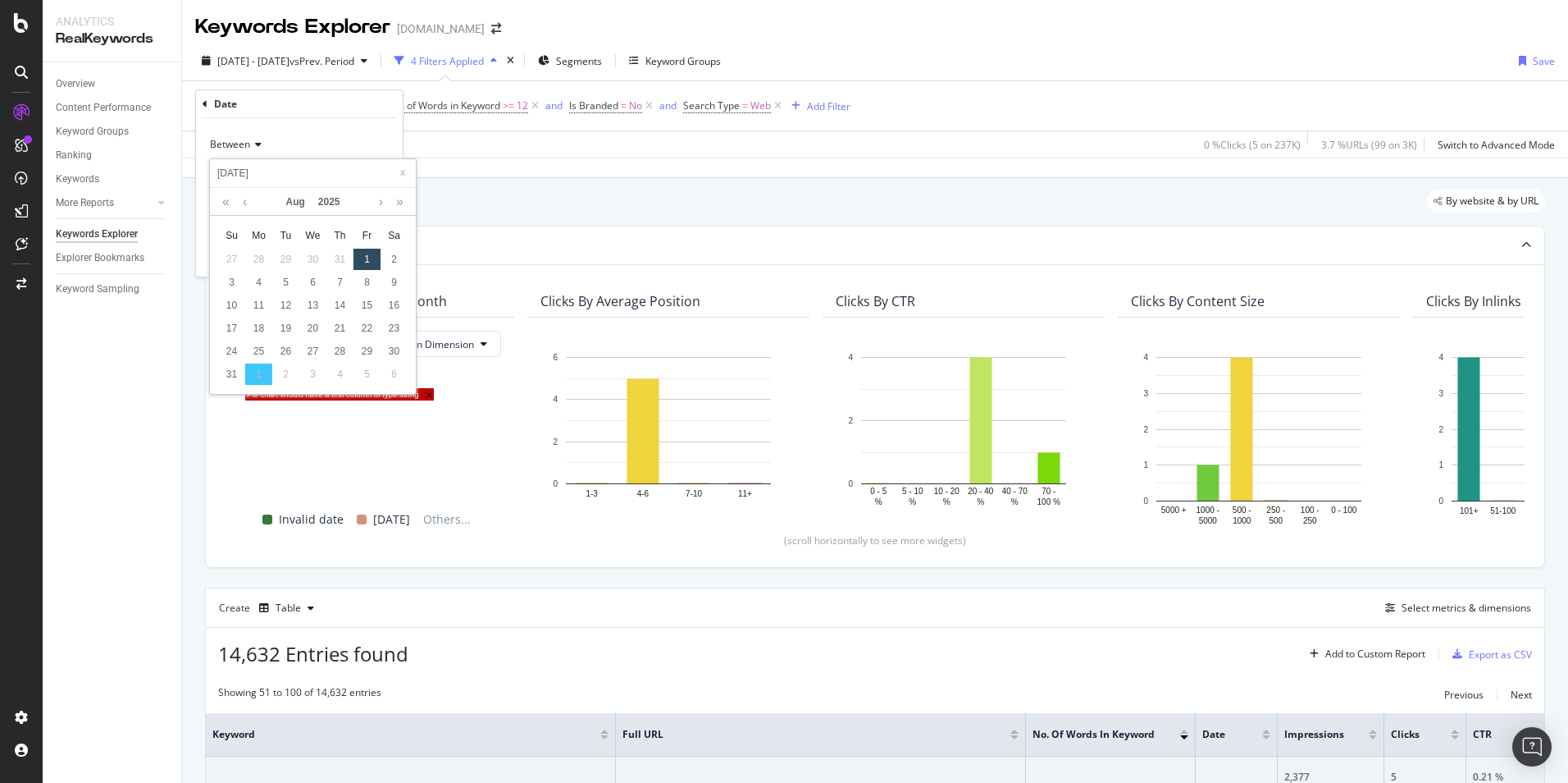
type input "[DATE]"
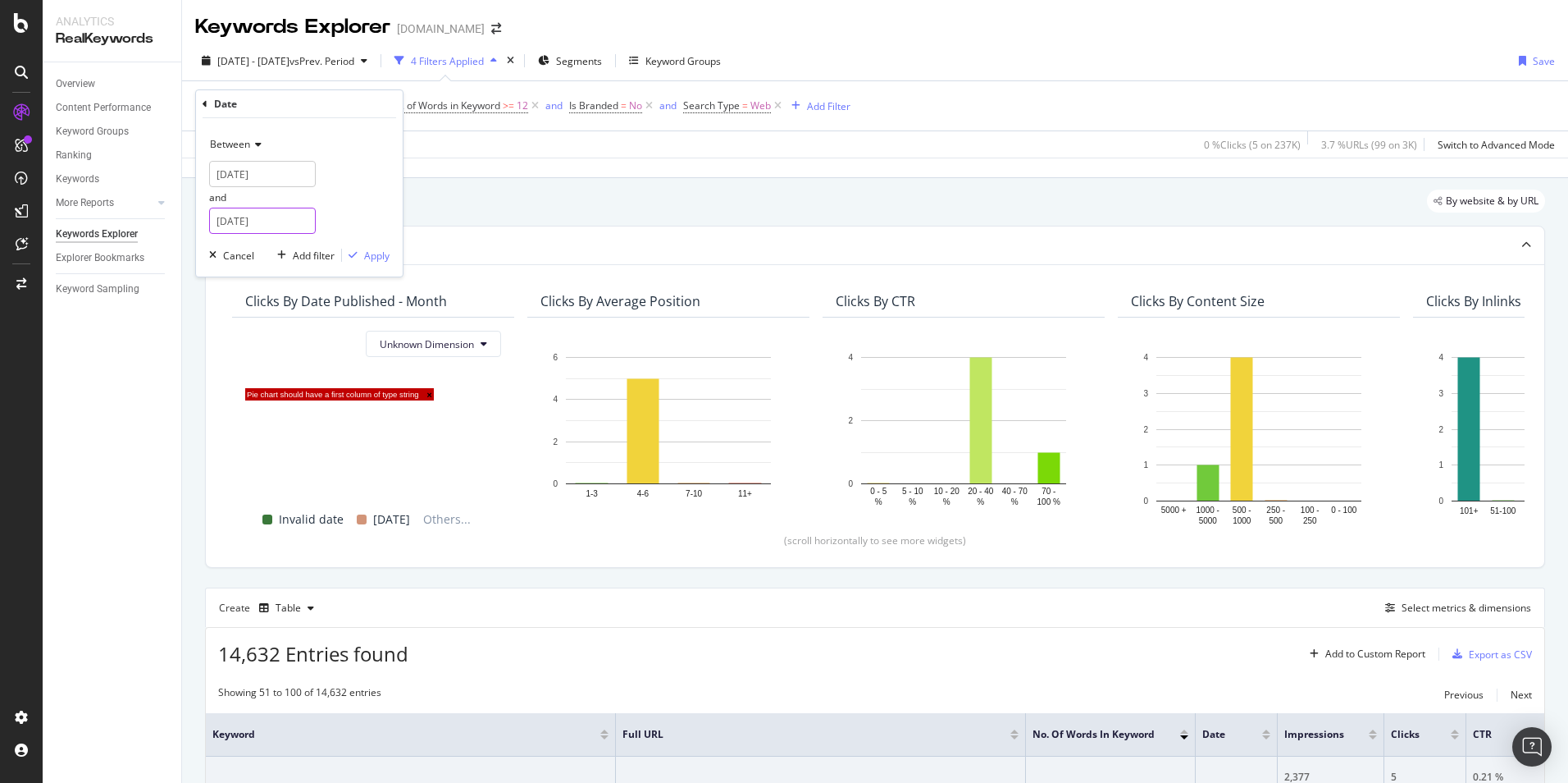
click at [278, 222] on input "[DATE]" at bounding box center [262, 221] width 107 height 26
click at [250, 248] on link at bounding box center [245, 248] width 12 height 28
click at [228, 425] on div "31" at bounding box center [232, 421] width 27 height 21
type input "[DATE]"
click at [379, 250] on div "Apply" at bounding box center [377, 255] width 26 height 14
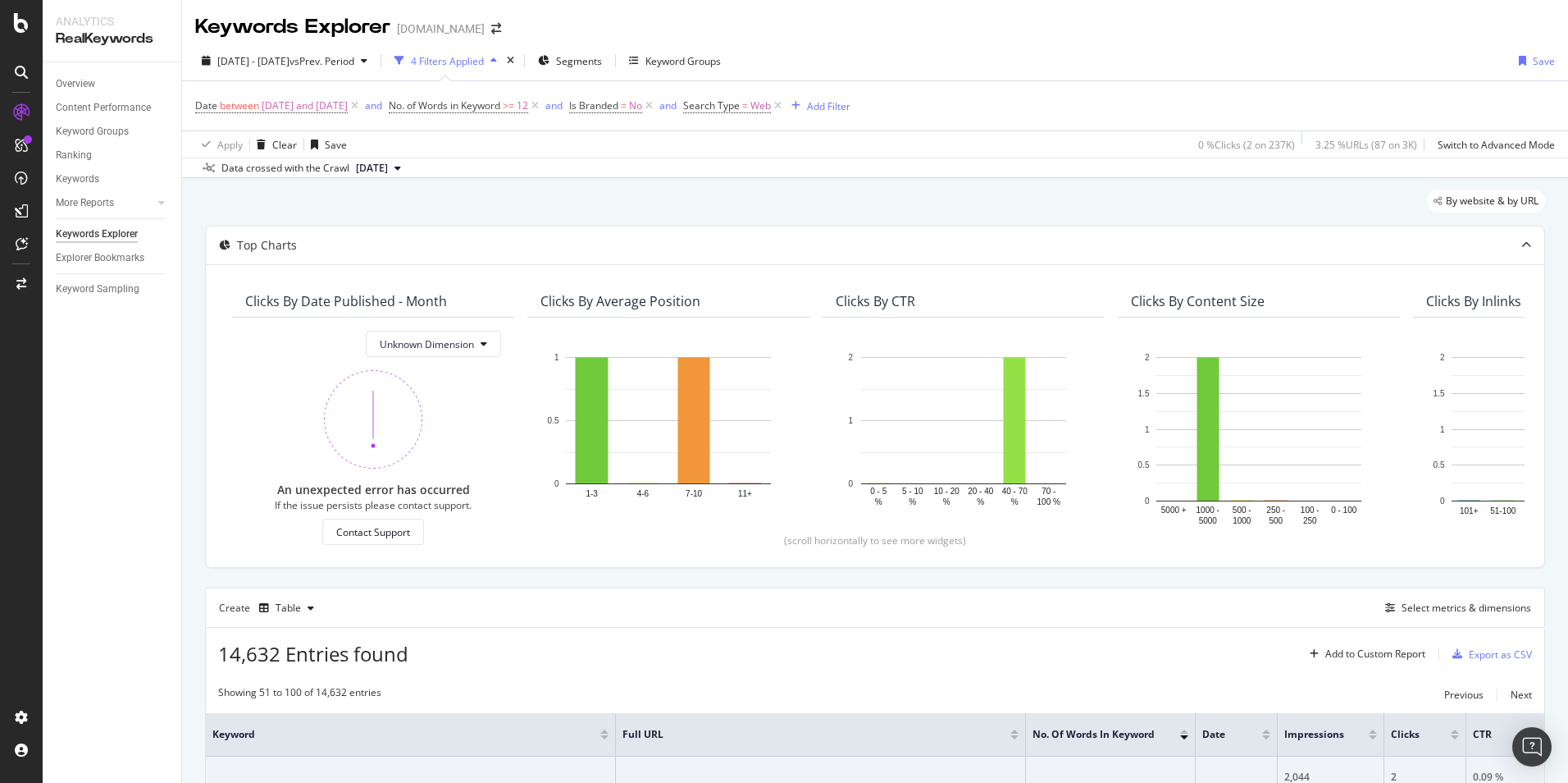
click at [445, 30] on div "[DOMAIN_NAME]" at bounding box center [441, 28] width 88 height 17
click at [491, 30] on icon "arrow-right-arrow-left" at bounding box center [496, 28] width 10 height 11
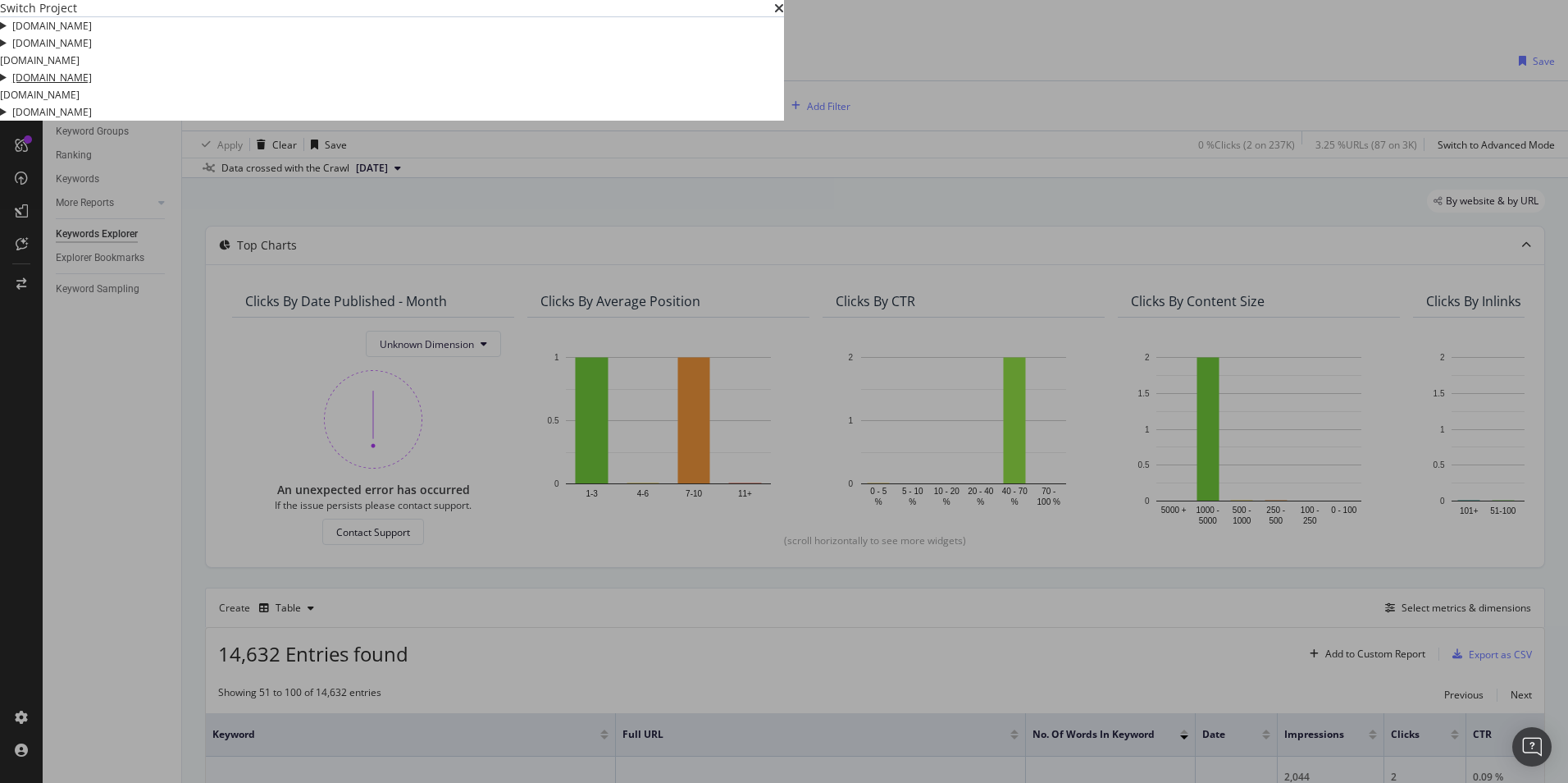
click at [92, 86] on link "[DOMAIN_NAME]" at bounding box center [52, 78] width 79 height 18
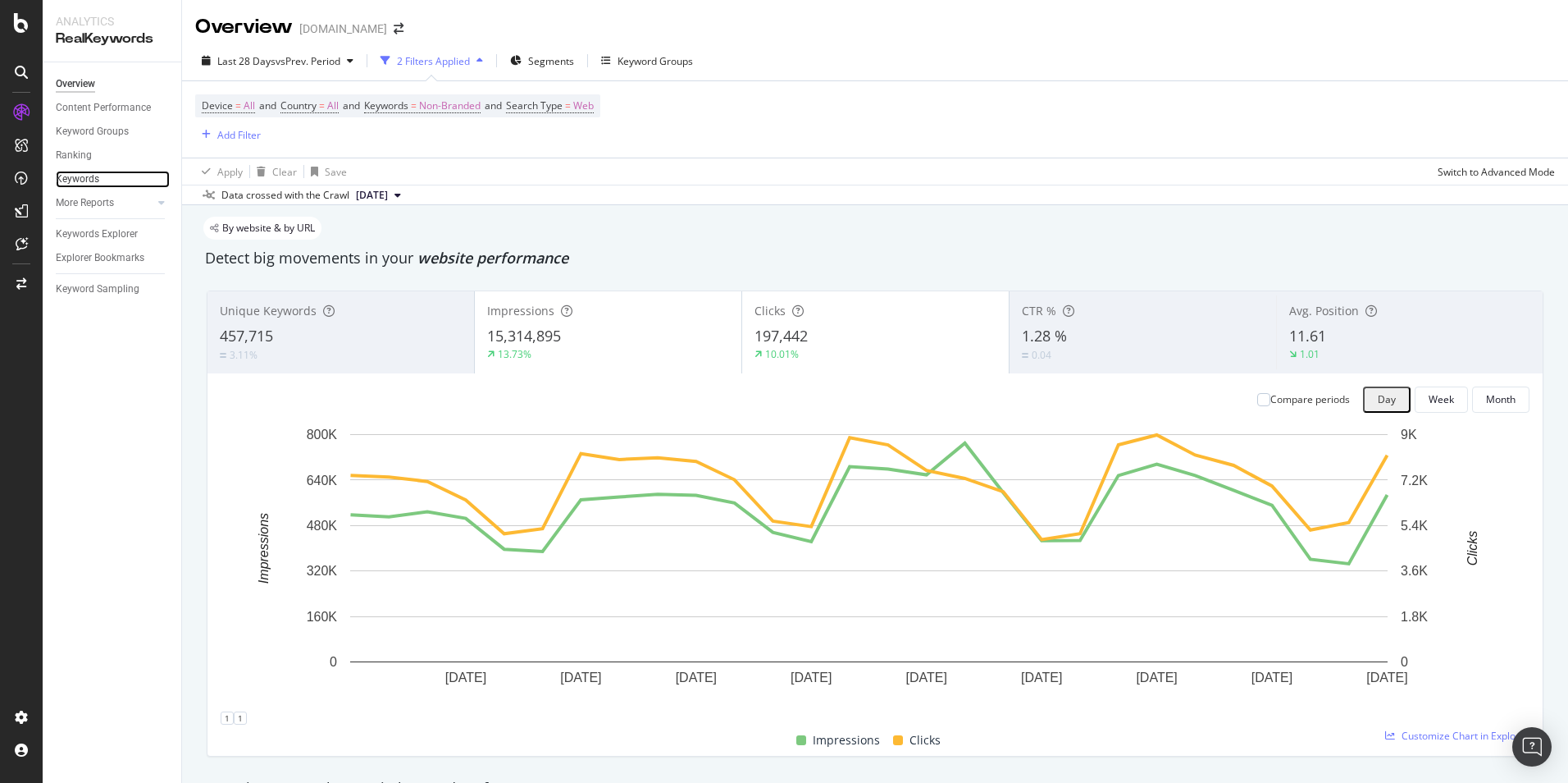
click at [100, 184] on link "Keywords" at bounding box center [113, 180] width 114 height 18
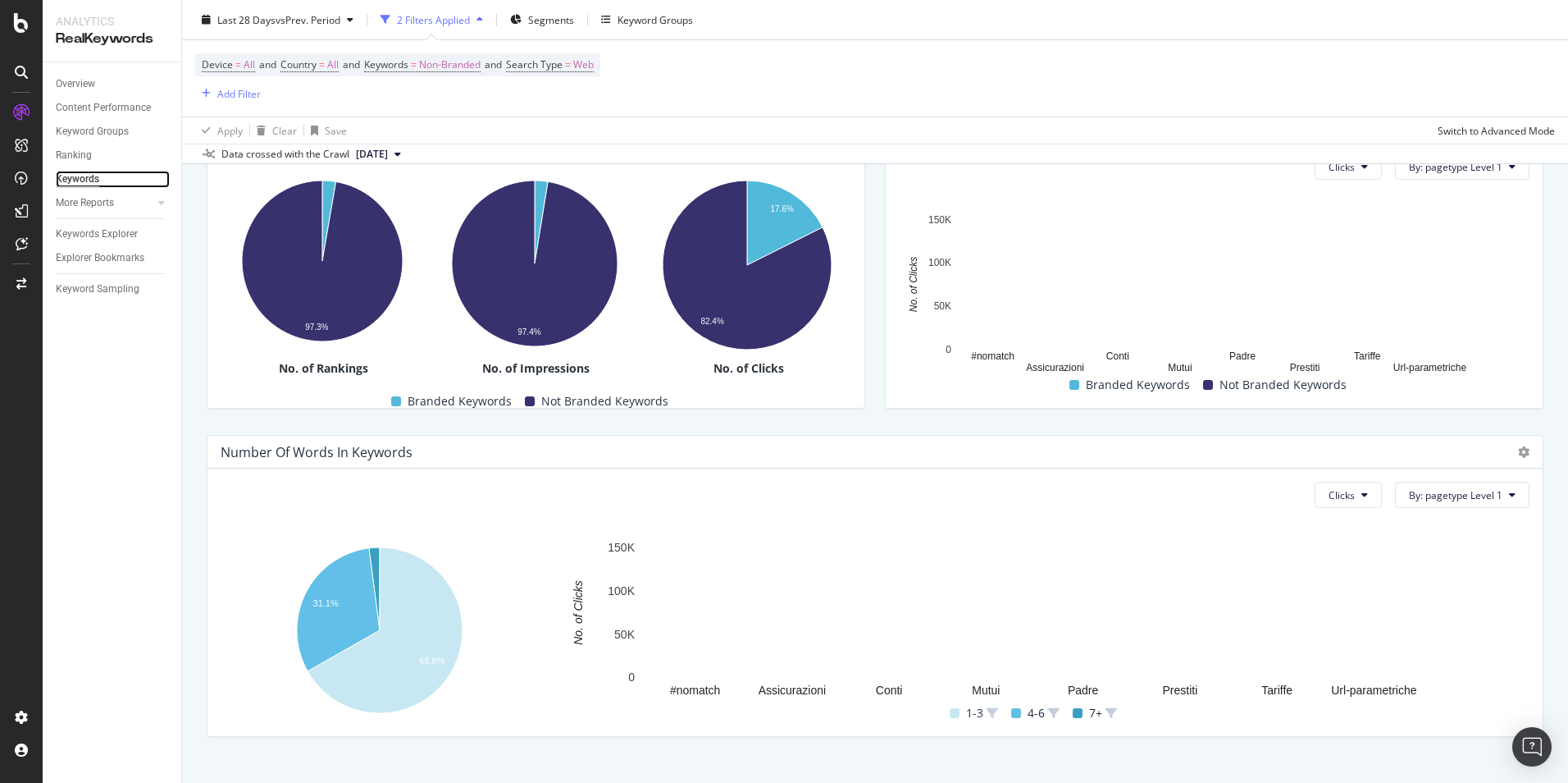
scroll to position [365, 0]
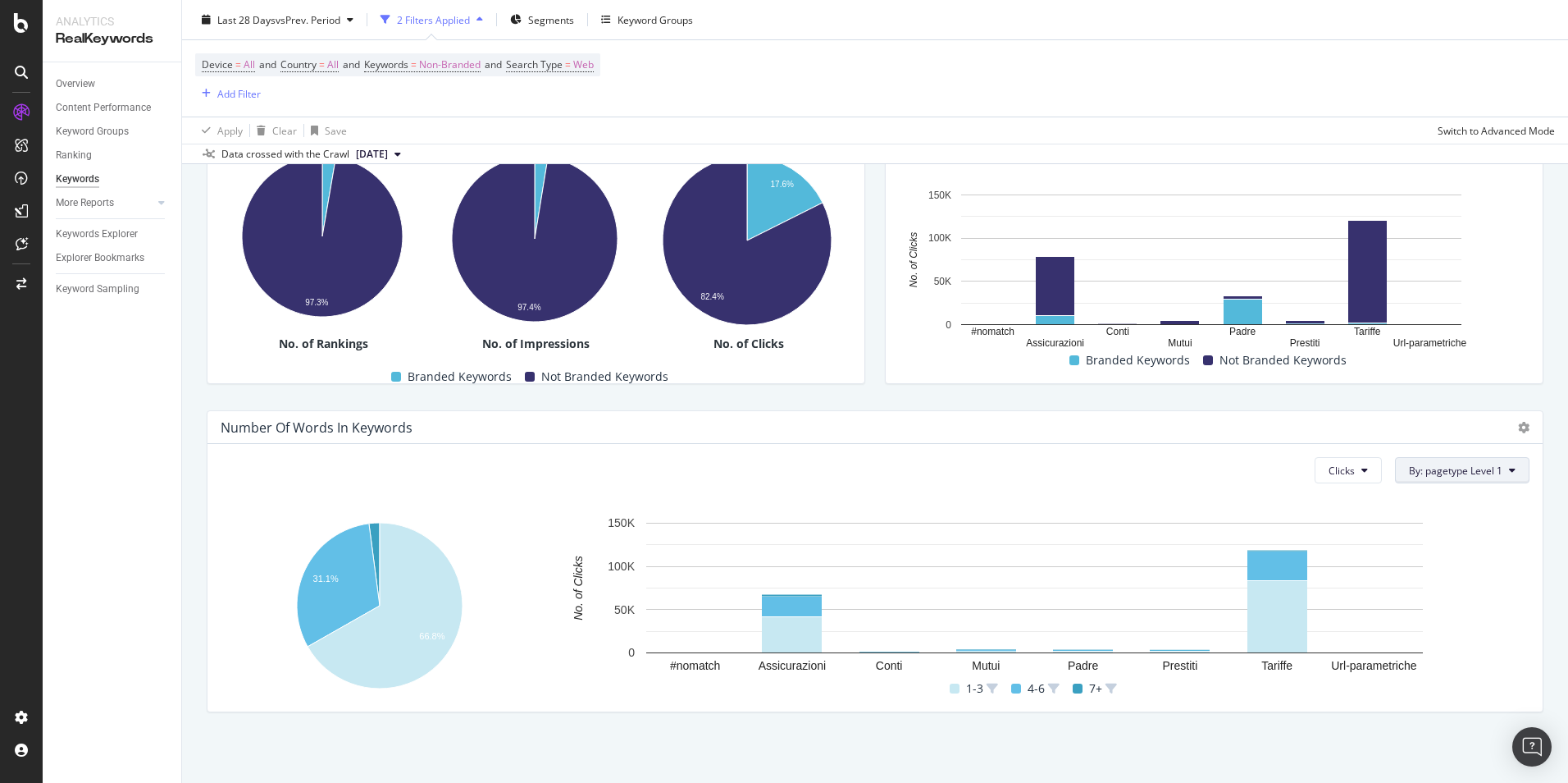
click at [1439, 472] on span "By: pagetype Level 1" at bounding box center [1456, 470] width 93 height 14
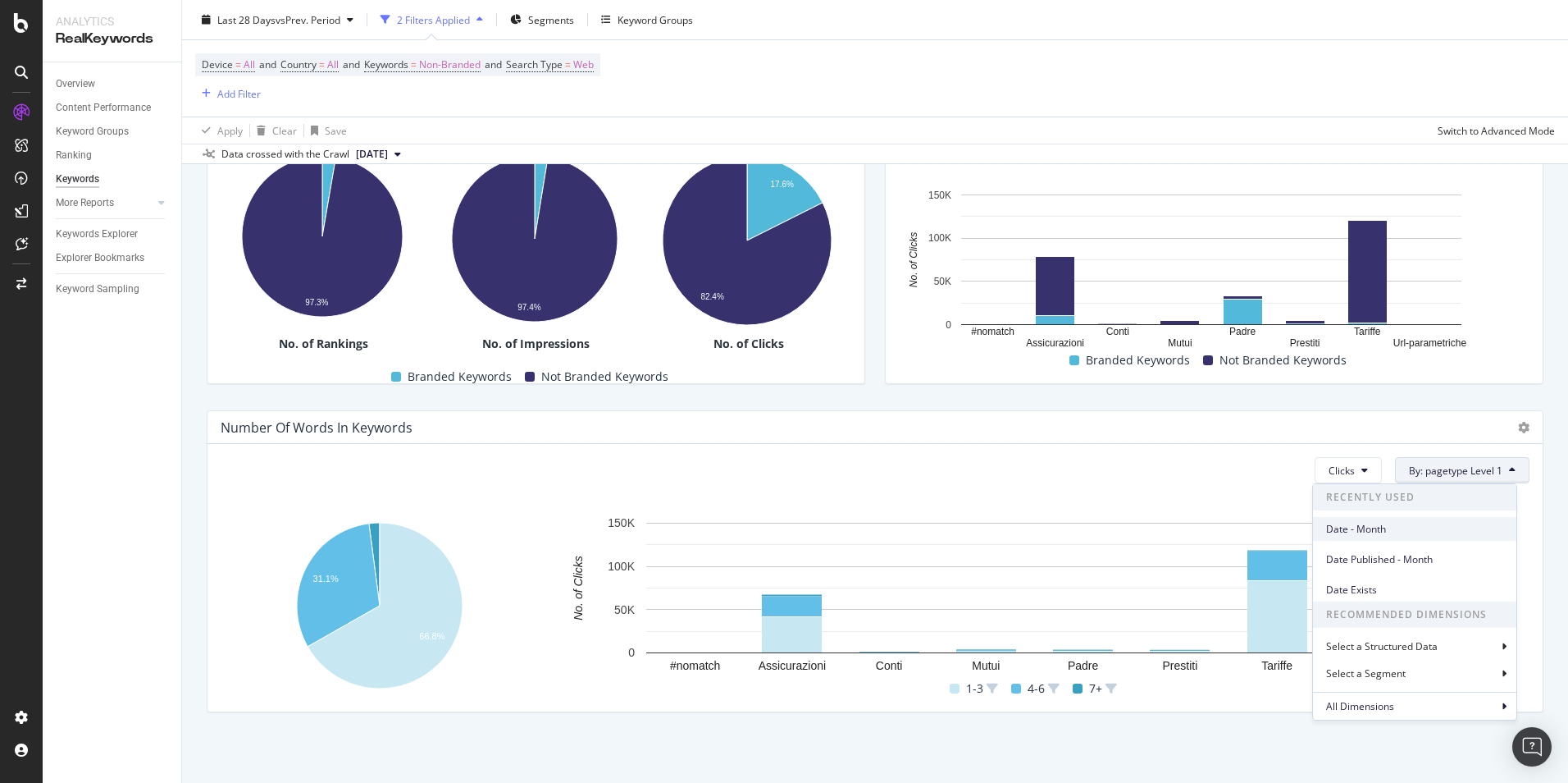
click at [1409, 530] on span "Date - Month" at bounding box center [1415, 529] width 177 height 15
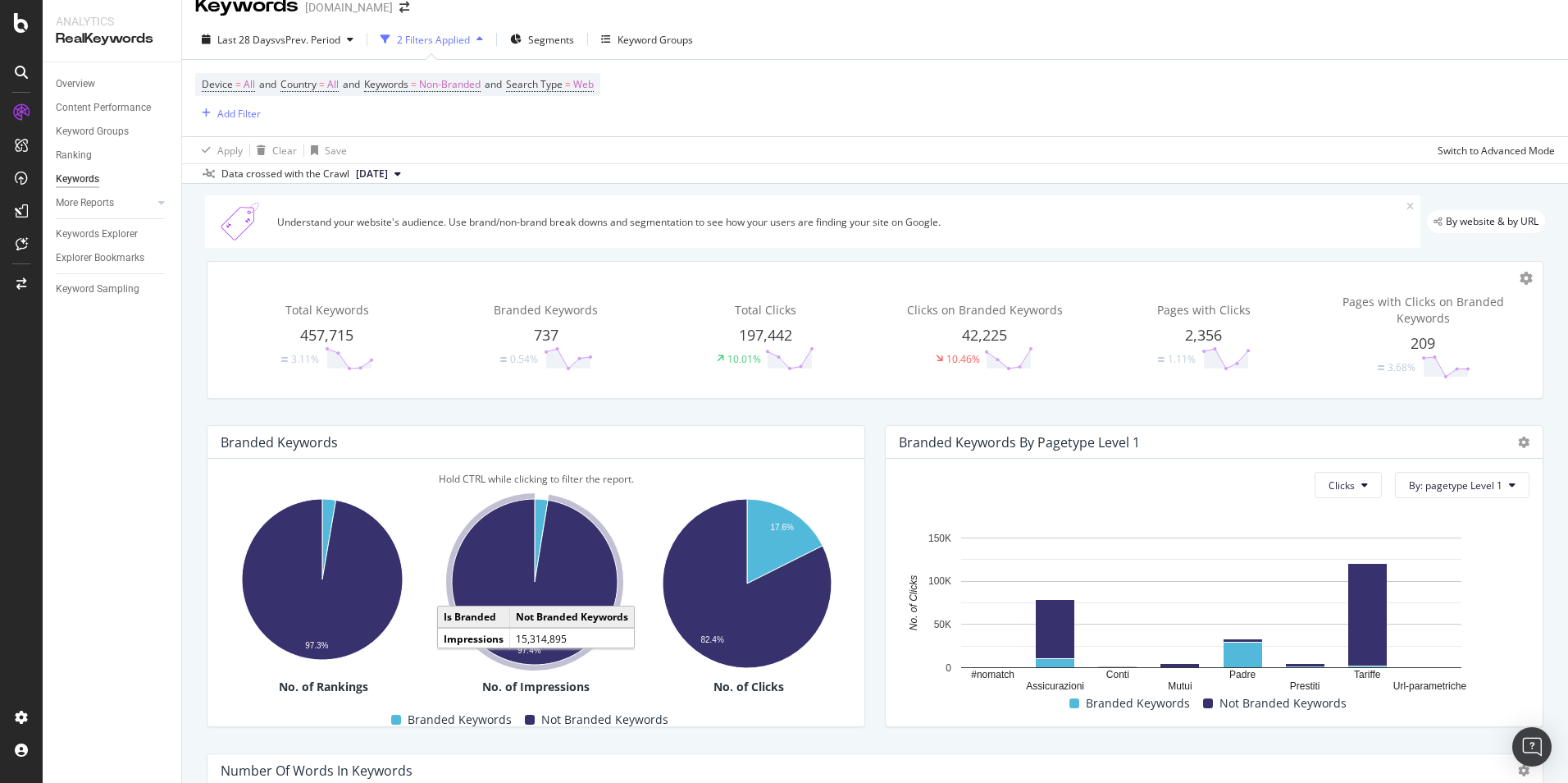
scroll to position [0, 0]
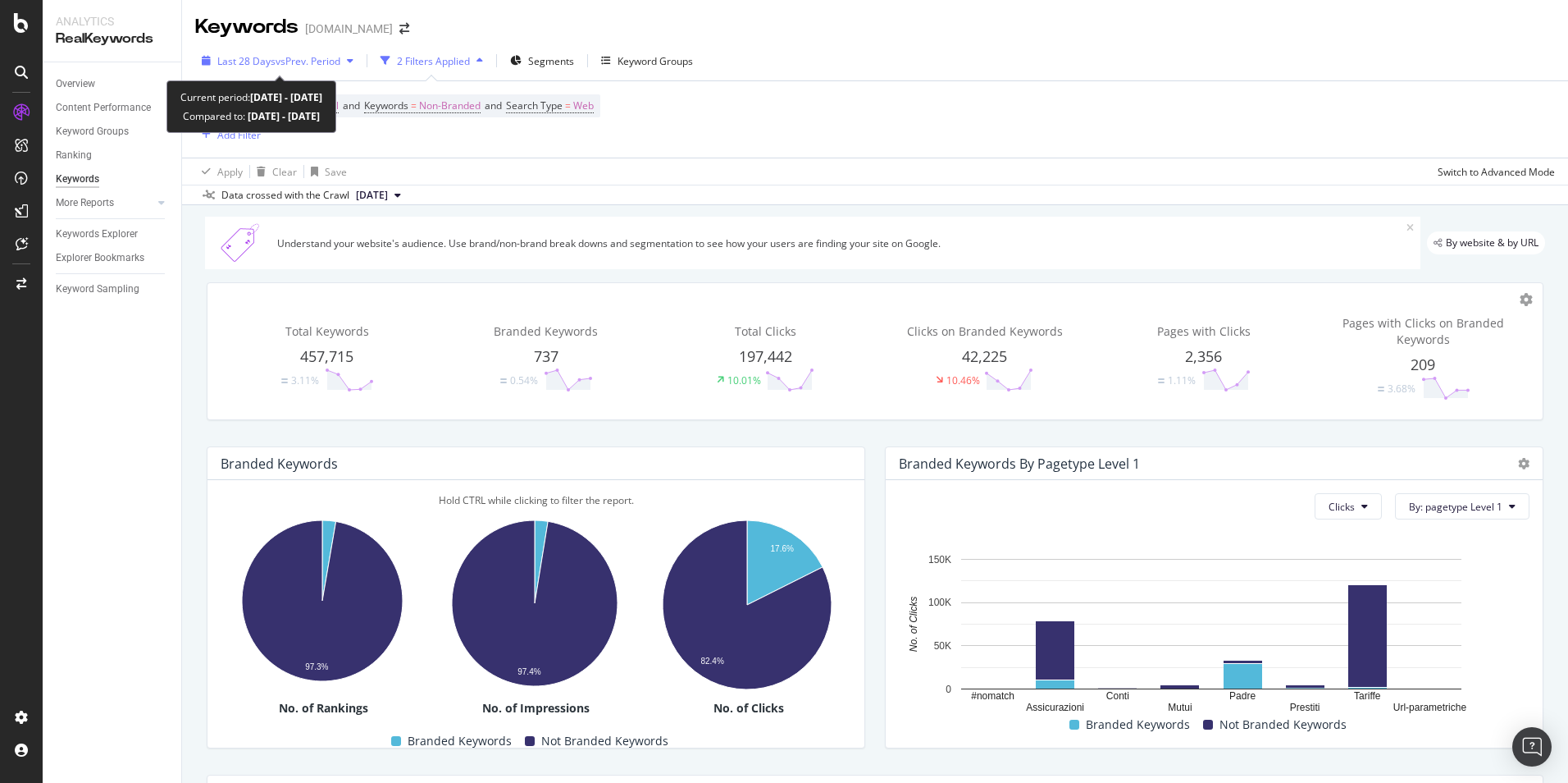
click at [330, 65] on span "vs Prev. Period" at bounding box center [308, 61] width 65 height 14
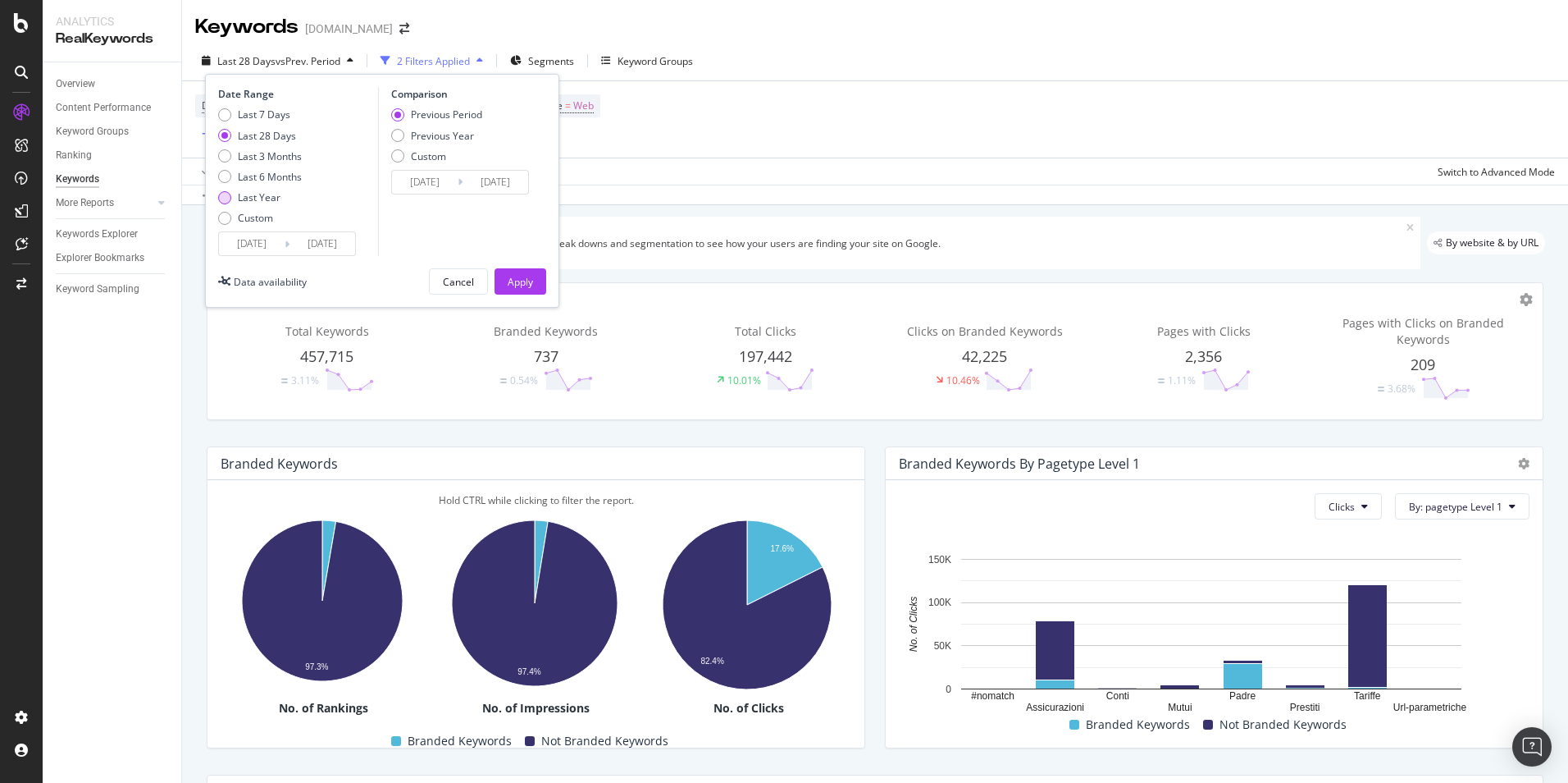
click at [268, 198] on div "Last Year" at bounding box center [259, 197] width 42 height 14
type input "[DATE]"
click at [532, 281] on div "Apply" at bounding box center [520, 282] width 26 height 14
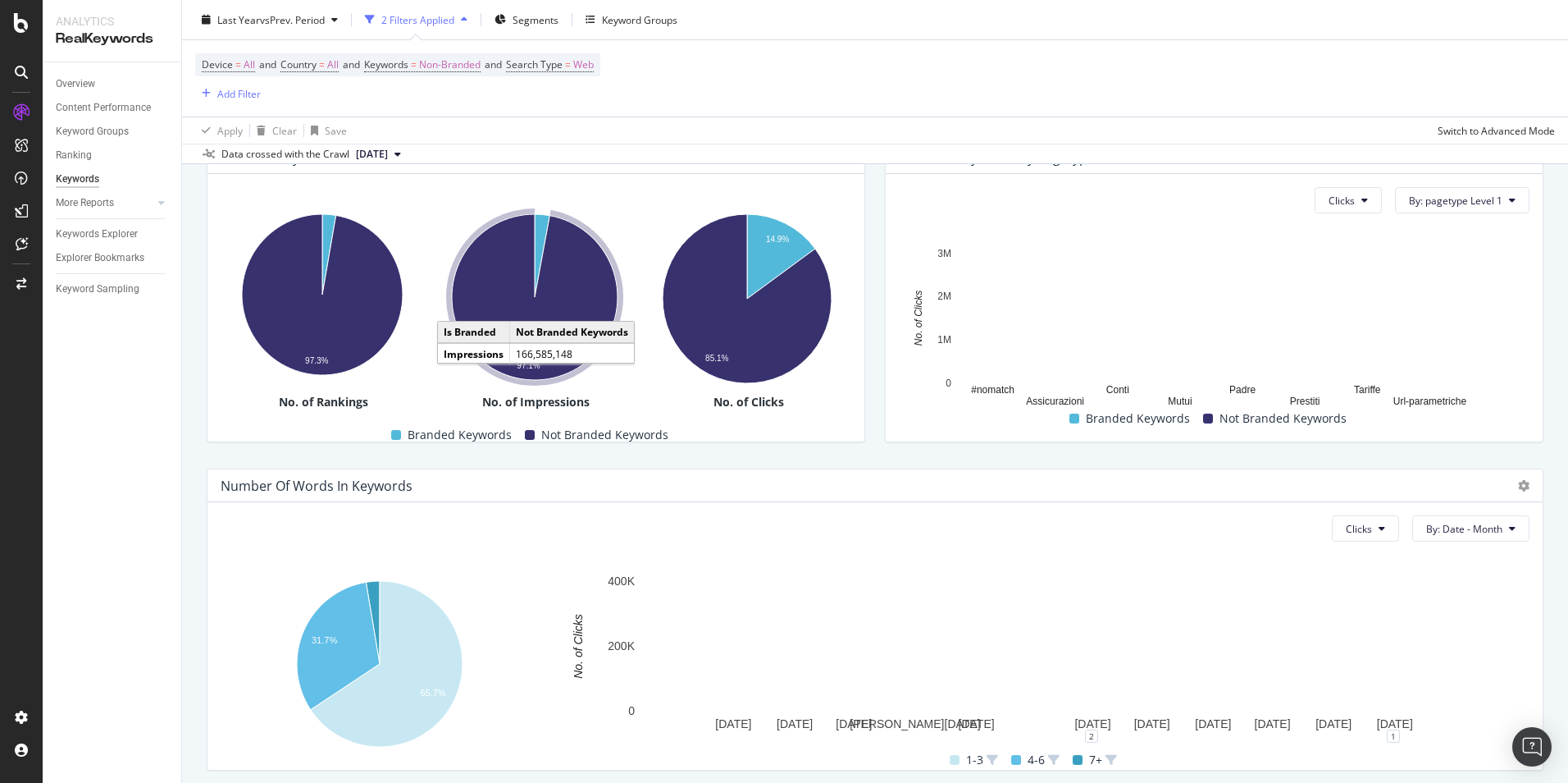
scroll to position [365, 0]
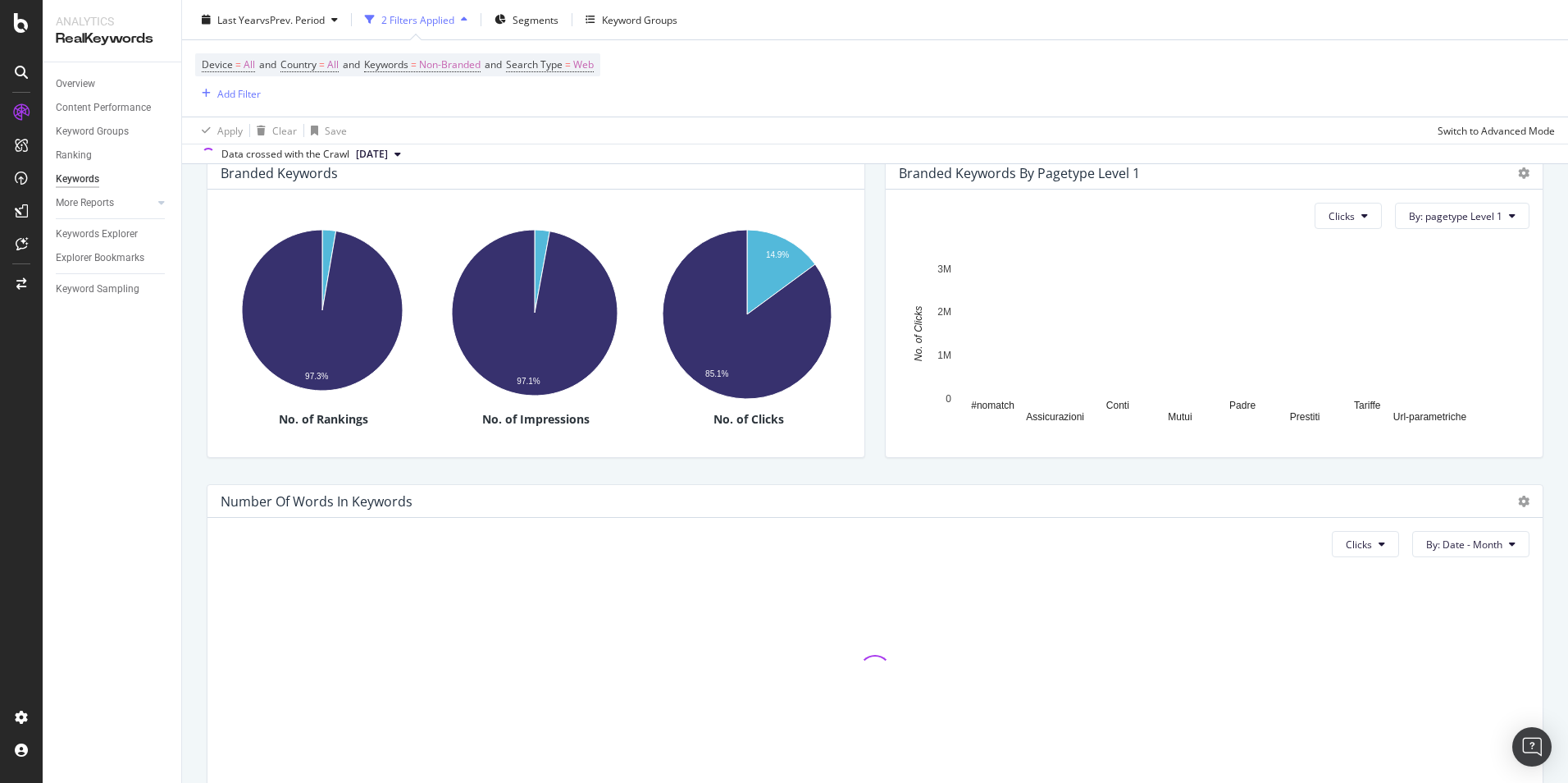
scroll to position [365, 0]
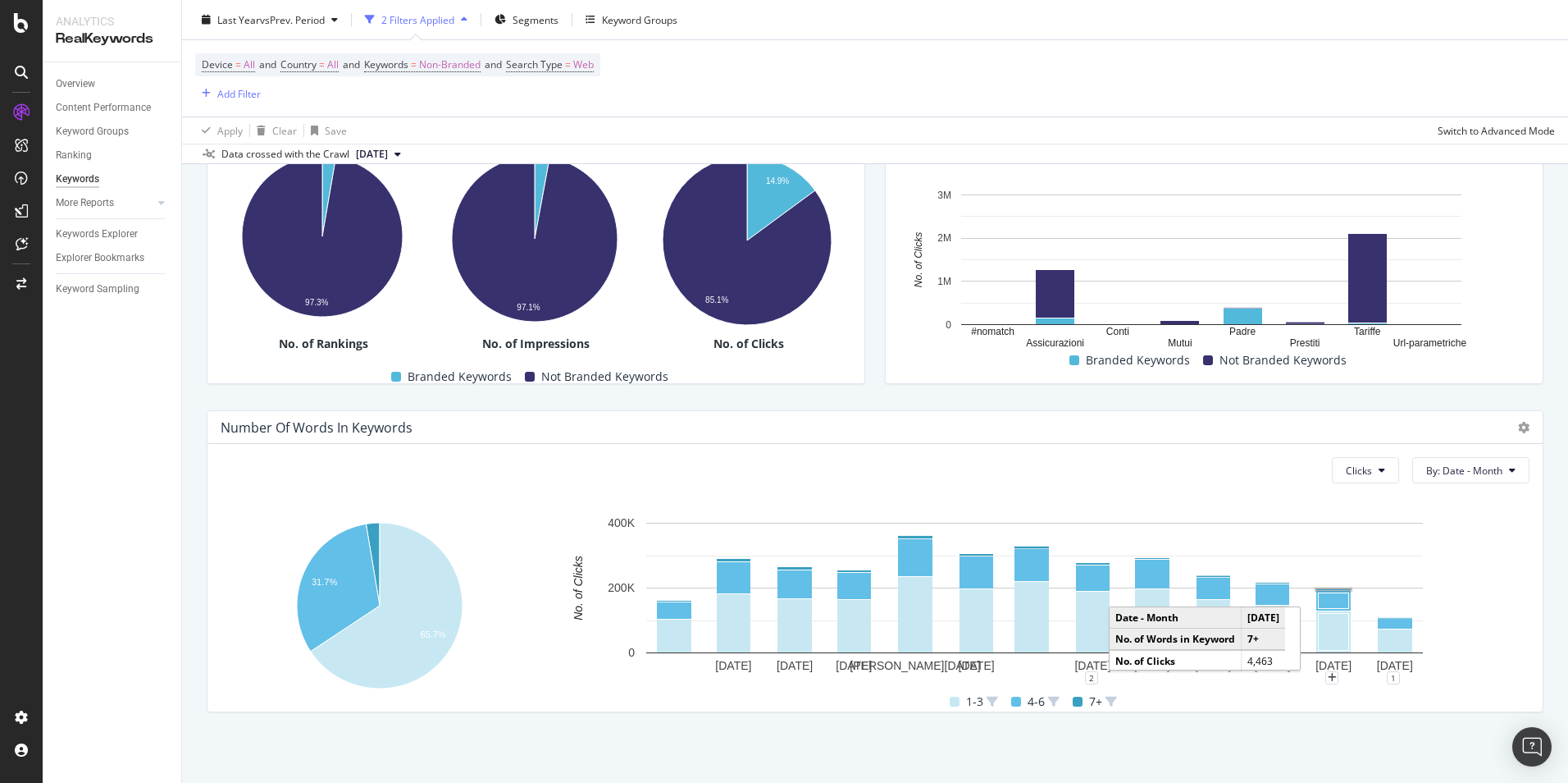
click at [1336, 590] on rect "A chart." at bounding box center [1333, 589] width 34 height 1
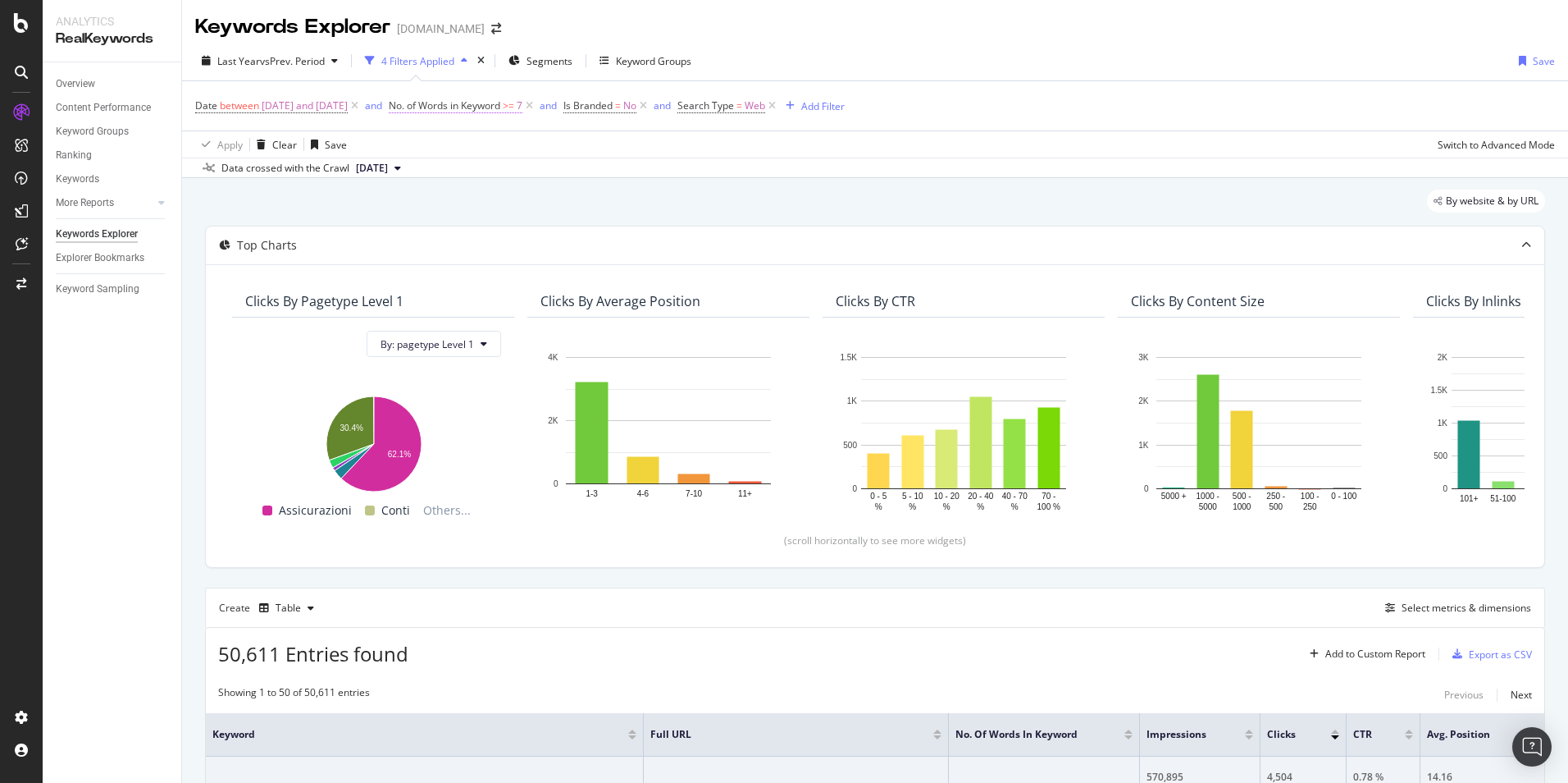
click at [500, 107] on span "No. of Words in Keyword" at bounding box center [445, 106] width 112 height 14
click at [504, 178] on input "7" at bounding box center [532, 174] width 180 height 26
click at [504, 179] on input "11" at bounding box center [532, 174] width 180 height 26
type input "1"
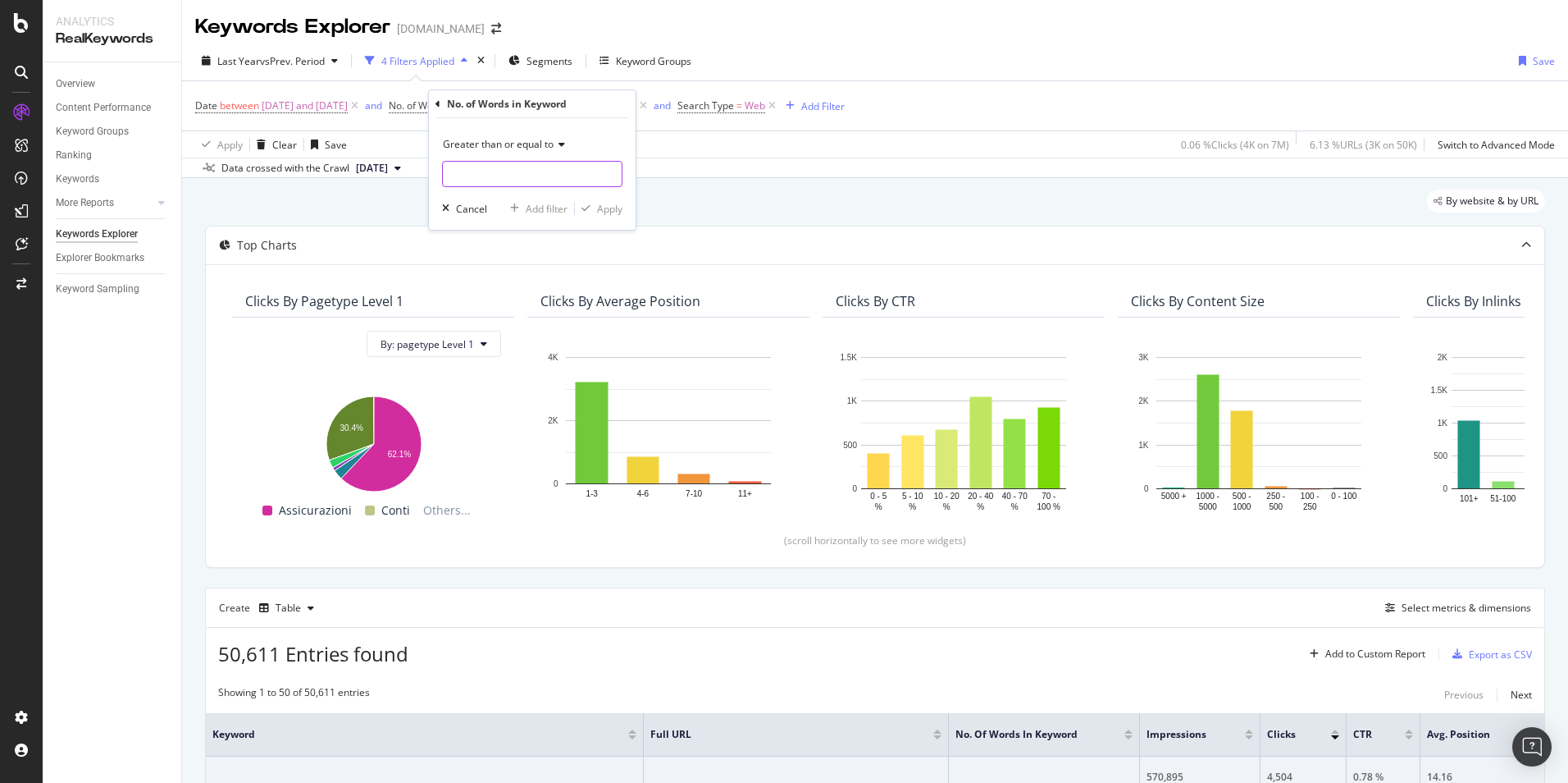
type input "8"
type input "9"
click at [614, 213] on div "Apply" at bounding box center [609, 209] width 26 height 14
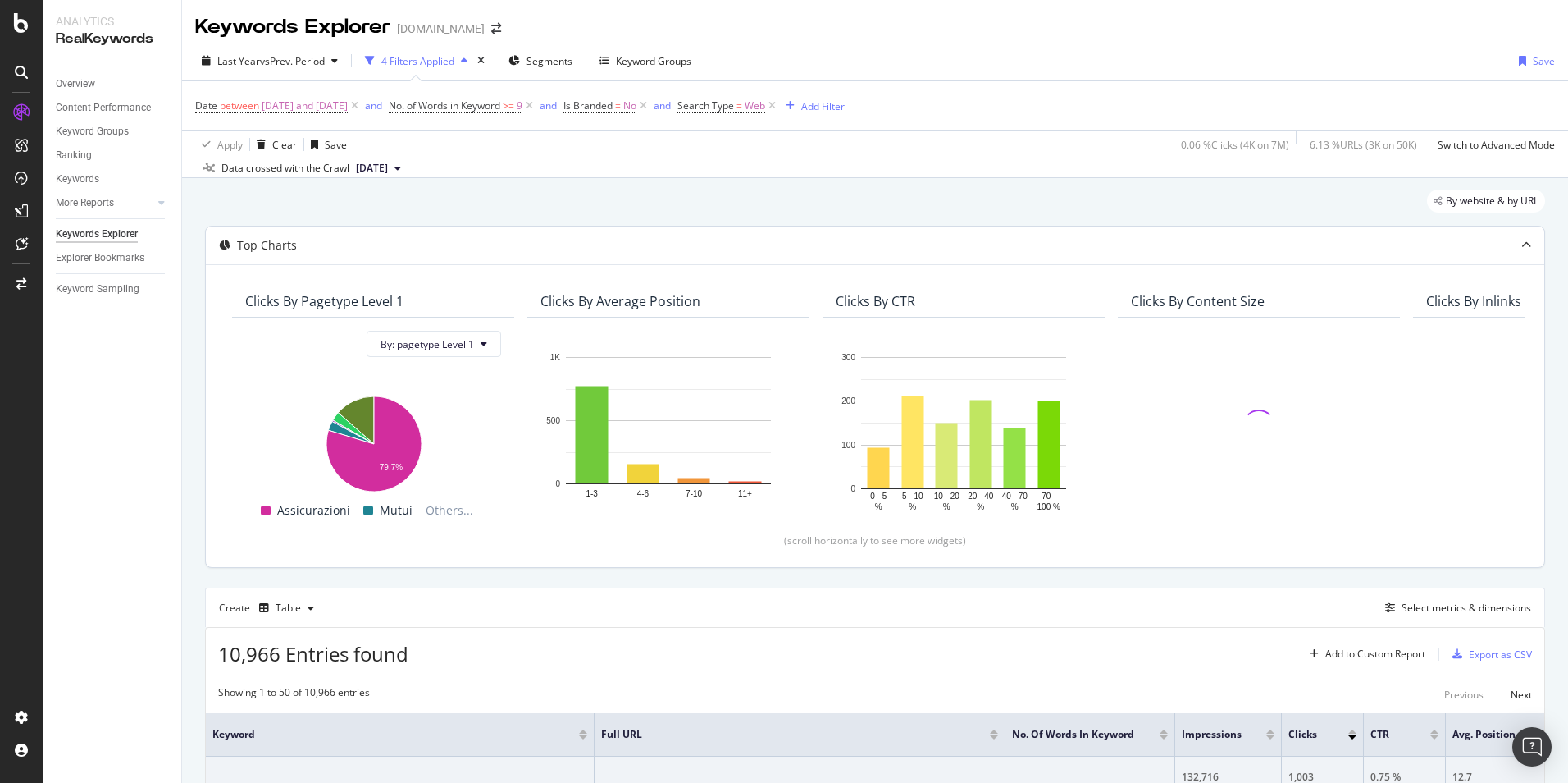
click at [1520, 246] on div at bounding box center [1526, 245] width 36 height 38
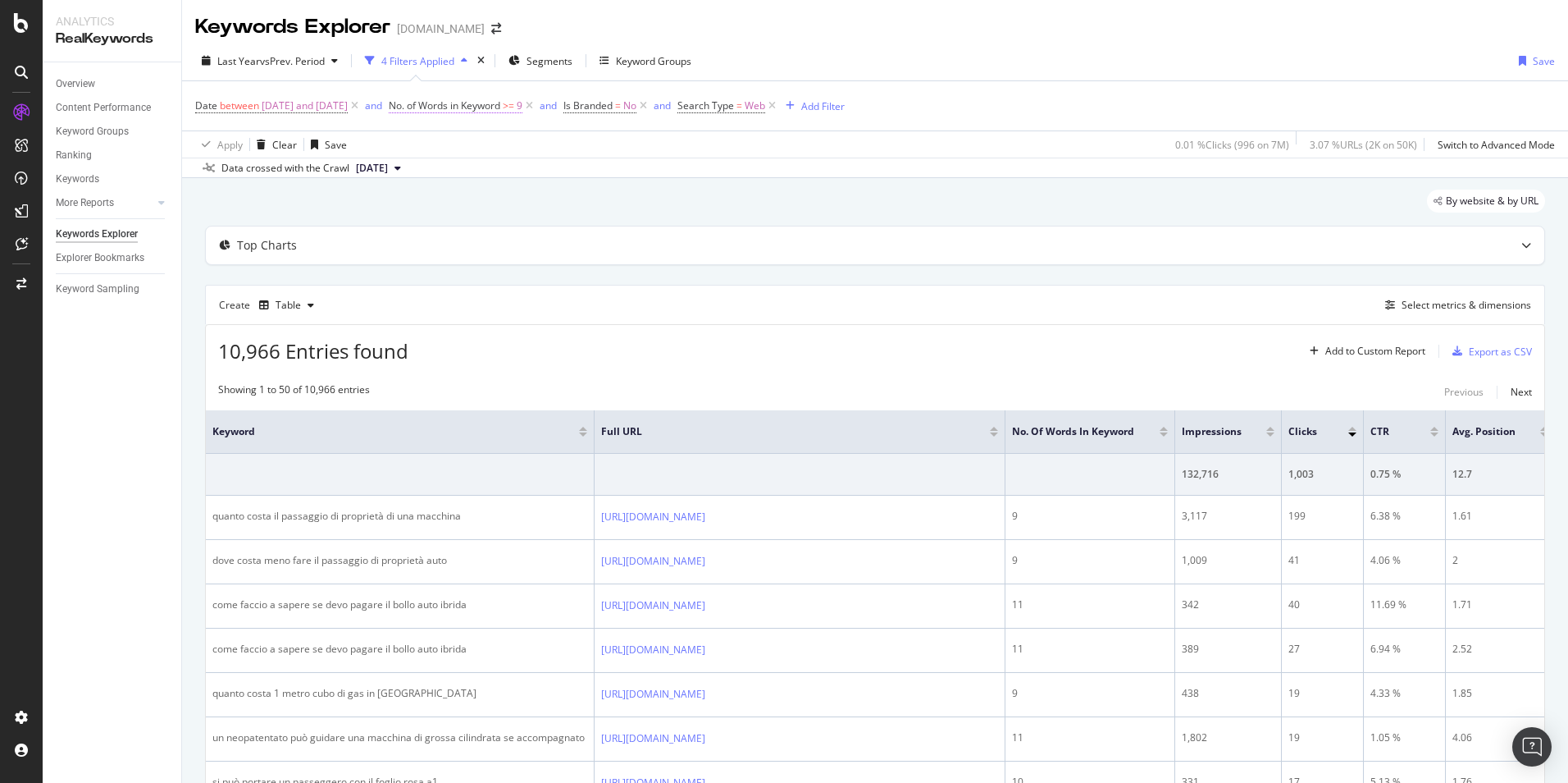
click at [500, 110] on span "No. of Words in Keyword" at bounding box center [445, 106] width 112 height 14
click at [508, 172] on input "9" at bounding box center [532, 174] width 180 height 26
type input "12"
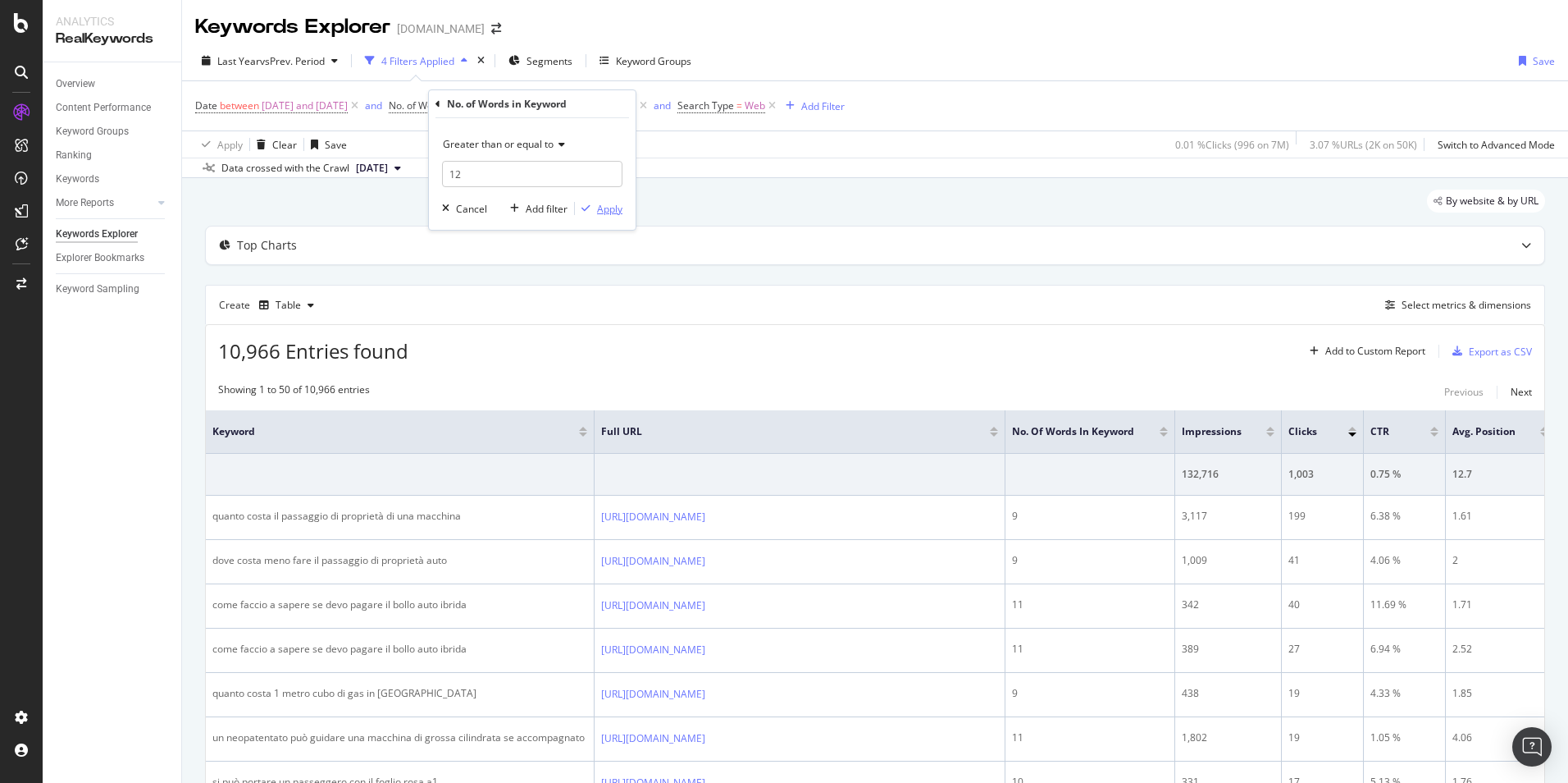
click at [622, 208] on div "Greater than or equal to 12 Cancel Add filter Apply" at bounding box center [532, 174] width 207 height 112
click at [619, 208] on div "Apply" at bounding box center [609, 209] width 26 height 14
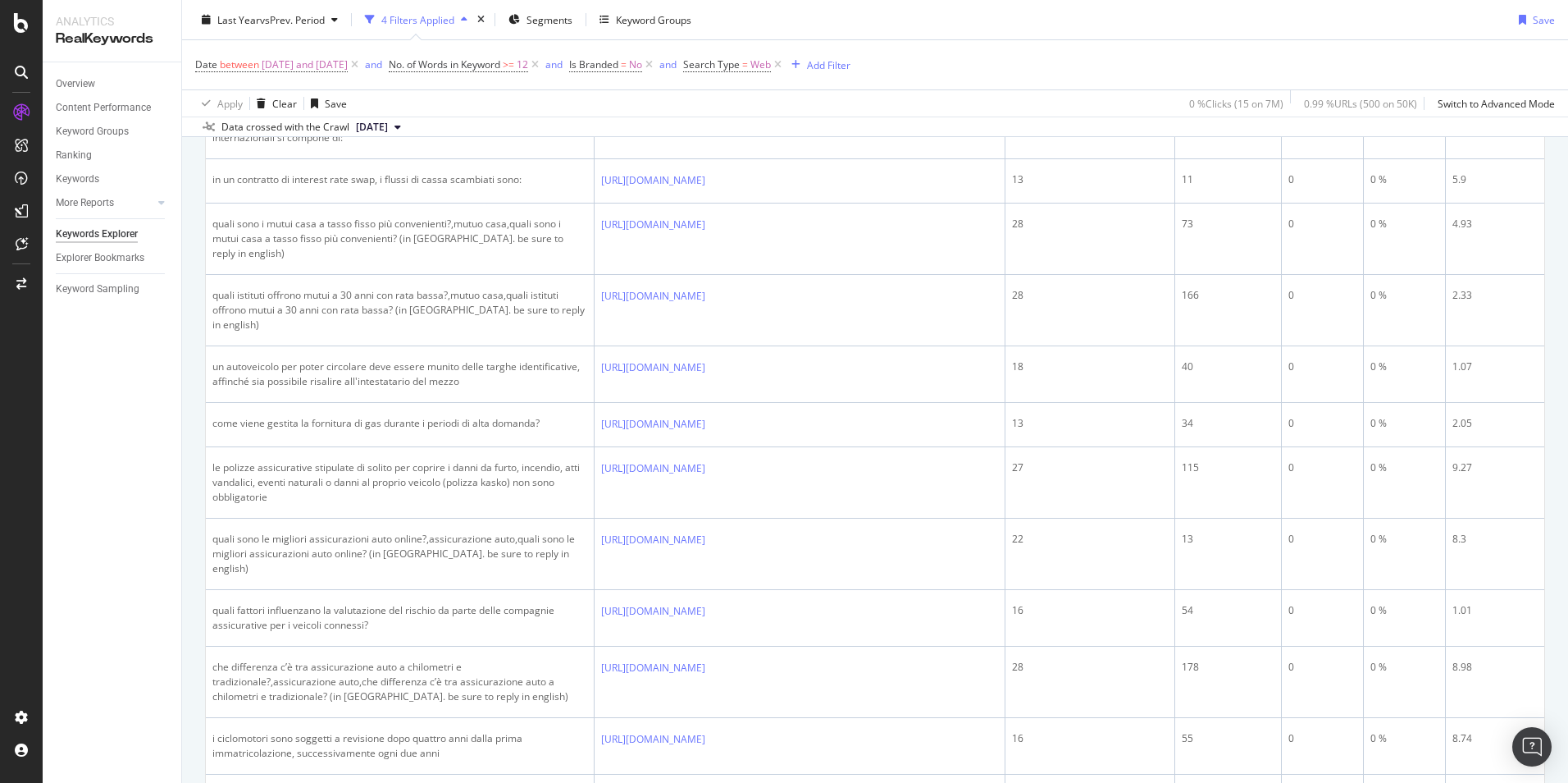
scroll to position [1395, 0]
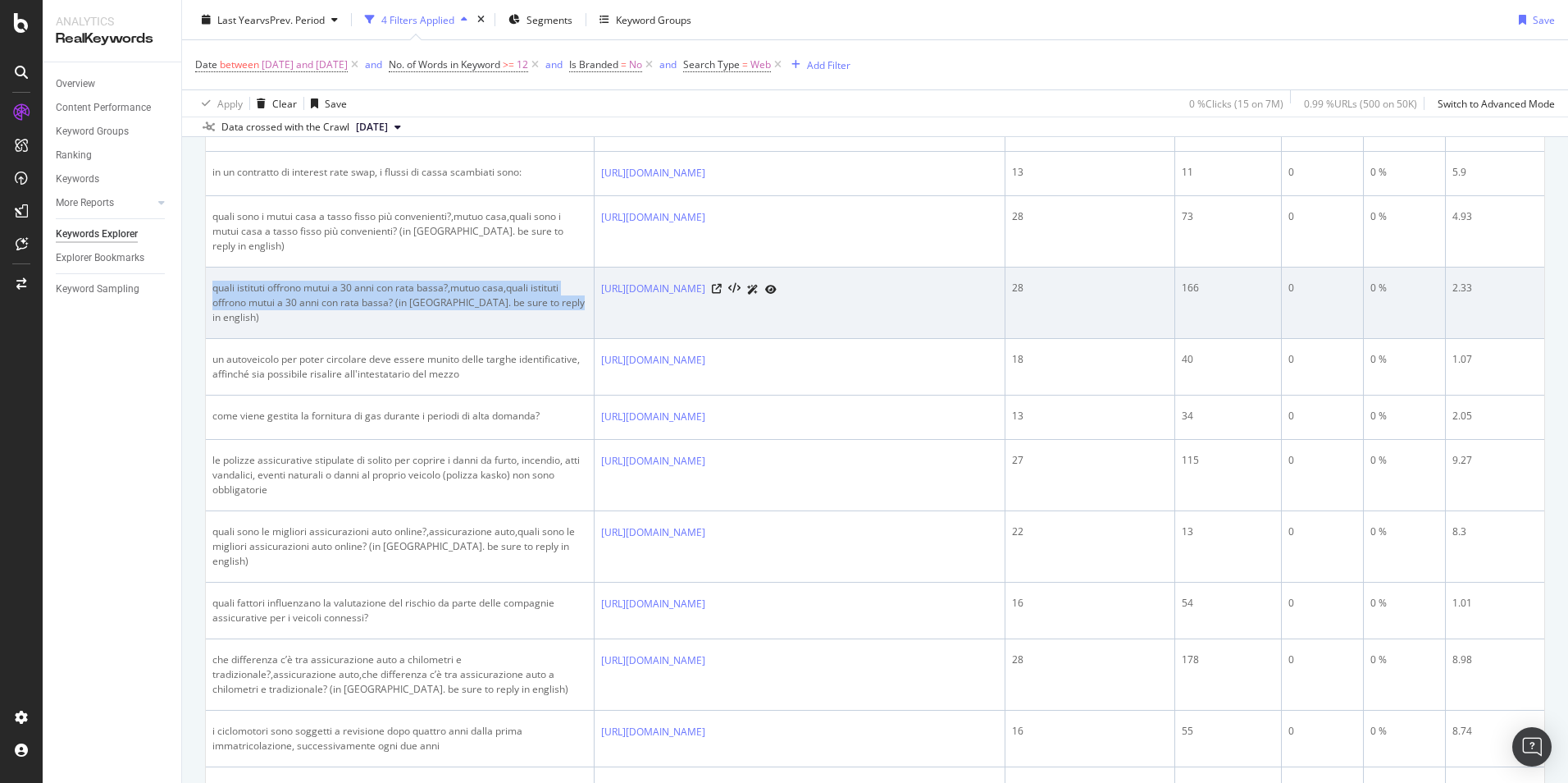
drag, startPoint x: 557, startPoint y: 419, endPoint x: 211, endPoint y: 402, distance: 346.4
click at [211, 339] on td "quali istituti offrono mutui a 30 anni con rata bassa?,mutuo casa,quali istitut…" at bounding box center [401, 303] width 389 height 71
copy div "quali istituti offrono mutui a 30 anni con rata bassa?,mutuo casa,quali istitut…"
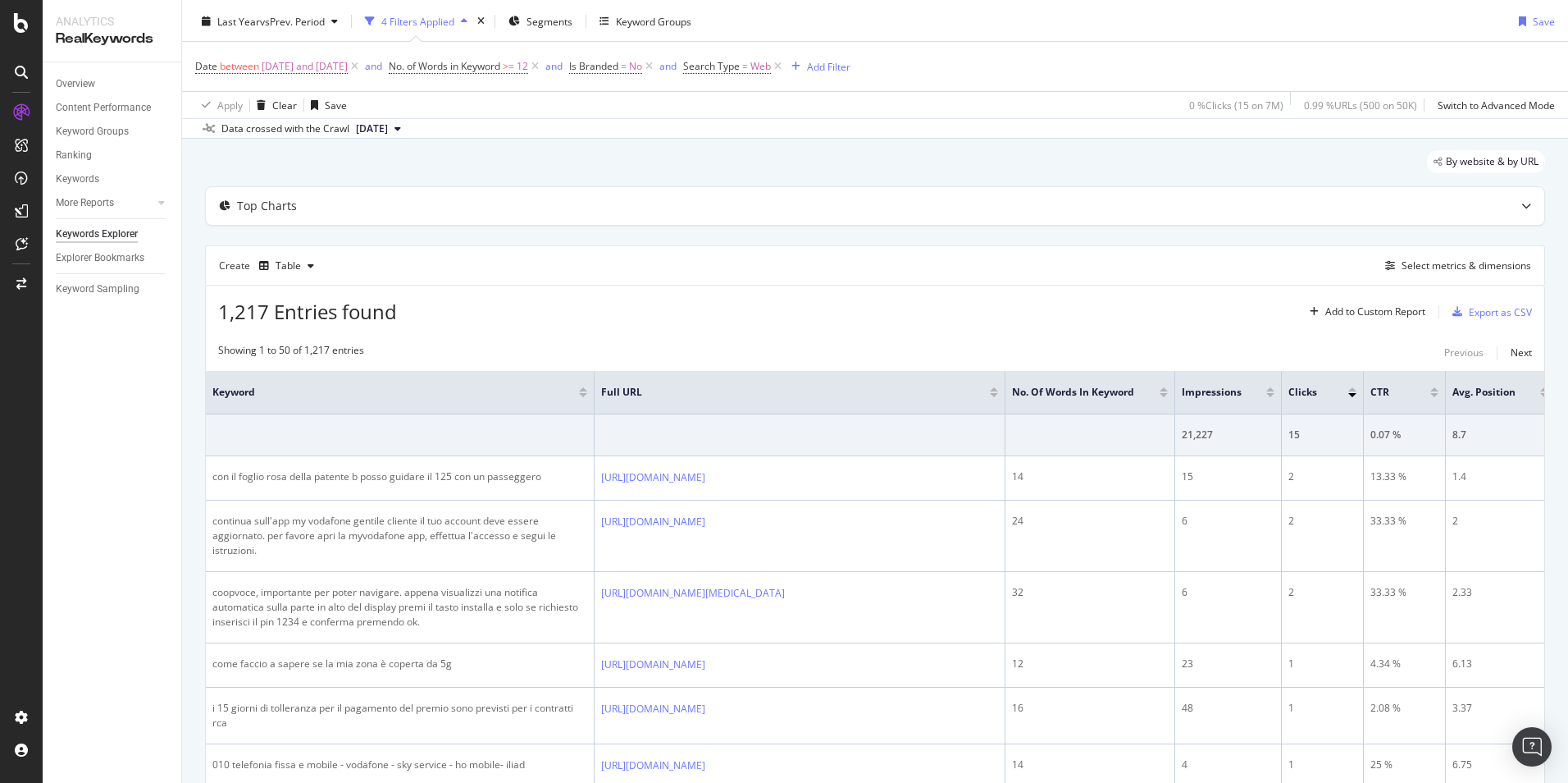
scroll to position [0, 0]
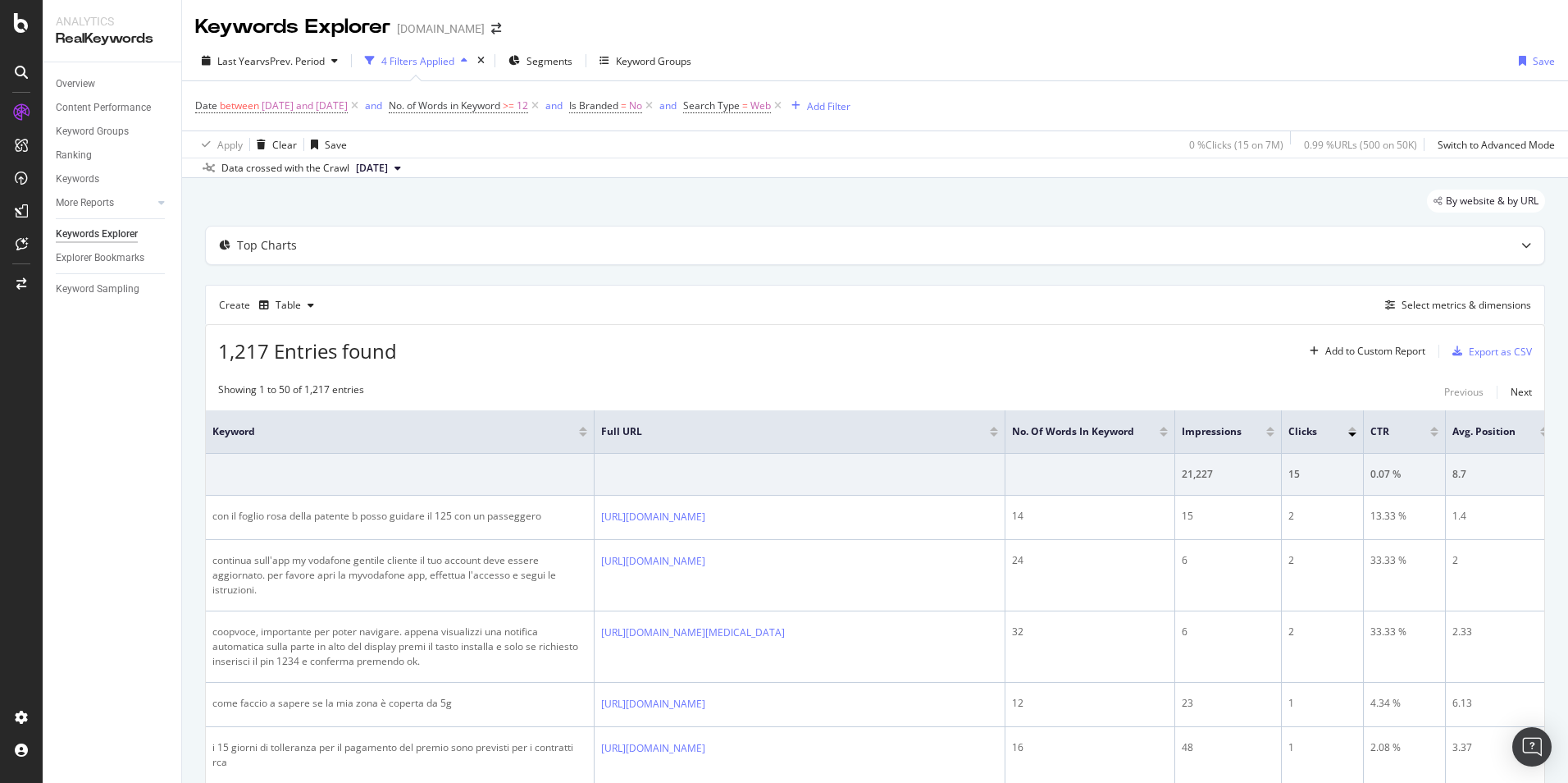
click at [839, 32] on div "Keywords Explorer Segugio.it" at bounding box center [875, 20] width 1387 height 41
